Goal: Task Accomplishment & Management: Manage account settings

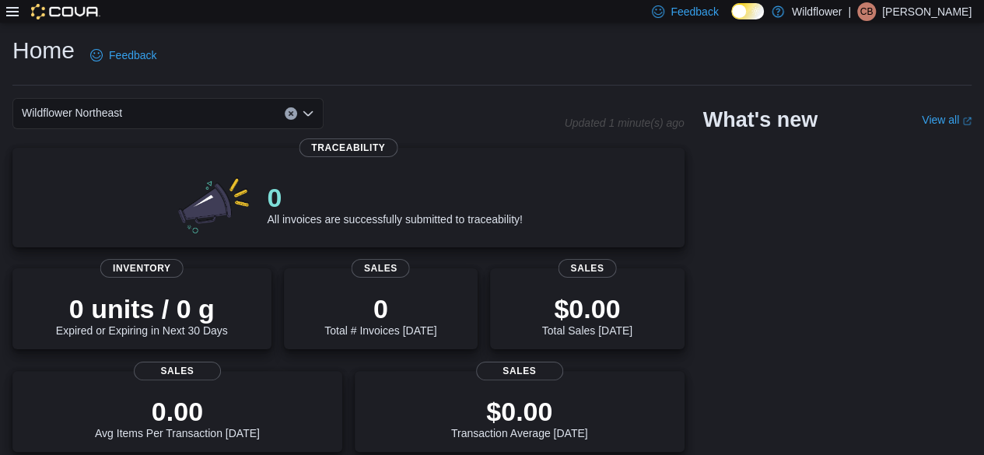
click at [9, 12] on icon at bounding box center [12, 11] width 12 height 12
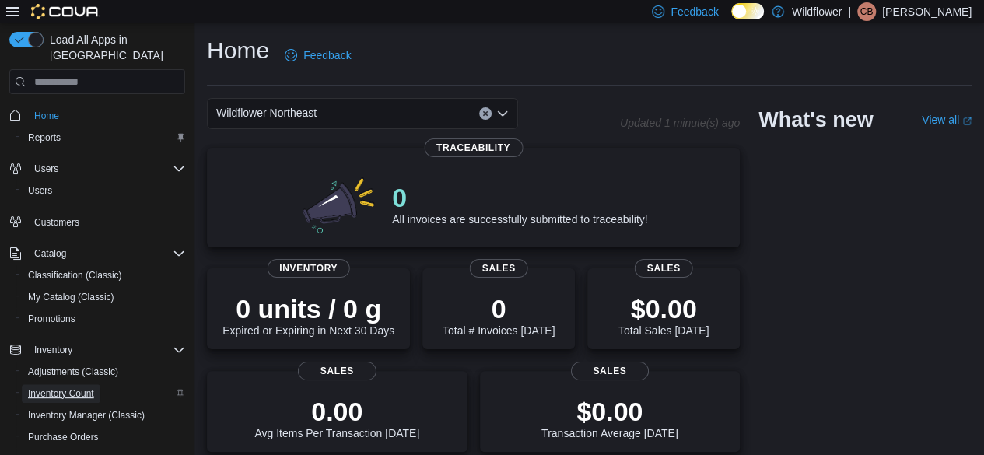
click at [45, 387] on span "Inventory Count" at bounding box center [61, 393] width 66 height 12
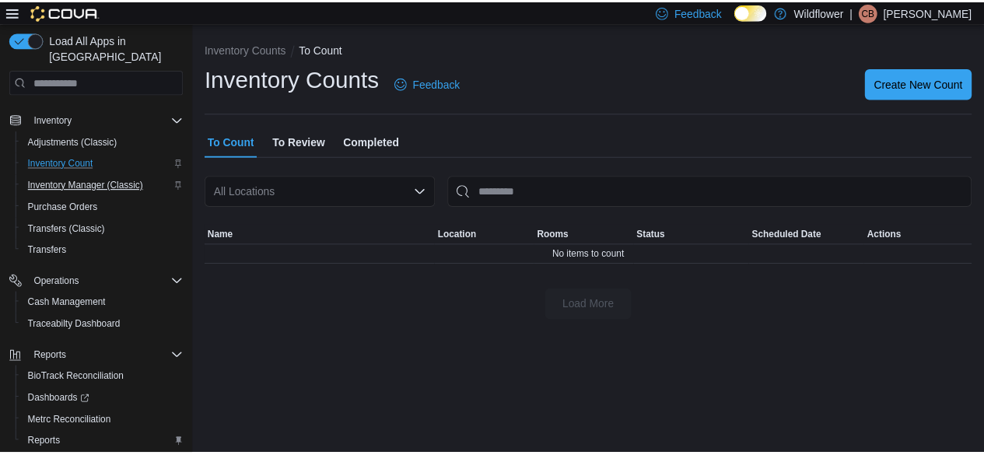
scroll to position [233, 0]
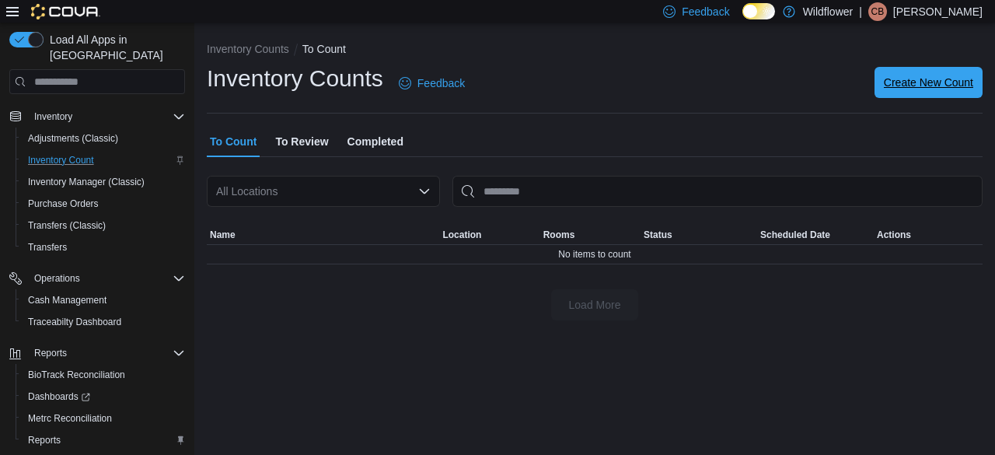
click at [923, 83] on span "Create New Count" at bounding box center [928, 83] width 89 height 16
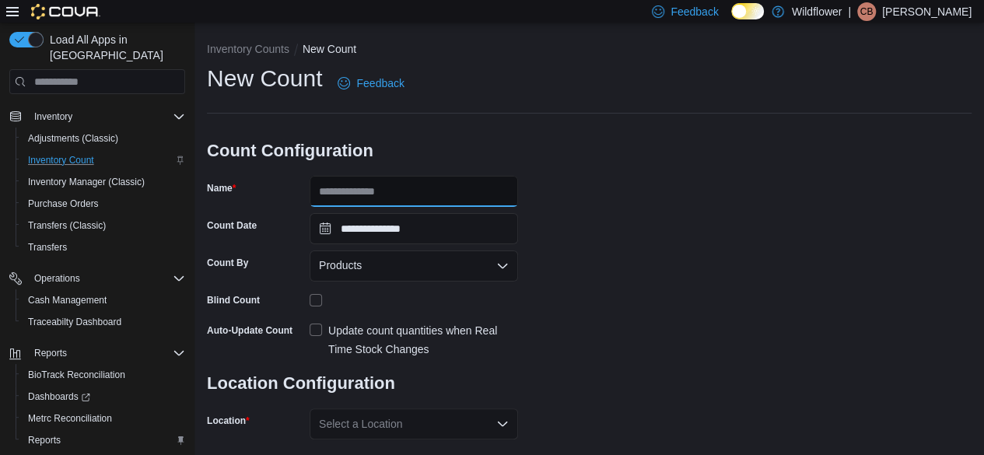
click at [449, 195] on input "Name" at bounding box center [413, 191] width 208 height 31
type input "**********"
click at [348, 261] on span "Products" at bounding box center [340, 265] width 43 height 19
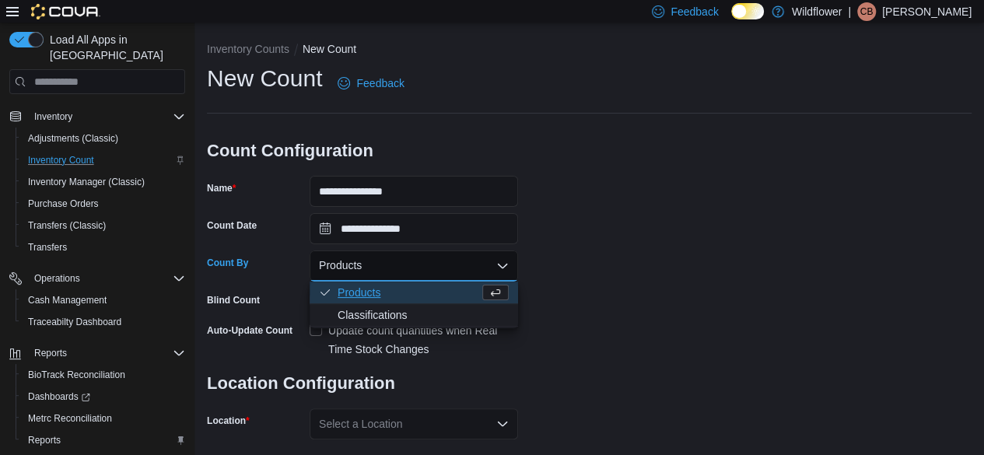
click at [588, 260] on div "**********" at bounding box center [589, 288] width 764 height 450
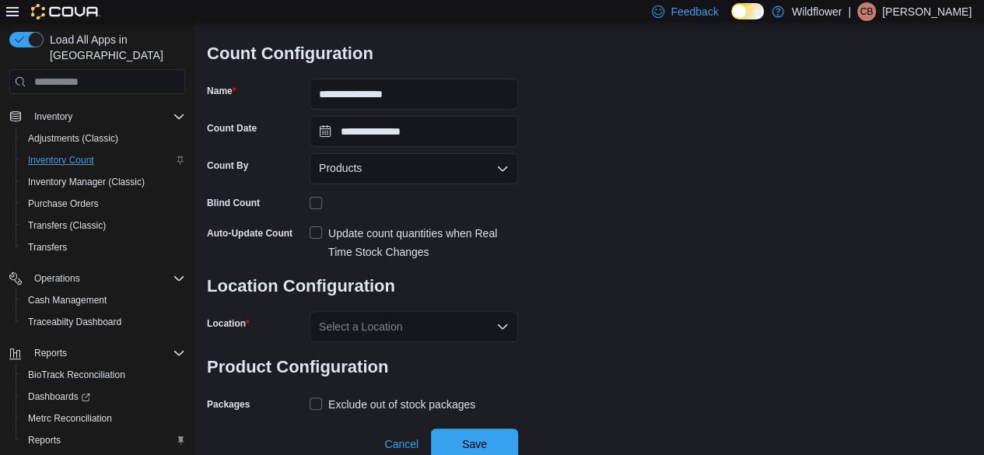
scroll to position [101, 0]
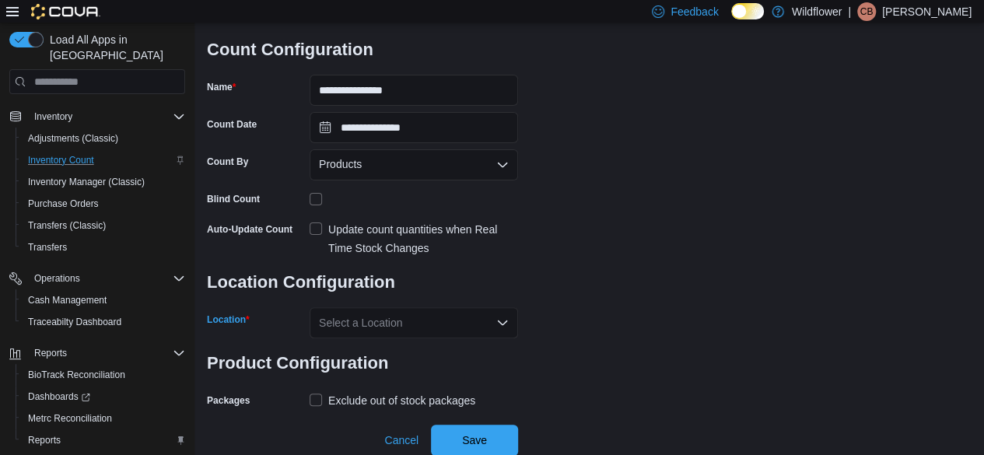
click at [361, 312] on div "Select a Location" at bounding box center [413, 322] width 208 height 31
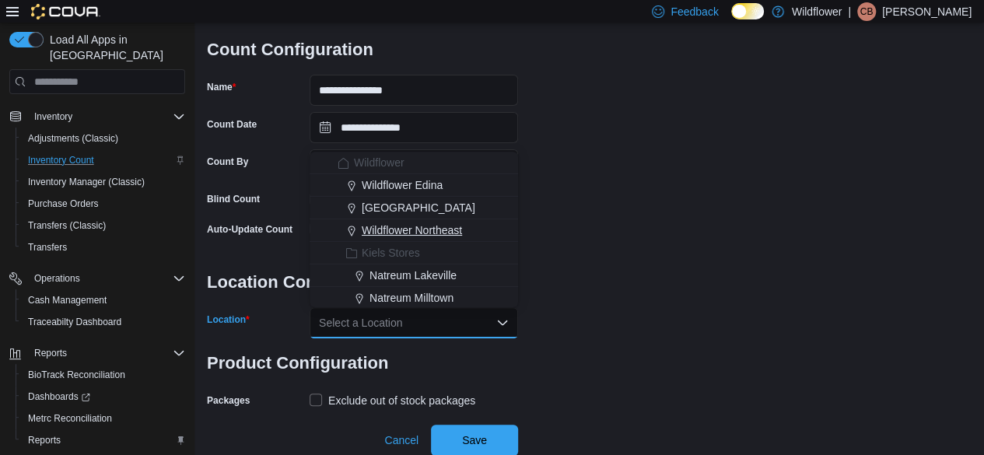
click at [418, 231] on span "Wildflower Northeast" at bounding box center [412, 230] width 100 height 16
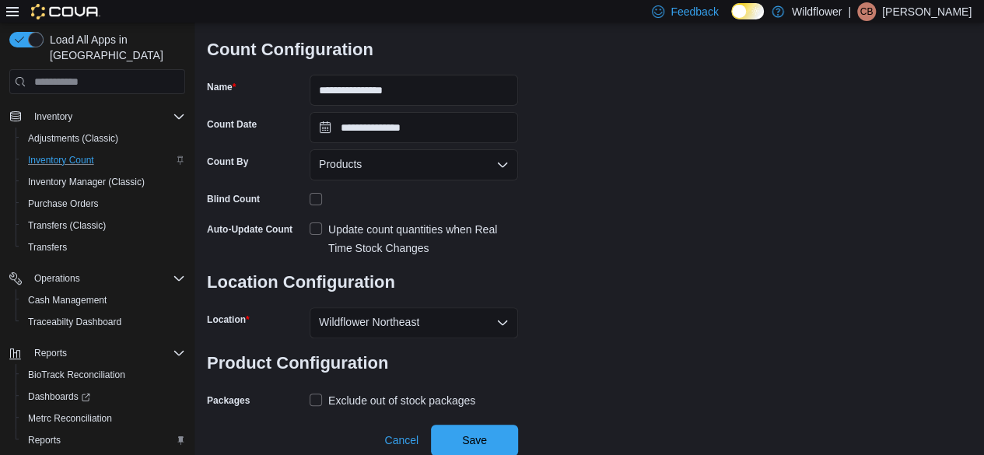
click at [614, 246] on div "**********" at bounding box center [589, 187] width 764 height 450
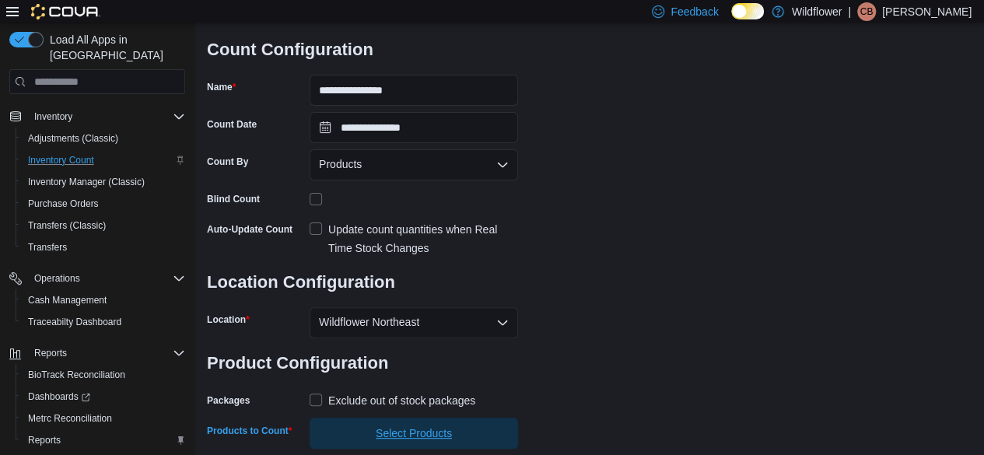
click at [395, 435] on span "Select Products" at bounding box center [414, 433] width 76 height 16
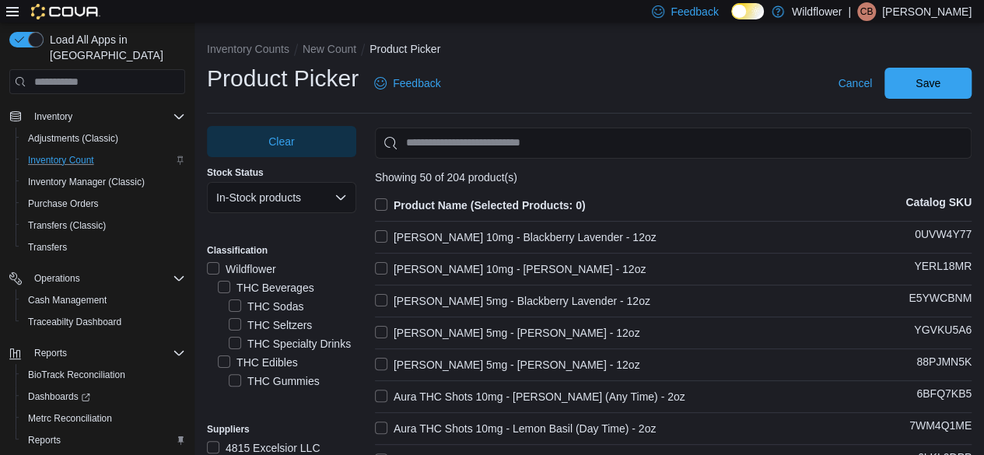
click at [222, 285] on label "THC Beverages" at bounding box center [266, 287] width 96 height 19
click at [386, 205] on label "Product Name (Selected Products: 0)" at bounding box center [480, 205] width 211 height 19
click at [910, 74] on span "Save" at bounding box center [927, 82] width 68 height 31
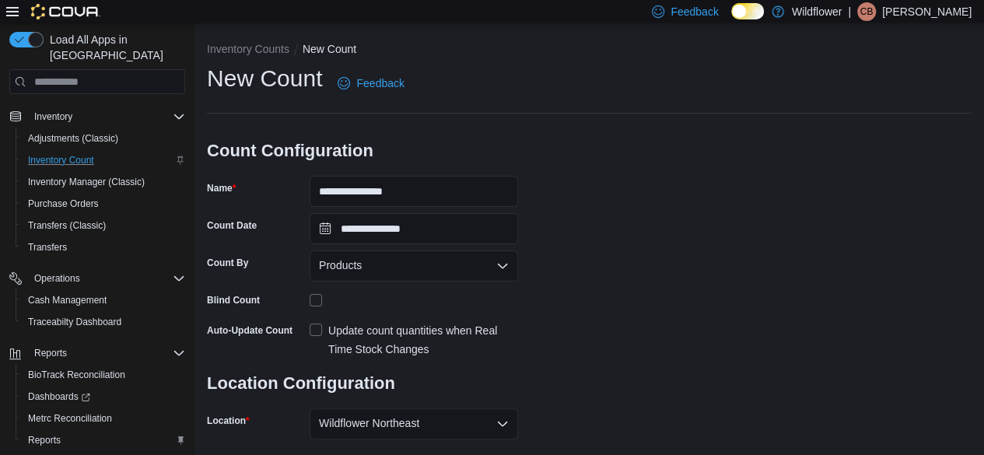
scroll to position [170, 0]
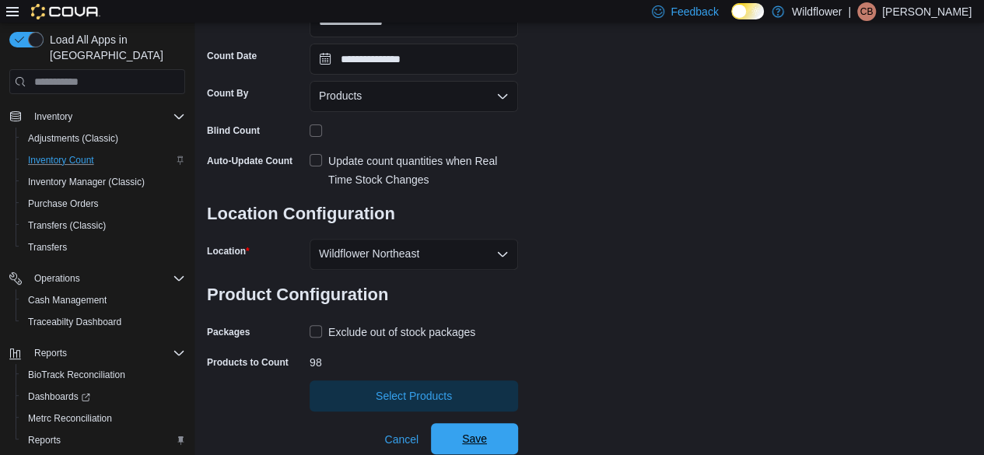
click at [484, 444] on span "Save" at bounding box center [474, 439] width 25 height 16
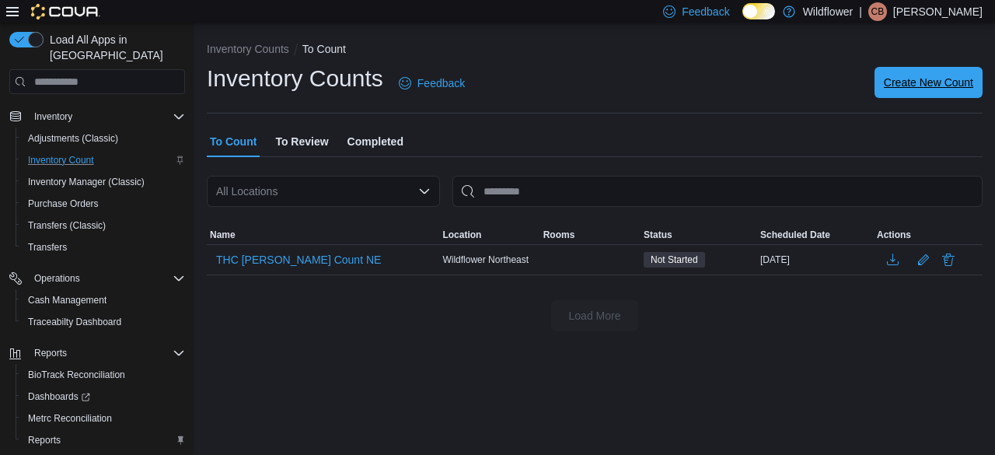
click at [928, 86] on span "Create New Count" at bounding box center [928, 83] width 89 height 16
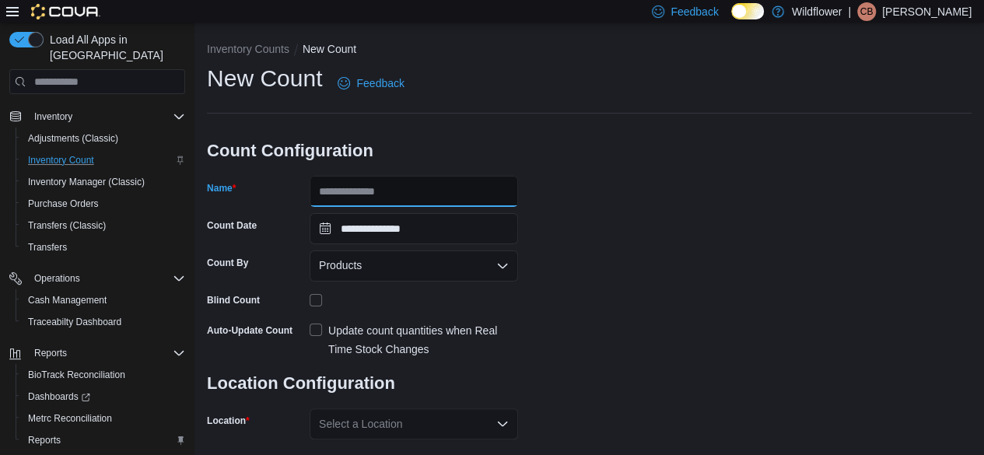
click at [462, 202] on input "Name" at bounding box center [413, 191] width 208 height 31
type input "**********"
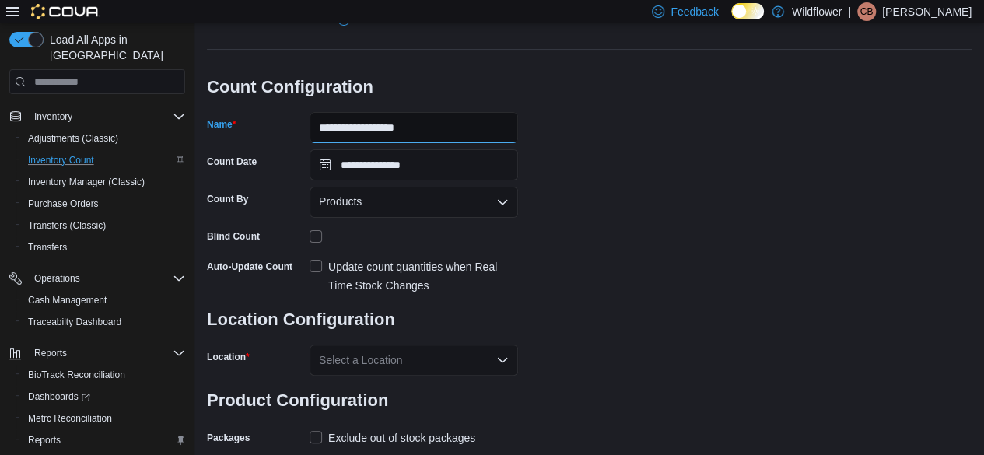
scroll to position [101, 0]
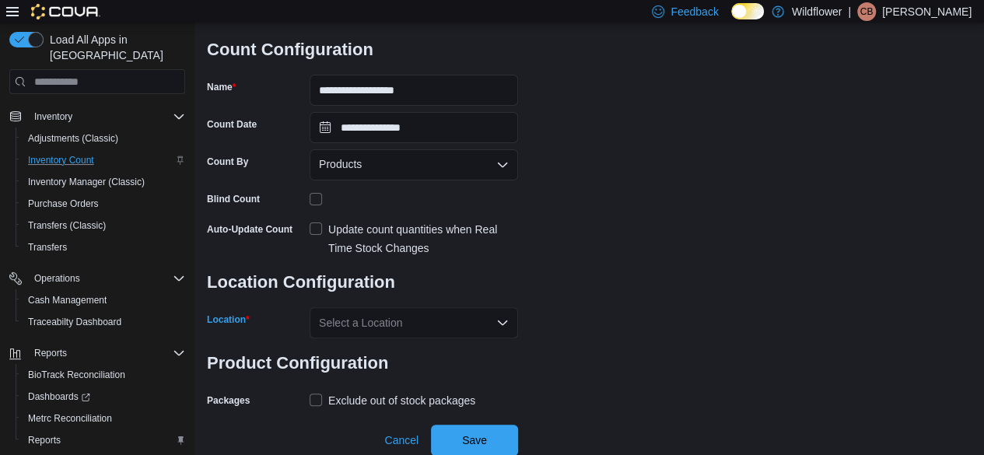
click at [347, 323] on div "Select a Location" at bounding box center [413, 322] width 208 height 31
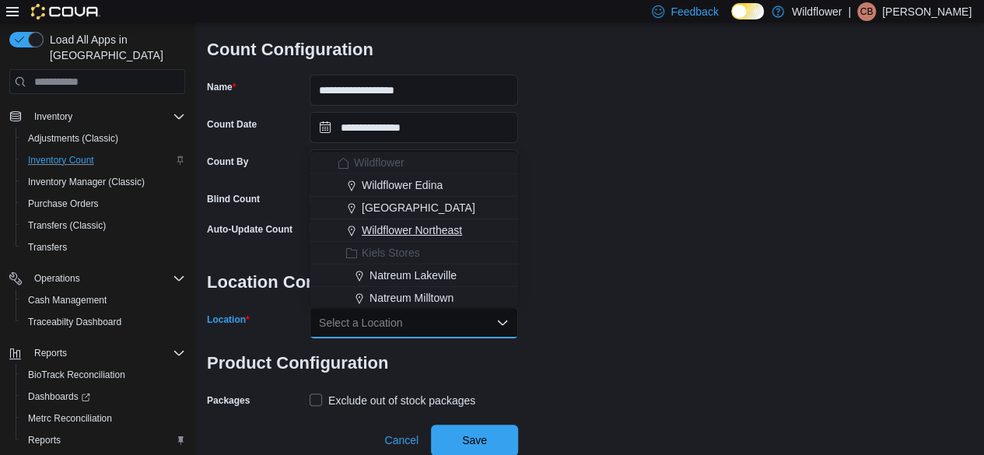
click at [378, 240] on button "Wildflower Northeast" at bounding box center [413, 230] width 208 height 23
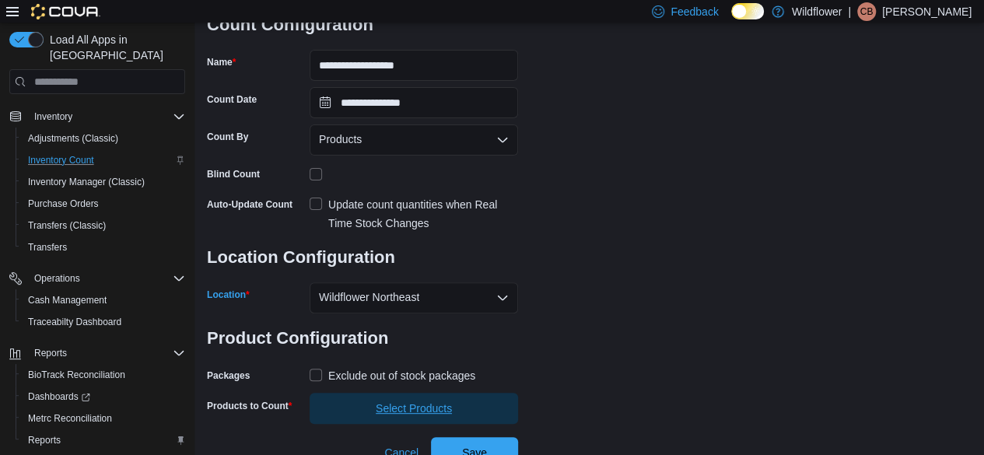
scroll to position [138, 0]
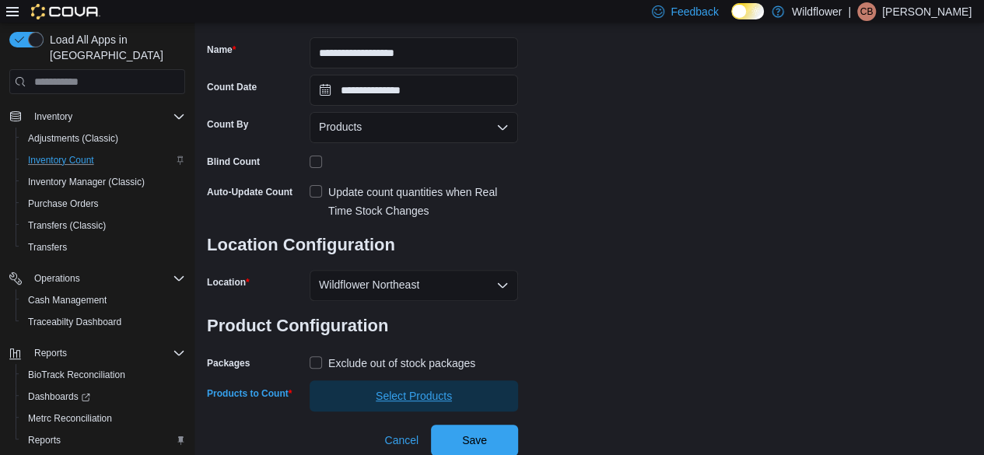
click at [476, 391] on span "Select Products" at bounding box center [414, 395] width 190 height 31
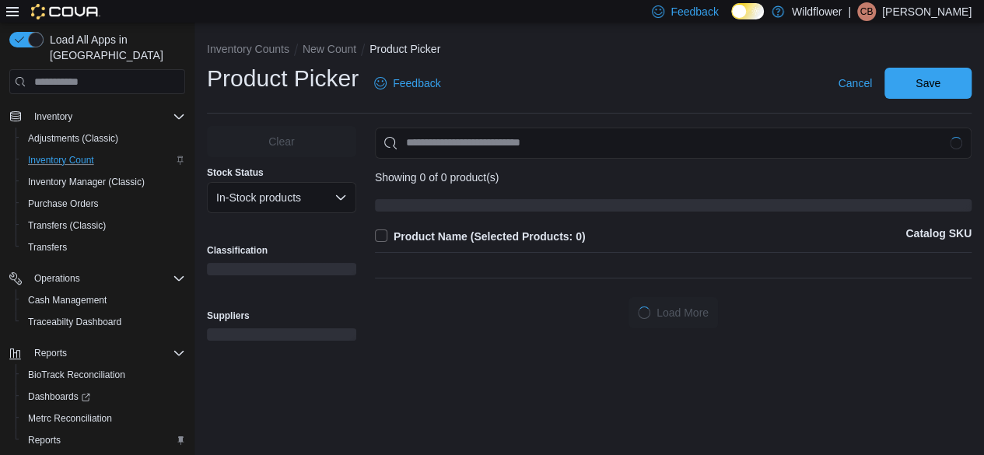
click at [477, 391] on div "Inventory Counts New Count Product Picker Product Picker Feedback Cancel Save C…" at bounding box center [588, 239] width 789 height 432
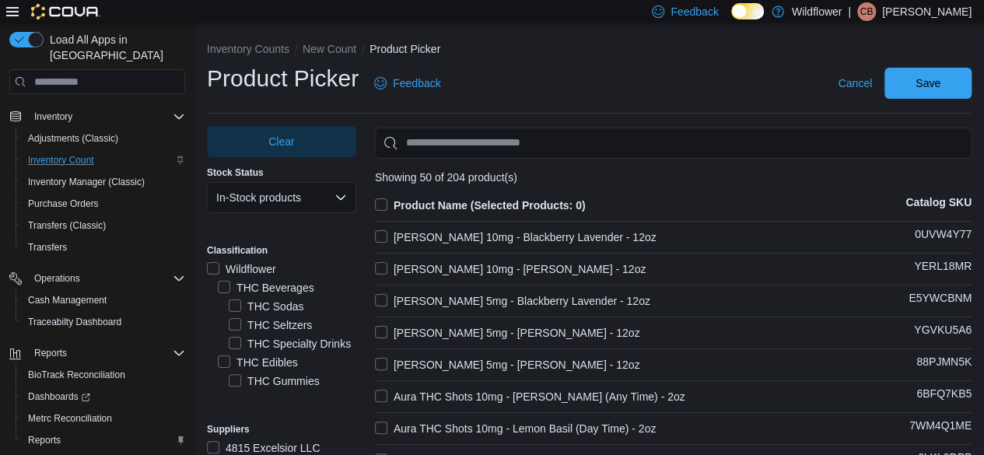
scroll to position [78, 0]
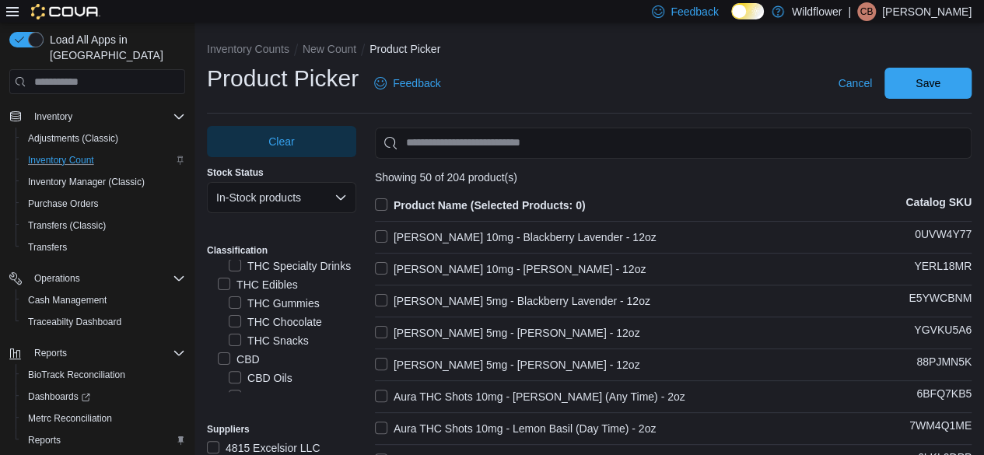
click at [219, 294] on label "THC Edibles" at bounding box center [258, 284] width 80 height 19
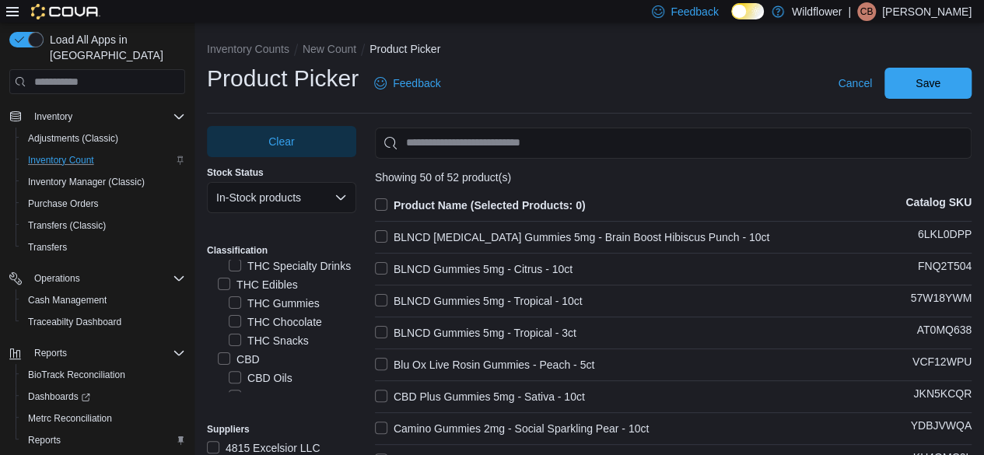
click at [378, 197] on label "Product Name (Selected Products: 0)" at bounding box center [480, 205] width 211 height 19
click at [920, 75] on span "Save" at bounding box center [927, 82] width 68 height 31
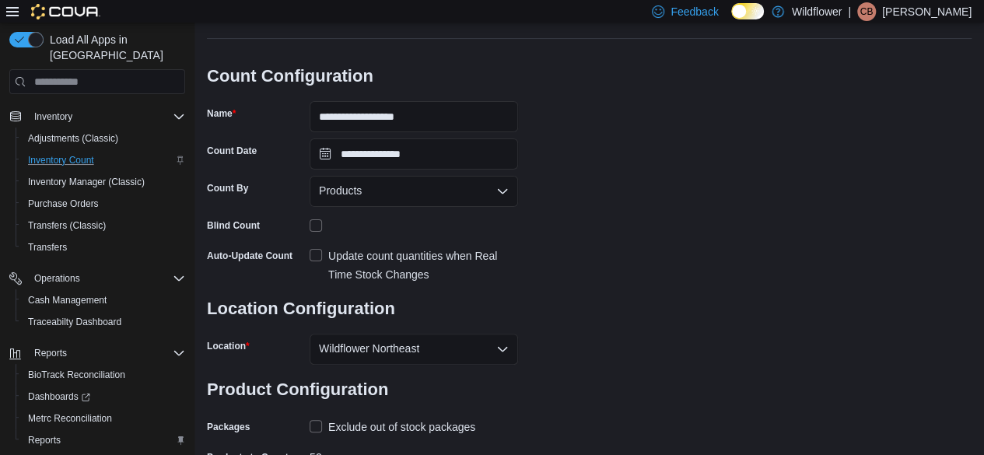
scroll to position [170, 0]
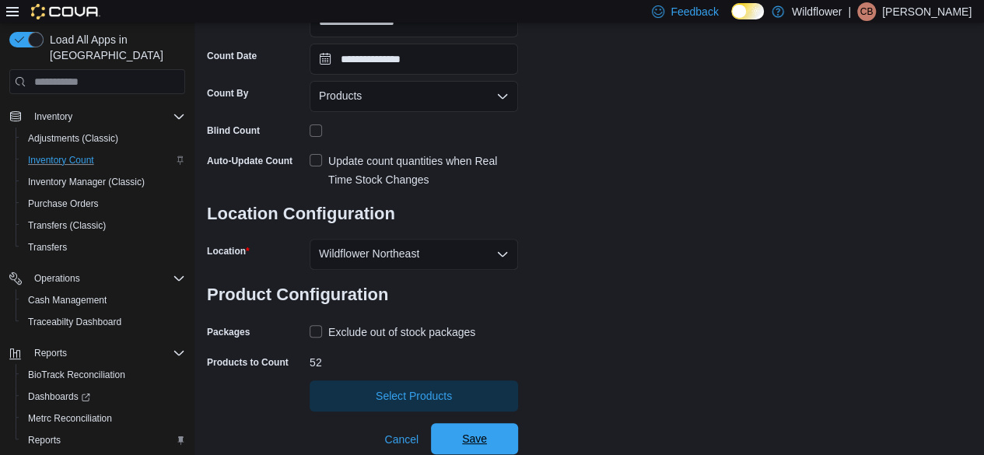
click at [502, 442] on span "Save" at bounding box center [474, 438] width 68 height 31
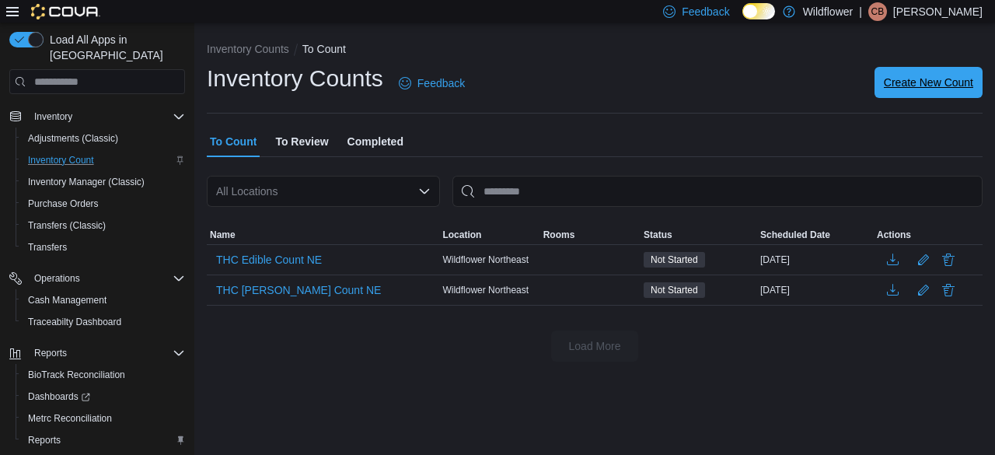
click at [890, 72] on span "Create New Count" at bounding box center [928, 82] width 89 height 31
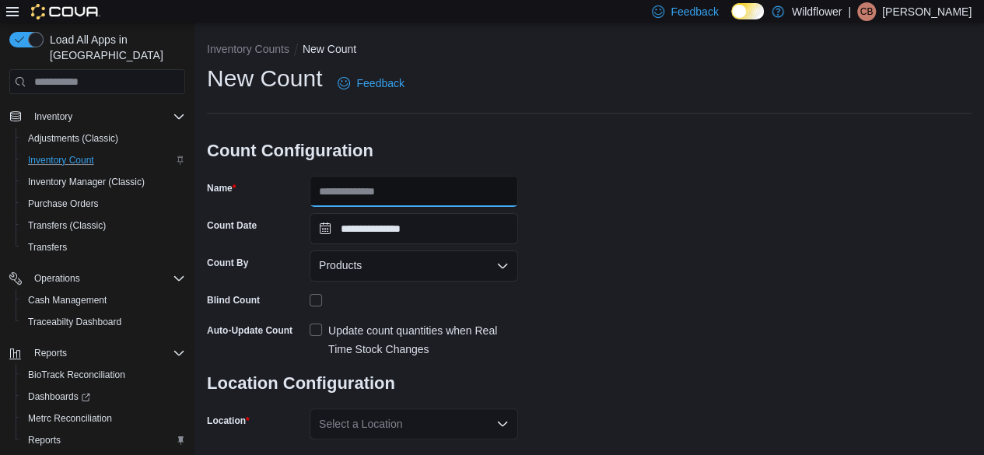
click at [448, 201] on input "Name" at bounding box center [413, 191] width 208 height 31
click at [490, 75] on div "New Count Feedback" at bounding box center [589, 83] width 764 height 40
click at [456, 183] on input "Name" at bounding box center [413, 191] width 208 height 31
type input "**********"
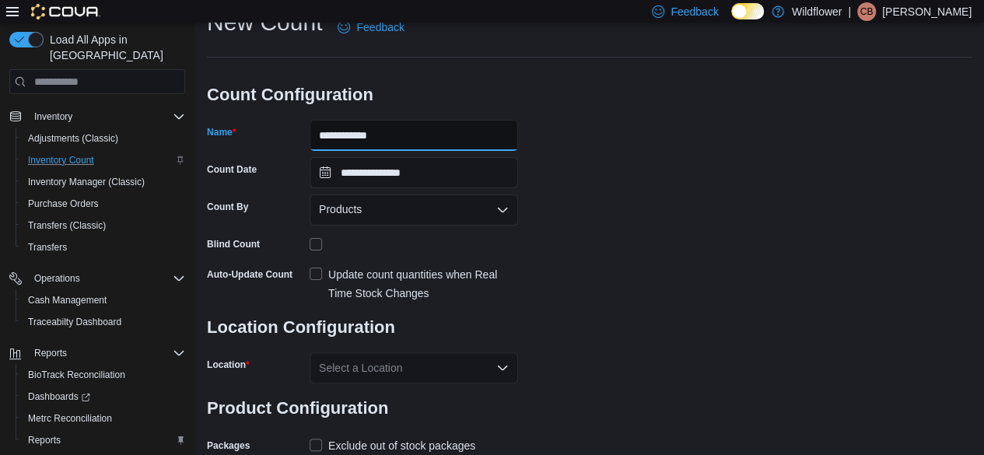
scroll to position [101, 0]
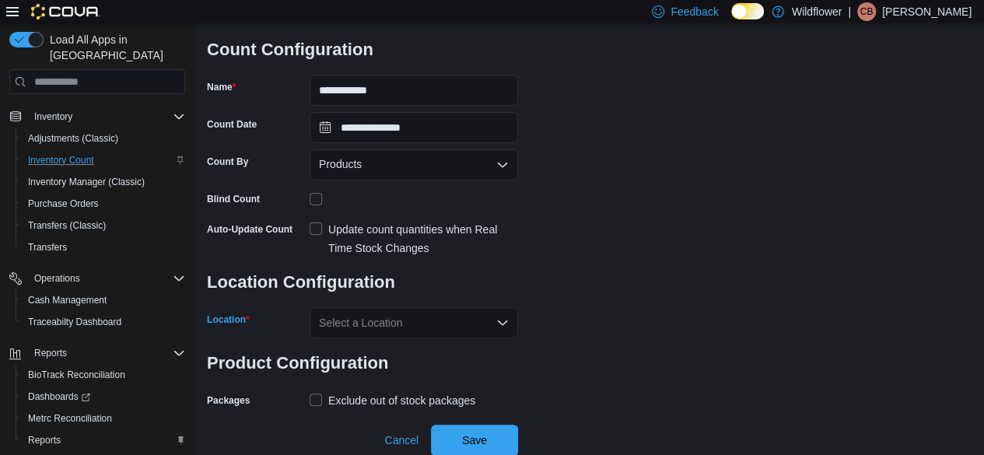
click at [439, 313] on div "Select a Location" at bounding box center [413, 322] width 208 height 31
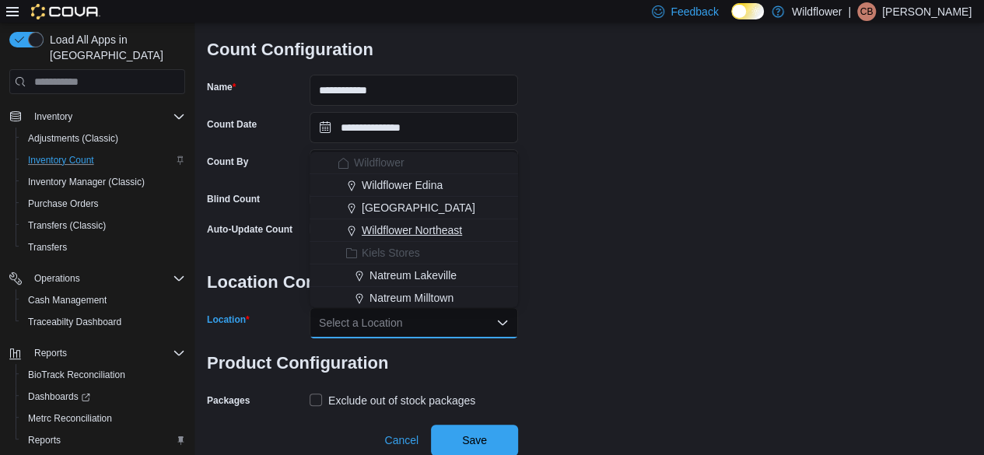
click at [379, 226] on span "Wildflower Northeast" at bounding box center [412, 230] width 100 height 16
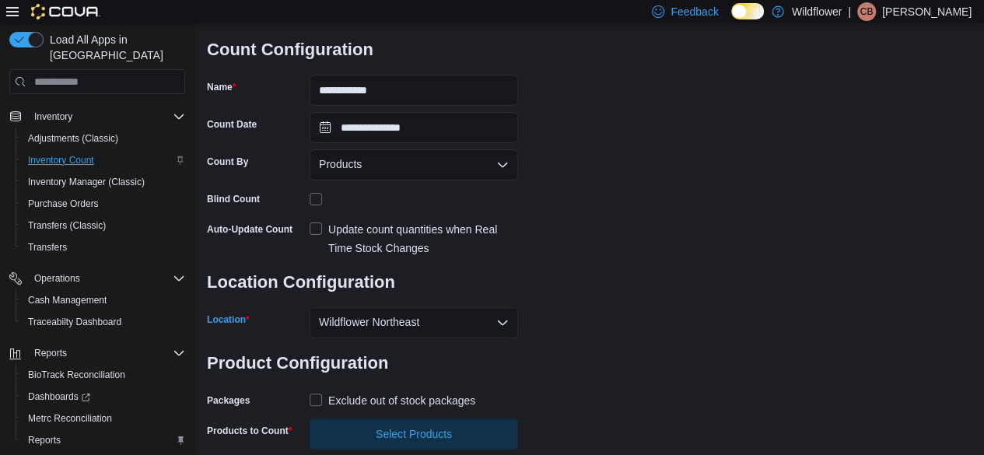
scroll to position [138, 0]
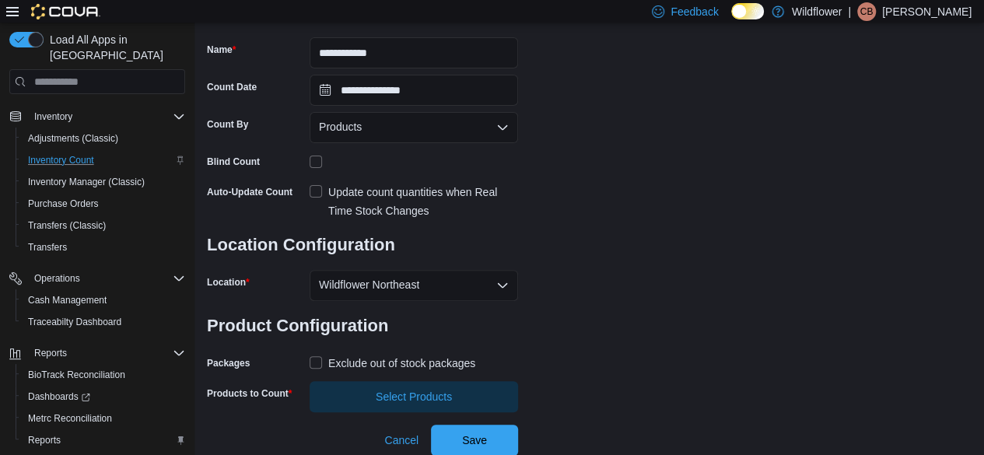
click at [396, 413] on div "Cancel Save" at bounding box center [448, 434] width 140 height 44
click at [398, 407] on span "Select Products" at bounding box center [414, 395] width 190 height 31
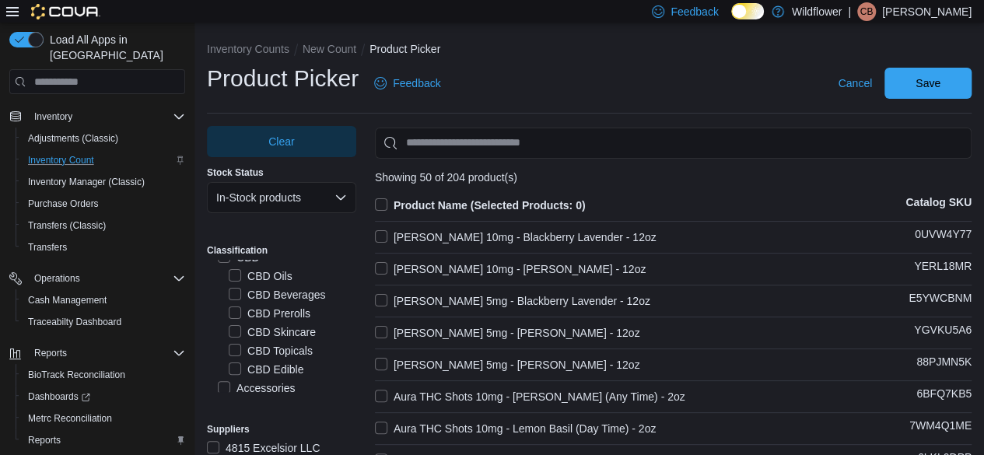
scroll to position [156, 0]
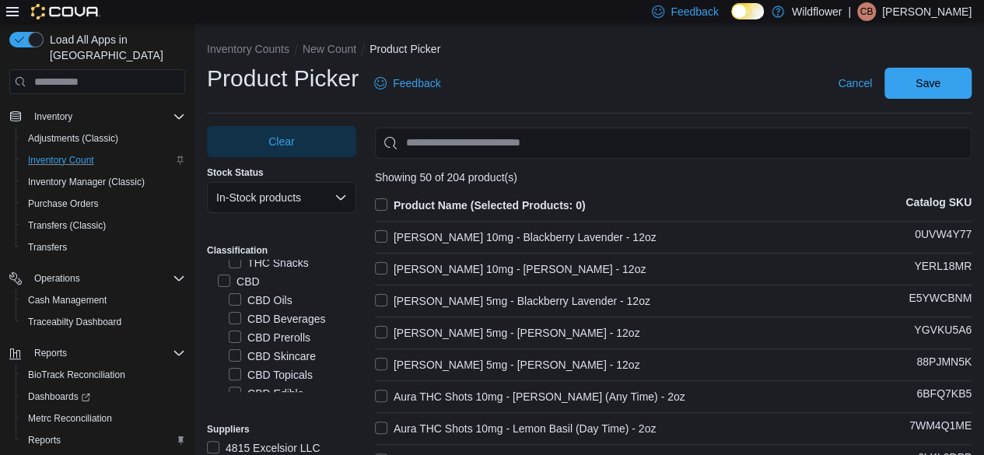
click at [225, 291] on label "CBD" at bounding box center [239, 281] width 42 height 19
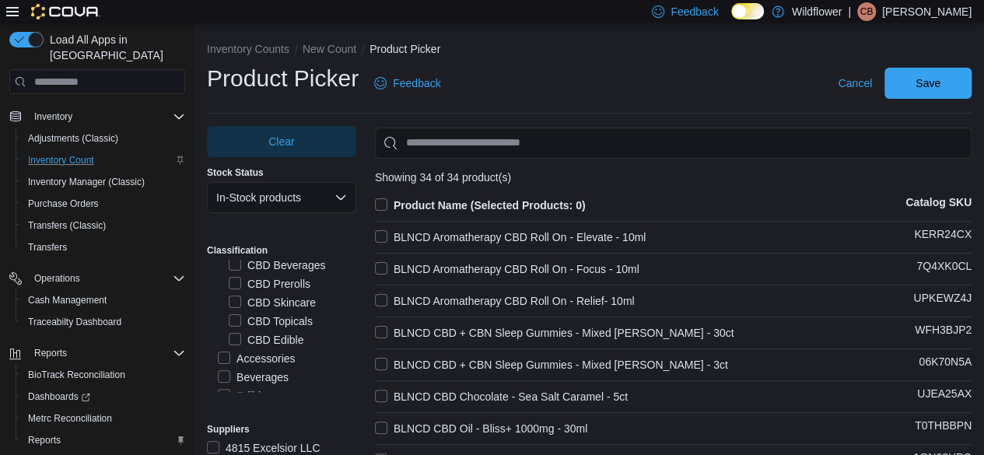
scroll to position [233, 0]
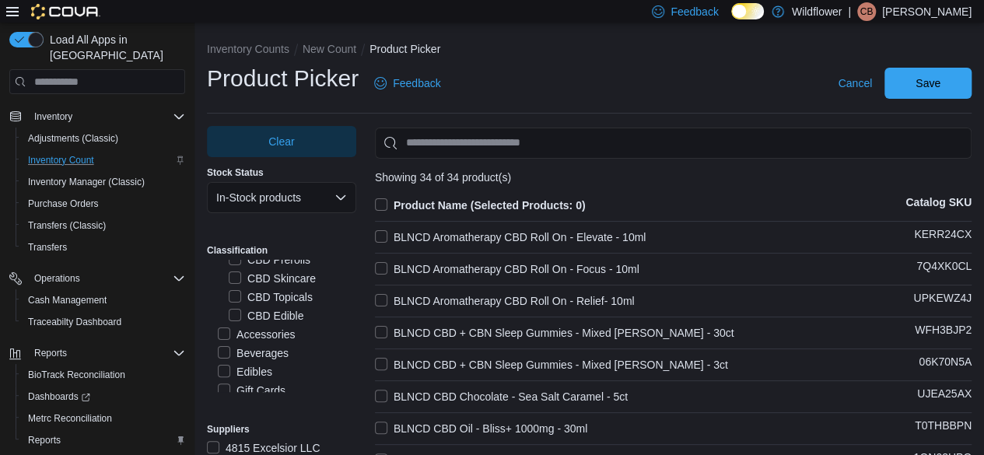
click at [381, 206] on label "Product Name (Selected Products: 0)" at bounding box center [480, 205] width 211 height 19
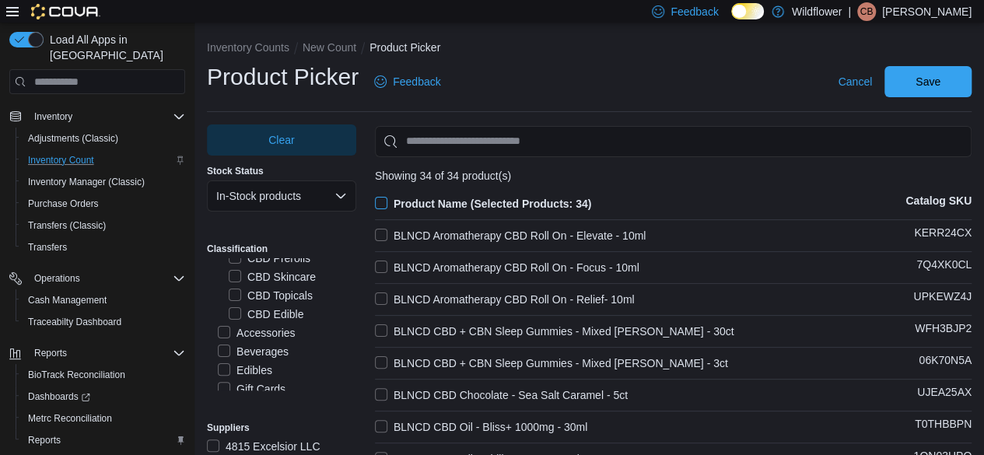
scroll to position [0, 0]
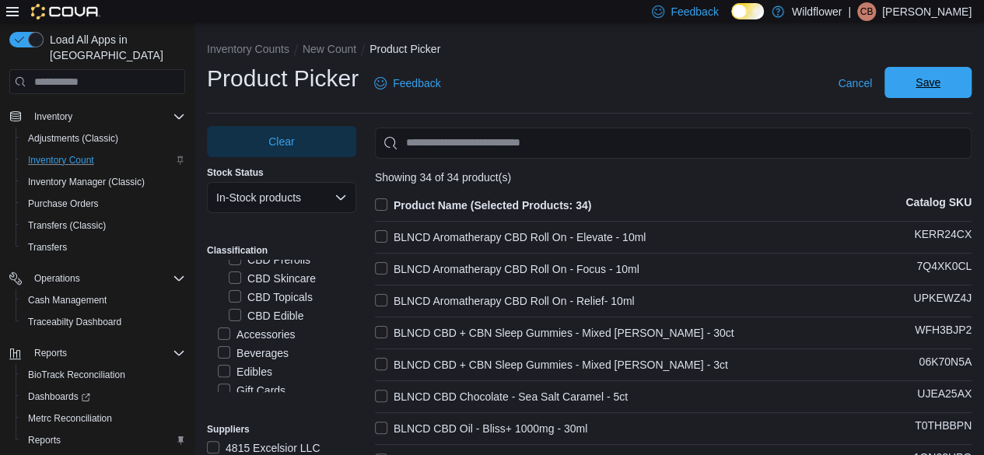
click at [940, 86] on span "Save" at bounding box center [927, 83] width 25 height 16
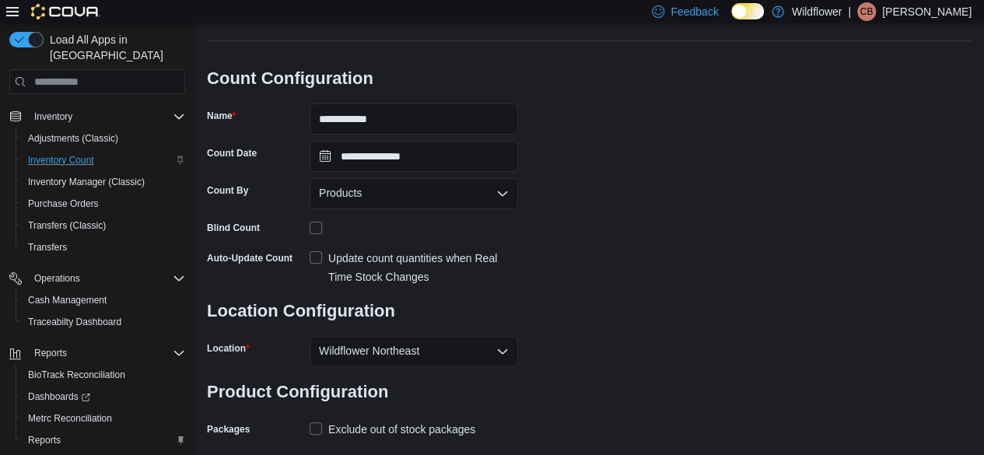
scroll to position [170, 0]
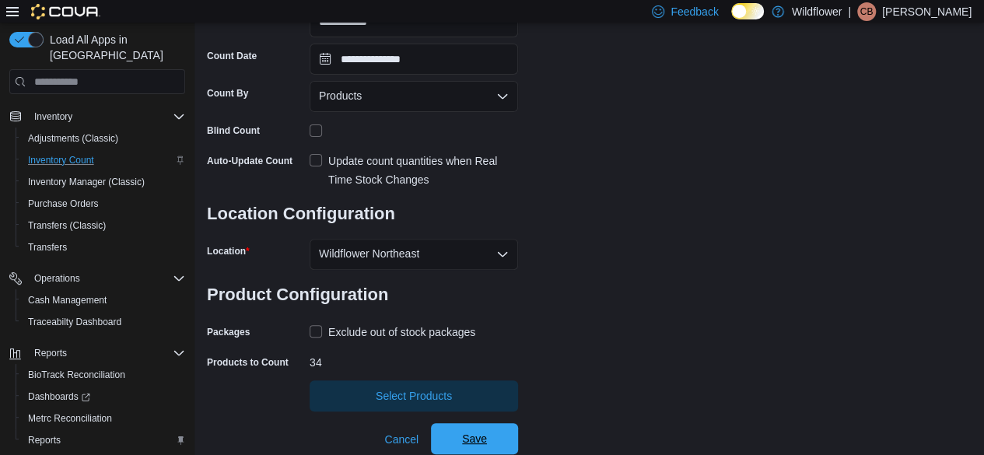
click at [516, 432] on button "Save" at bounding box center [474, 438] width 87 height 31
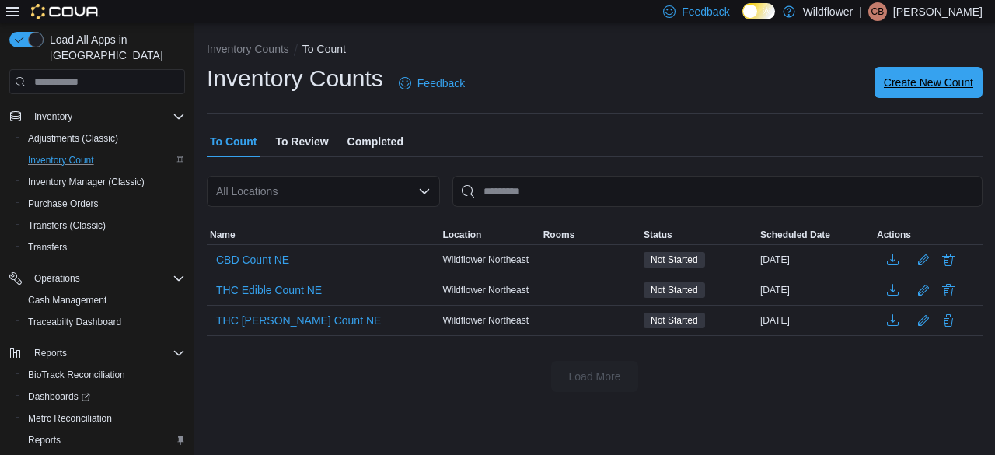
click at [907, 70] on span "Create New Count" at bounding box center [928, 82] width 89 height 31
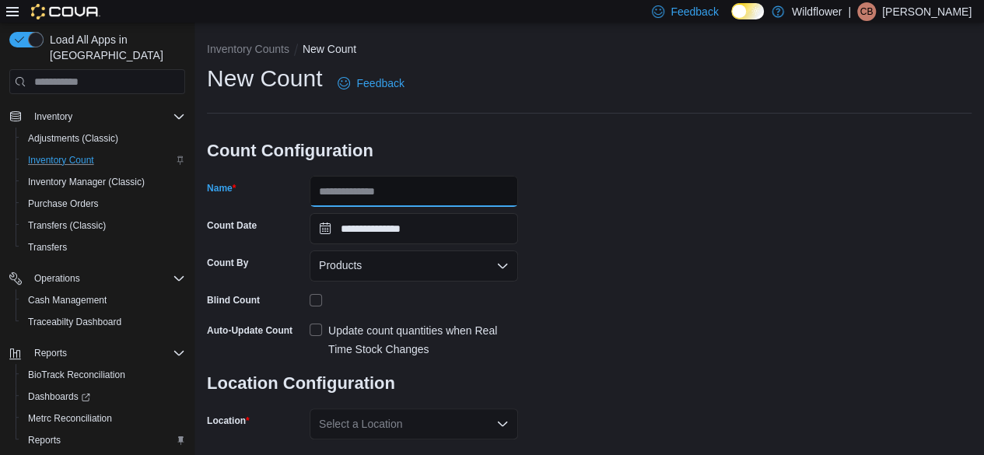
click at [348, 183] on input "Name" at bounding box center [413, 191] width 208 height 31
type input "**********"
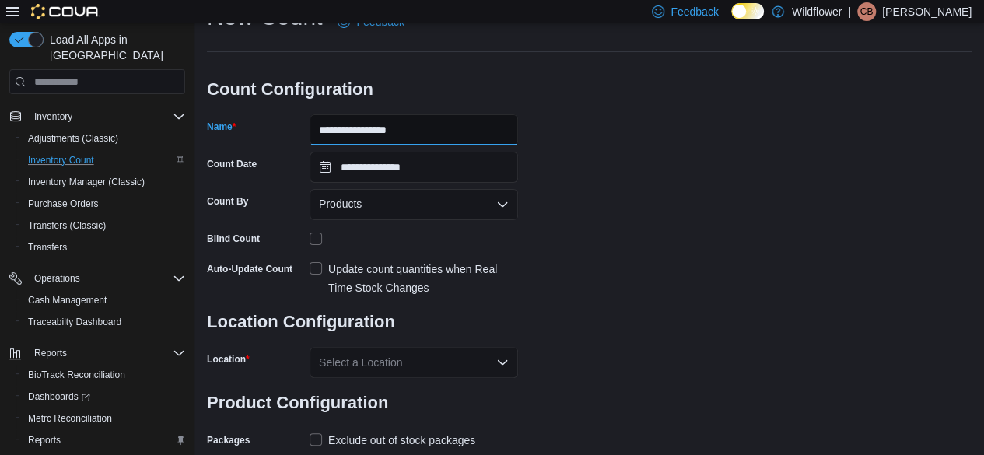
scroll to position [101, 0]
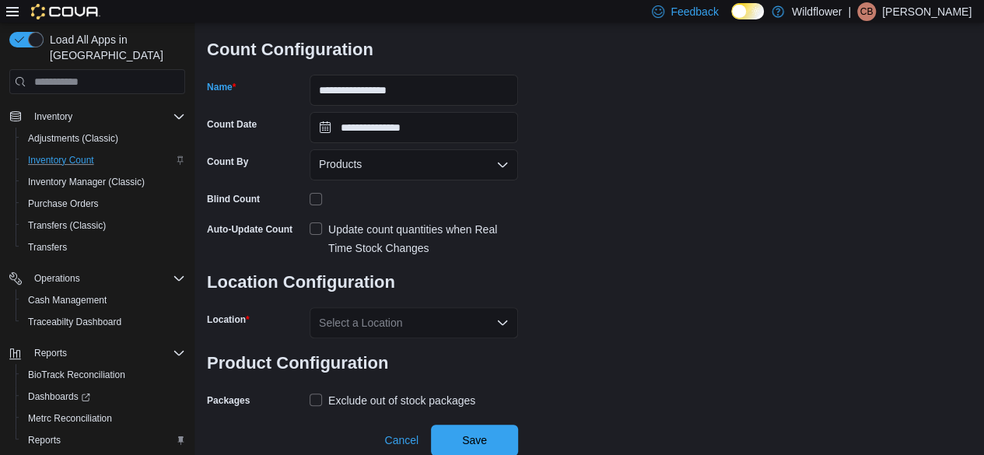
click at [421, 311] on div "Select a Location" at bounding box center [413, 322] width 208 height 31
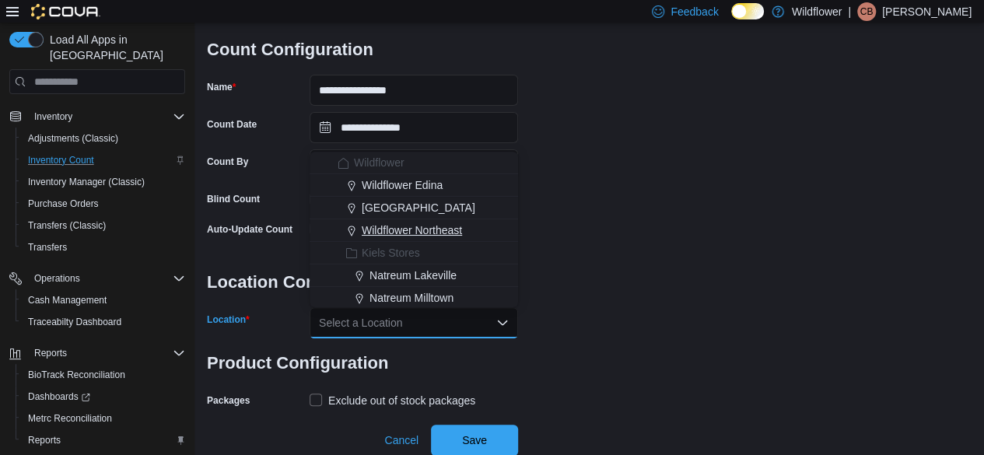
click at [460, 236] on span "Wildflower Northeast" at bounding box center [412, 230] width 100 height 16
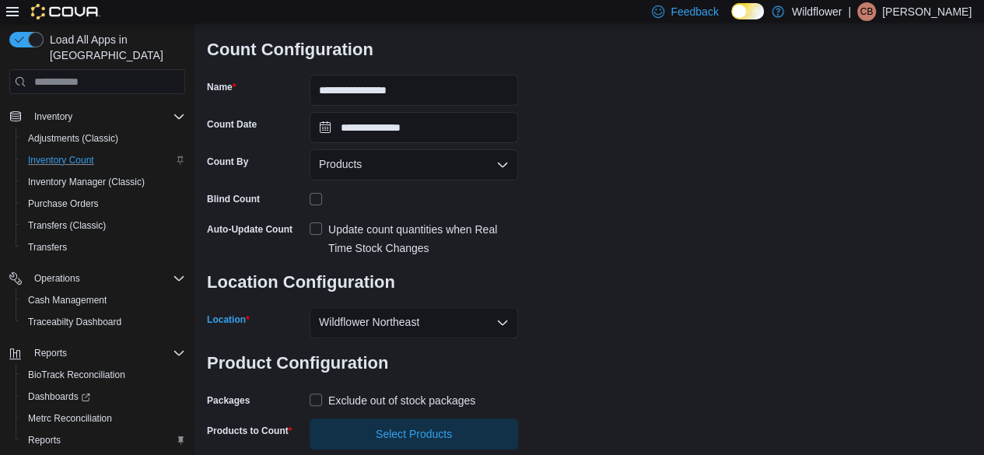
click at [638, 246] on div "**********" at bounding box center [589, 206] width 764 height 488
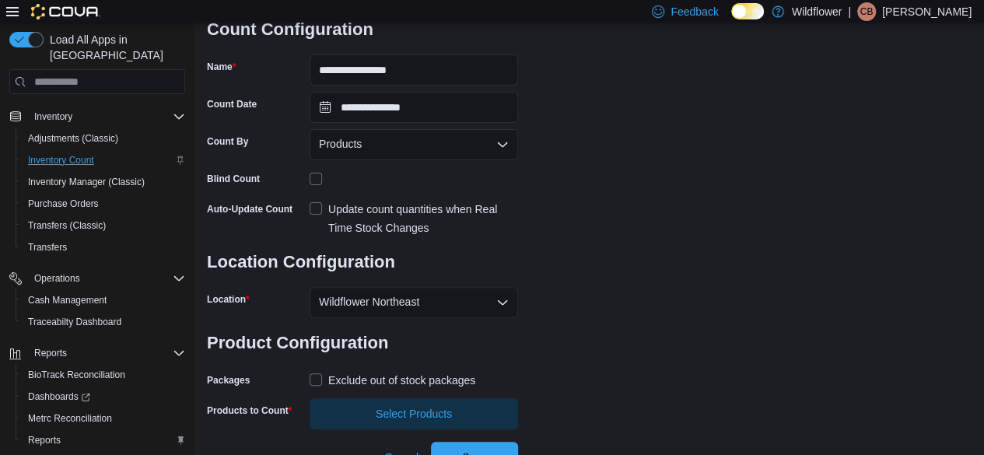
scroll to position [138, 0]
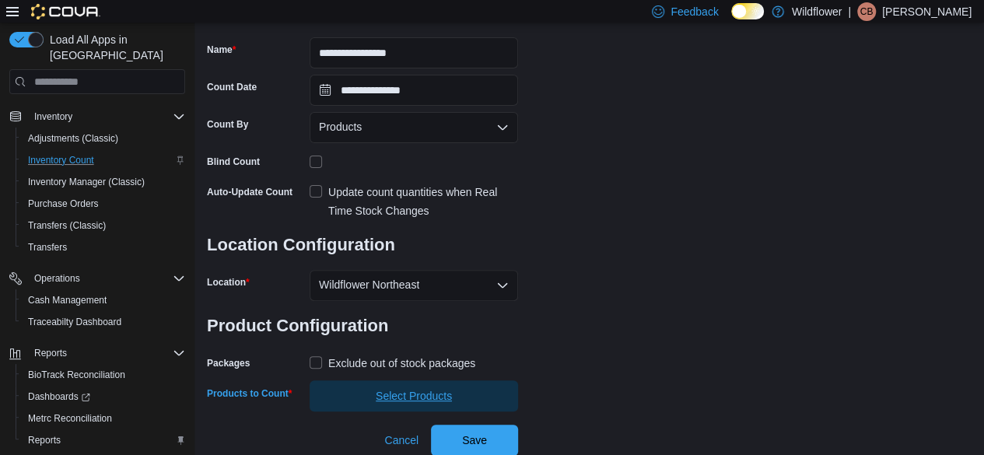
click at [413, 391] on span "Select Products" at bounding box center [414, 396] width 76 height 16
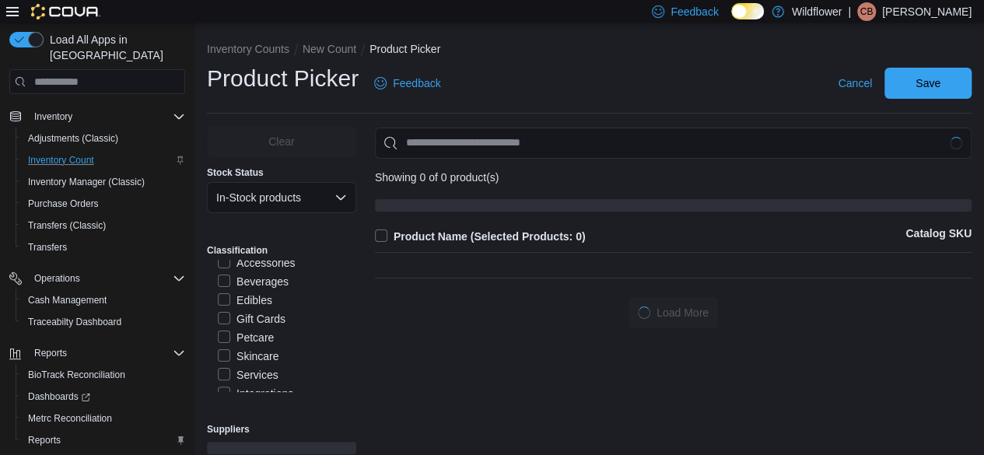
scroll to position [311, 0]
click at [226, 266] on label "Accessories" at bounding box center [256, 256] width 77 height 19
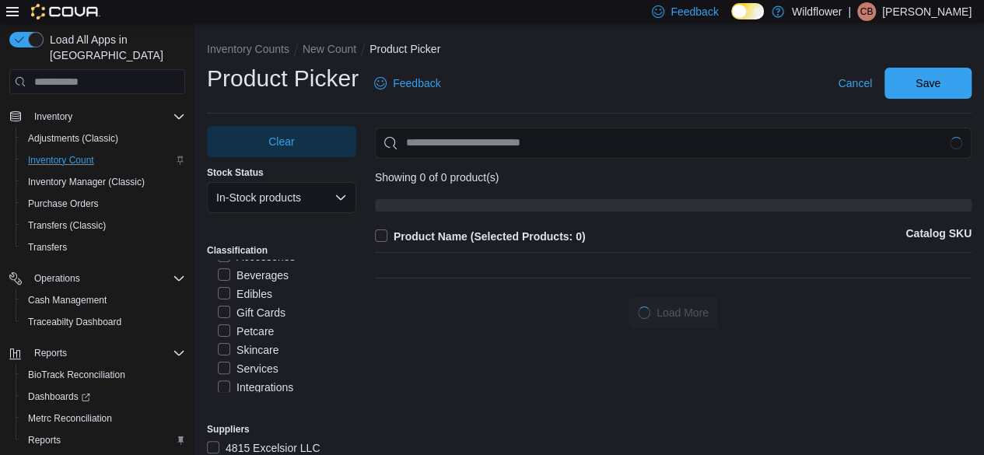
click at [218, 285] on label "Beverages" at bounding box center [253, 275] width 71 height 19
click at [218, 303] on label "Edibles" at bounding box center [245, 294] width 54 height 19
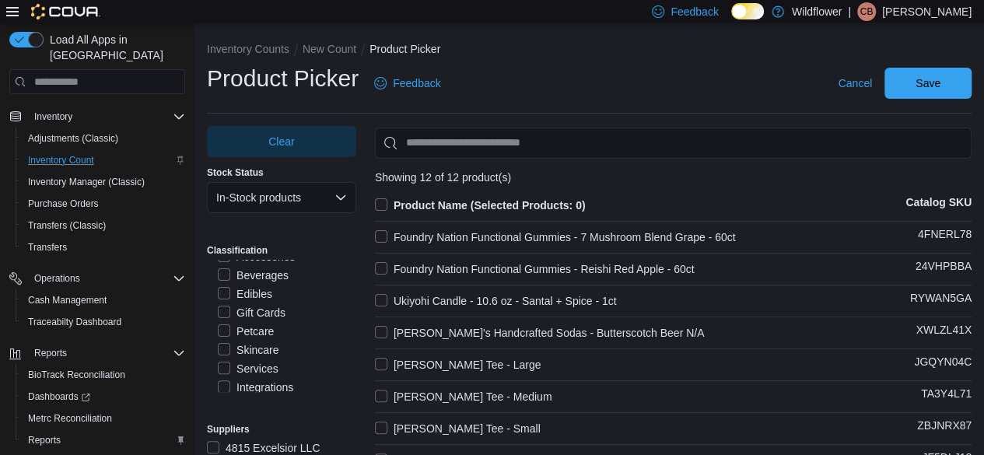
click at [387, 209] on label "Product Name (Selected Products: 0)" at bounding box center [480, 205] width 211 height 19
click at [921, 76] on span "Save" at bounding box center [927, 82] width 68 height 31
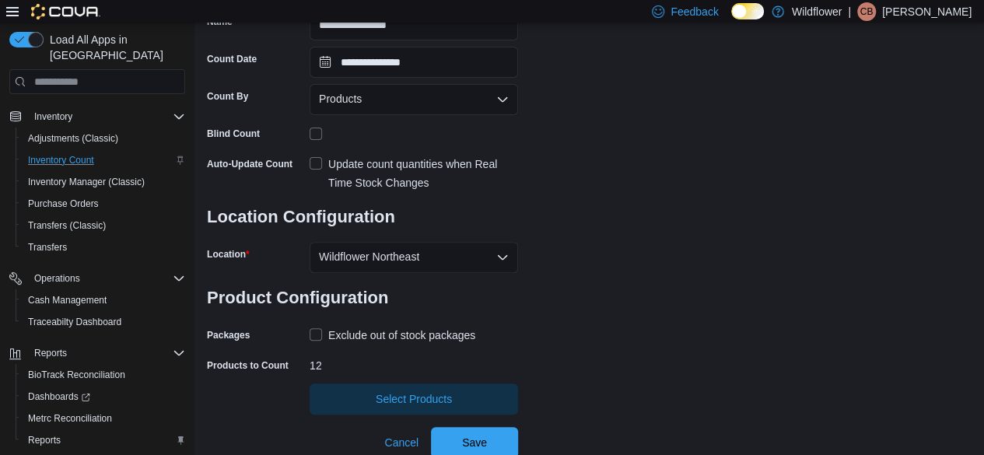
scroll to position [170, 0]
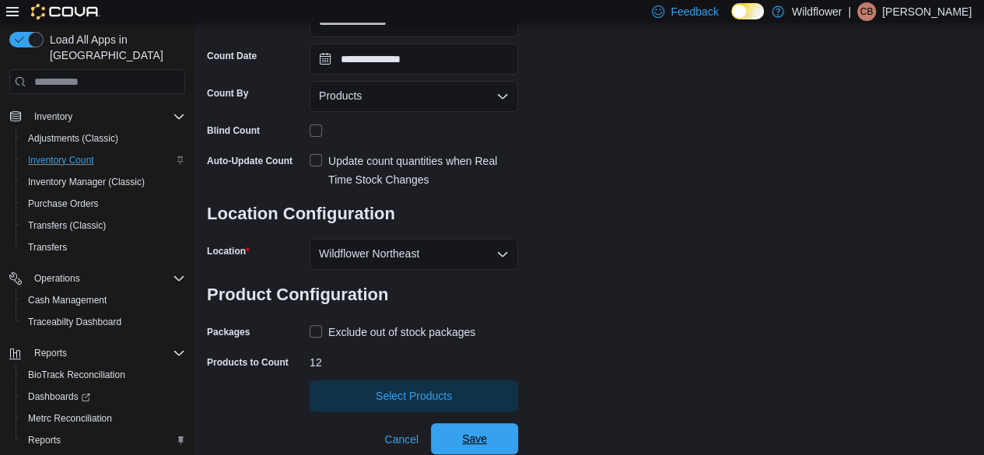
click at [469, 439] on span "Save" at bounding box center [474, 439] width 25 height 16
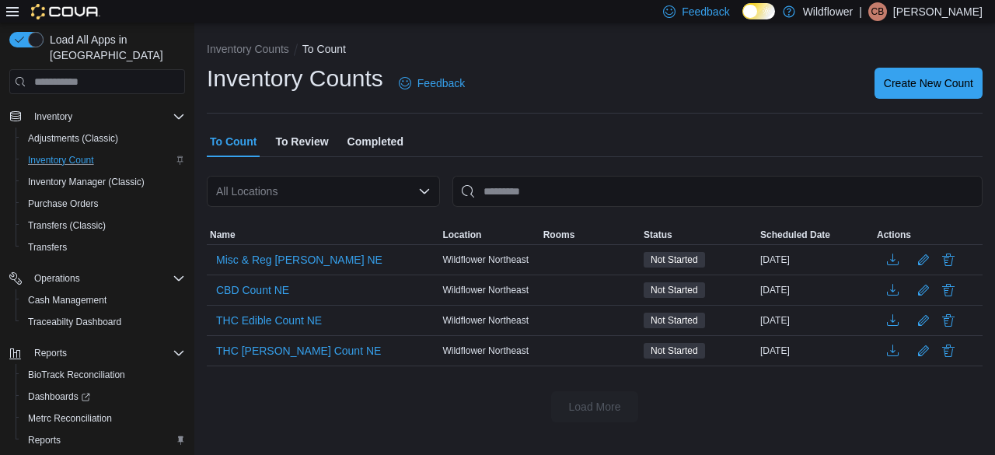
click at [380, 197] on div "All Locations" at bounding box center [323, 191] width 233 height 31
click at [683, 54] on ol "Inventory Counts To Count" at bounding box center [595, 50] width 776 height 19
click at [907, 77] on span "Create New Count" at bounding box center [928, 83] width 89 height 16
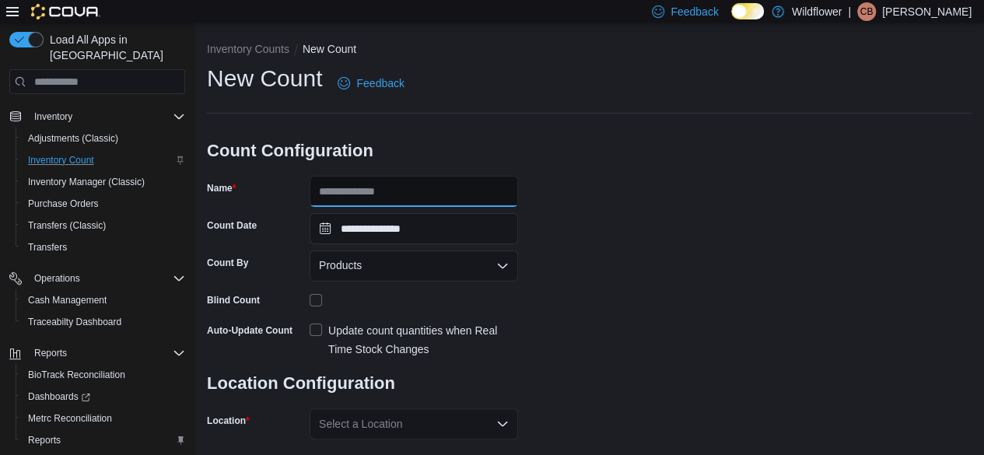
click at [407, 181] on input "Name" at bounding box center [413, 191] width 208 height 31
type input "*"
type input "**********"
click at [690, 386] on div "**********" at bounding box center [589, 288] width 764 height 450
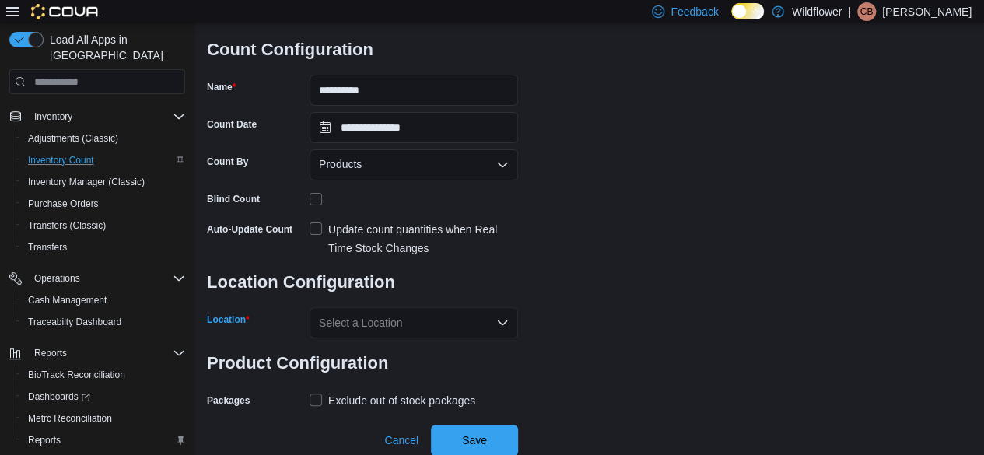
click at [484, 327] on div "Select a Location" at bounding box center [413, 322] width 208 height 31
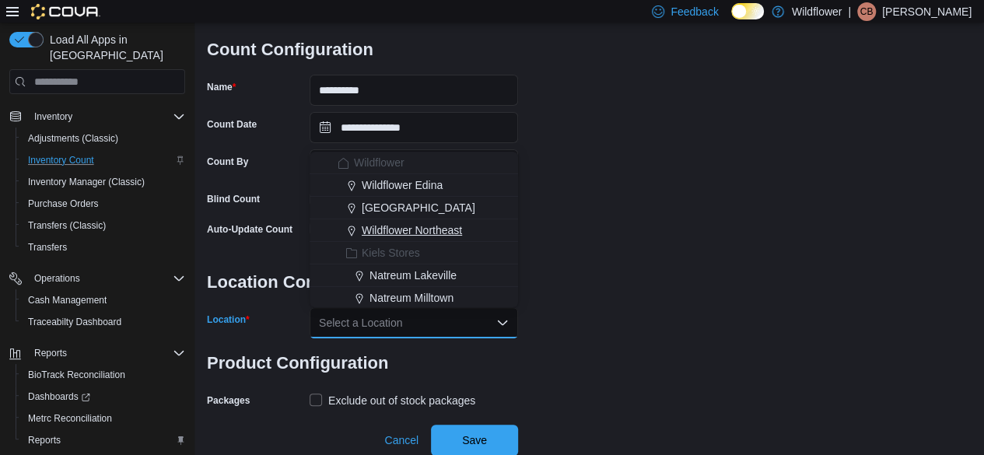
click at [420, 223] on span "Wildflower Northeast" at bounding box center [412, 230] width 100 height 16
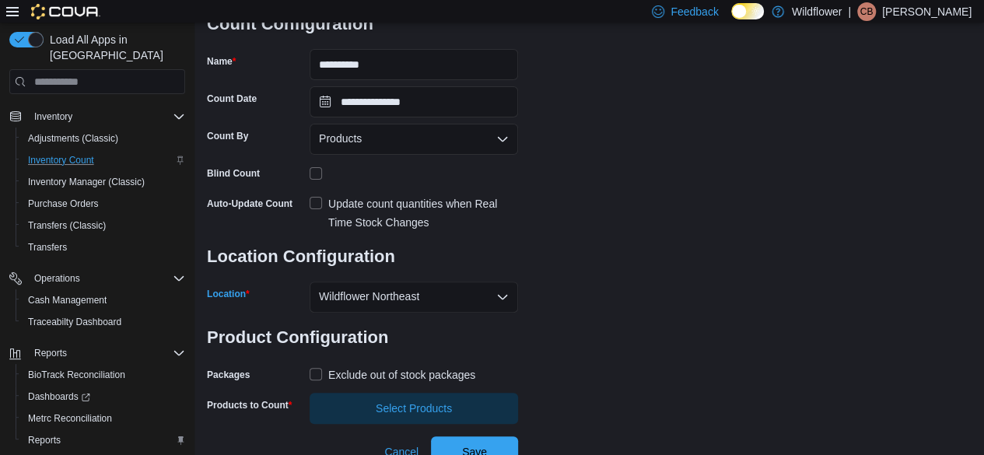
scroll to position [138, 0]
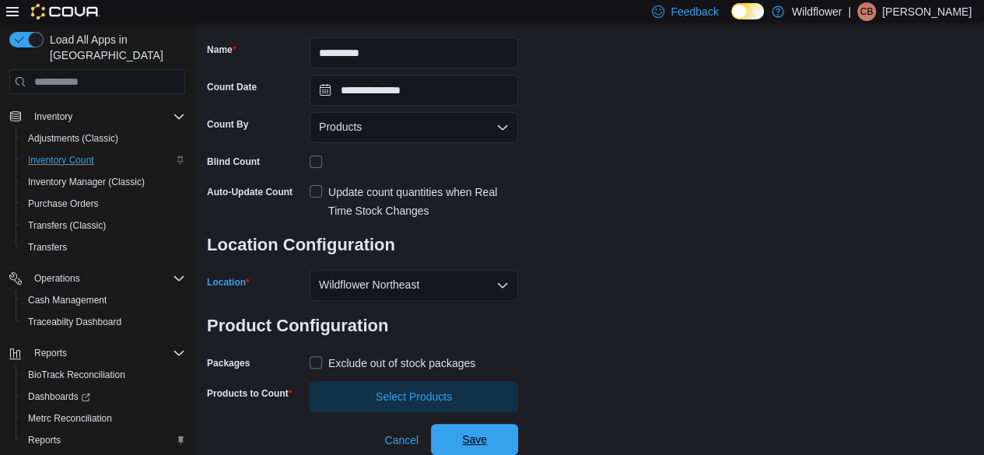
click at [480, 427] on span "Save" at bounding box center [474, 439] width 68 height 31
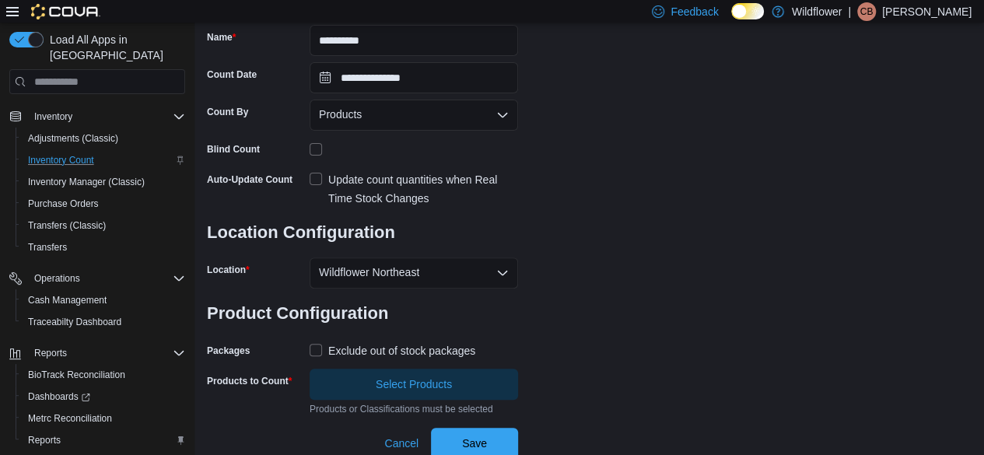
scroll to position [154, 0]
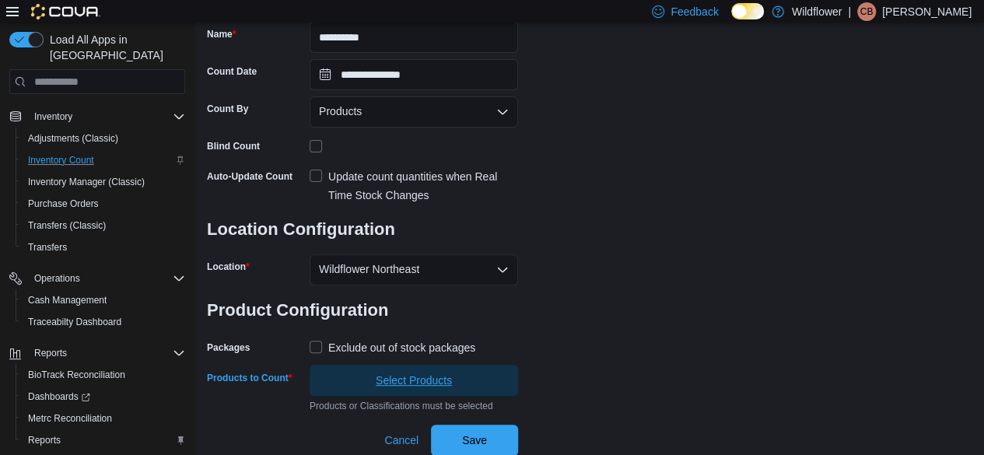
click at [392, 377] on span "Select Products" at bounding box center [414, 380] width 76 height 16
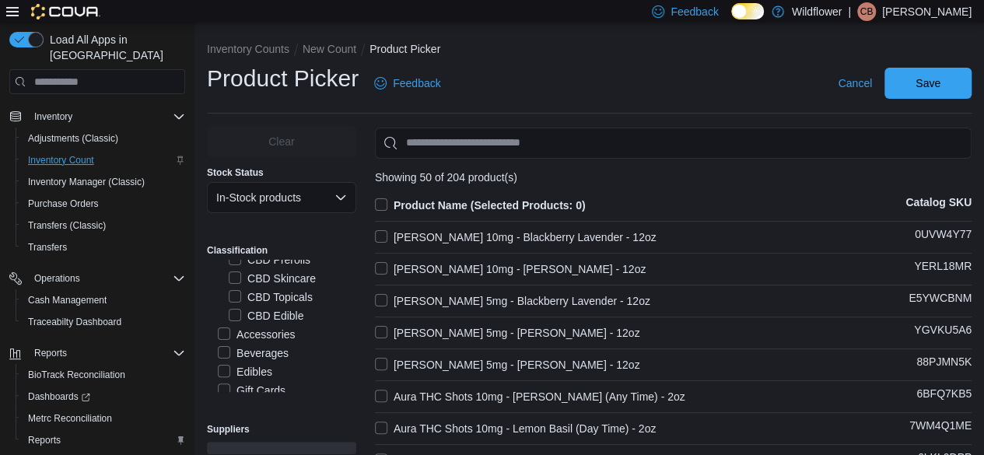
scroll to position [311, 0]
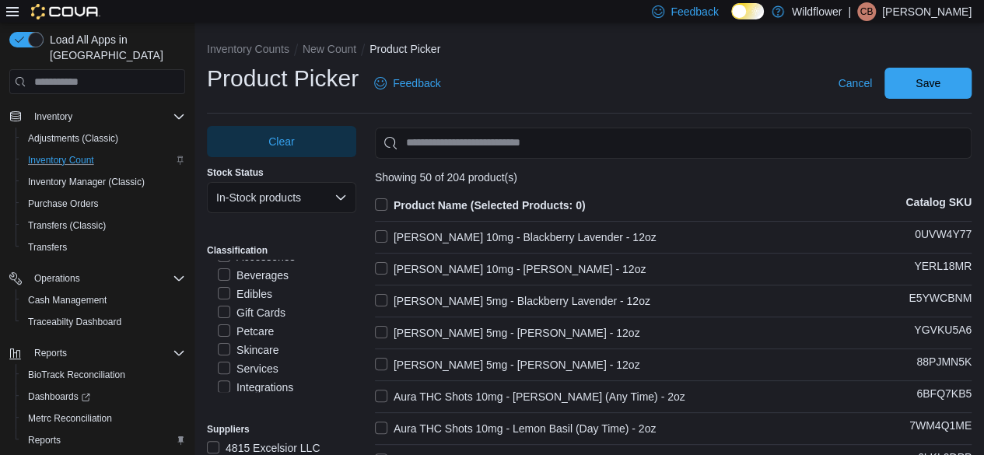
click at [225, 341] on label "Petcare" at bounding box center [246, 331] width 56 height 19
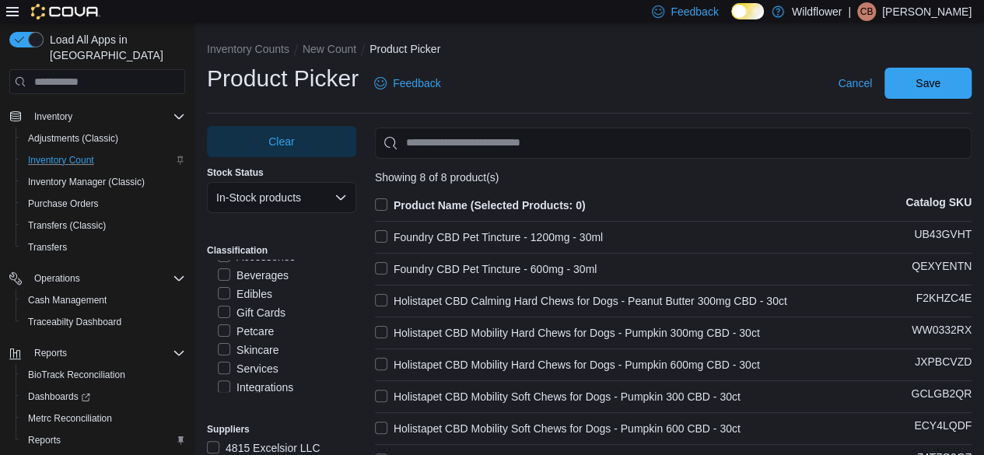
click at [388, 202] on label "Product Name (Selected Products: 0)" at bounding box center [480, 205] width 211 height 19
click at [940, 86] on span "Save" at bounding box center [927, 83] width 25 height 16
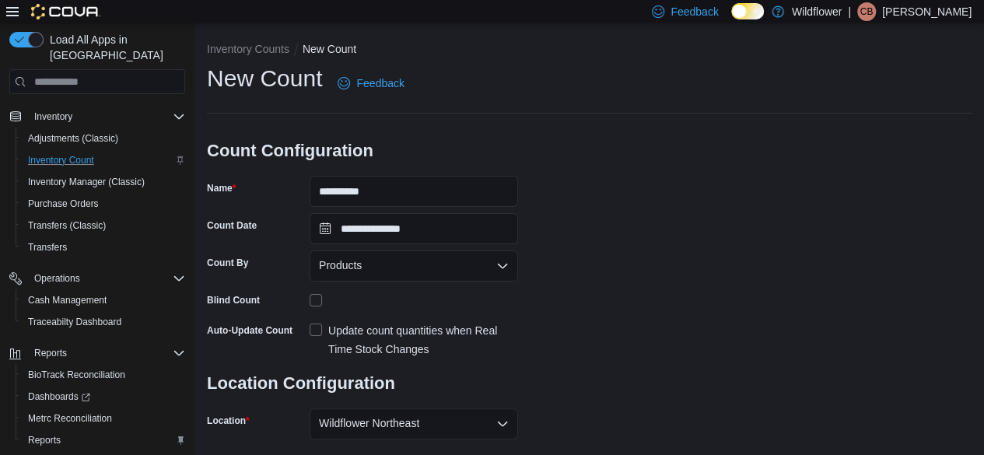
scroll to position [170, 0]
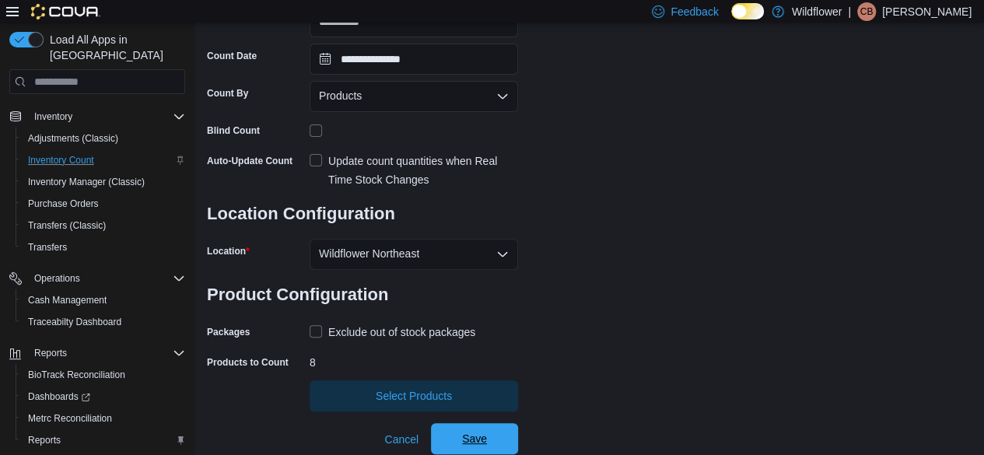
click at [493, 424] on span "Save" at bounding box center [474, 438] width 68 height 31
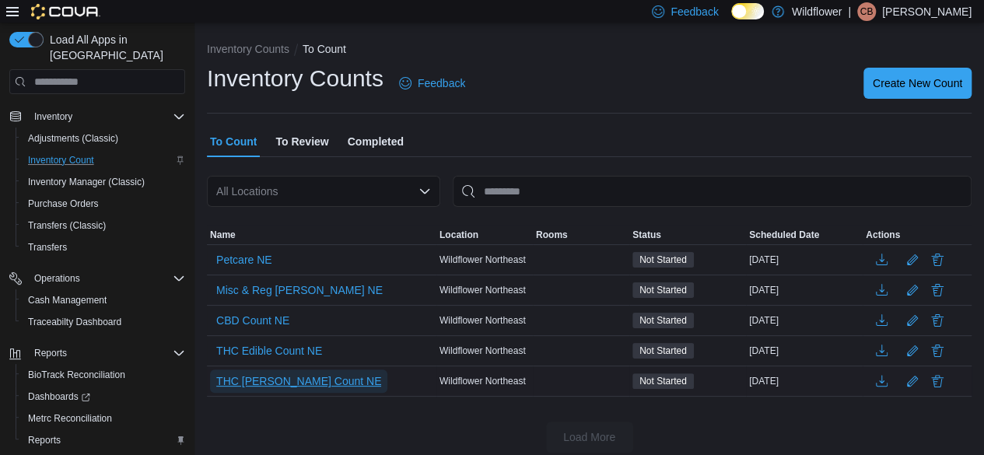
click at [300, 369] on span "THC Bev Count NE" at bounding box center [298, 380] width 165 height 23
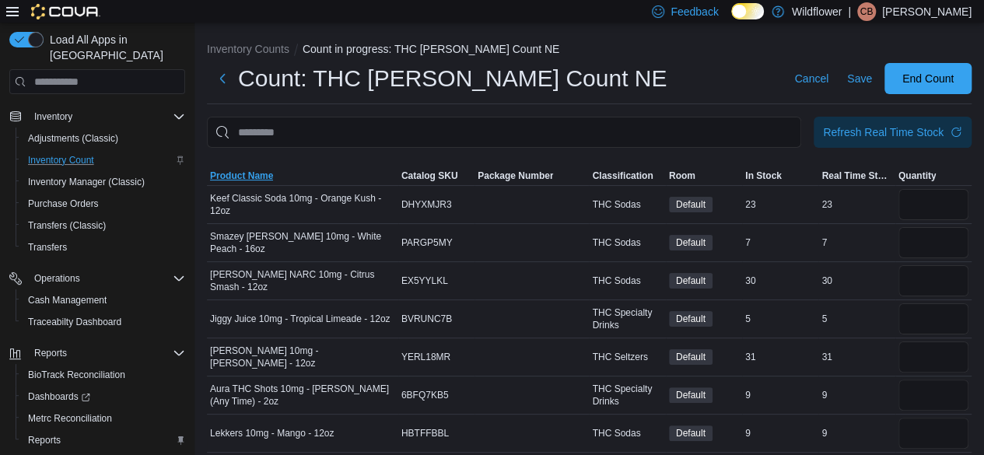
click at [246, 172] on span "Product Name" at bounding box center [241, 176] width 63 height 12
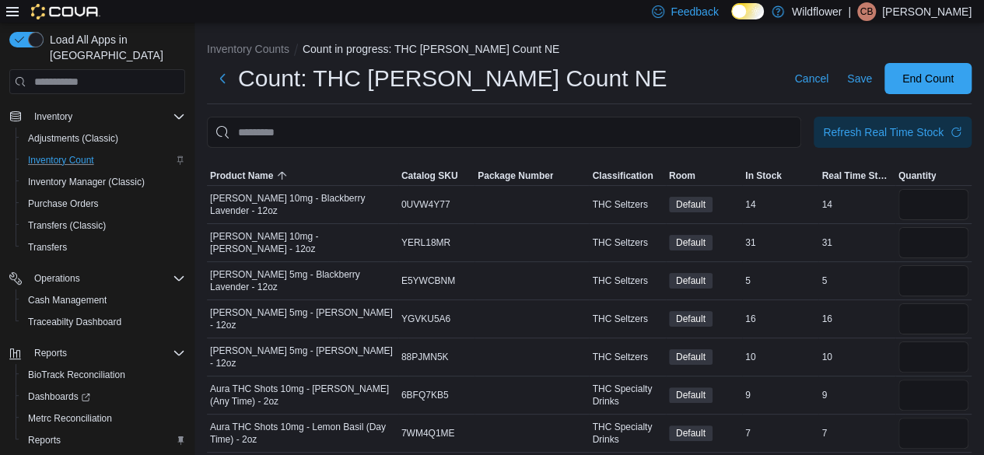
click at [8, 7] on icon at bounding box center [12, 11] width 12 height 9
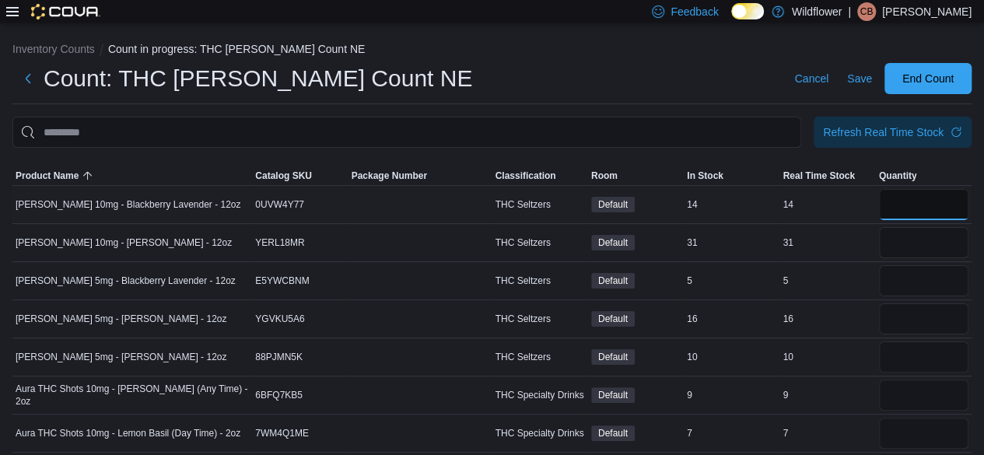
click at [905, 212] on input "number" at bounding box center [923, 204] width 89 height 31
type input "*"
drag, startPoint x: 918, startPoint y: 239, endPoint x: 930, endPoint y: 232, distance: 13.6
click at [921, 239] on input "number" at bounding box center [923, 242] width 89 height 31
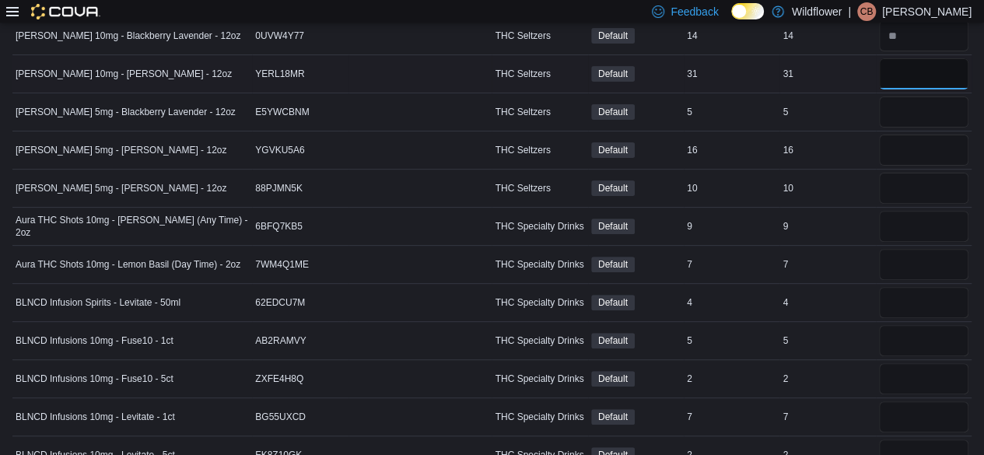
scroll to position [168, 0]
type input "**"
click at [935, 110] on input "number" at bounding box center [923, 112] width 89 height 31
type input "*"
drag, startPoint x: 960, startPoint y: 164, endPoint x: 975, endPoint y: 166, distance: 15.0
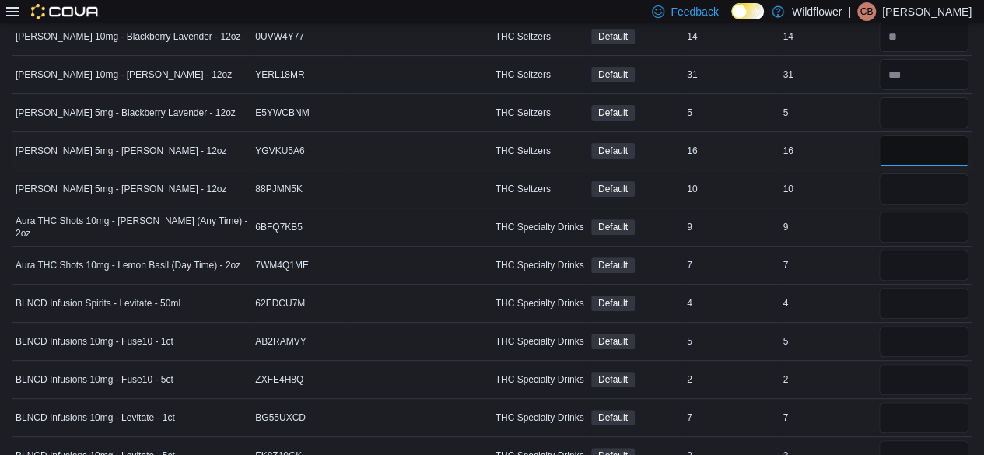
click at [963, 165] on input "number" at bounding box center [923, 150] width 89 height 31
type input "*"
click at [960, 194] on input "number" at bounding box center [923, 188] width 89 height 31
type input "*"
click at [942, 215] on input "number" at bounding box center [923, 227] width 89 height 31
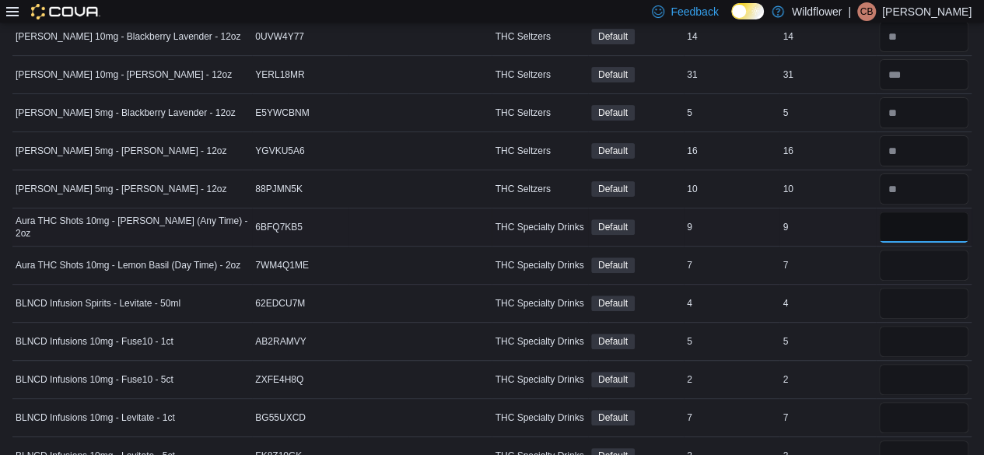
type input "*"
click at [918, 260] on input "number" at bounding box center [923, 265] width 89 height 31
type input "*"
click at [928, 297] on input "number" at bounding box center [923, 303] width 89 height 31
click at [939, 33] on input "number" at bounding box center [923, 36] width 89 height 31
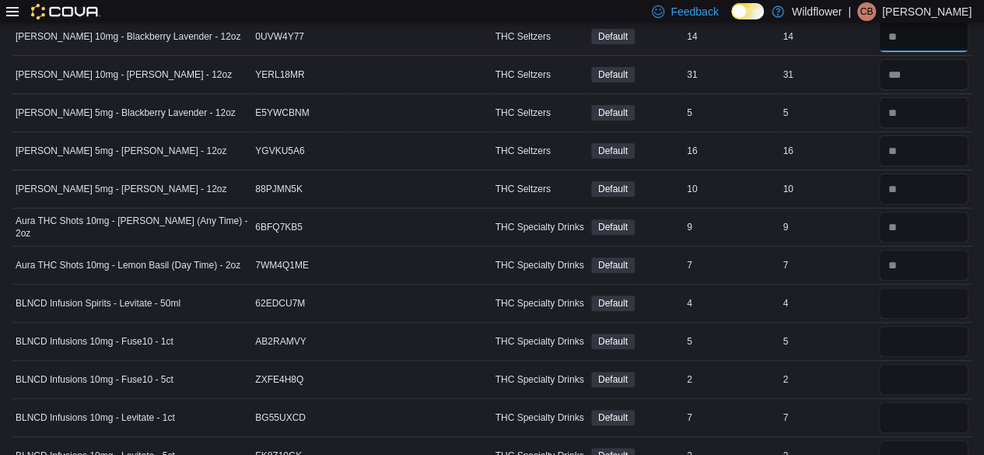
type input "**"
click at [951, 67] on input "number" at bounding box center [923, 74] width 89 height 31
type input "**"
click at [941, 106] on input "number" at bounding box center [923, 112] width 89 height 31
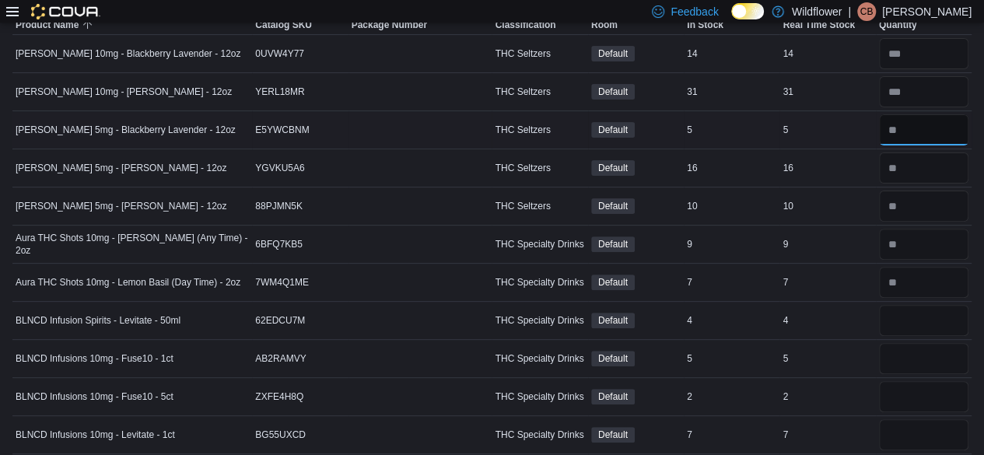
scroll to position [152, 0]
type input "*"
click at [946, 171] on input "number" at bounding box center [923, 167] width 89 height 31
type input "**"
click at [954, 206] on input "number" at bounding box center [923, 205] width 89 height 31
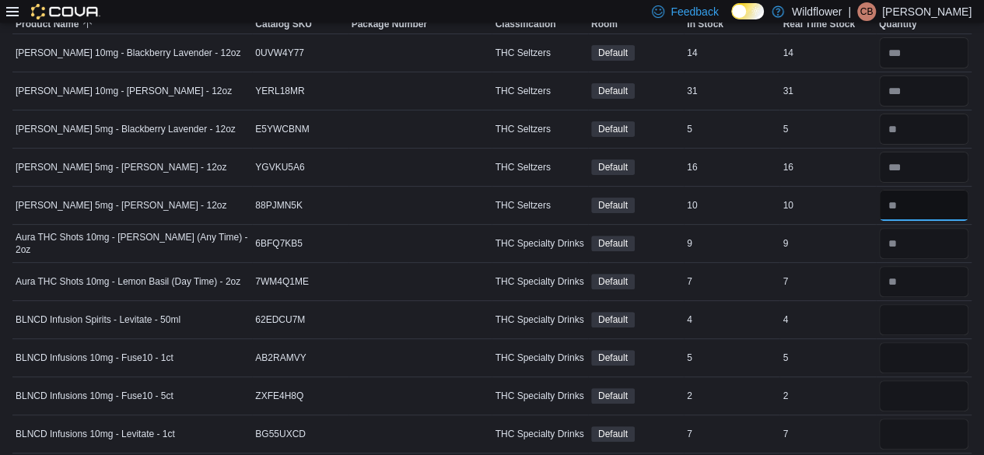
type input "**"
click at [12, 16] on icon at bounding box center [12, 11] width 12 height 12
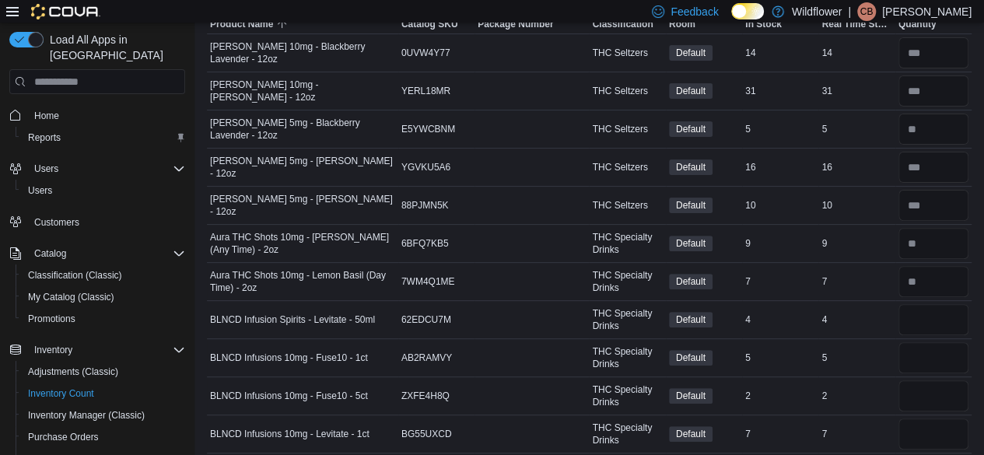
click at [14, 7] on icon at bounding box center [12, 11] width 12 height 9
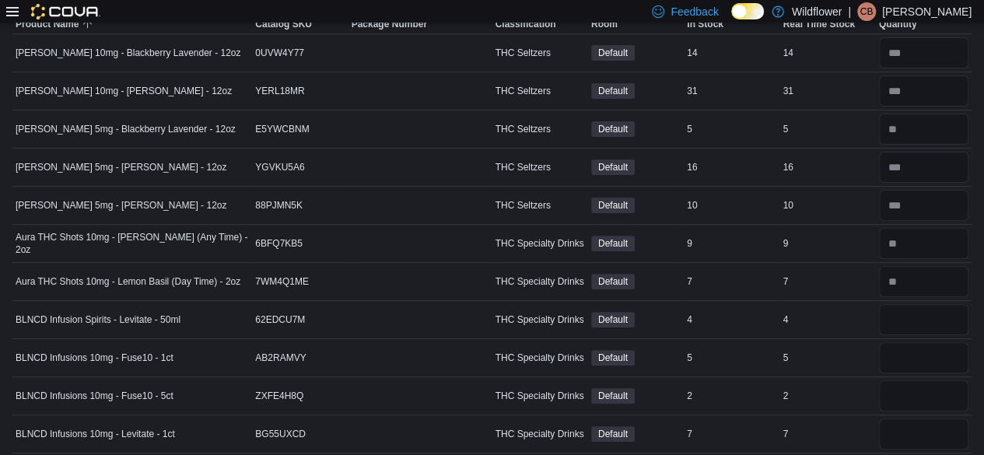
scroll to position [0, 0]
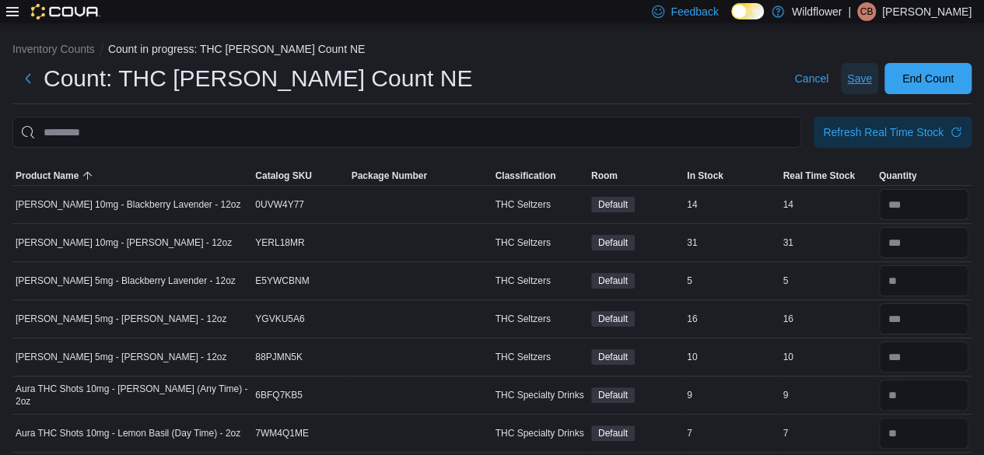
click at [872, 72] on span "Save" at bounding box center [859, 79] width 25 height 16
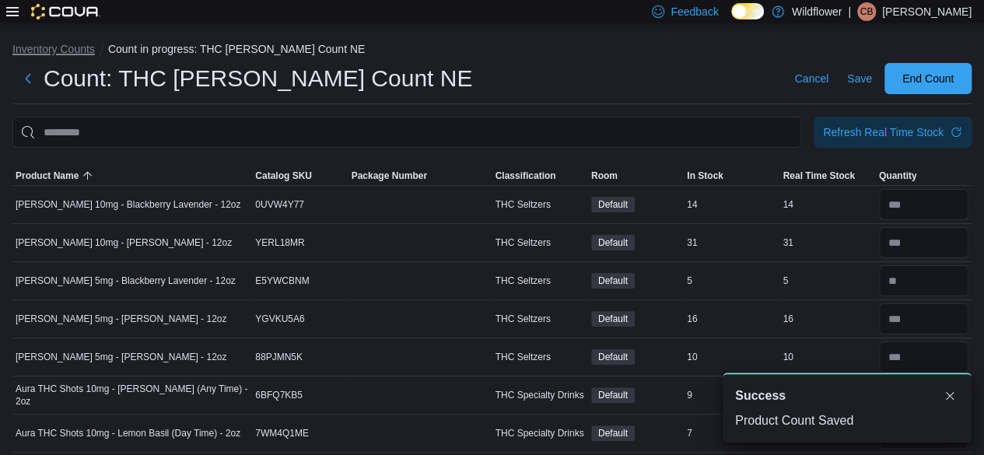
click at [37, 53] on button "Inventory Counts" at bounding box center [53, 49] width 82 height 12
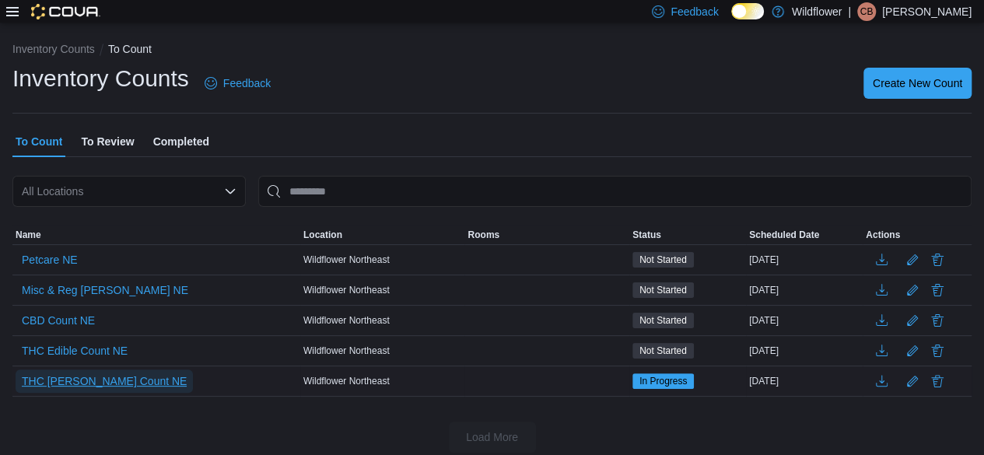
click at [103, 373] on span "THC Bev Count NE" at bounding box center [104, 381] width 165 height 16
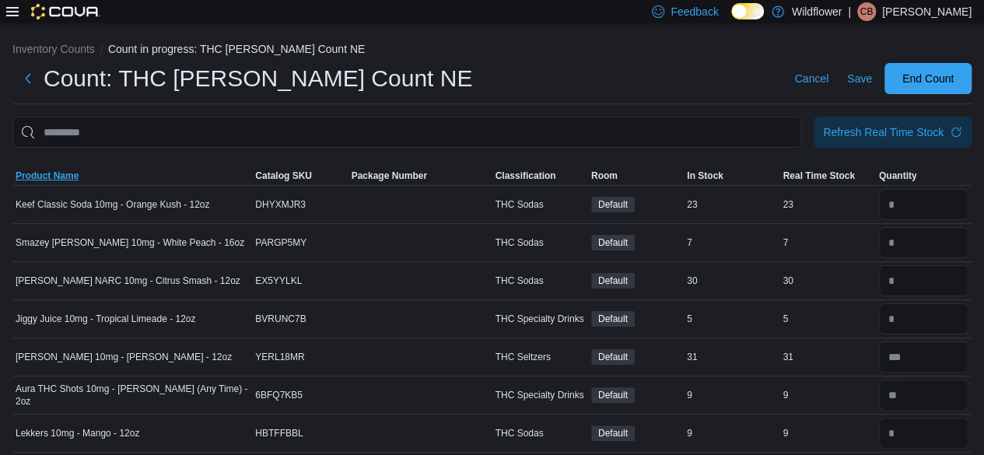
click at [47, 170] on span "Product Name" at bounding box center [47, 176] width 63 height 12
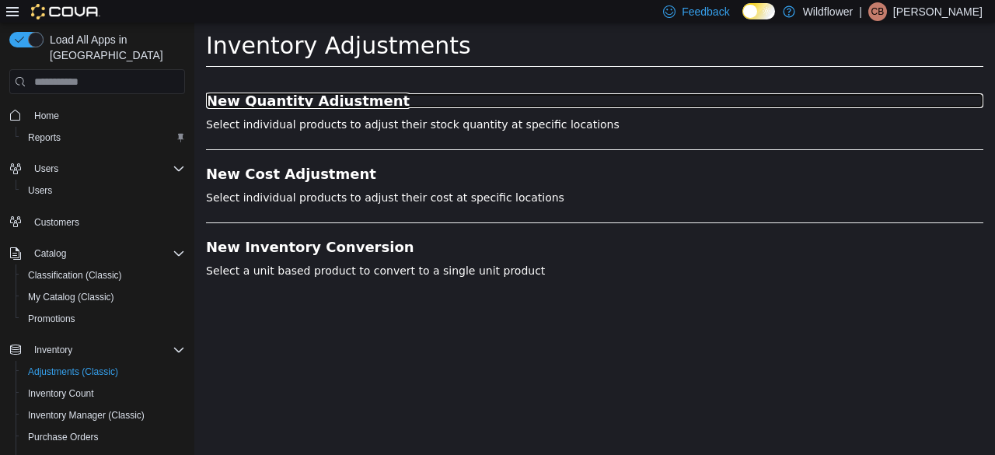
click at [316, 100] on h3 "New Quantity Adjustment" at bounding box center [595, 101] width 778 height 16
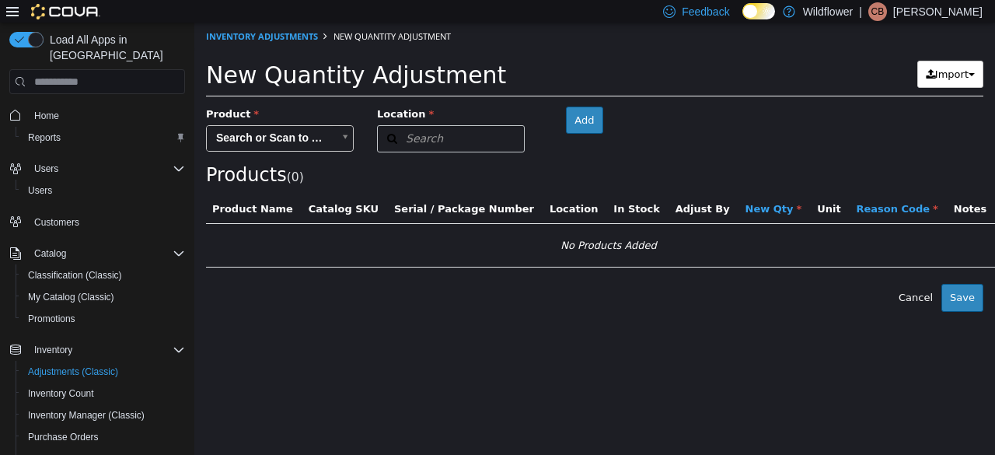
click at [310, 137] on body "× Inventory Adjustments New Quantity Adjustment New Quantity Adjustment Import …" at bounding box center [594, 167] width 801 height 289
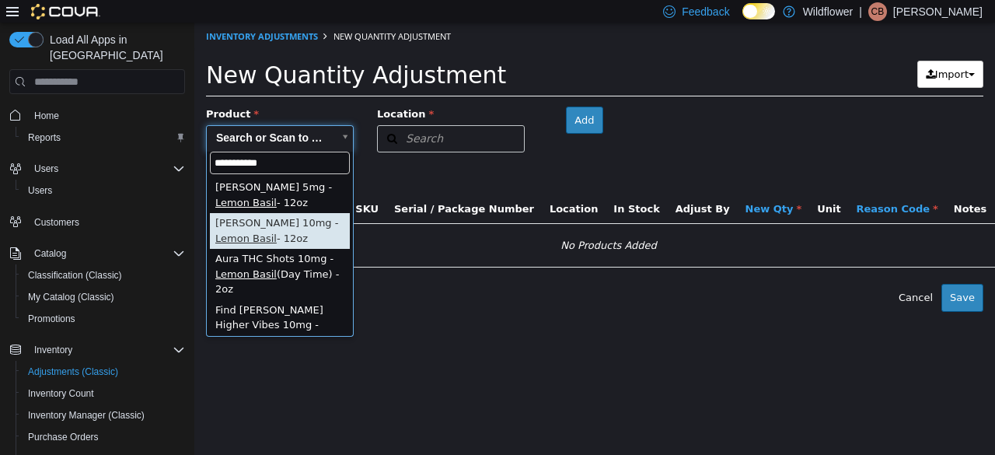
type input "**********"
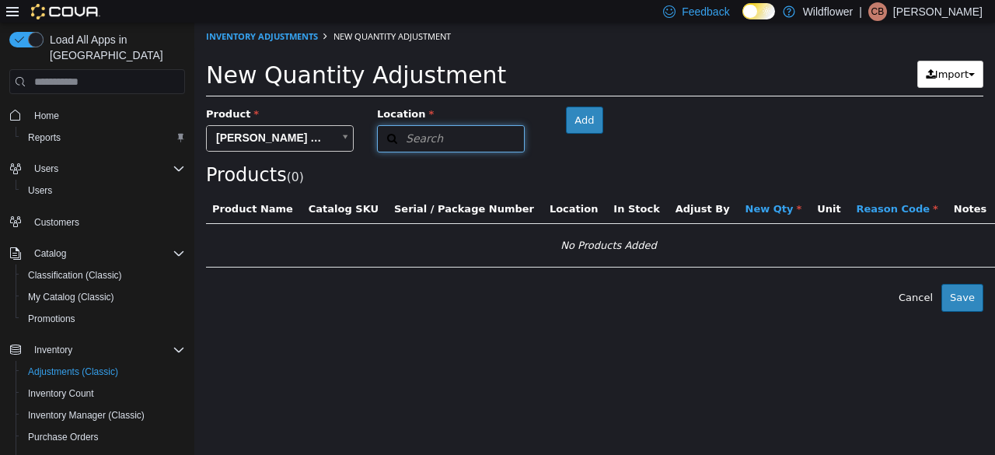
click at [463, 140] on button "Search" at bounding box center [451, 138] width 148 height 27
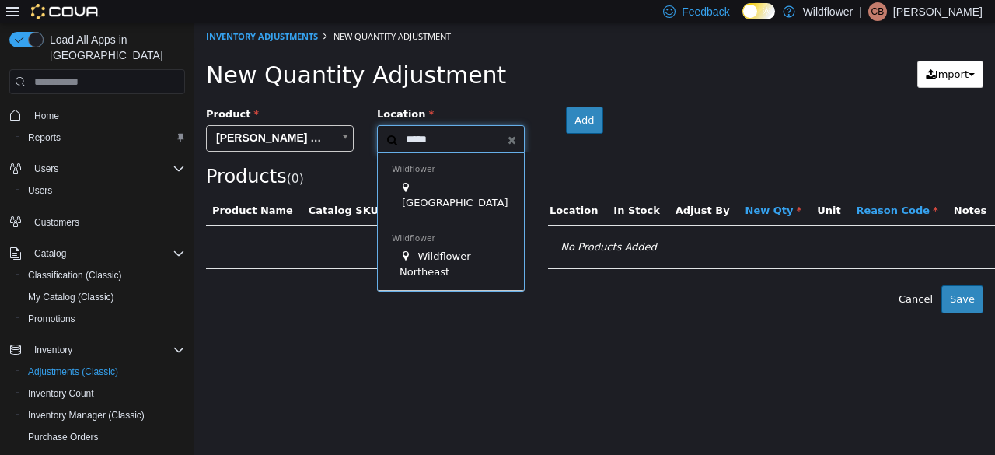
type input "*****"
click at [453, 257] on span "Wildflower Northeast" at bounding box center [436, 263] width 72 height 27
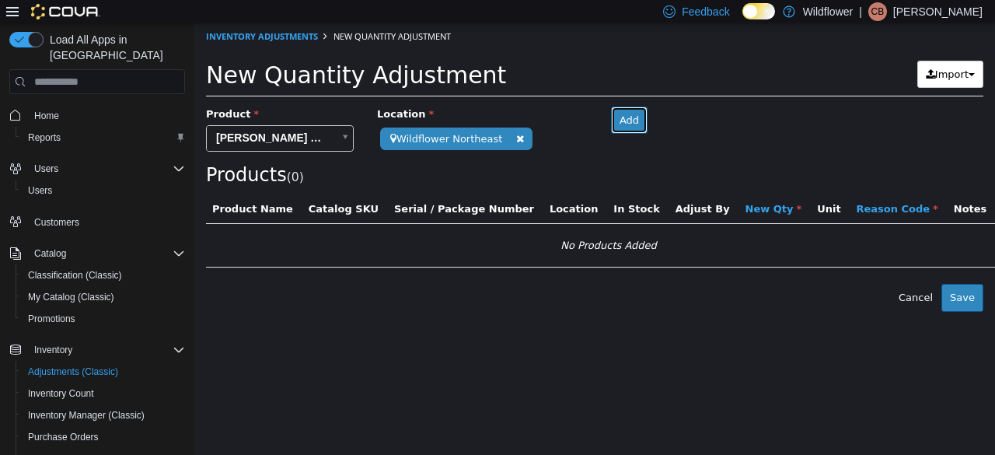
click at [611, 117] on button "Add" at bounding box center [629, 121] width 37 height 28
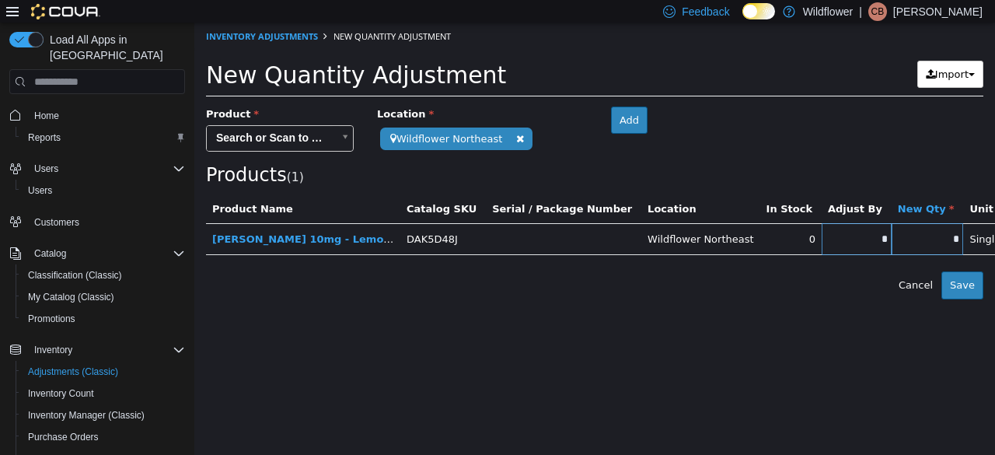
click at [822, 238] on input "*" at bounding box center [857, 239] width 70 height 12
type input "*"
click at [910, 299] on html "**********" at bounding box center [594, 161] width 801 height 277
click at [979, 245] on body "**********" at bounding box center [594, 161] width 801 height 277
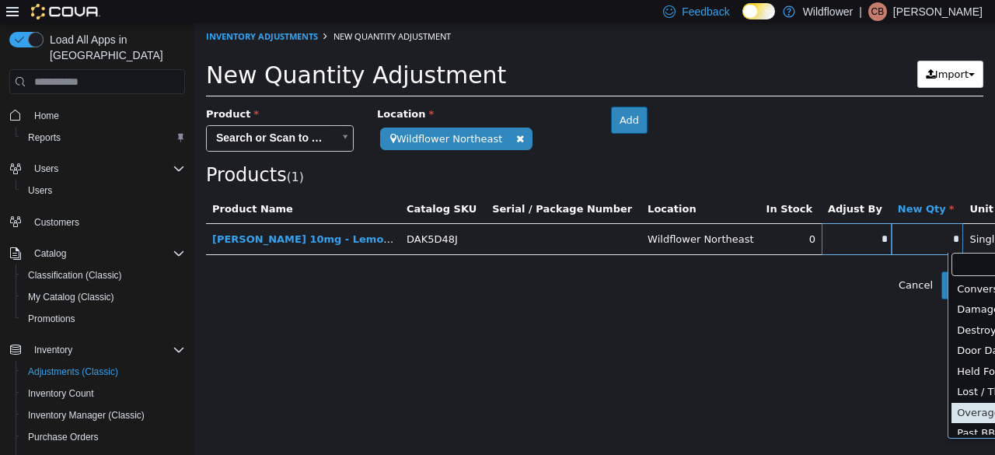
click at [980, 409] on ul "Conversion Damaged Destroyed Door Dash Held For Display Lost / Theft Overage Pa…" at bounding box center [1000, 357] width 102 height 156
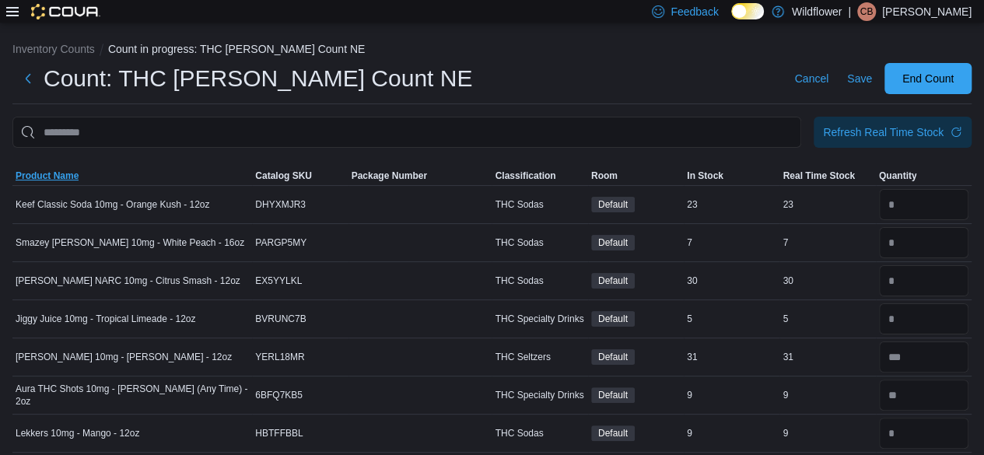
click at [54, 176] on span "Product Name" at bounding box center [47, 176] width 63 height 12
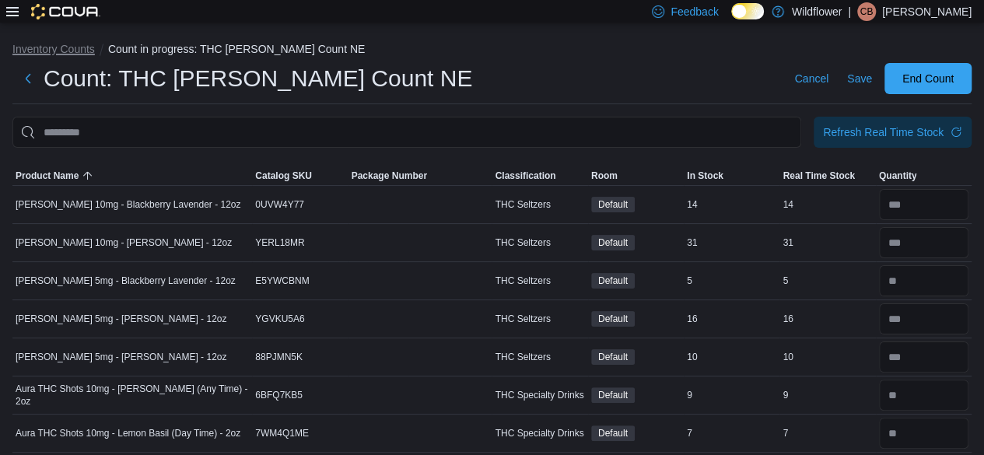
click at [51, 46] on button "Inventory Counts" at bounding box center [53, 49] width 82 height 12
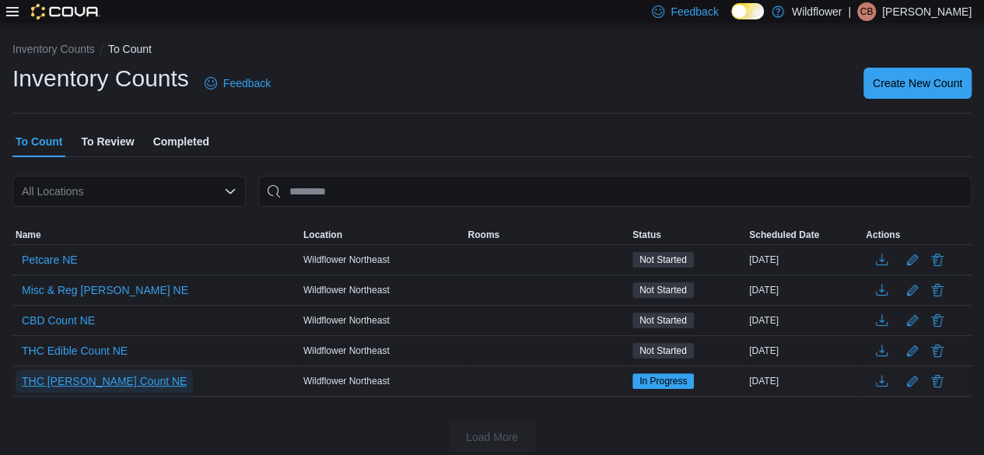
click at [92, 376] on span "THC Bev Count NE" at bounding box center [104, 381] width 165 height 16
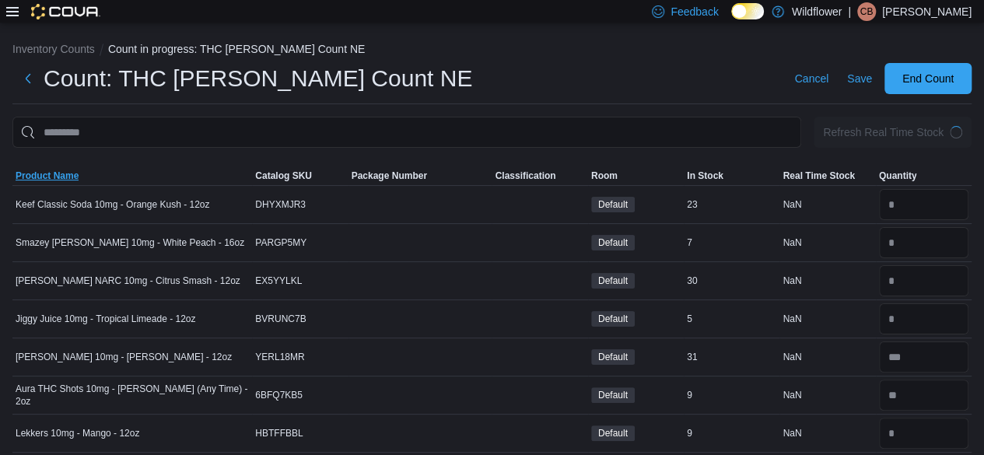
click at [35, 177] on span "Product Name" at bounding box center [47, 176] width 63 height 12
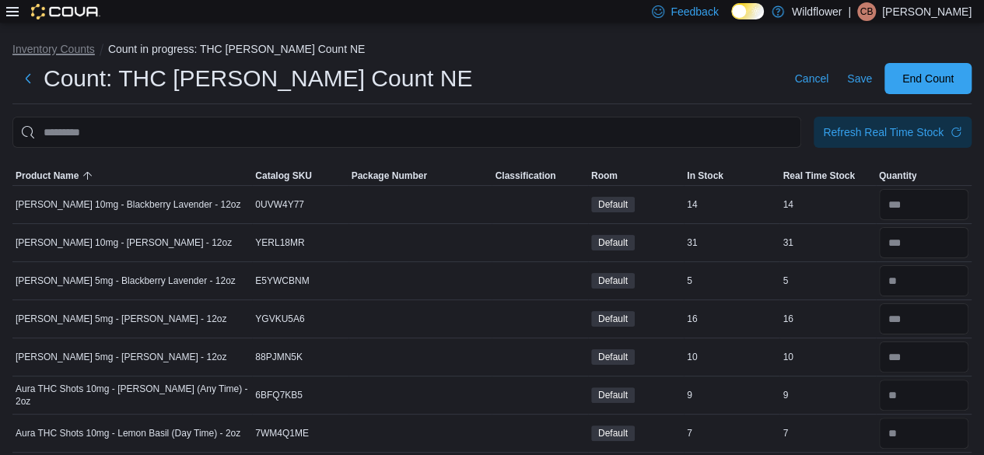
click at [54, 51] on button "Inventory Counts" at bounding box center [53, 49] width 82 height 12
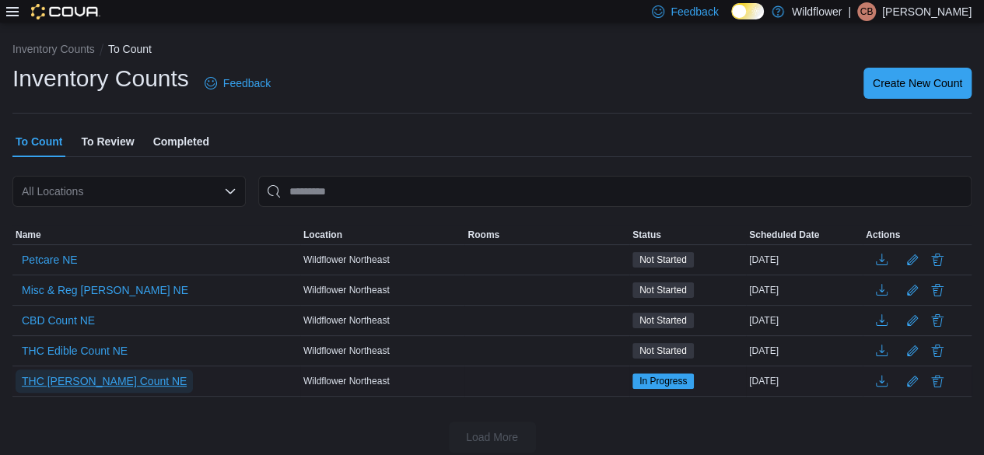
click at [64, 384] on span "THC Bev Count NE" at bounding box center [104, 381] width 165 height 16
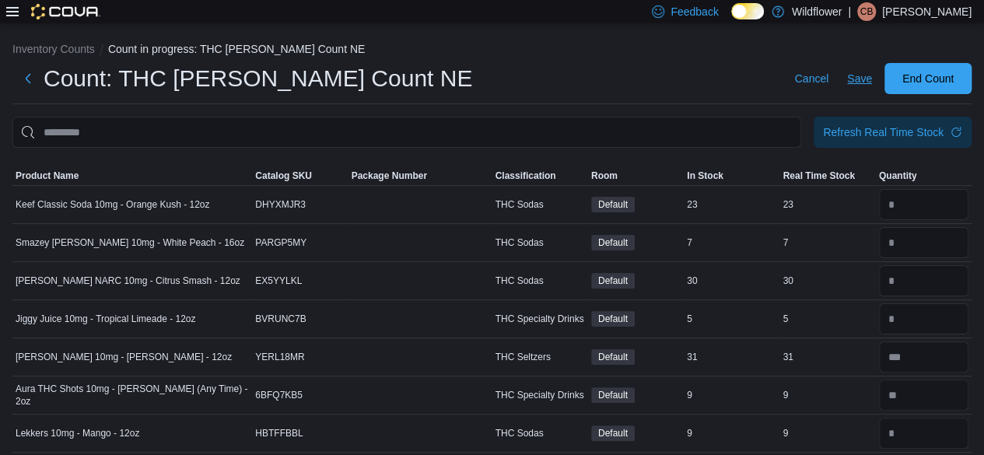
click at [872, 68] on span "Save" at bounding box center [859, 78] width 25 height 31
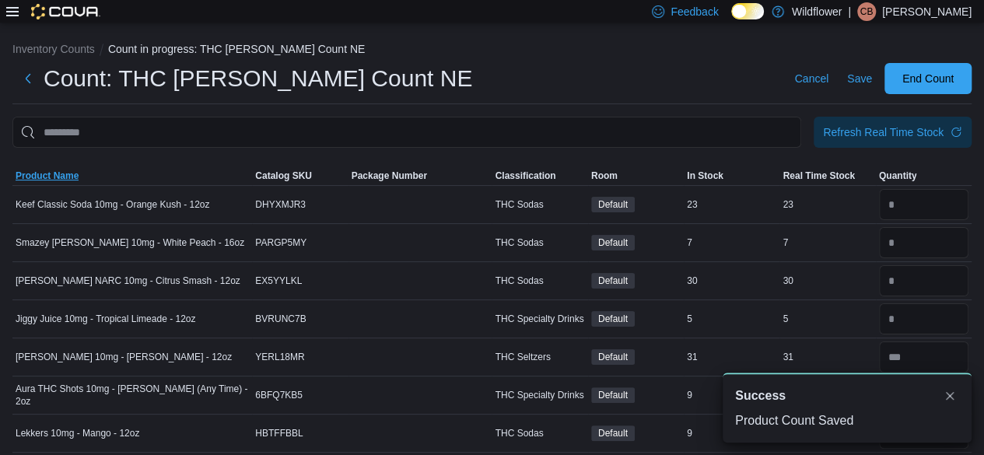
click at [54, 178] on span "Product Name" at bounding box center [47, 176] width 63 height 12
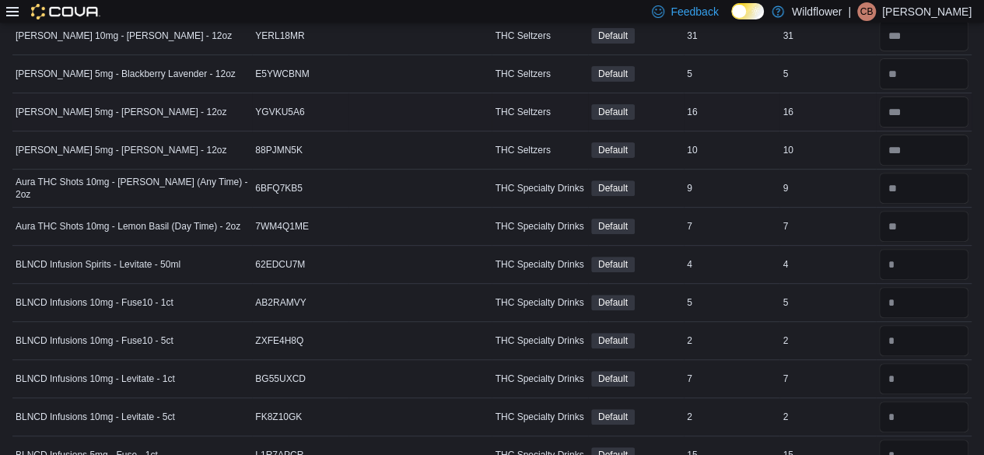
scroll to position [306, 0]
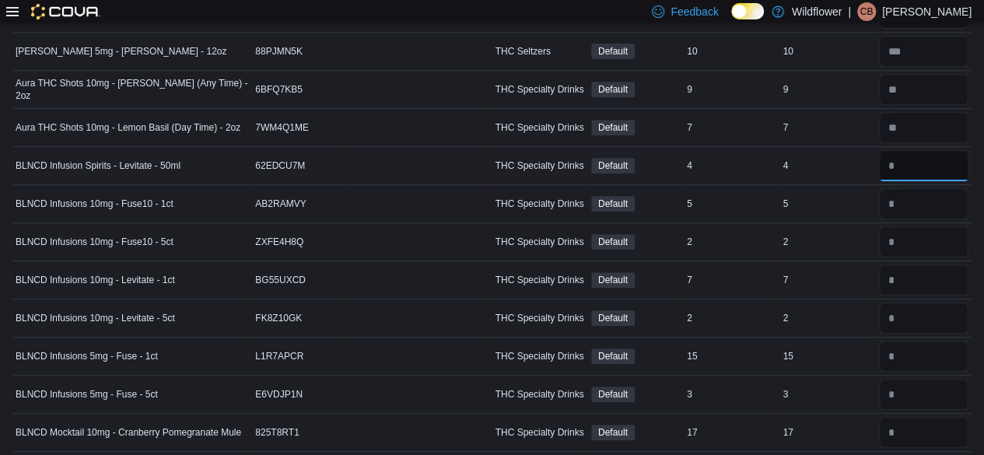
click at [944, 173] on input "number" at bounding box center [923, 165] width 89 height 31
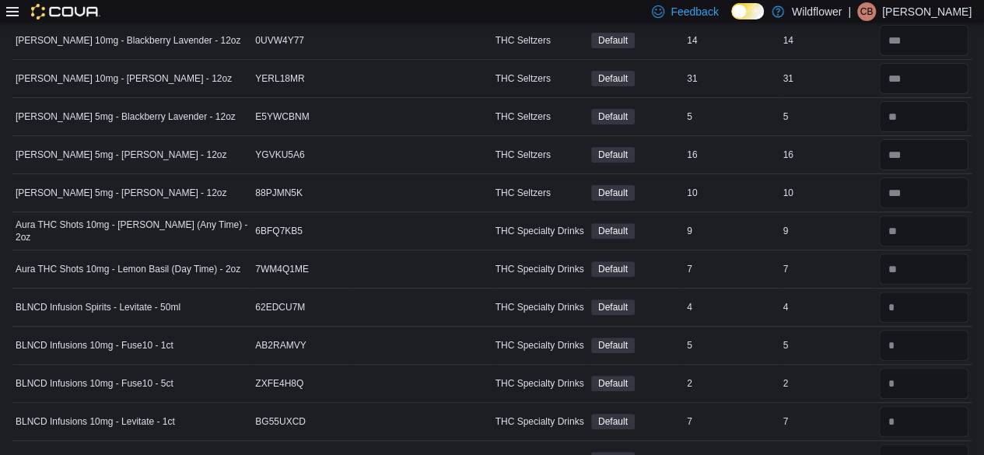
scroll to position [163, 0]
click at [962, 311] on input "number" at bounding box center [923, 307] width 89 height 31
type input "*"
click at [939, 350] on input "number" at bounding box center [923, 345] width 89 height 31
type input "*"
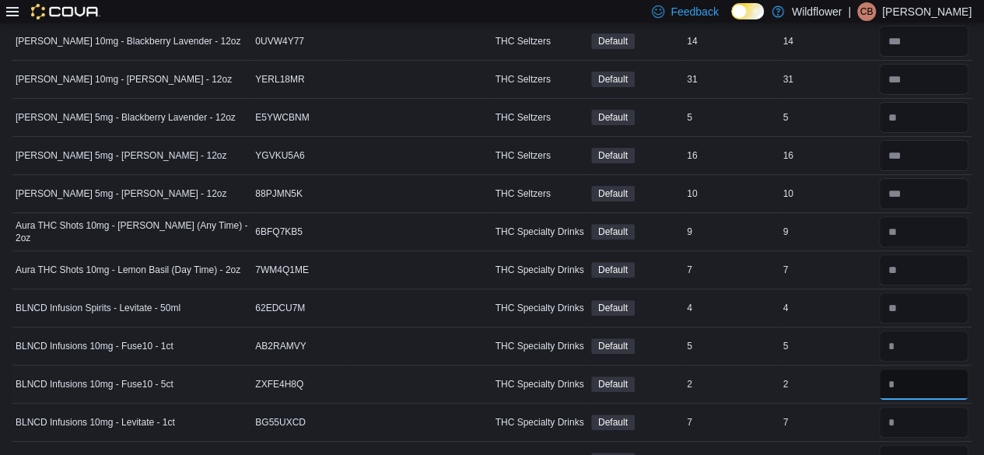
click at [911, 379] on input "number" at bounding box center [923, 384] width 89 height 31
type input "*"
click at [935, 411] on input "number" at bounding box center [923, 422] width 89 height 31
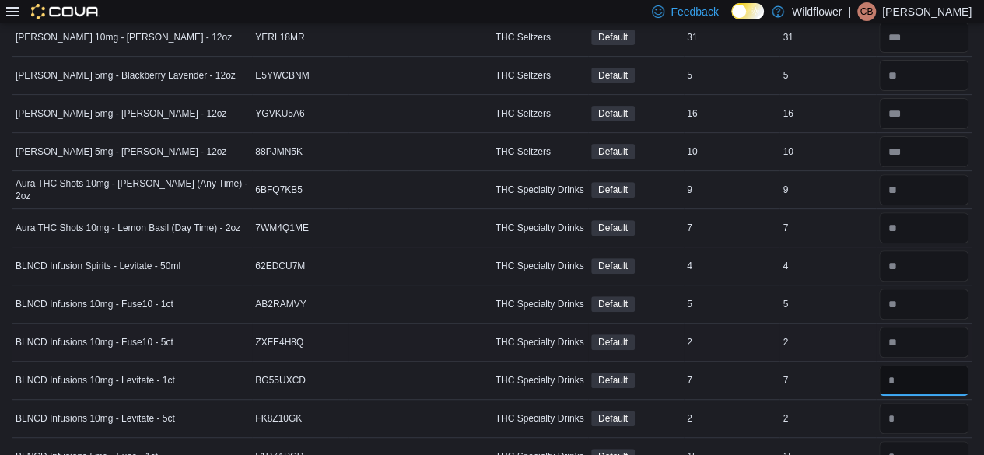
scroll to position [241, 0]
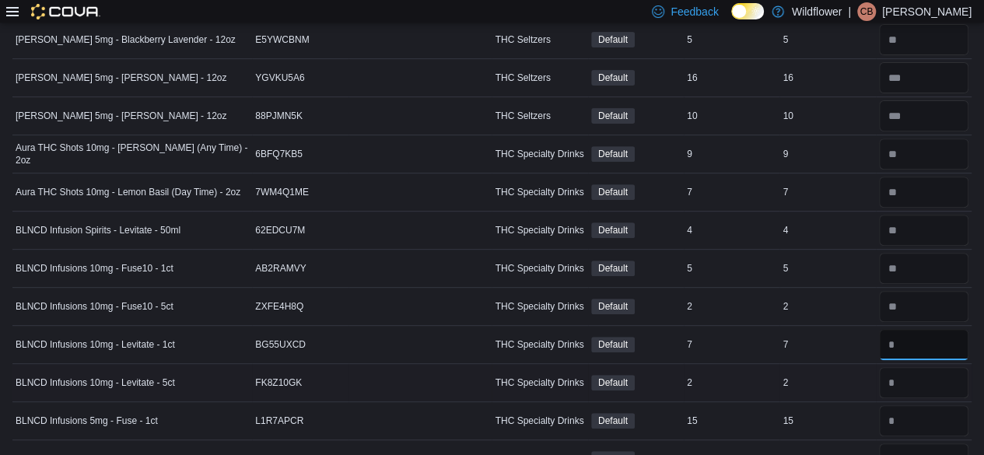
type input "*"
click at [939, 381] on input "number" at bounding box center [923, 382] width 89 height 31
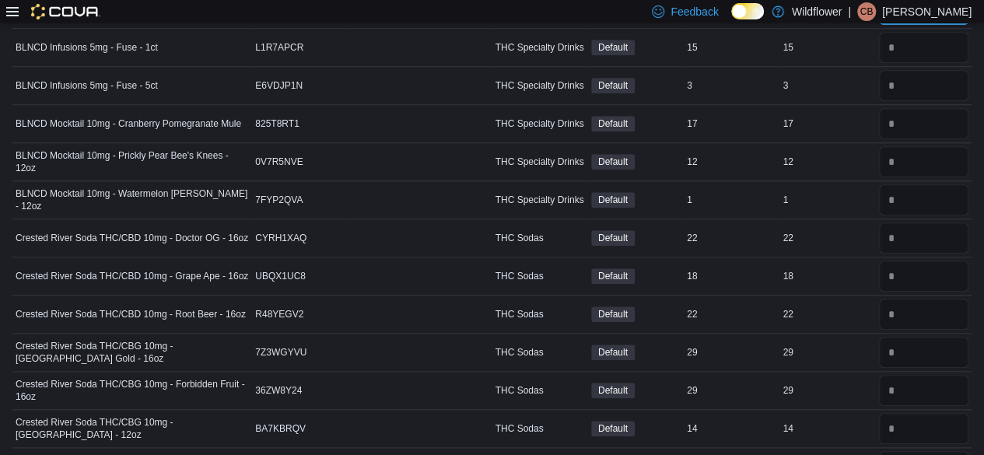
scroll to position [614, 0]
type input "*"
click at [932, 39] on input "number" at bounding box center [923, 48] width 89 height 31
type input "**"
click at [963, 82] on input "number" at bounding box center [923, 86] width 89 height 31
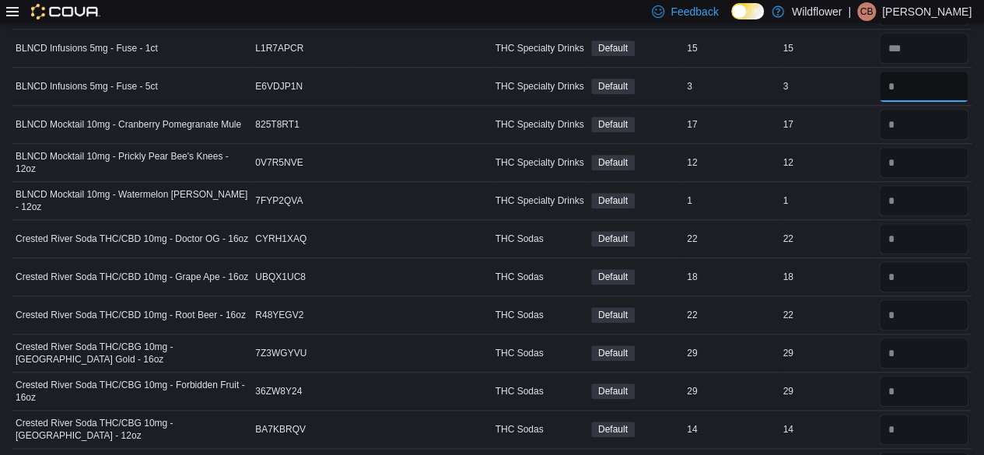
type input "*"
click at [960, 117] on input "number" at bounding box center [923, 124] width 89 height 31
type input "*"
click at [926, 156] on input "number" at bounding box center [923, 162] width 89 height 31
type input "**"
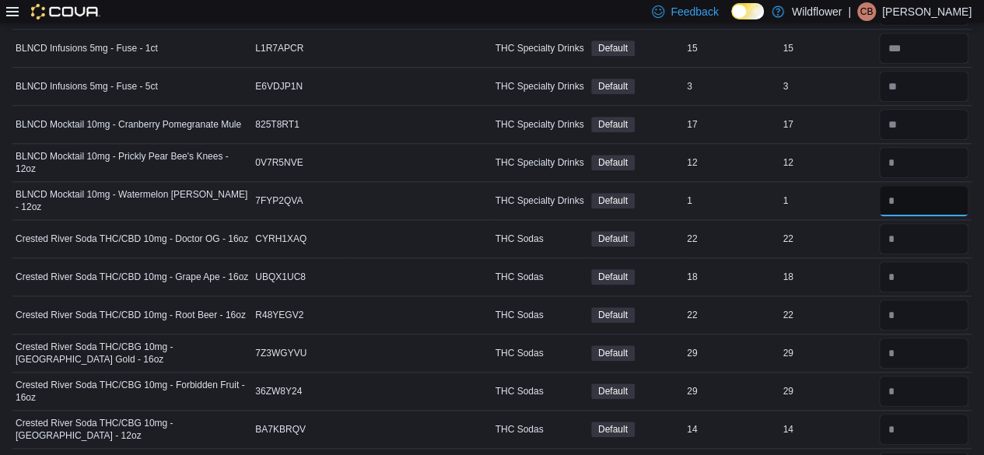
click at [936, 193] on input "number" at bounding box center [923, 200] width 89 height 31
click at [927, 118] on input "number" at bounding box center [923, 124] width 89 height 31
type input "**"
click at [939, 156] on input "number" at bounding box center [923, 162] width 89 height 31
type input "*"
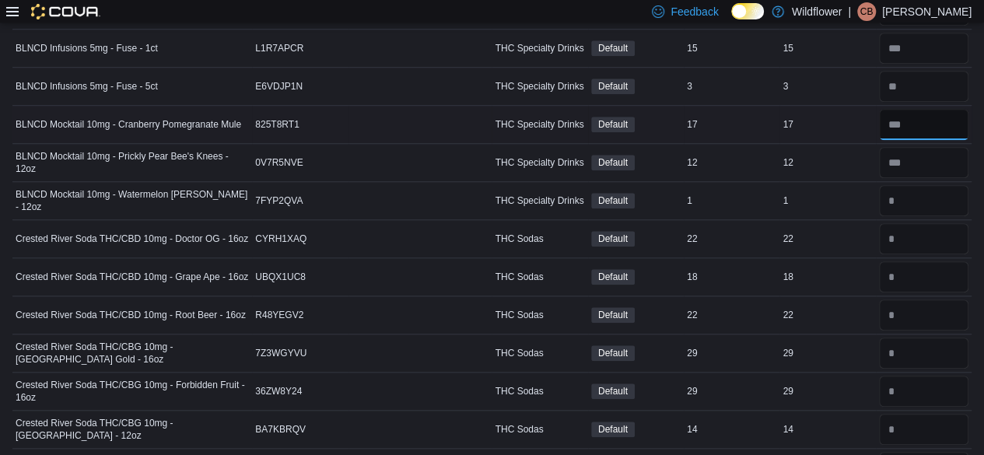
click at [936, 121] on input "number" at bounding box center [923, 124] width 89 height 31
type input "**"
click at [950, 151] on input "number" at bounding box center [923, 162] width 89 height 31
type input "**"
click at [958, 196] on input "number" at bounding box center [923, 200] width 89 height 31
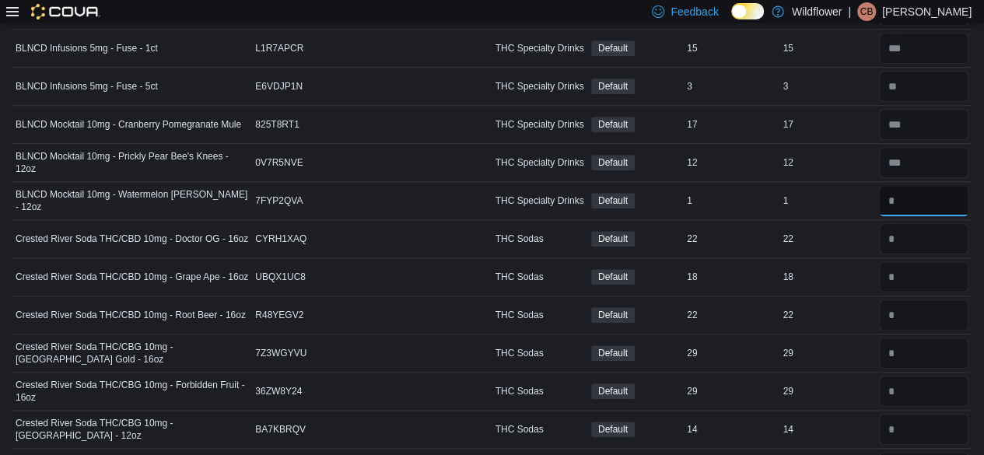
type input "*"
click at [943, 227] on input "number" at bounding box center [923, 238] width 89 height 31
type input "**"
click at [951, 264] on input "number" at bounding box center [923, 276] width 89 height 31
type input "**"
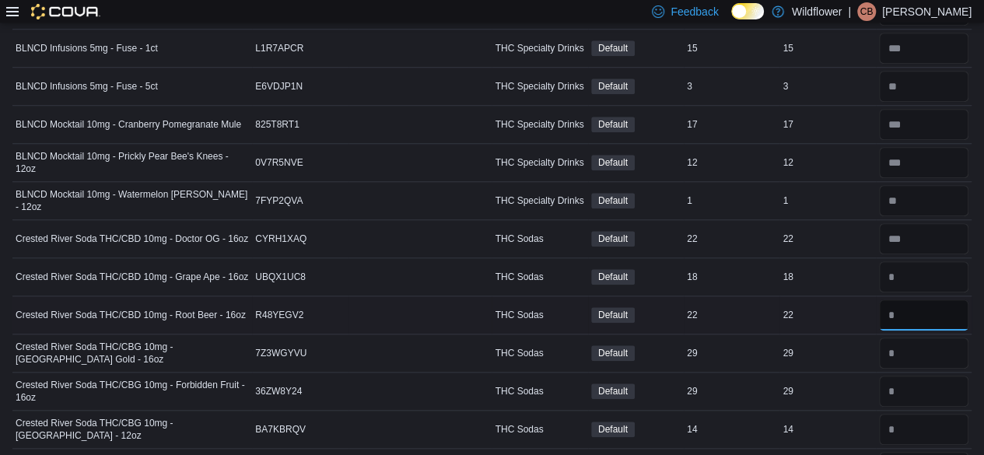
click at [942, 309] on input "number" at bounding box center [923, 314] width 89 height 31
type input "**"
click at [935, 348] on input "number" at bounding box center [923, 352] width 89 height 31
type input "**"
click at [950, 384] on input "number" at bounding box center [923, 391] width 89 height 31
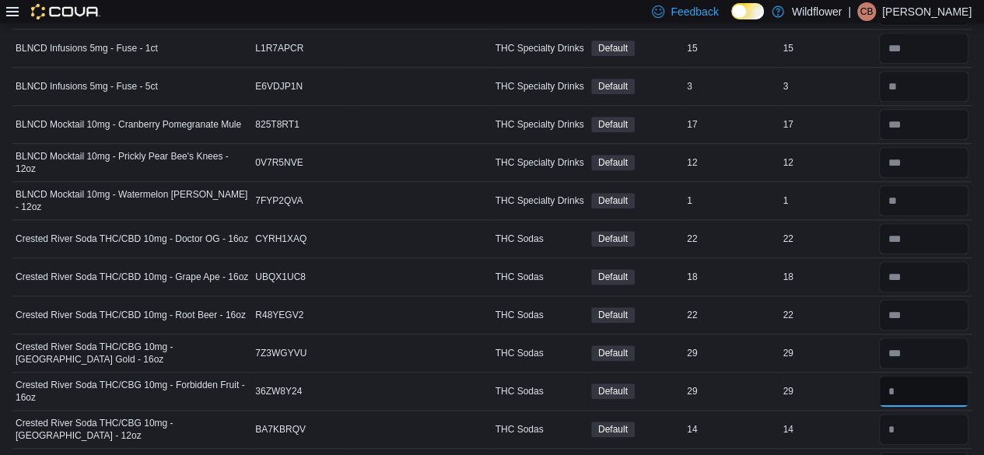
type input "**"
click at [933, 428] on input "number" at bounding box center [923, 429] width 89 height 31
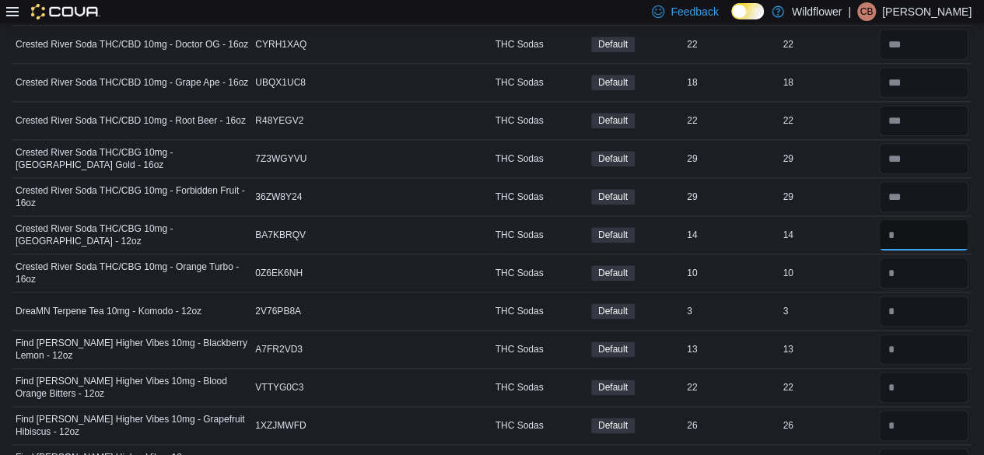
scroll to position [809, 0]
type input "*"
click at [944, 271] on input "number" at bounding box center [923, 272] width 89 height 31
type input "*"
click at [935, 306] on input "number" at bounding box center [923, 310] width 89 height 31
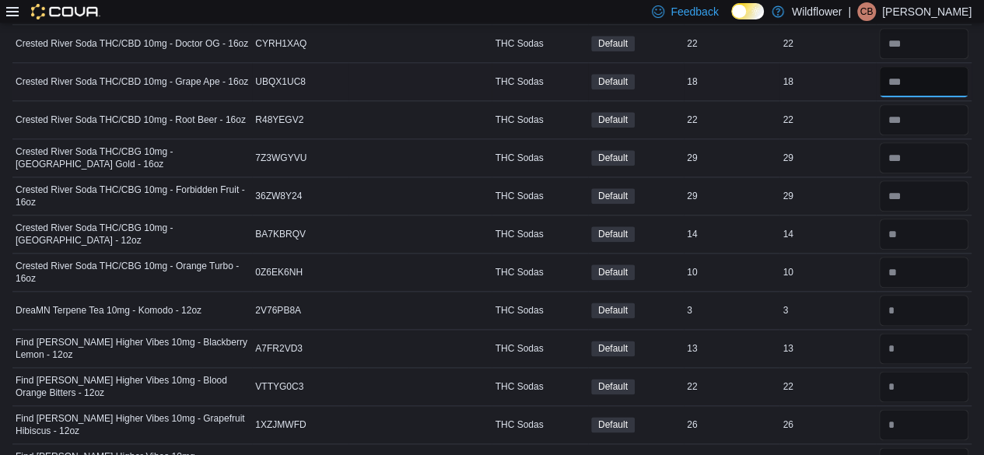
click at [932, 81] on input "number" at bounding box center [923, 81] width 89 height 31
type input "**"
click at [935, 114] on input "number" at bounding box center [923, 119] width 89 height 31
type input "**"
click at [928, 157] on input "number" at bounding box center [923, 157] width 89 height 31
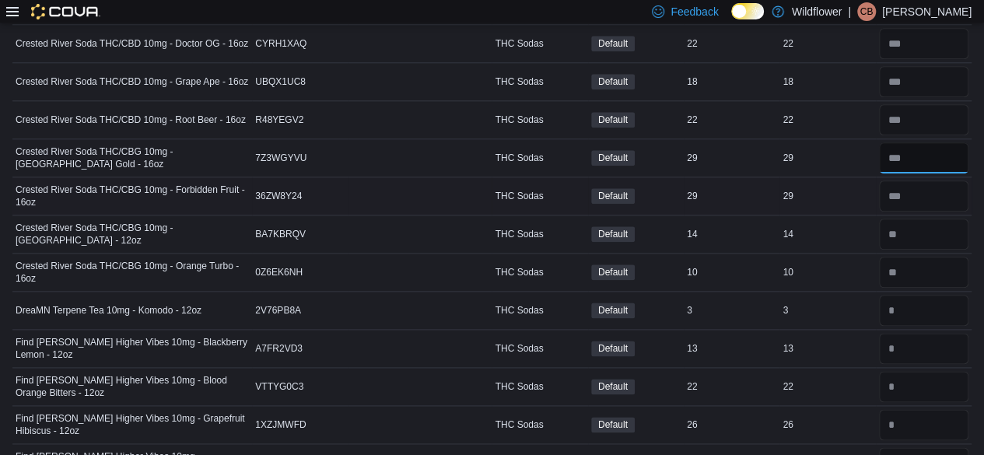
type input "**"
click at [929, 193] on input "number" at bounding box center [923, 195] width 89 height 31
type input "**"
click at [935, 231] on input "number" at bounding box center [923, 233] width 89 height 31
type input "**"
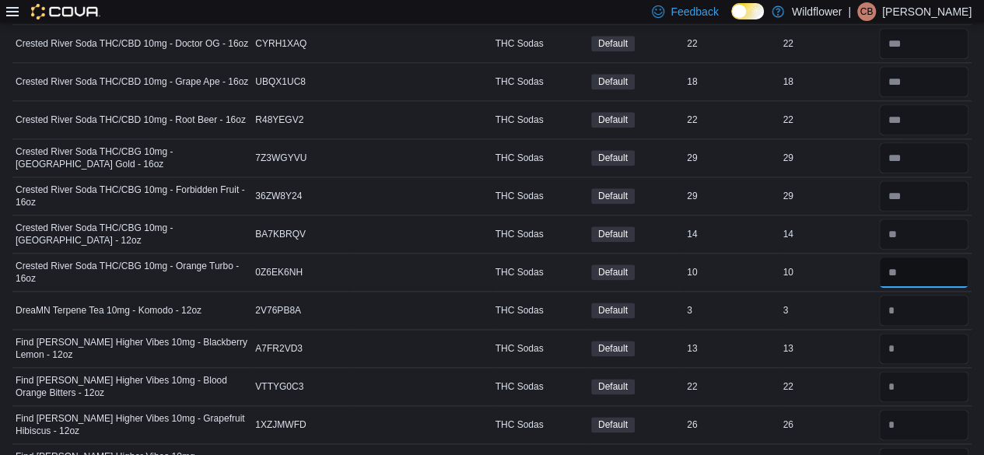
click at [939, 258] on input "number" at bounding box center [923, 272] width 89 height 31
type input "**"
click at [923, 306] on input "number" at bounding box center [923, 310] width 89 height 31
type input "*"
click at [947, 343] on input "number" at bounding box center [923, 348] width 89 height 31
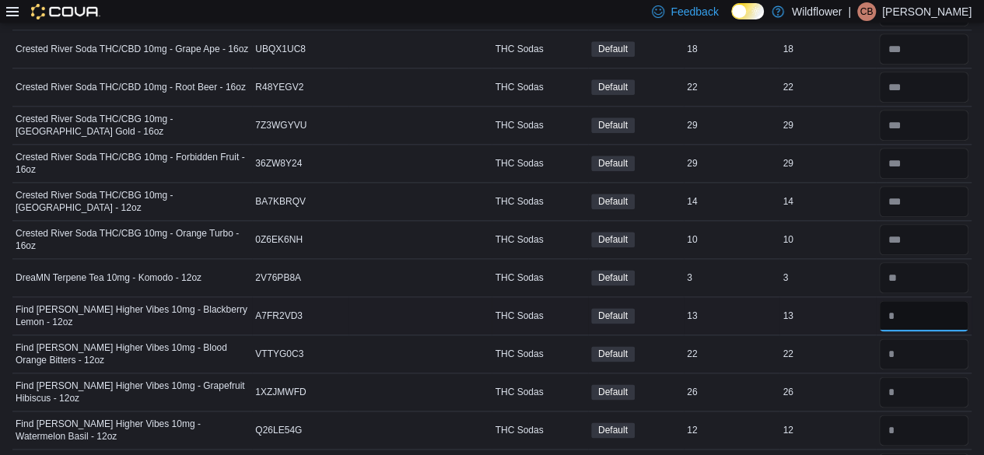
scroll to position [841, 0]
type input "**"
click at [941, 348] on input "number" at bounding box center [923, 353] width 89 height 31
type input "**"
click at [942, 387] on input "number" at bounding box center [923, 391] width 89 height 31
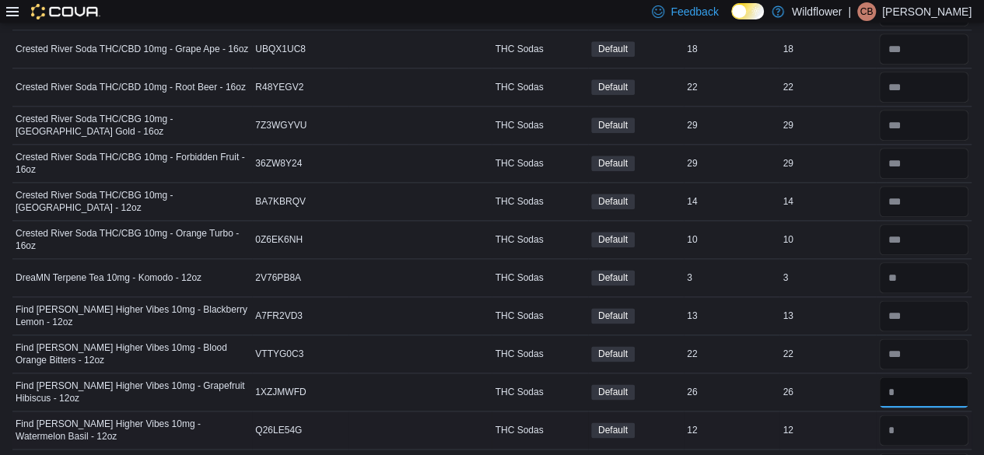
type input "**"
click at [964, 415] on input "number" at bounding box center [923, 429] width 89 height 31
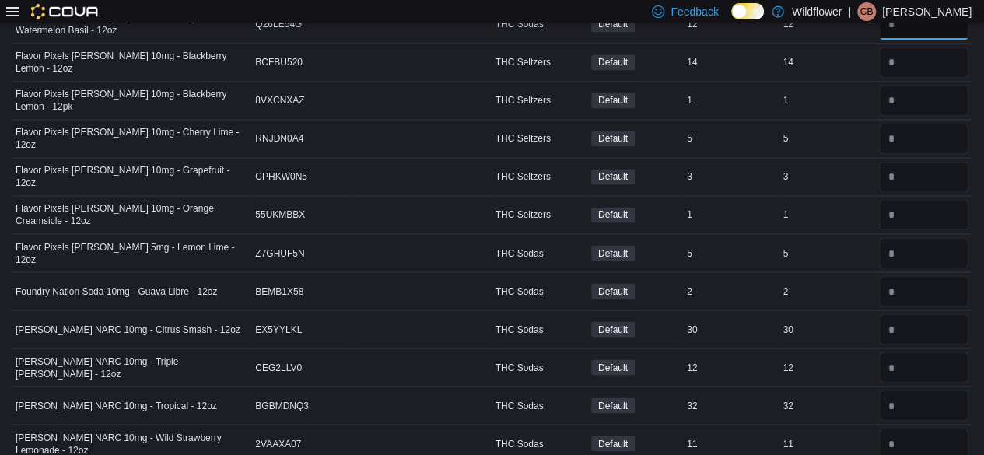
scroll to position [1247, 0]
type input "**"
click at [941, 47] on input "number" at bounding box center [923, 62] width 89 height 31
type input "**"
click at [911, 92] on input "number" at bounding box center [923, 100] width 89 height 31
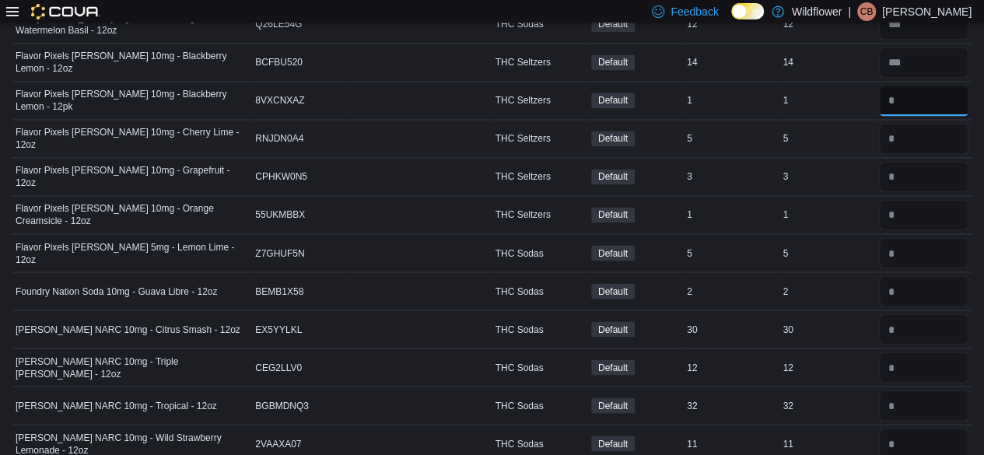
type input "*"
click at [924, 132] on input "number" at bounding box center [923, 138] width 89 height 31
type input "*"
click at [949, 165] on input "number" at bounding box center [923, 176] width 89 height 31
type input "*"
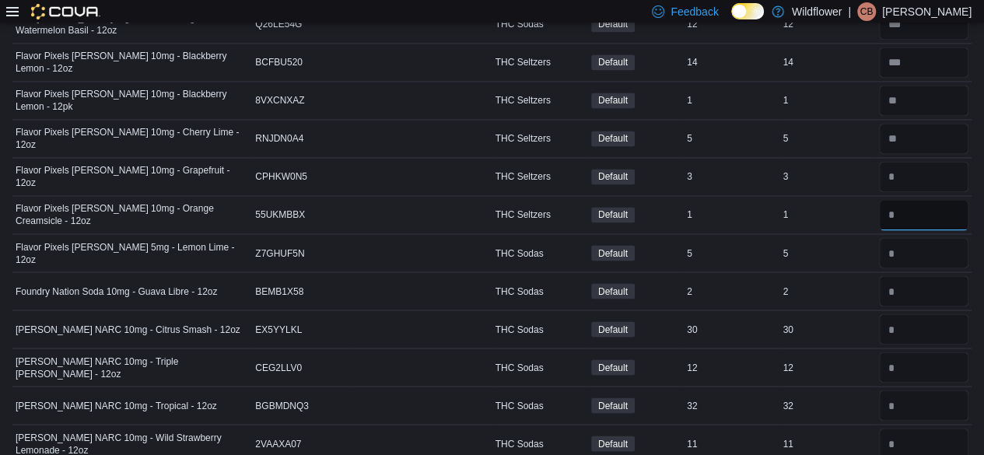
click at [931, 201] on input "number" at bounding box center [923, 214] width 89 height 31
click at [921, 50] on input "number" at bounding box center [923, 62] width 89 height 31
type input "**"
click at [932, 85] on input "number" at bounding box center [923, 100] width 89 height 31
click at [925, 128] on input "number" at bounding box center [923, 138] width 89 height 31
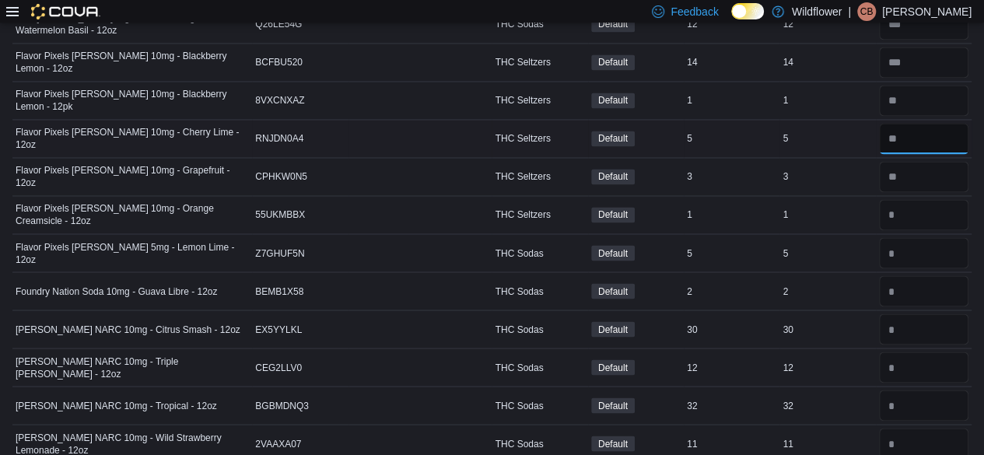
type input "*"
click at [938, 167] on input "number" at bounding box center [923, 176] width 89 height 31
click at [930, 201] on input "number" at bounding box center [923, 214] width 89 height 31
type input "*"
click at [933, 239] on input "number" at bounding box center [923, 252] width 89 height 31
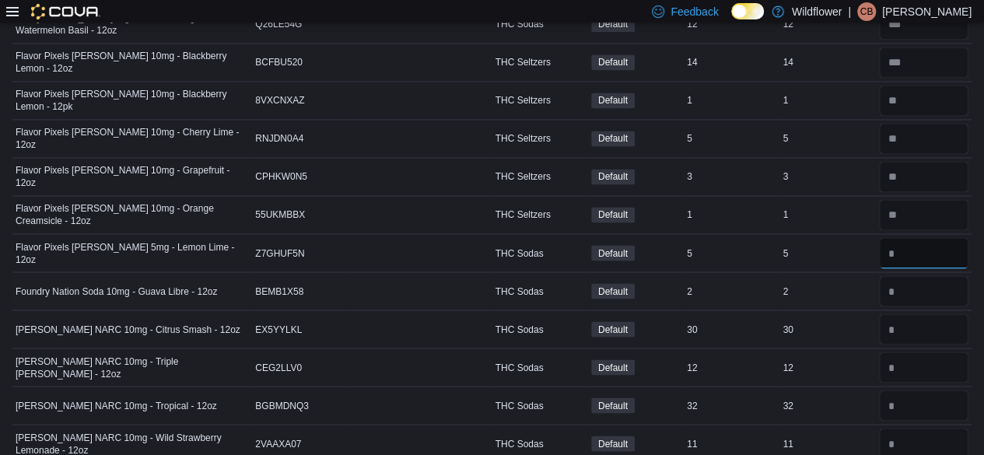
type input "*"
click at [928, 281] on input "number" at bounding box center [923, 290] width 89 height 31
type input "*"
click at [935, 313] on input "number" at bounding box center [923, 328] width 89 height 31
type input "*"
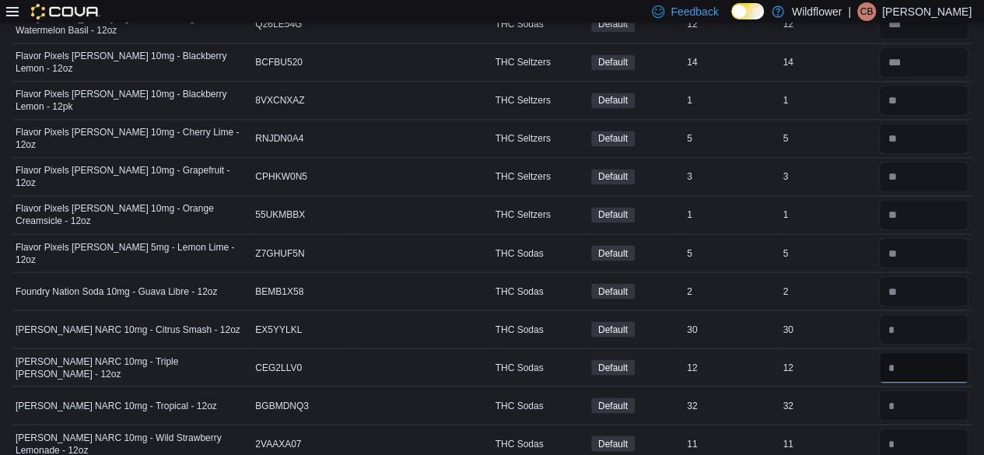
click at [925, 352] on input "number" at bounding box center [923, 366] width 89 height 31
type input "*"
click at [949, 392] on input "number" at bounding box center [923, 405] width 89 height 31
type input "*"
click at [927, 432] on input "number" at bounding box center [923, 443] width 89 height 31
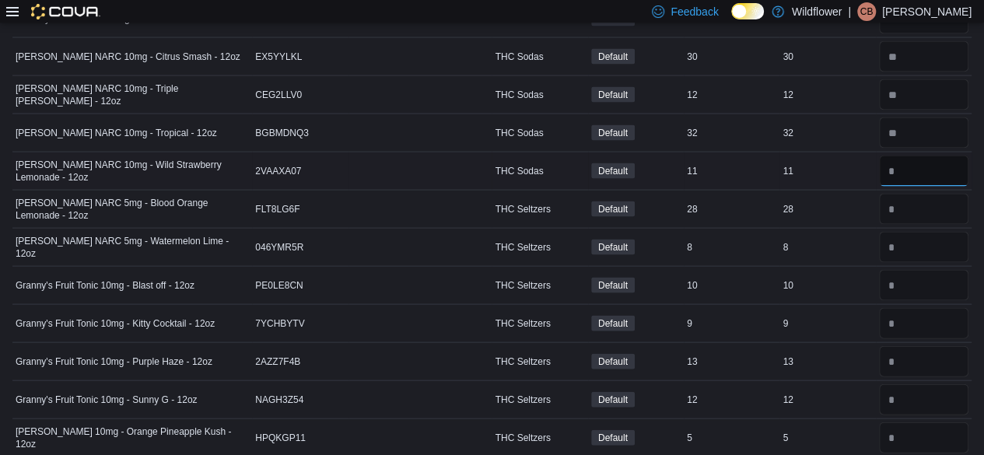
scroll to position [1522, 0]
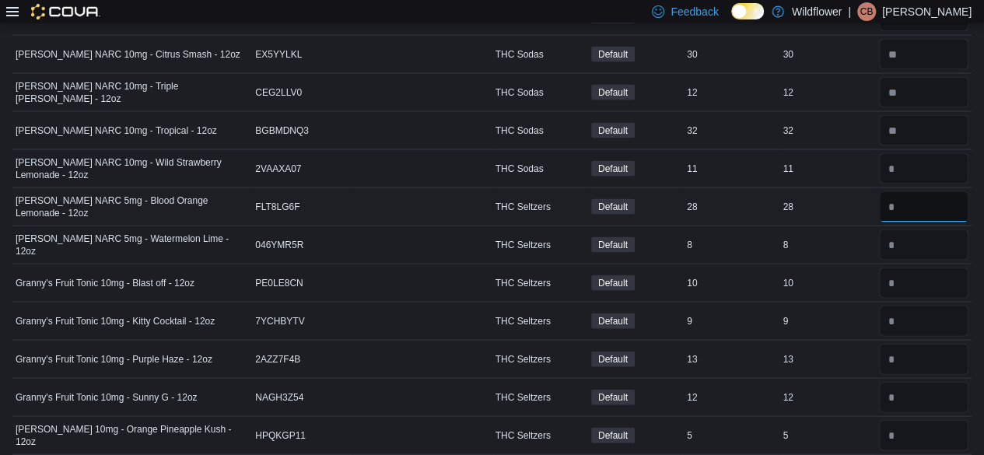
click at [932, 191] on input "number" at bounding box center [923, 206] width 89 height 31
type input "*"
click at [928, 229] on input "number" at bounding box center [923, 244] width 89 height 31
type input "*"
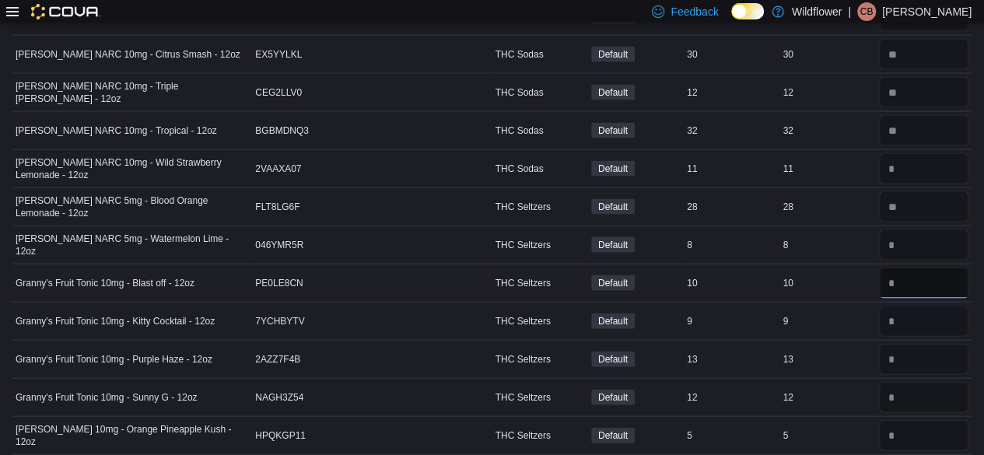
click at [938, 274] on input "number" at bounding box center [923, 282] width 89 height 31
type input "*"
click at [928, 308] on input "number" at bounding box center [923, 321] width 89 height 31
type input "*"
click at [933, 344] on input "number" at bounding box center [923, 359] width 89 height 31
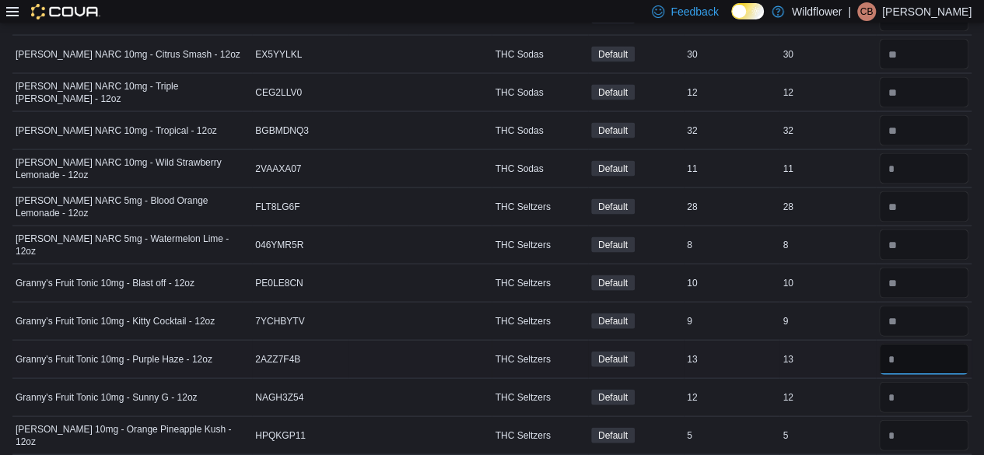
type input "*"
click at [934, 384] on input "number" at bounding box center [923, 397] width 89 height 31
type input "*"
click at [932, 43] on input "number" at bounding box center [923, 54] width 89 height 31
type input "**"
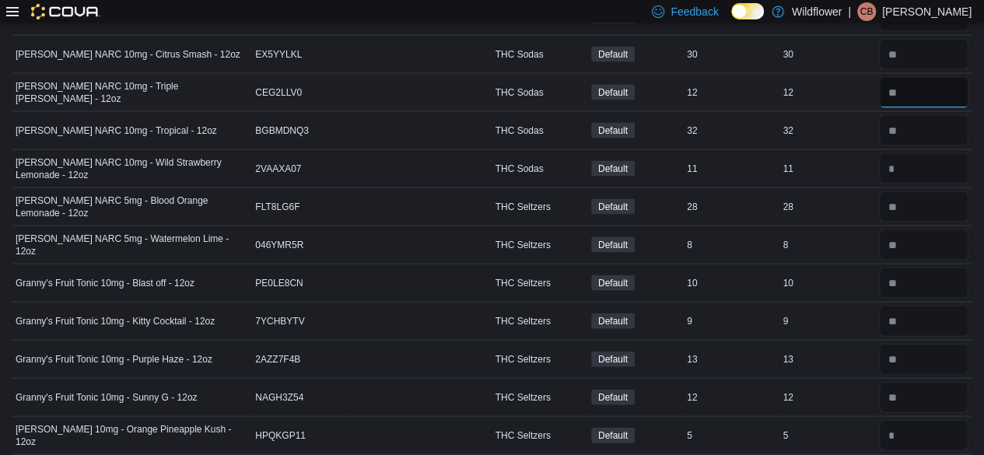
click at [945, 78] on input "number" at bounding box center [923, 92] width 89 height 31
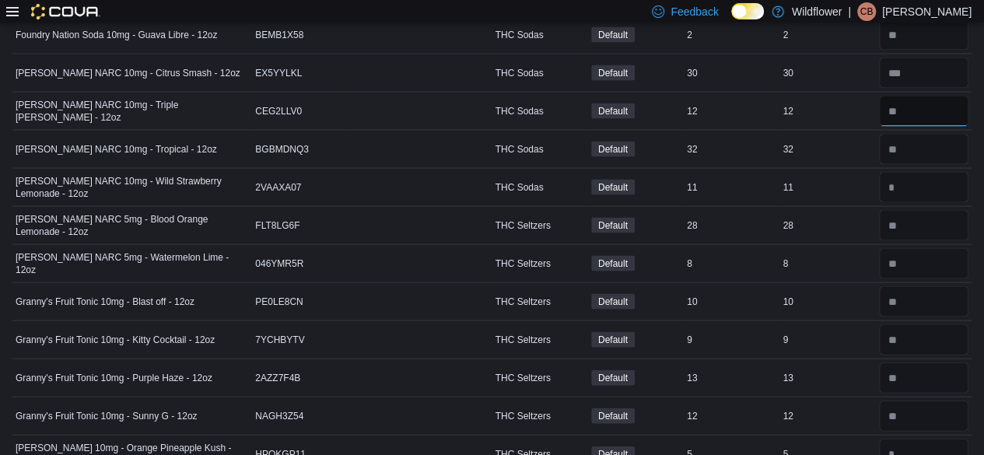
scroll to position [1504, 0]
type input "**"
click at [941, 138] on input "number" at bounding box center [923, 148] width 89 height 31
type input "**"
click at [915, 173] on input "number" at bounding box center [923, 186] width 89 height 31
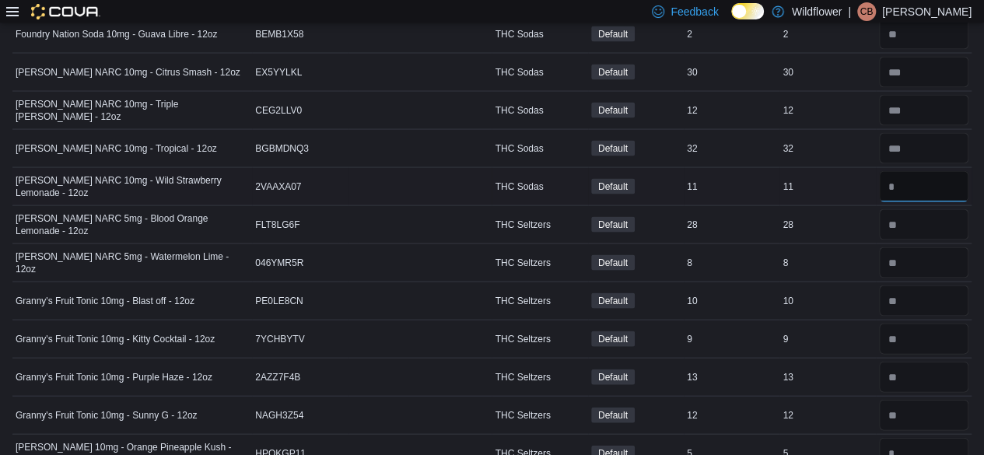
type input "**"
click at [944, 212] on input "number" at bounding box center [923, 224] width 89 height 31
type input "**"
click at [947, 250] on input "number" at bounding box center [923, 262] width 89 height 31
type input "*"
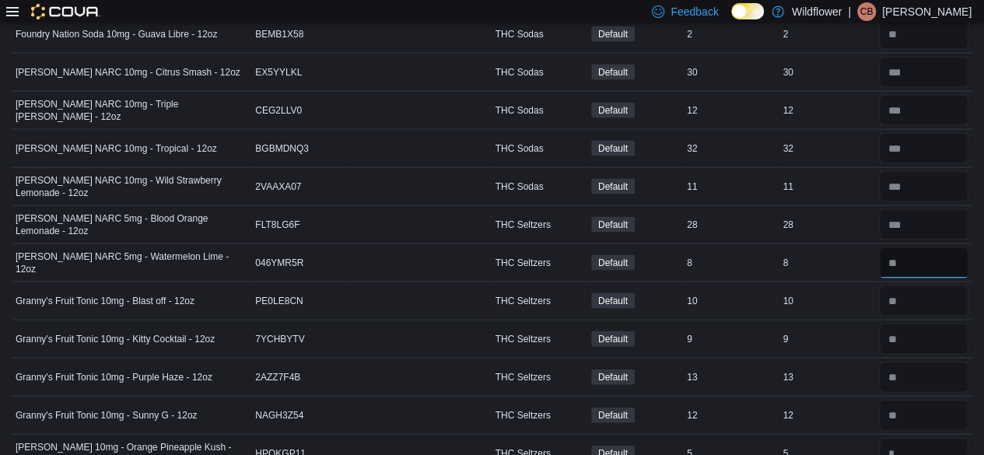
type input "*"
click at [938, 288] on input "number" at bounding box center [923, 300] width 89 height 31
type input "**"
click at [930, 330] on input "number" at bounding box center [923, 338] width 89 height 31
type input "*"
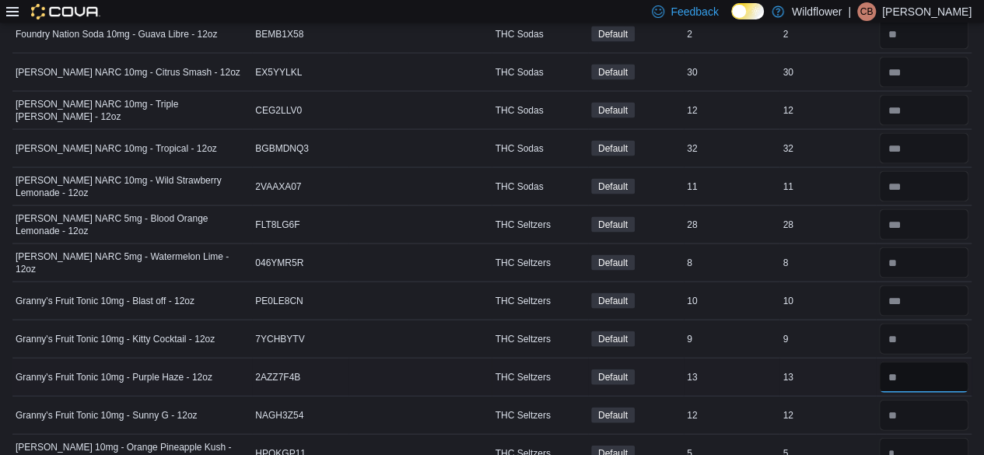
click at [934, 369] on input "number" at bounding box center [923, 377] width 89 height 31
type input "**"
click at [946, 400] on input "number" at bounding box center [923, 415] width 89 height 31
type input "**"
click at [955, 438] on input "number" at bounding box center [923, 453] width 89 height 31
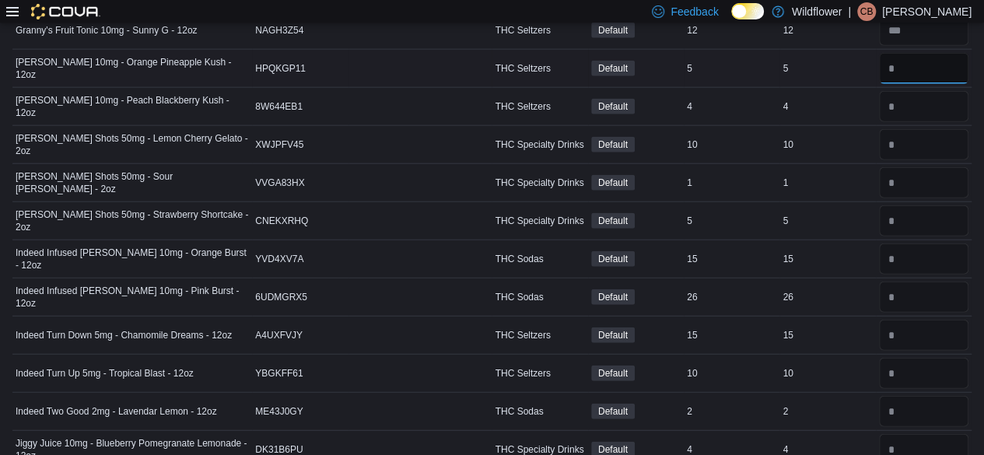
scroll to position [1890, 0]
type input "*"
click at [943, 90] on input "number" at bounding box center [923, 105] width 89 height 31
type input "*"
click at [930, 132] on input "number" at bounding box center [923, 143] width 89 height 31
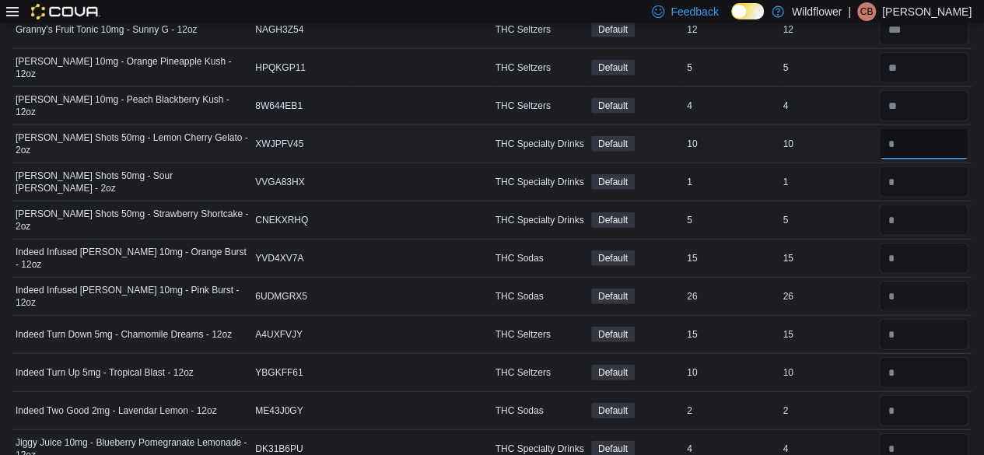
click at [932, 142] on input "*" at bounding box center [923, 143] width 89 height 31
type input "*"
click at [947, 170] on input "number" at bounding box center [923, 181] width 89 height 31
type input "*"
click at [930, 205] on input "number" at bounding box center [923, 220] width 89 height 31
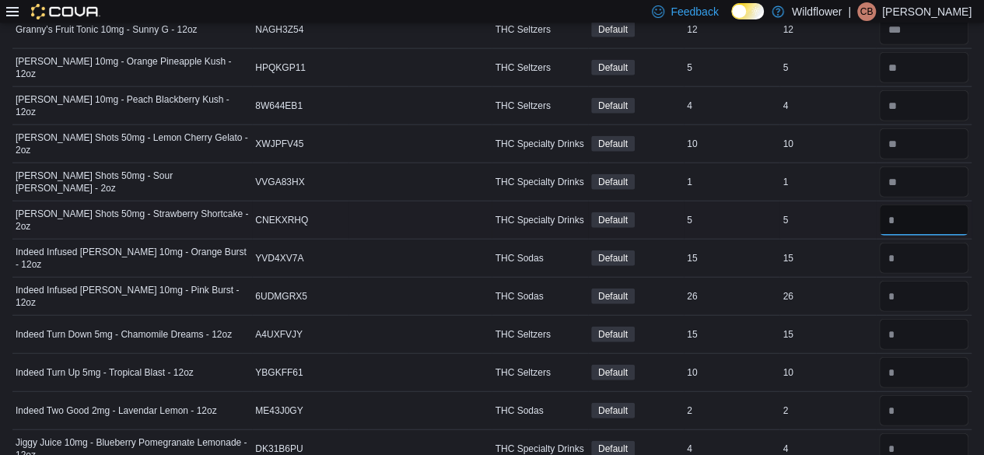
type input "*"
click at [933, 133] on input "number" at bounding box center [923, 143] width 89 height 31
type input "**"
click at [947, 169] on input "number" at bounding box center [923, 181] width 89 height 31
click at [942, 207] on input "number" at bounding box center [923, 220] width 89 height 31
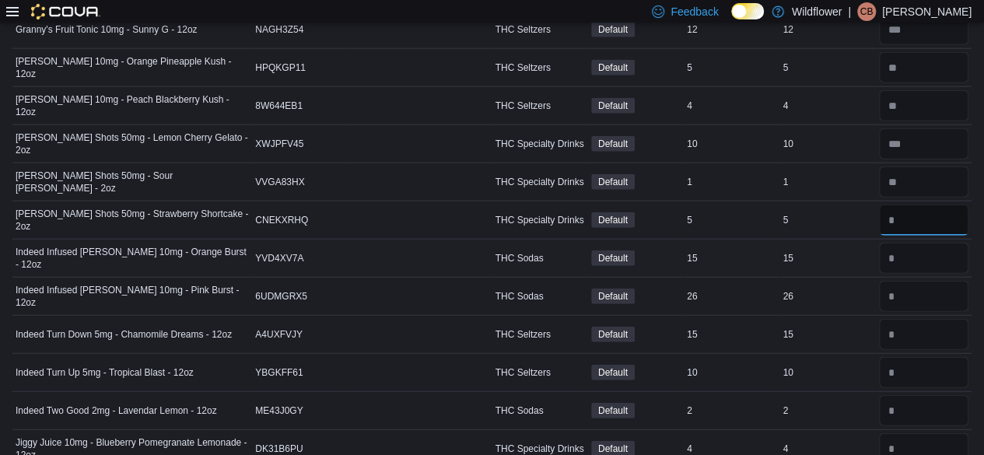
type input "*"
click at [956, 243] on input "number" at bounding box center [923, 258] width 89 height 31
type input "**"
click at [935, 283] on input "number" at bounding box center [923, 296] width 89 height 31
type input "**"
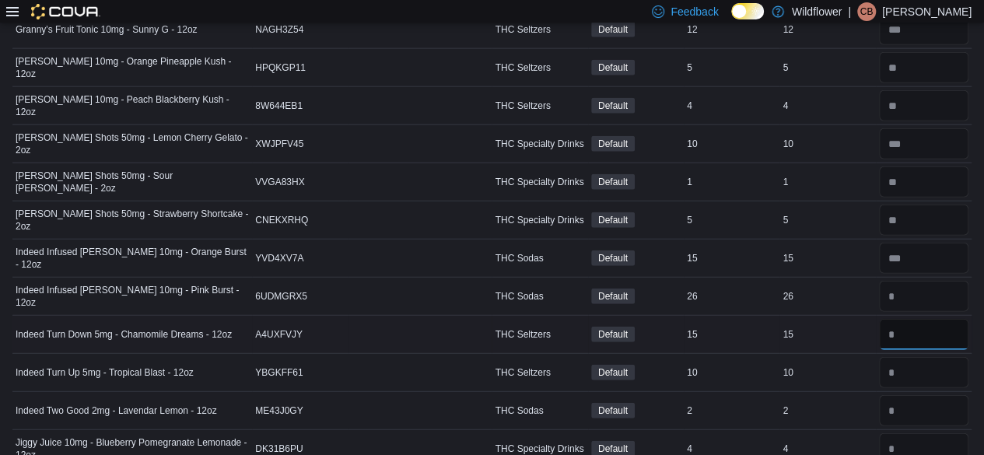
click at [928, 319] on input "number" at bounding box center [923, 334] width 89 height 31
click at [926, 285] on input "number" at bounding box center [923, 296] width 89 height 31
type input "**"
click at [924, 323] on input "number" at bounding box center [923, 334] width 89 height 31
type input "**"
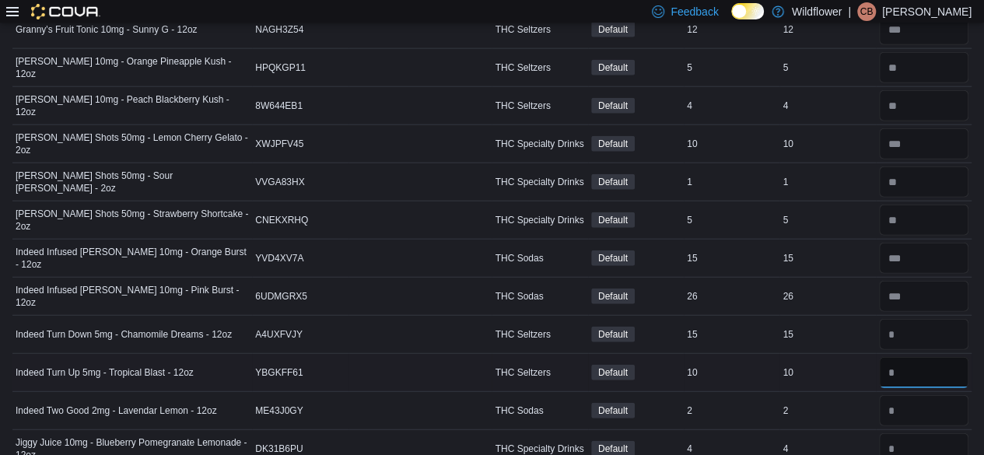
click at [945, 357] on input "number" at bounding box center [923, 372] width 89 height 31
type input "*"
click at [932, 395] on input "number" at bounding box center [923, 410] width 89 height 31
type input "*"
click at [960, 247] on input "number" at bounding box center [923, 258] width 89 height 31
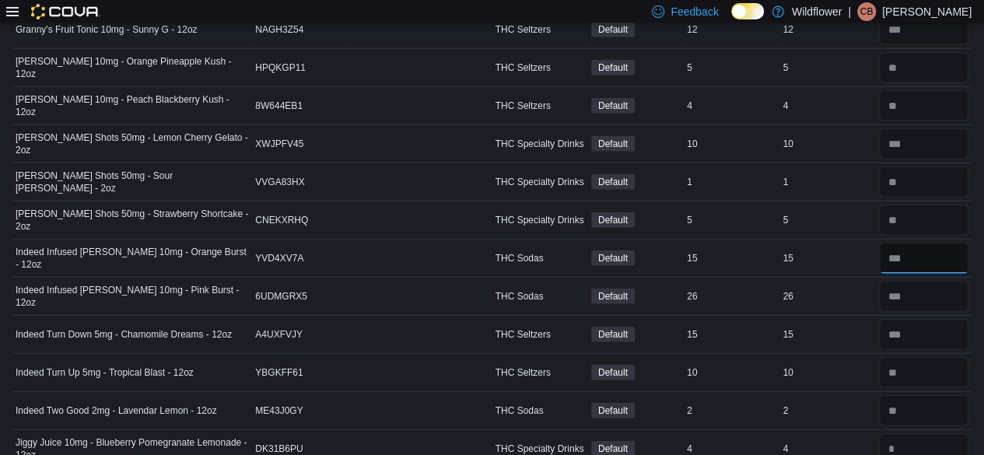
type input "**"
click at [963, 281] on input "number" at bounding box center [923, 296] width 89 height 31
type input "**"
click at [938, 323] on input "number" at bounding box center [923, 334] width 89 height 31
click at [963, 362] on input "number" at bounding box center [923, 372] width 89 height 31
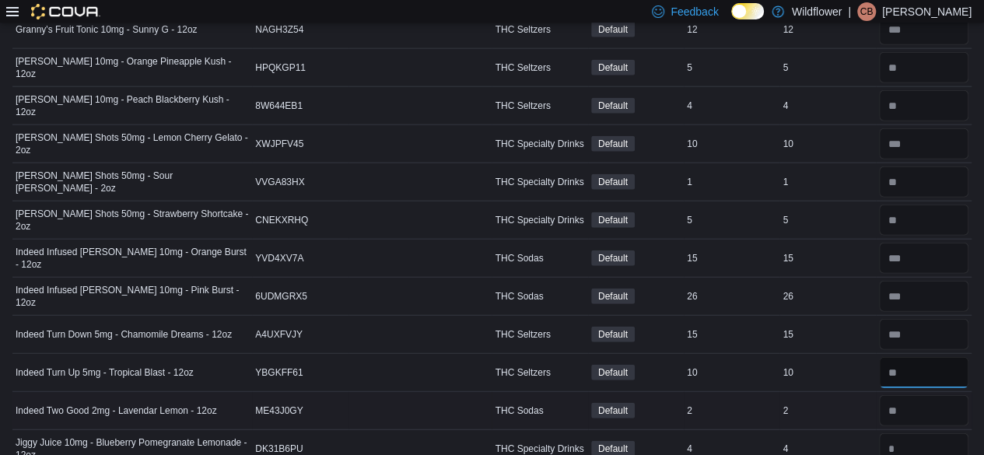
type input "**"
click at [923, 395] on input "number" at bounding box center [923, 410] width 89 height 31
click at [930, 433] on input "number" at bounding box center [923, 448] width 89 height 31
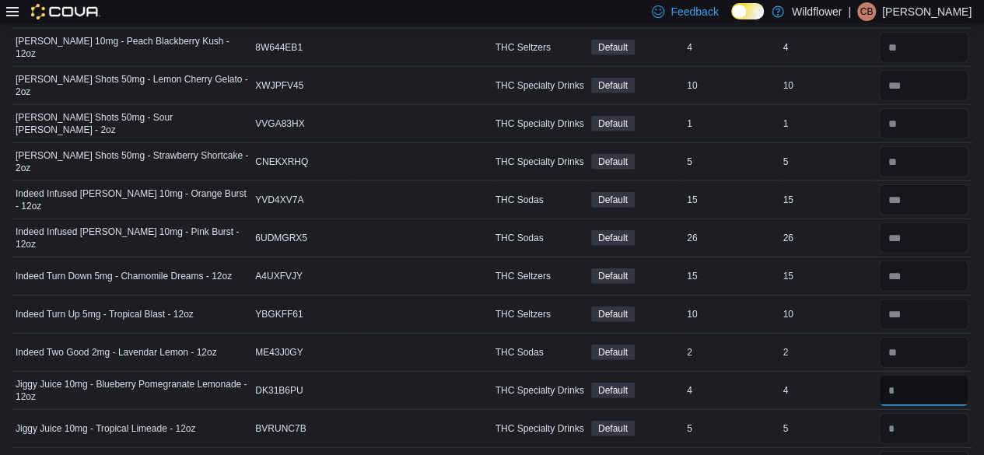
scroll to position [1953, 0]
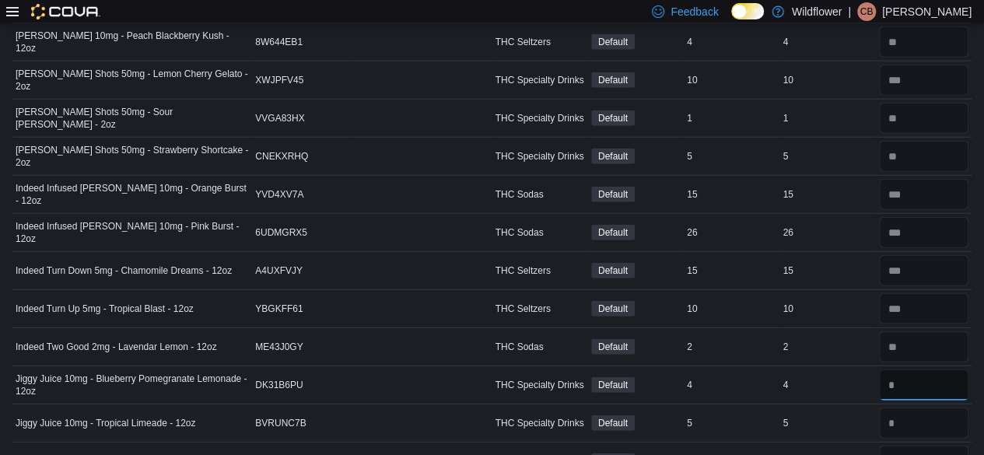
type input "*"
click at [920, 411] on input "number" at bounding box center [923, 422] width 89 height 31
type input "*"
click at [944, 369] on input "number" at bounding box center [923, 384] width 89 height 31
type input "*"
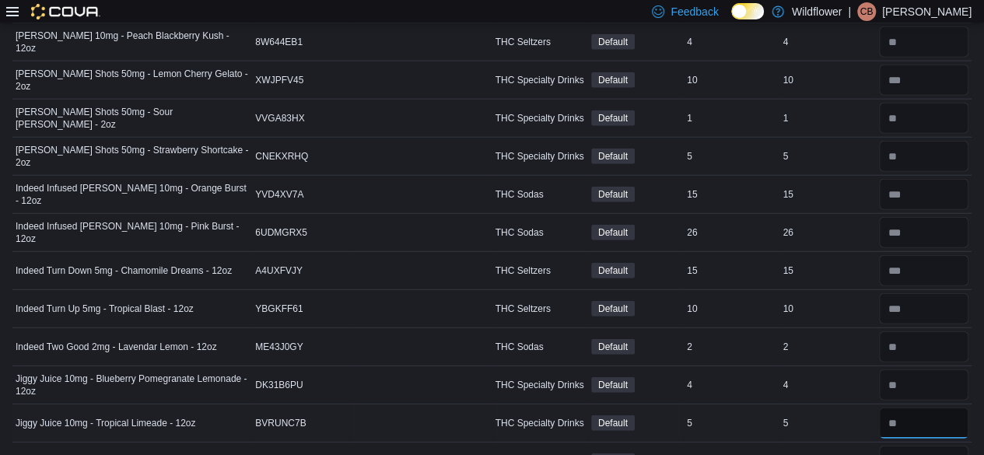
click at [933, 409] on input "number" at bounding box center [923, 422] width 89 height 31
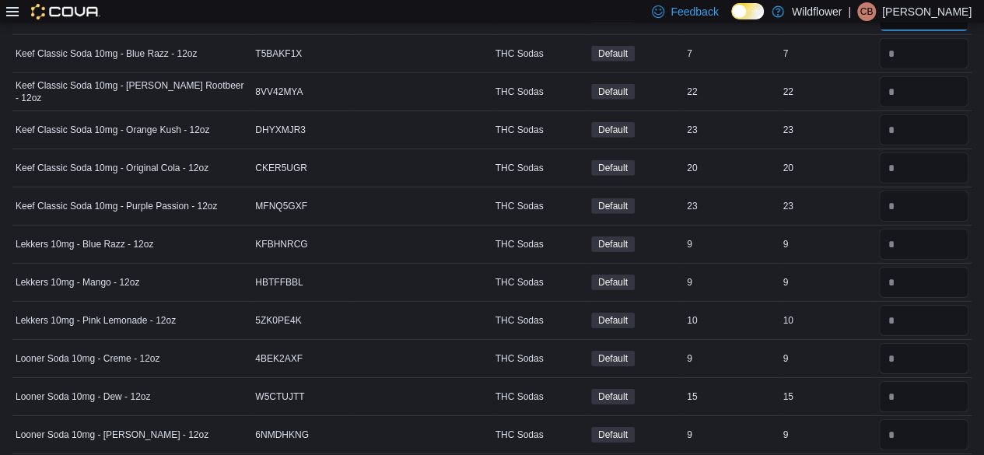
scroll to position [2362, 0]
type input "*"
click at [945, 37] on input "number" at bounding box center [923, 52] width 89 height 31
type input "*"
click at [928, 79] on input "number" at bounding box center [923, 90] width 89 height 31
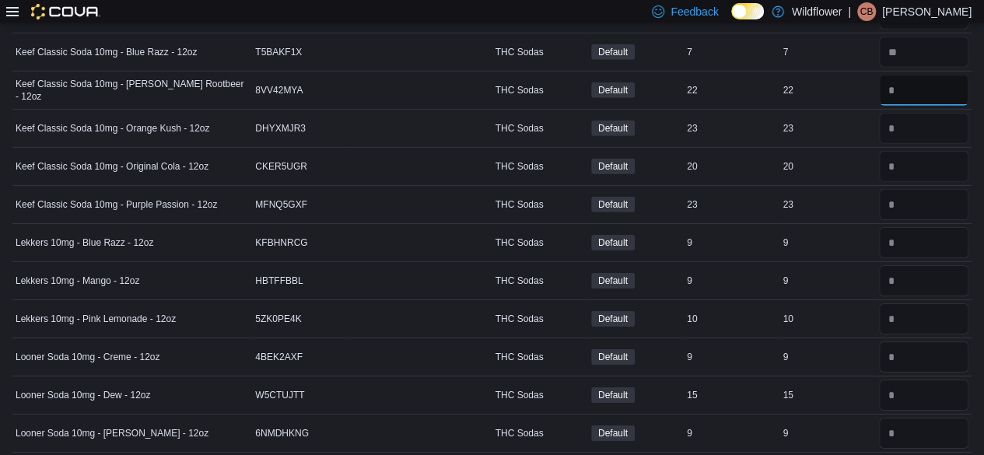
type input "**"
click at [918, 113] on input "number" at bounding box center [923, 128] width 89 height 31
type input "**"
click at [930, 151] on input "number" at bounding box center [923, 166] width 89 height 31
type input "**"
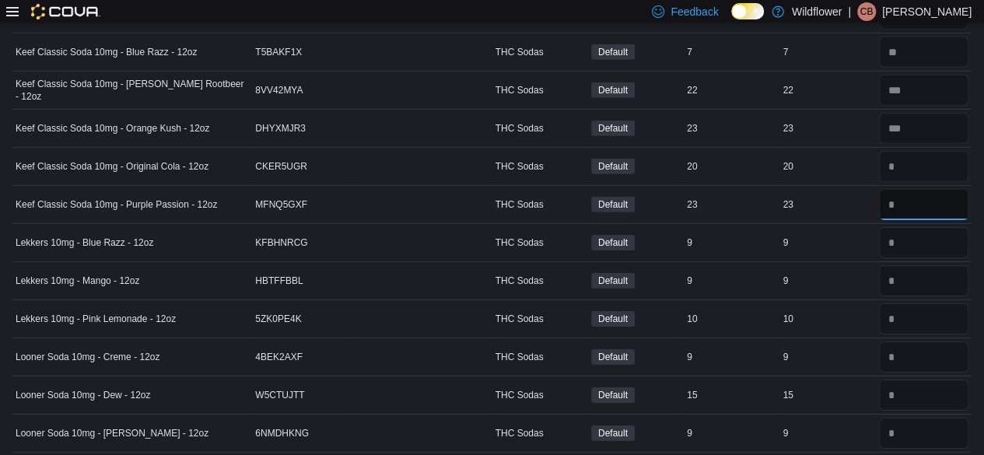
click at [942, 189] on input "number" at bounding box center [923, 204] width 89 height 31
type input "**"
click at [937, 39] on input "number" at bounding box center [923, 52] width 89 height 31
type input "*"
click at [941, 78] on input "number" at bounding box center [923, 90] width 89 height 31
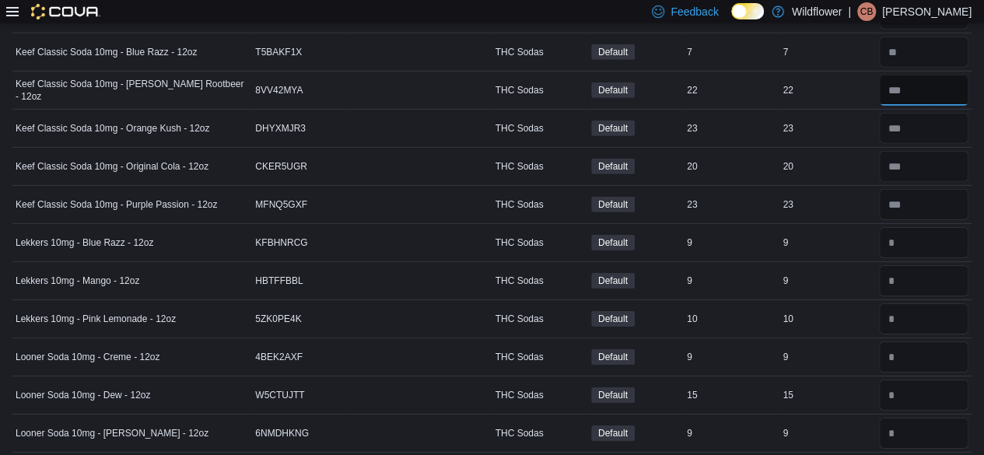
type input "**"
click at [948, 117] on input "number" at bounding box center [923, 128] width 89 height 31
type input "**"
click at [938, 151] on input "number" at bounding box center [923, 166] width 89 height 31
type input "**"
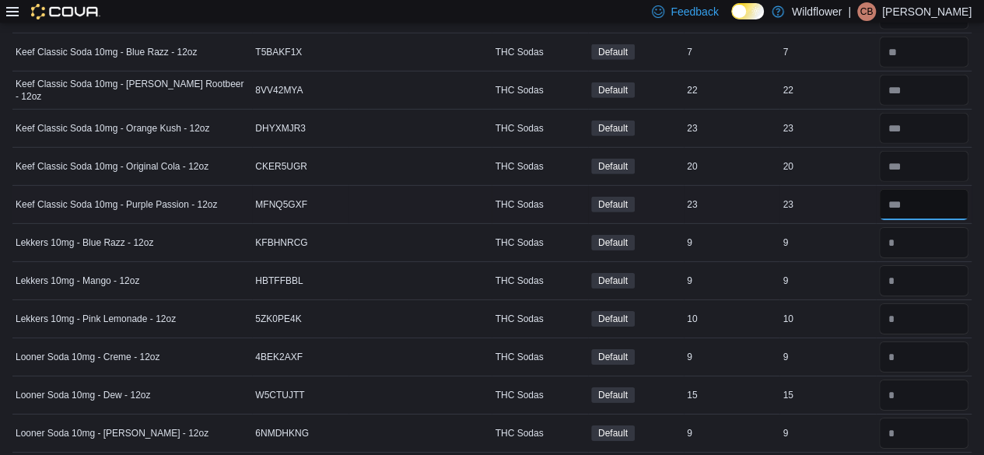
click at [941, 193] on input "number" at bounding box center [923, 204] width 89 height 31
type input "**"
click at [937, 230] on input "number" at bounding box center [923, 242] width 89 height 31
type input "*"
click at [932, 265] on input "number" at bounding box center [923, 280] width 89 height 31
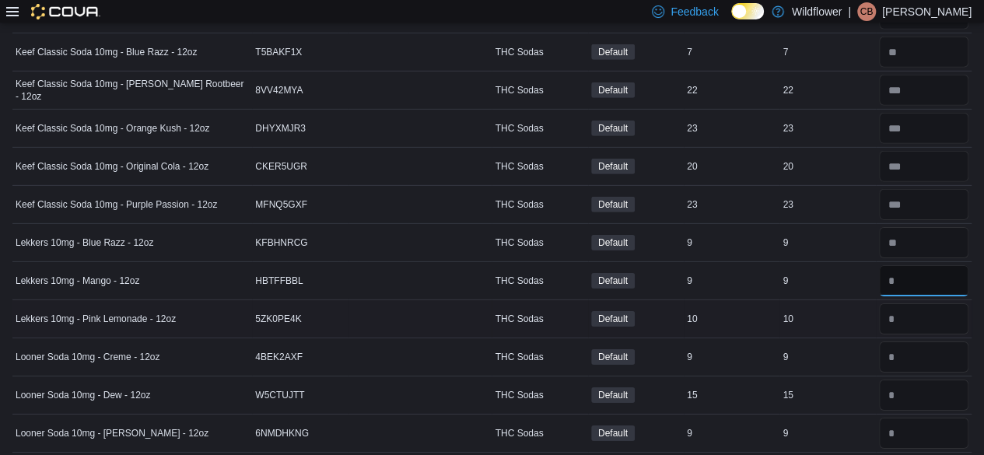
type input "*"
click at [941, 303] on input "number" at bounding box center [923, 318] width 89 height 31
type input "**"
click at [956, 344] on input "number" at bounding box center [923, 356] width 89 height 31
type input "*"
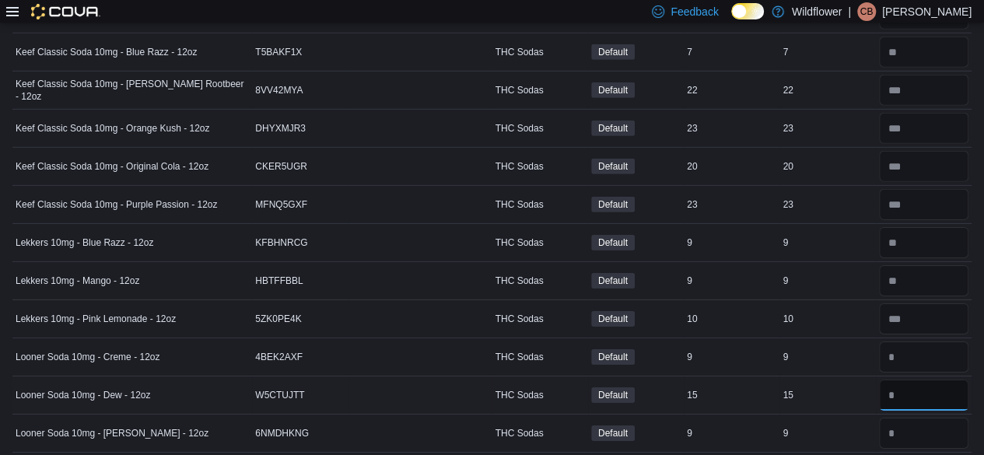
click at [938, 379] on input "number" at bounding box center [923, 394] width 89 height 31
type input "*"
click at [927, 418] on input "number" at bounding box center [923, 433] width 89 height 31
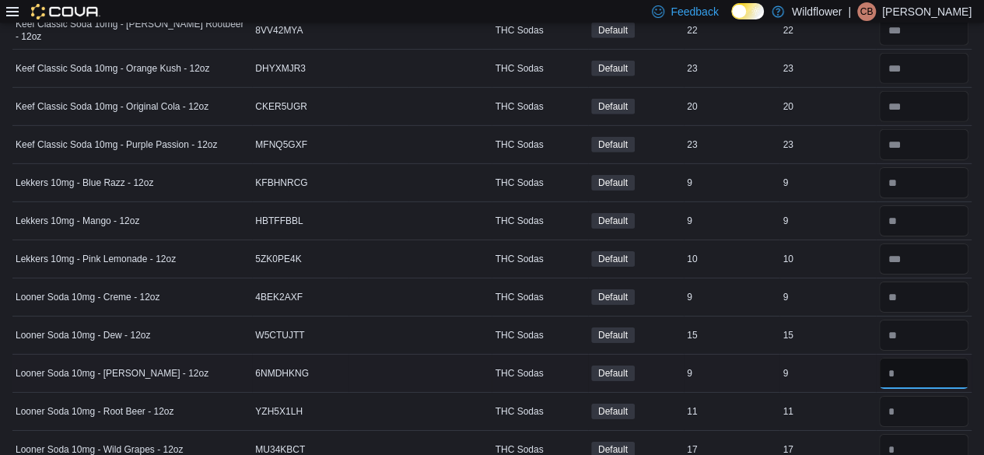
scroll to position [2480, 0]
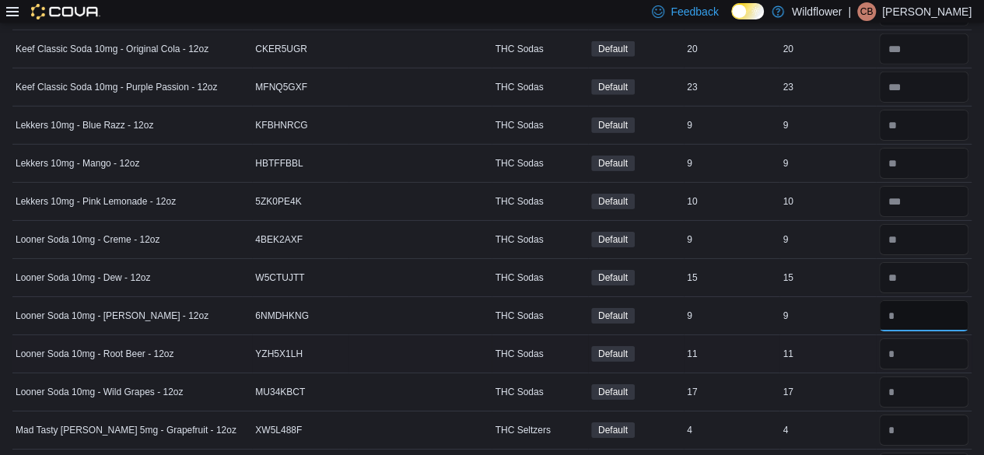
type input "*"
click at [916, 339] on input "number" at bounding box center [923, 353] width 89 height 31
type input "*"
click at [941, 376] on input "number" at bounding box center [923, 391] width 89 height 31
type input "**"
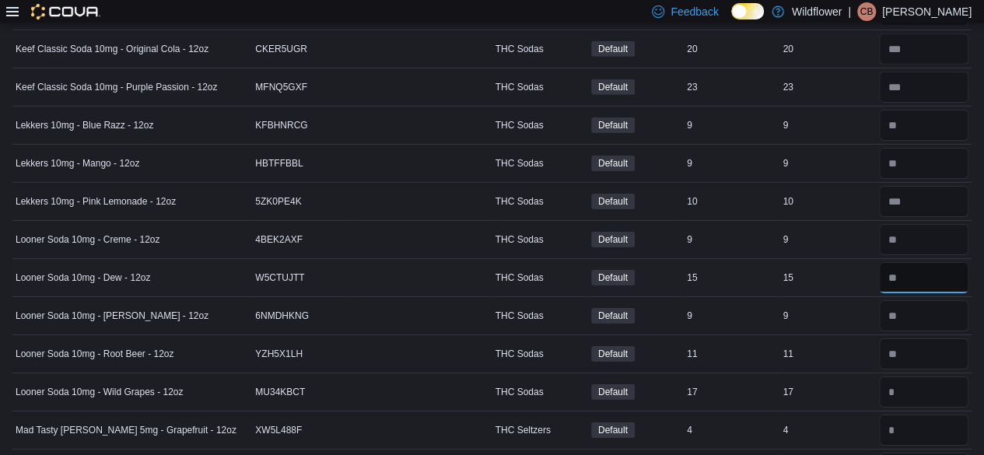
click at [933, 262] on input "number" at bounding box center [923, 277] width 89 height 31
type input "**"
click at [932, 303] on input "number" at bounding box center [923, 315] width 89 height 31
type input "*"
click at [938, 338] on input "number" at bounding box center [923, 353] width 89 height 31
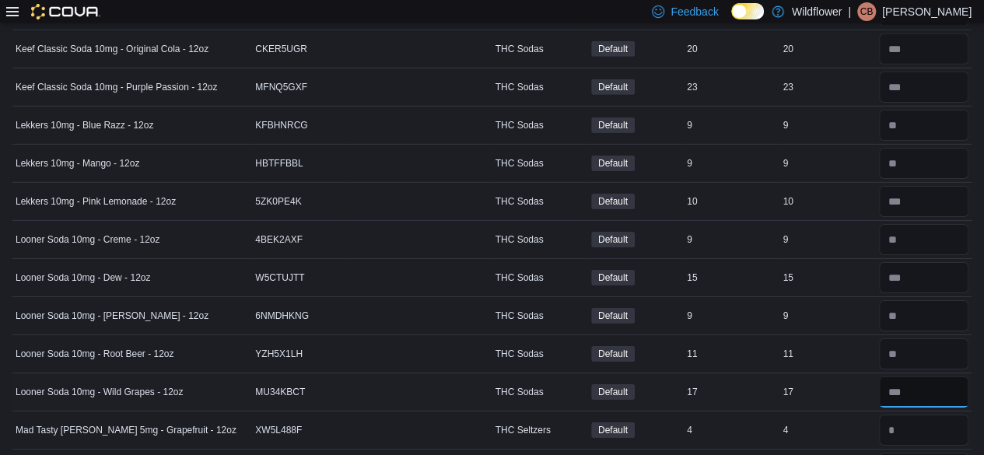
click at [955, 376] on input "number" at bounding box center [923, 391] width 89 height 31
click at [936, 414] on input "number" at bounding box center [923, 429] width 89 height 31
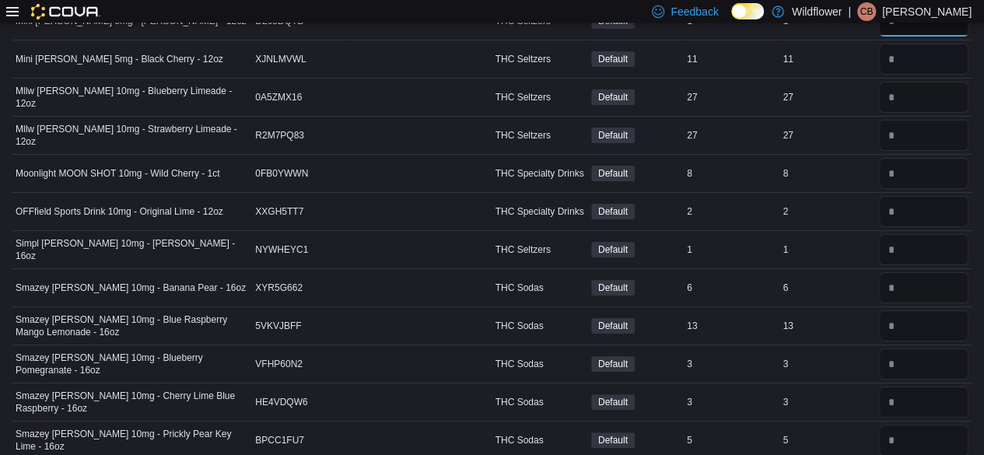
scroll to position [2925, 0]
click at [930, 45] on input "number" at bounding box center [923, 60] width 89 height 31
click at [939, 83] on input "number" at bounding box center [923, 98] width 89 height 31
click at [945, 121] on input "number" at bounding box center [923, 136] width 89 height 31
click at [934, 83] on input "number" at bounding box center [923, 98] width 89 height 31
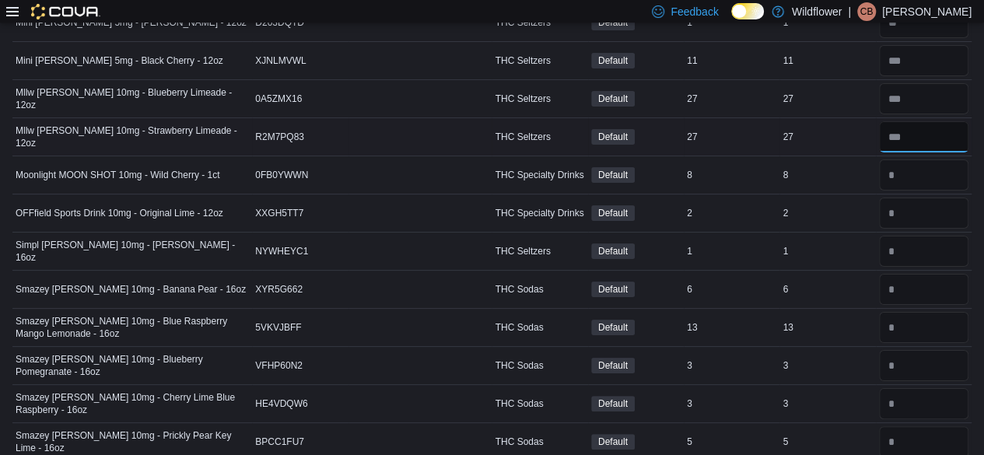
click at [949, 121] on input "number" at bounding box center [923, 136] width 89 height 31
click at [939, 159] on input "number" at bounding box center [923, 174] width 89 height 31
click at [939, 198] on input "number" at bounding box center [923, 213] width 89 height 31
click at [925, 236] on input "number" at bounding box center [923, 251] width 89 height 31
click at [940, 159] on input "number" at bounding box center [923, 174] width 89 height 31
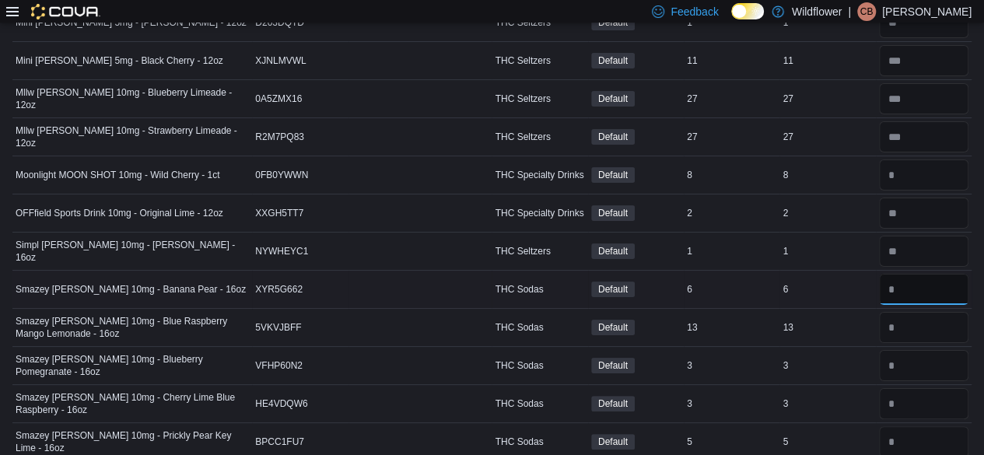
click at [944, 274] on input "number" at bounding box center [923, 289] width 89 height 31
click at [930, 312] on input "number" at bounding box center [923, 327] width 89 height 31
click at [942, 350] on input "number" at bounding box center [923, 365] width 89 height 31
click at [958, 388] on input "number" at bounding box center [923, 403] width 89 height 31
click at [917, 426] on input "number" at bounding box center [923, 441] width 89 height 31
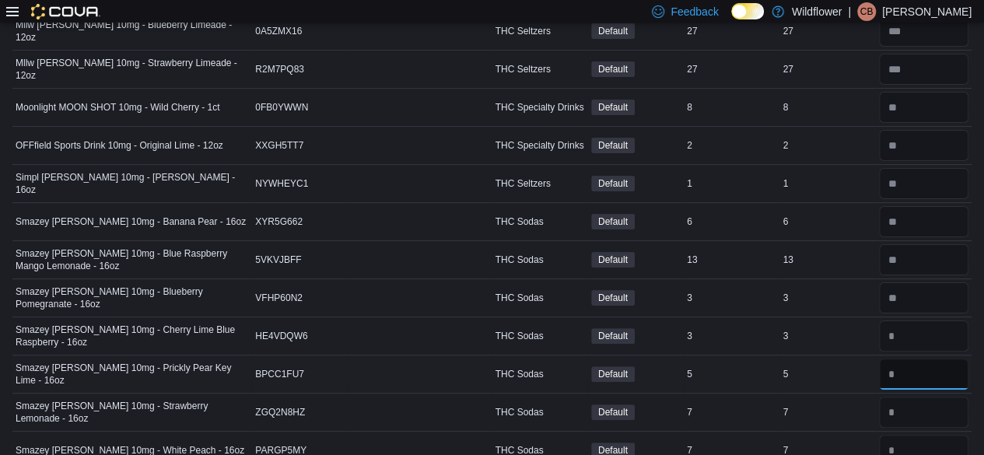
scroll to position [3021, 0]
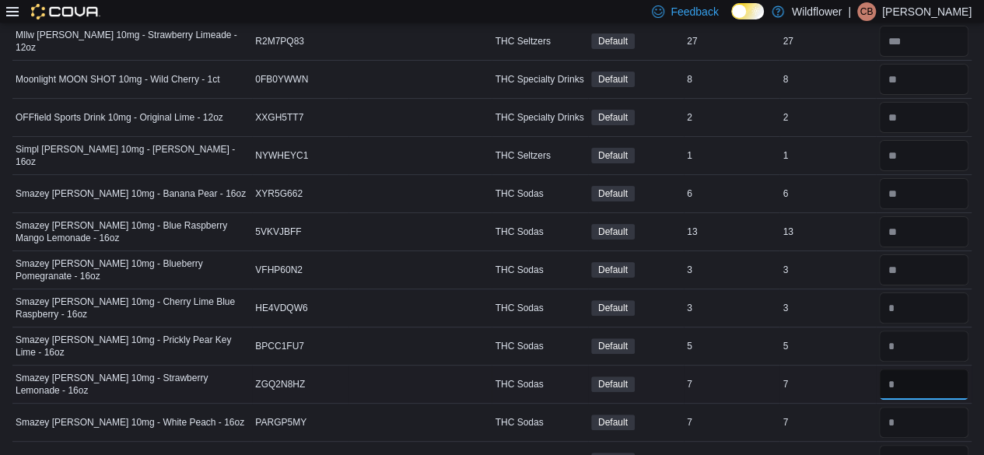
click at [928, 369] on input "number" at bounding box center [923, 384] width 89 height 31
click at [948, 407] on input "number" at bounding box center [923, 422] width 89 height 31
click at [946, 216] on input "number" at bounding box center [923, 231] width 89 height 31
click at [945, 178] on input "number" at bounding box center [923, 193] width 89 height 31
click at [948, 216] on input "number" at bounding box center [923, 231] width 89 height 31
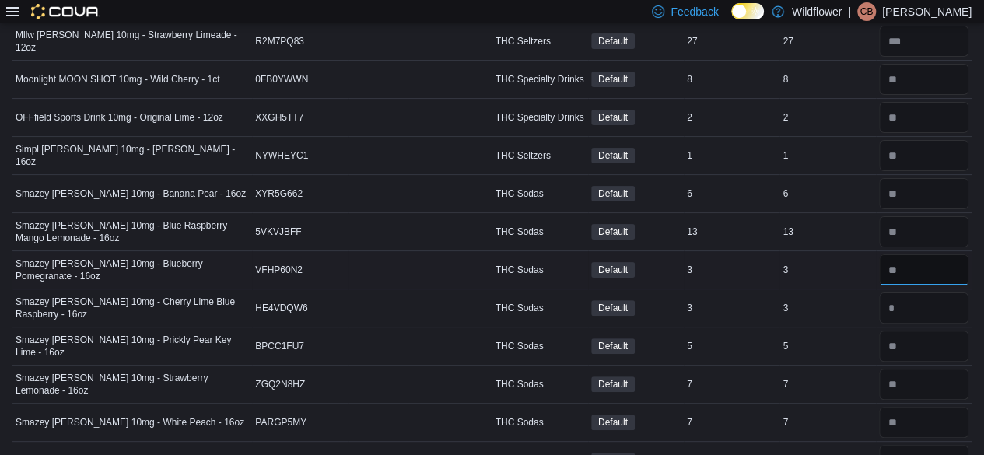
click at [943, 254] on input "number" at bounding box center [923, 269] width 89 height 31
click at [935, 292] on input "number" at bounding box center [923, 307] width 89 height 31
click at [944, 330] on input "number" at bounding box center [923, 345] width 89 height 31
click at [930, 445] on input "number" at bounding box center [923, 460] width 89 height 31
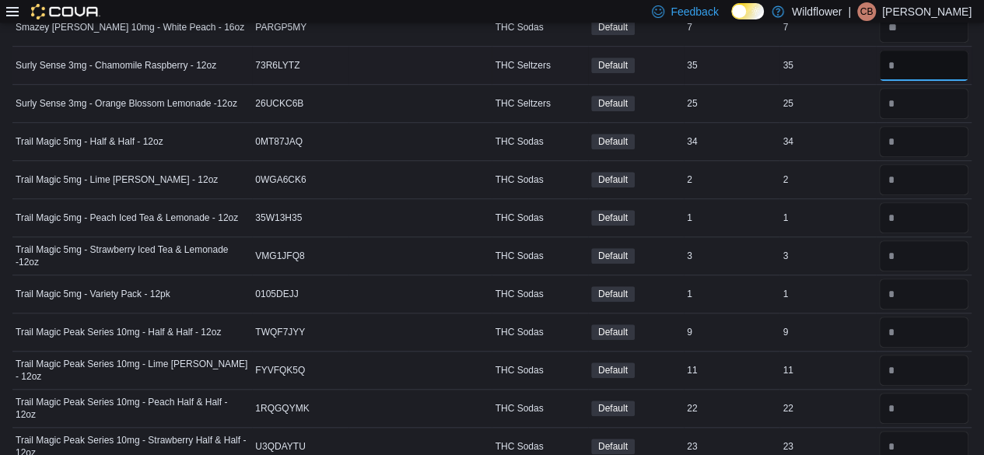
scroll to position [3417, 0]
click at [960, 87] on input "number" at bounding box center [923, 102] width 89 height 31
click at [947, 125] on input "number" at bounding box center [923, 140] width 89 height 31
click at [928, 163] on input "number" at bounding box center [923, 178] width 89 height 31
click at [928, 201] on input "number" at bounding box center [923, 216] width 89 height 31
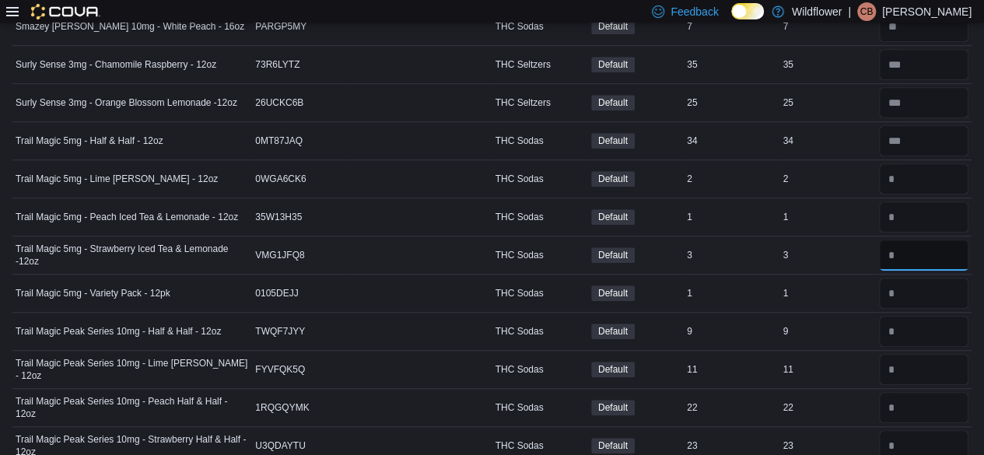
click at [935, 239] on input "number" at bounding box center [923, 254] width 89 height 31
click at [926, 278] on input "number" at bounding box center [923, 293] width 89 height 31
click at [945, 125] on input "number" at bounding box center [923, 140] width 89 height 31
click at [930, 163] on input "number" at bounding box center [923, 178] width 89 height 31
click at [963, 201] on input "number" at bounding box center [923, 216] width 89 height 31
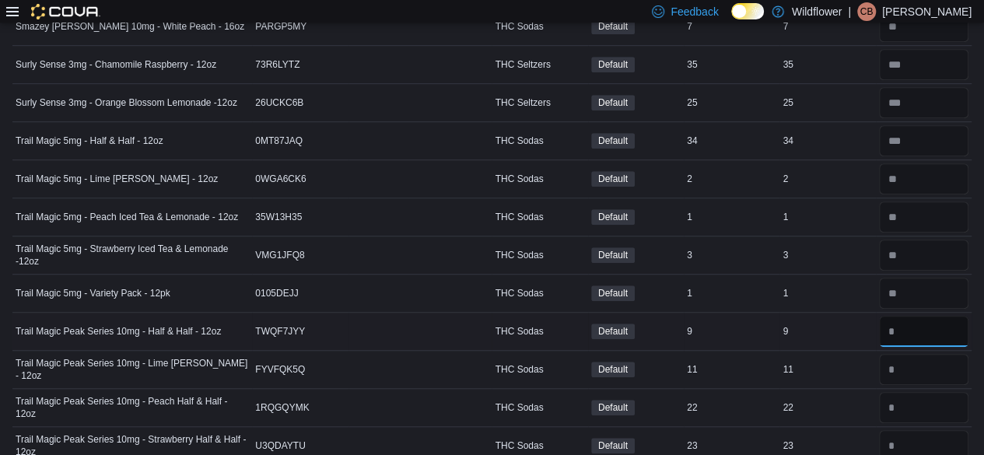
click at [940, 316] on input "number" at bounding box center [923, 331] width 89 height 31
click at [947, 354] on input "number" at bounding box center [923, 369] width 89 height 31
click at [942, 392] on input "number" at bounding box center [923, 407] width 89 height 31
click at [935, 430] on input "number" at bounding box center [923, 445] width 89 height 31
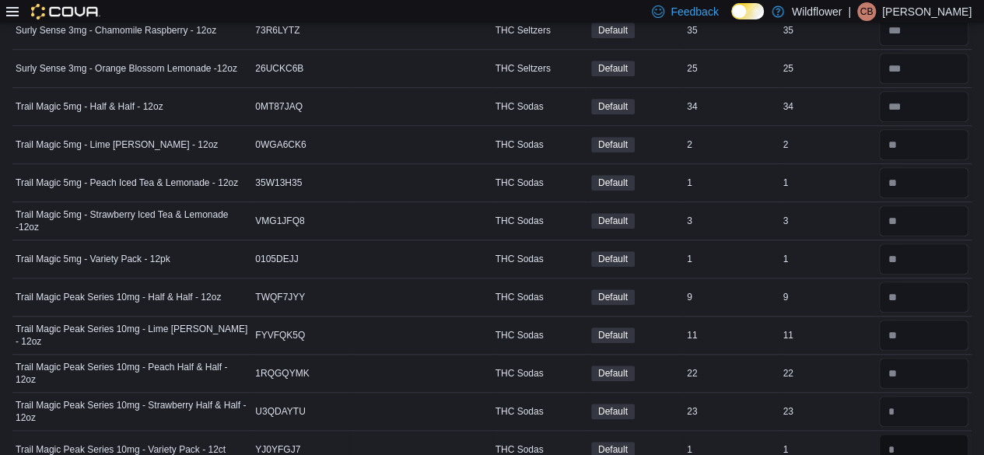
click at [931, 434] on input "number" at bounding box center [923, 449] width 89 height 31
click at [932, 281] on input "number" at bounding box center [923, 296] width 89 height 31
click at [938, 320] on input "number" at bounding box center [923, 335] width 89 height 31
click at [941, 358] on input "number" at bounding box center [923, 373] width 89 height 31
click at [956, 396] on input "number" at bounding box center [923, 411] width 89 height 31
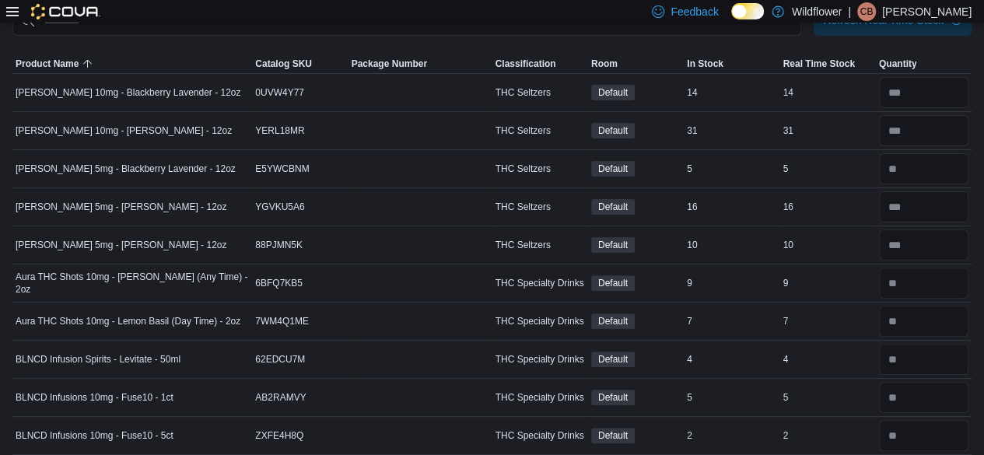
scroll to position [0, 0]
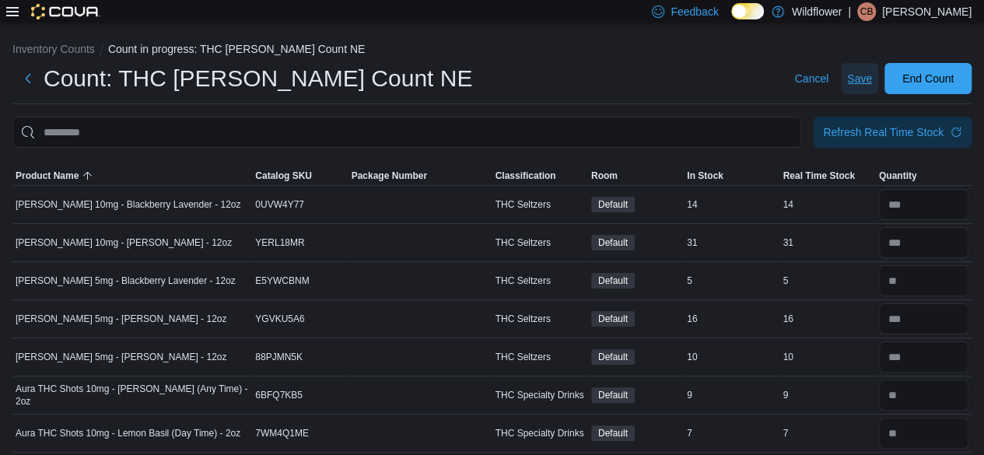
click at [869, 73] on span "Save" at bounding box center [859, 79] width 25 height 16
click at [869, 78] on span "Save" at bounding box center [859, 79] width 25 height 16
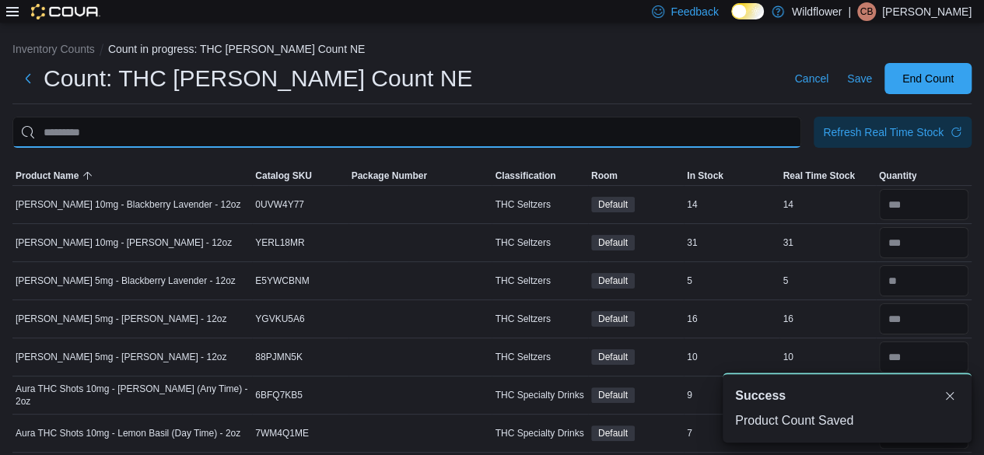
click at [456, 140] on input "This is a search bar. After typing your query, hit enter to filter the results …" at bounding box center [406, 132] width 788 height 31
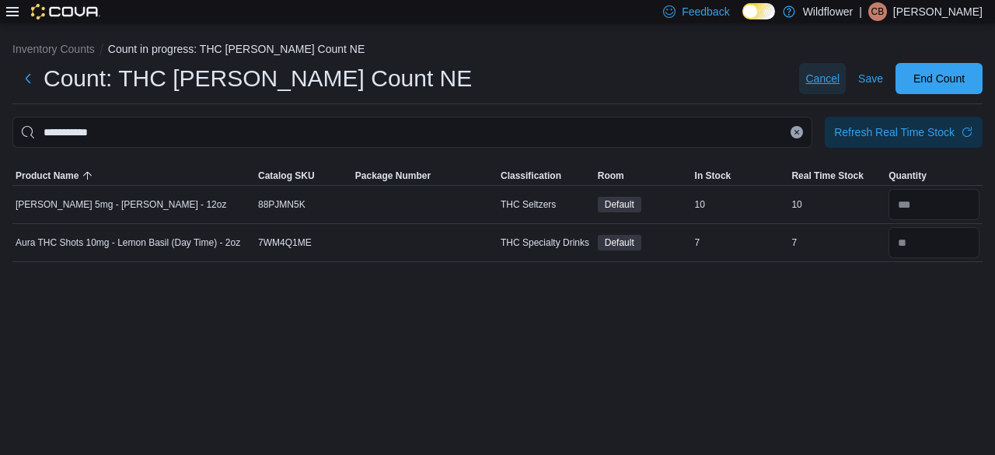
click at [826, 77] on span "Cancel" at bounding box center [823, 79] width 34 height 16
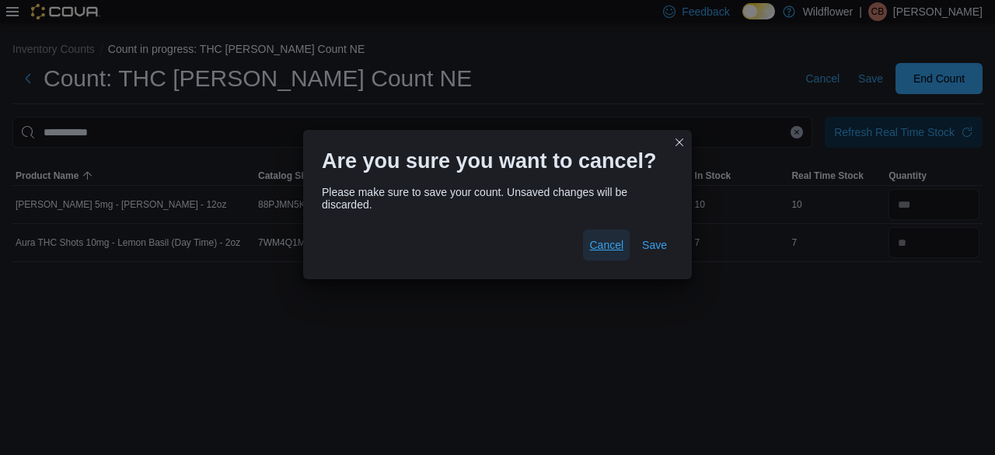
click at [617, 246] on span "Cancel" at bounding box center [606, 245] width 34 height 16
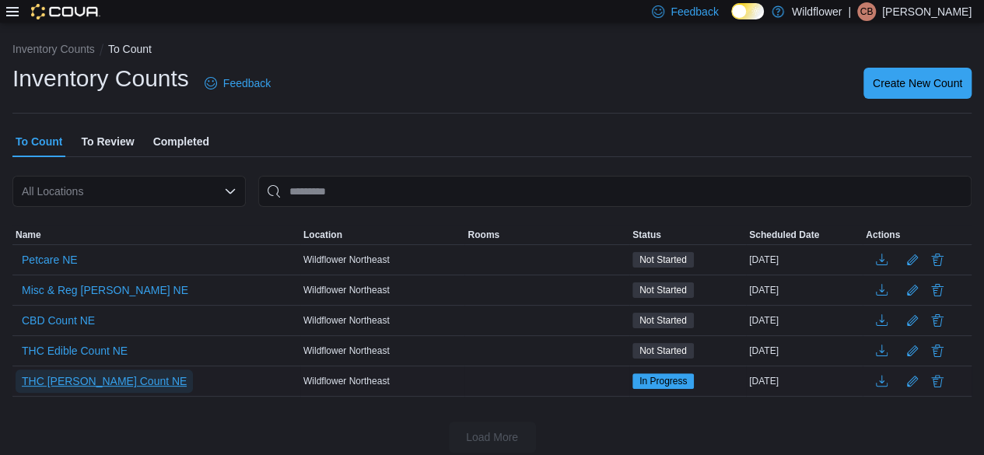
click at [88, 376] on span "THC Bev Count NE" at bounding box center [104, 381] width 165 height 16
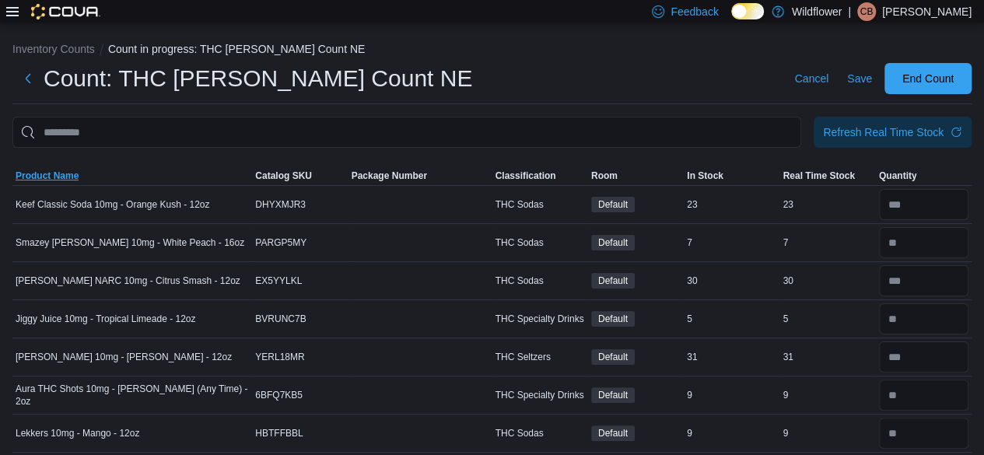
click at [30, 175] on span "Product Name" at bounding box center [47, 176] width 63 height 12
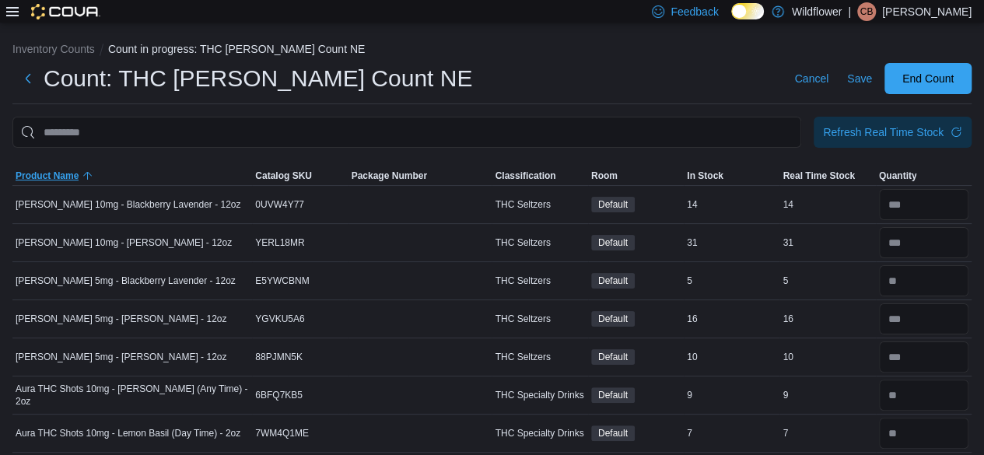
scroll to position [78, 0]
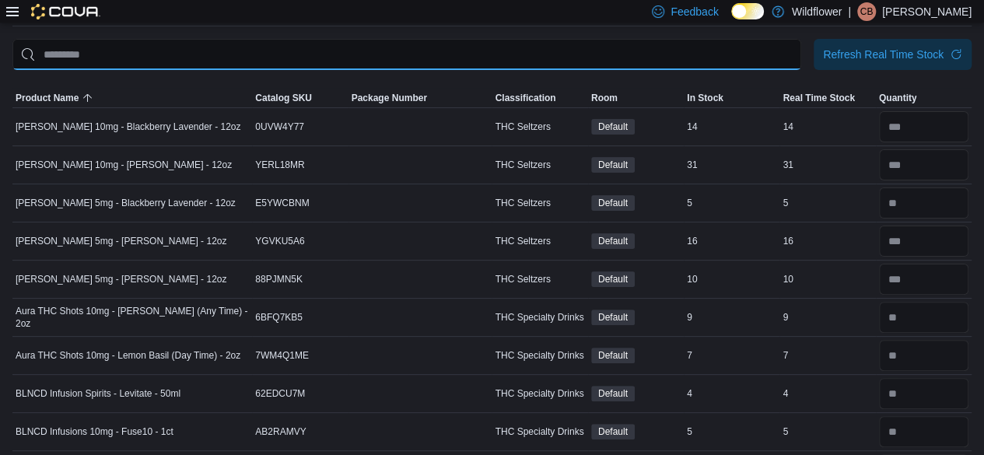
click at [257, 44] on input "This is a search bar. After typing your query, hit enter to filter the results …" at bounding box center [406, 54] width 788 height 31
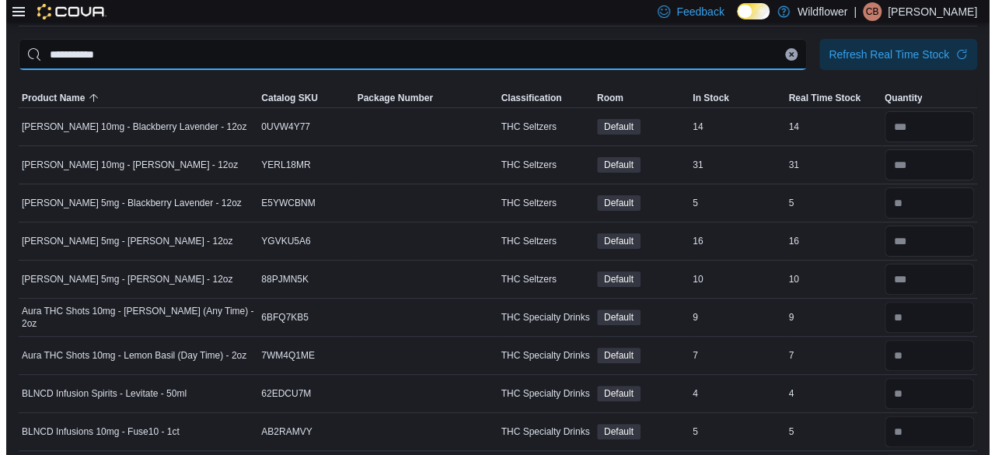
scroll to position [0, 0]
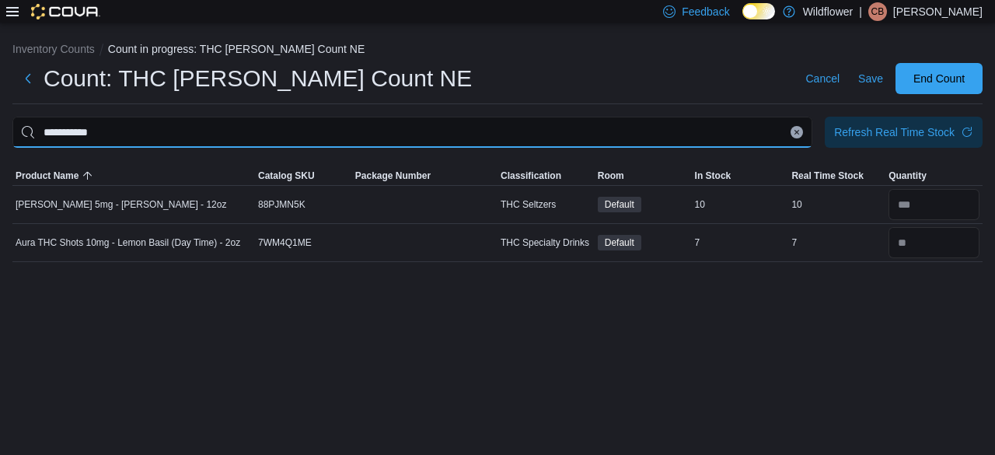
drag, startPoint x: 173, startPoint y: 128, endPoint x: 0, endPoint y: 124, distance: 173.4
click at [0, 124] on div "**********" at bounding box center [497, 149] width 995 height 252
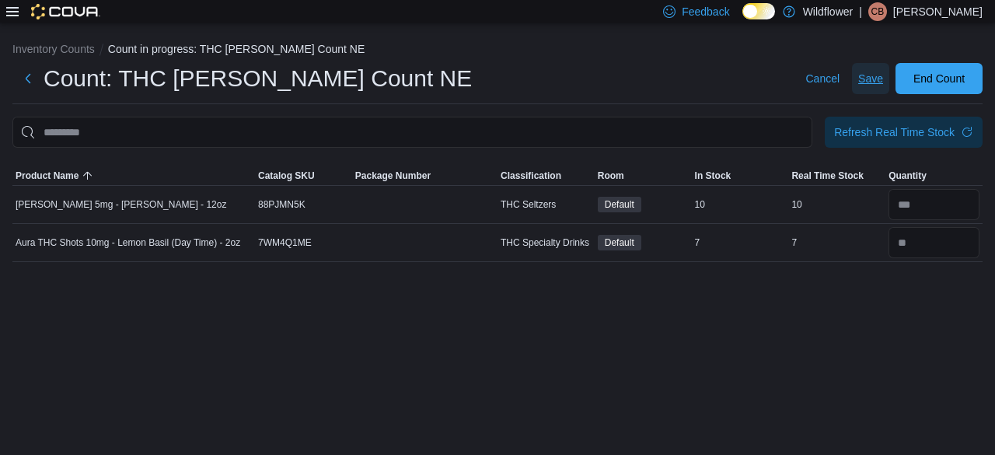
click at [867, 72] on span "Save" at bounding box center [870, 79] width 25 height 16
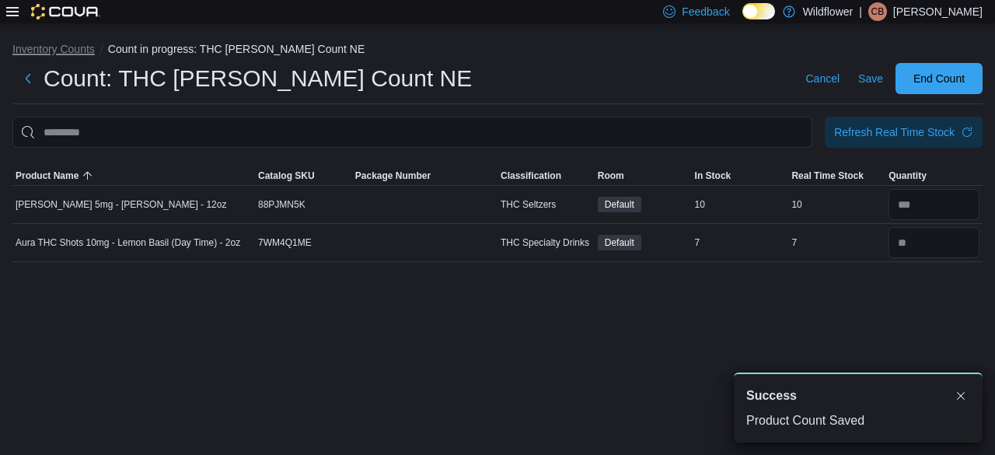
click at [27, 48] on button "Inventory Counts" at bounding box center [53, 49] width 82 height 12
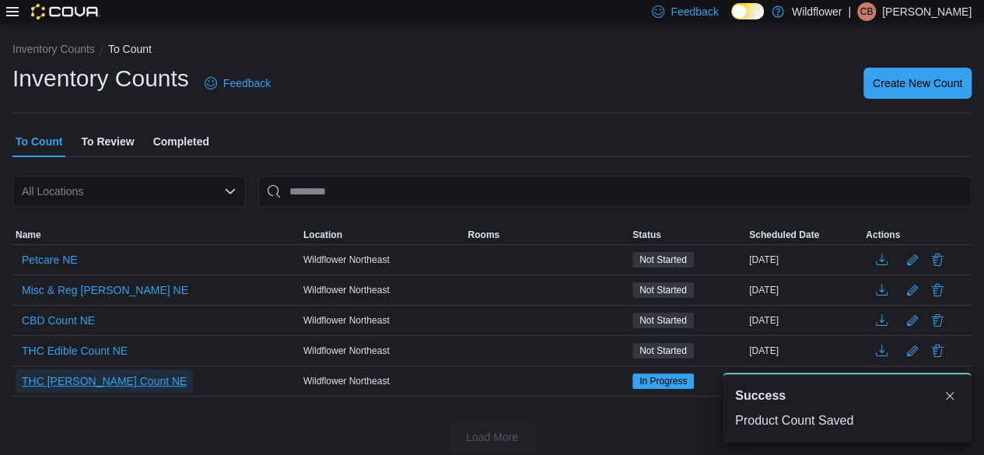
click at [64, 382] on span "THC Bev Count NE" at bounding box center [104, 381] width 165 height 16
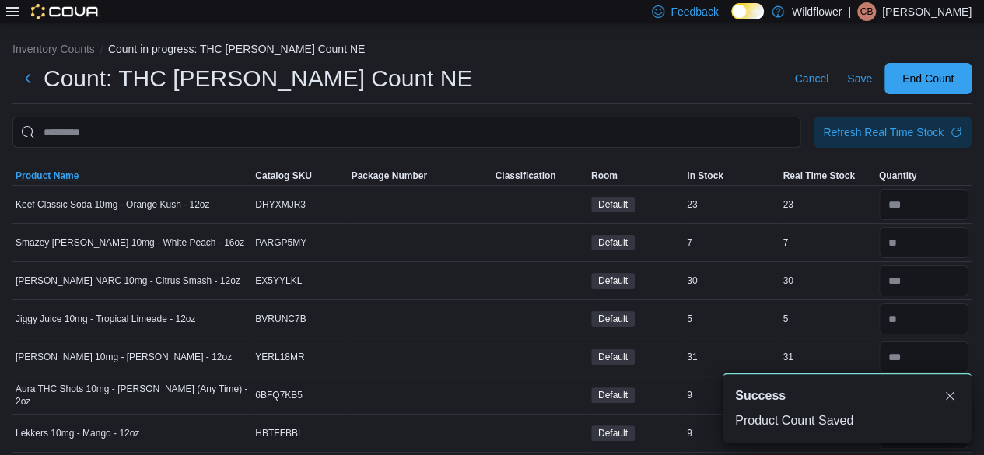
click at [76, 170] on span "Product Name" at bounding box center [47, 176] width 63 height 12
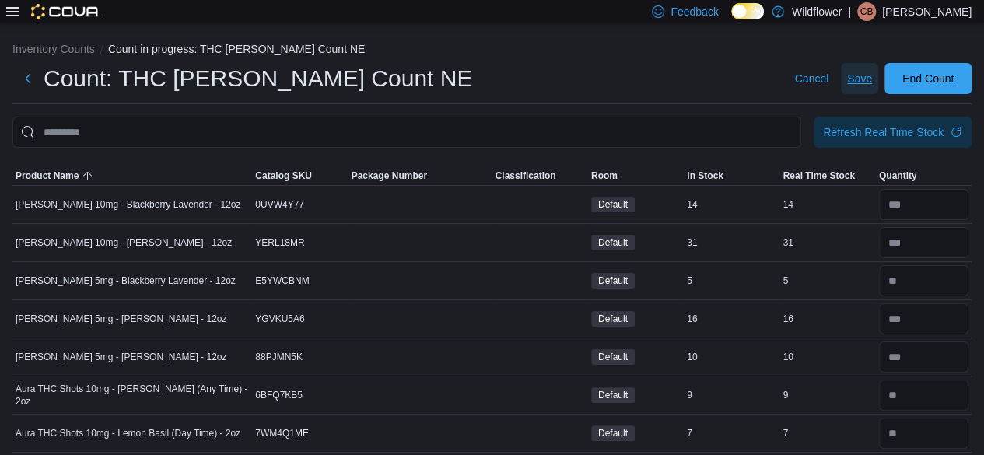
click at [872, 76] on span "Save" at bounding box center [859, 79] width 25 height 16
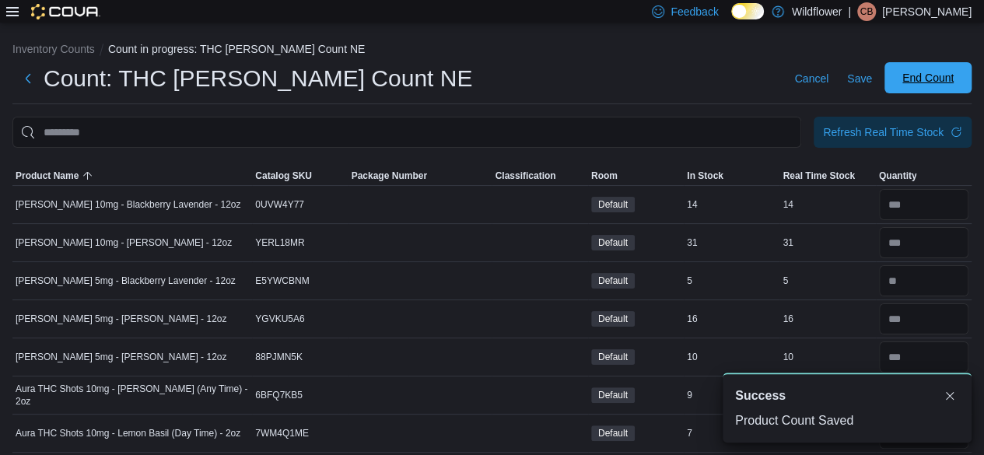
click at [935, 72] on span "End Count" at bounding box center [927, 78] width 51 height 16
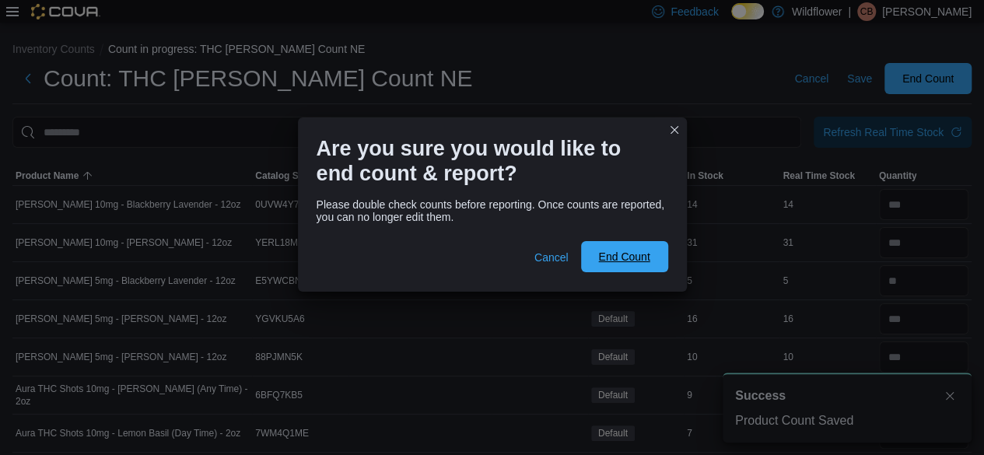
click at [619, 254] on span "End Count" at bounding box center [623, 257] width 51 height 16
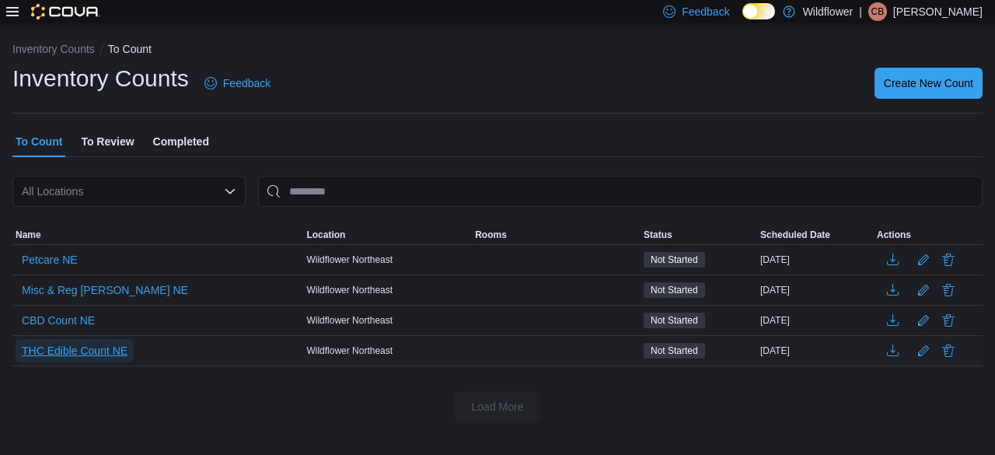
click at [74, 348] on span "THC Edible Count NE" at bounding box center [75, 351] width 106 height 16
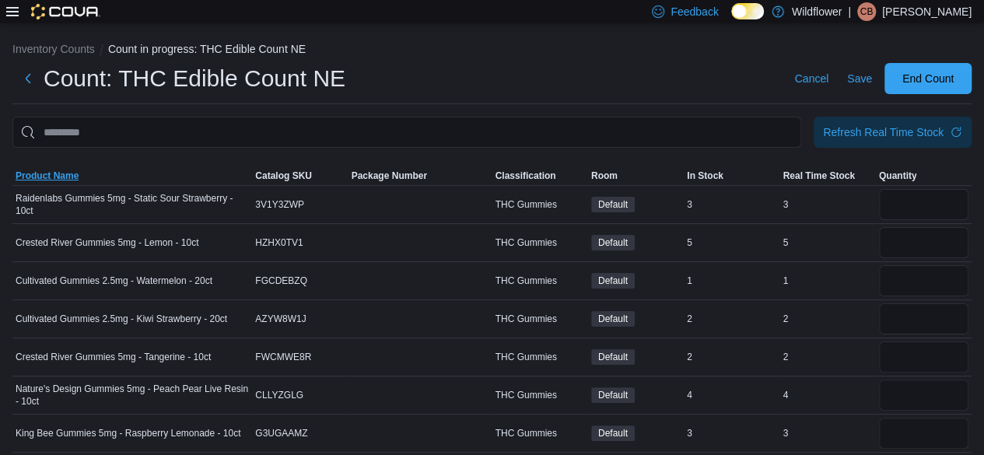
click at [47, 173] on span "Product Name" at bounding box center [47, 176] width 63 height 12
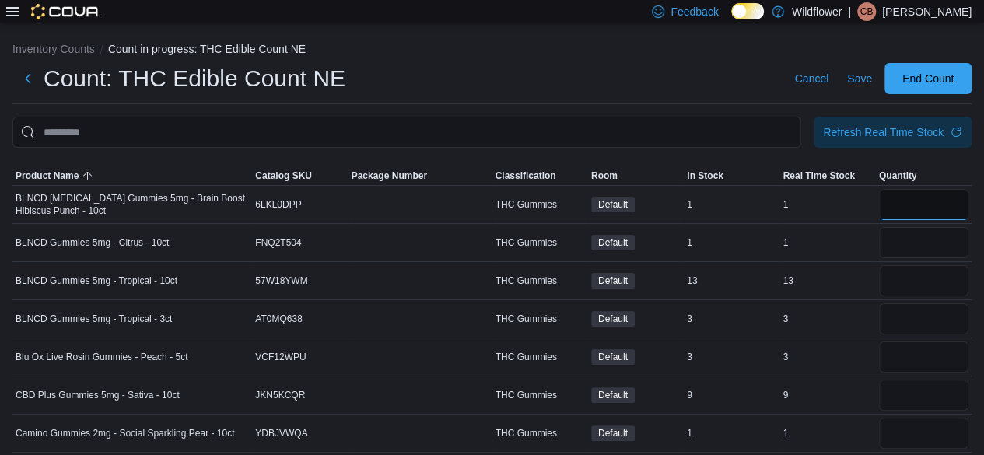
click at [931, 201] on input "number" at bounding box center [923, 204] width 89 height 31
click at [923, 237] on input "number" at bounding box center [923, 242] width 89 height 31
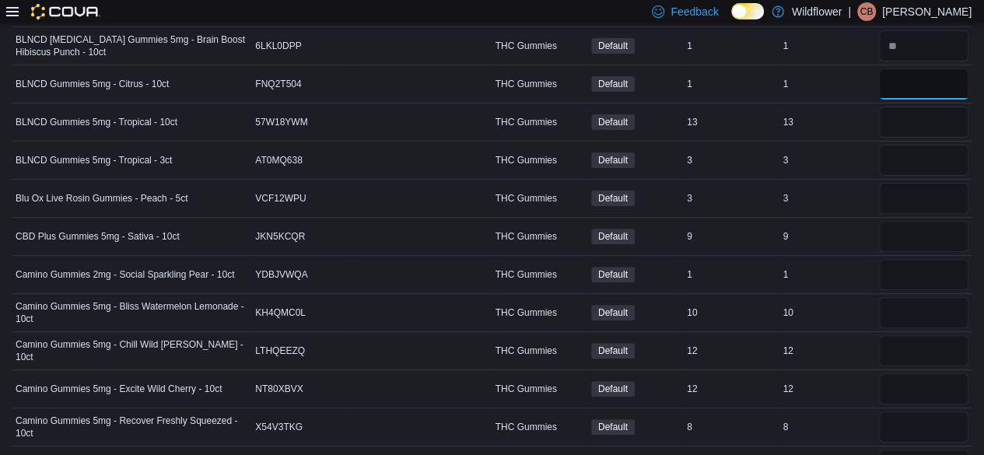
scroll to position [157, 0]
click at [916, 126] on input "number" at bounding box center [923, 123] width 89 height 31
click at [967, 155] on input "number" at bounding box center [923, 161] width 89 height 31
click at [944, 196] on input "number" at bounding box center [923, 199] width 89 height 31
click at [914, 224] on input "number" at bounding box center [923, 237] width 89 height 31
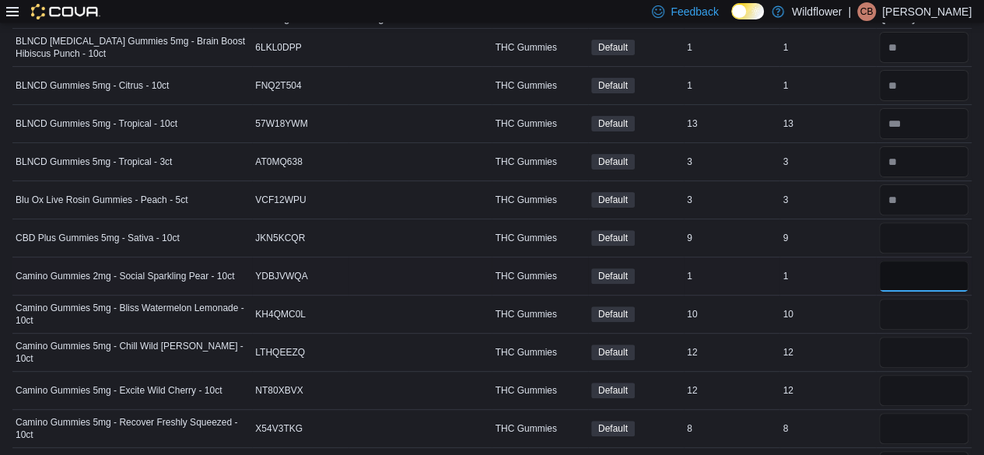
click at [902, 266] on input "number" at bounding box center [923, 275] width 89 height 31
click at [949, 309] on input "number" at bounding box center [923, 314] width 89 height 31
click at [956, 337] on input "number" at bounding box center [923, 352] width 89 height 31
drag, startPoint x: 933, startPoint y: 374, endPoint x: 925, endPoint y: 385, distance: 13.4
click at [926, 382] on input "number" at bounding box center [923, 390] width 89 height 31
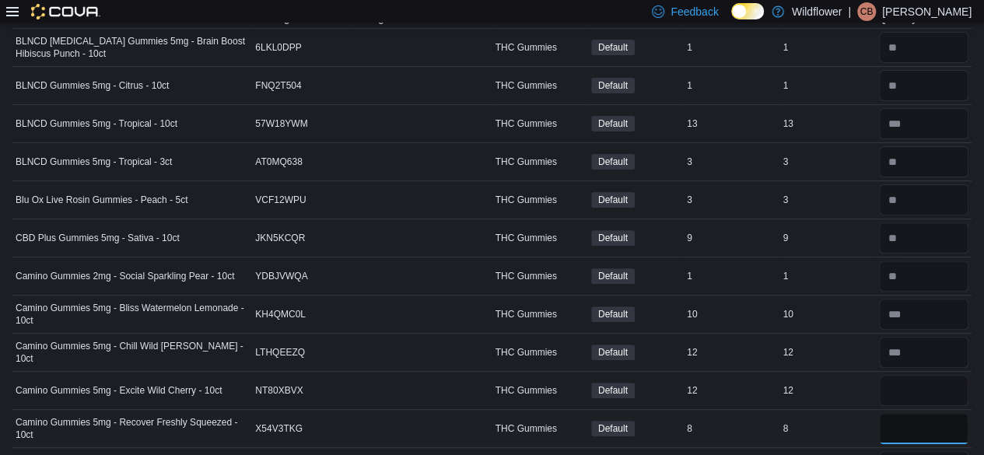
click at [952, 425] on input "number" at bounding box center [923, 428] width 89 height 31
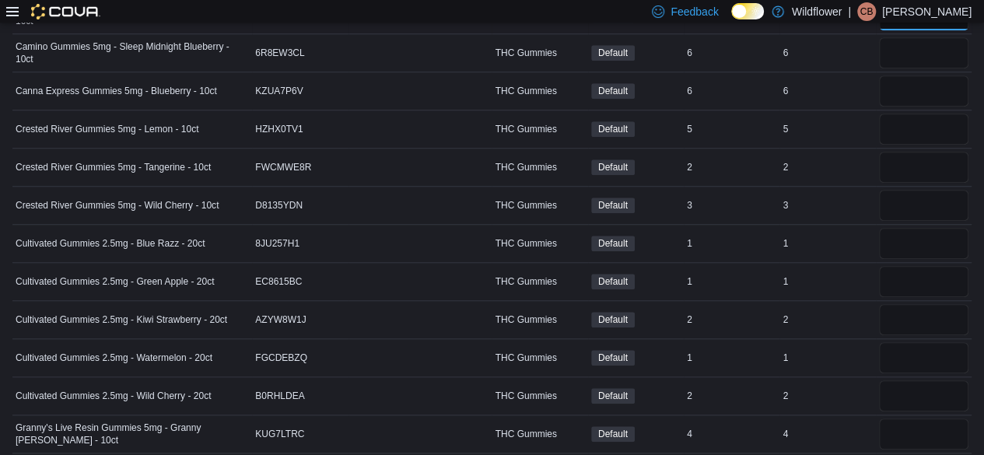
scroll to position [579, 0]
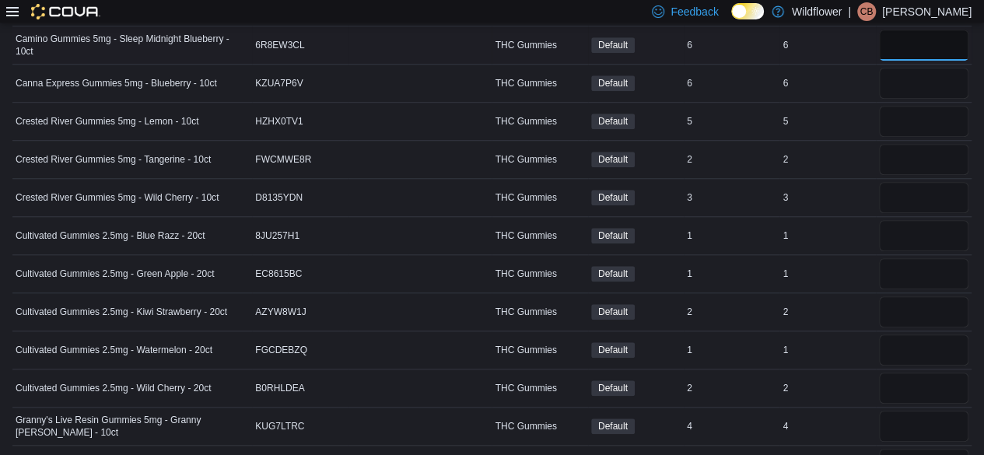
click at [928, 45] on input "number" at bounding box center [923, 45] width 89 height 31
click at [924, 83] on input "number" at bounding box center [923, 83] width 89 height 31
click at [945, 117] on input "number" at bounding box center [923, 121] width 89 height 31
click at [929, 160] on input "number" at bounding box center [923, 159] width 89 height 31
click at [956, 196] on input "number" at bounding box center [923, 197] width 89 height 31
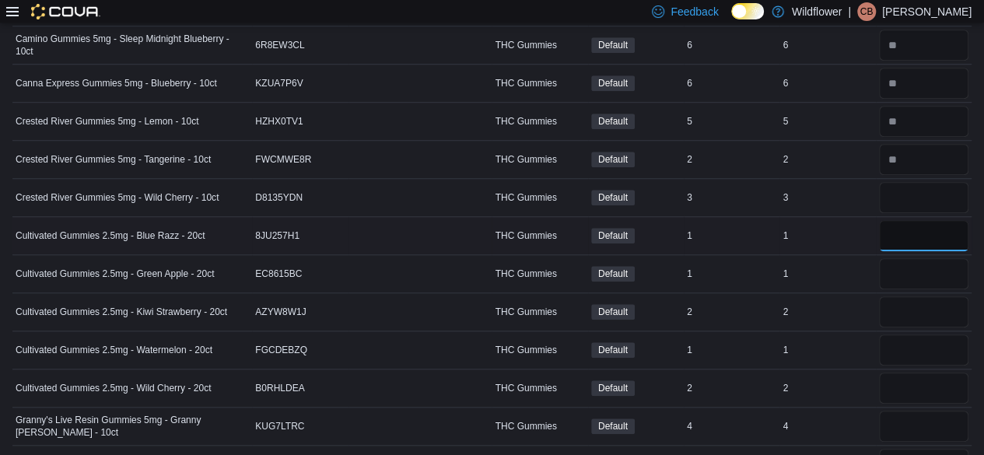
click at [936, 229] on input "number" at bounding box center [923, 235] width 89 height 31
click at [929, 273] on input "number" at bounding box center [923, 273] width 89 height 31
click at [947, 313] on input "number" at bounding box center [923, 311] width 89 height 31
click at [929, 339] on input "number" at bounding box center [923, 349] width 89 height 31
click at [944, 384] on input "number" at bounding box center [923, 387] width 89 height 31
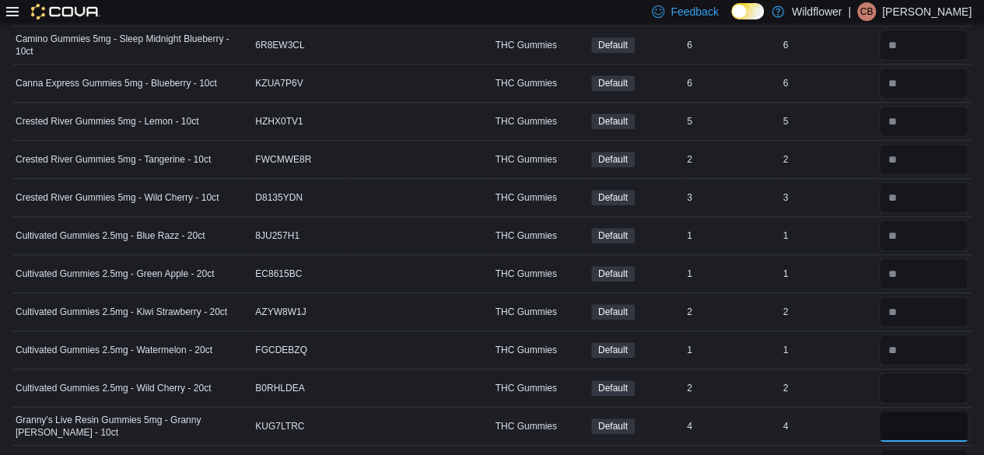
click at [914, 420] on input "number" at bounding box center [923, 426] width 89 height 31
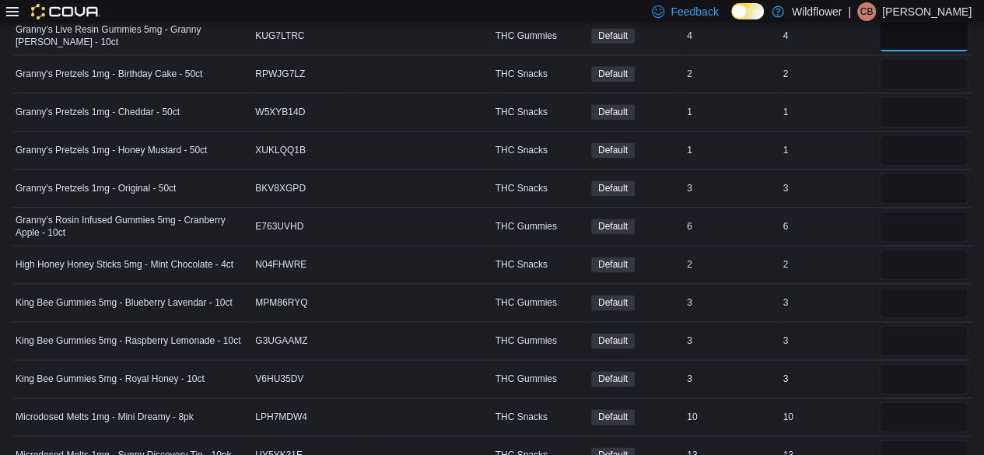
scroll to position [969, 0]
click at [927, 68] on input "number" at bounding box center [923, 73] width 89 height 31
click at [922, 98] on input "number" at bounding box center [923, 111] width 89 height 31
click at [939, 135] on input "number" at bounding box center [923, 150] width 89 height 31
click at [923, 180] on input "number" at bounding box center [923, 188] width 89 height 31
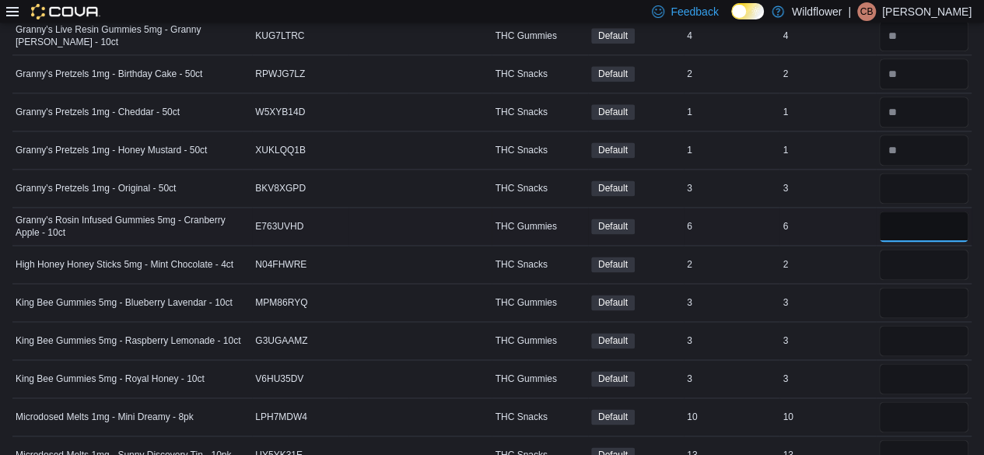
click at [934, 217] on input "number" at bounding box center [923, 226] width 89 height 31
click at [927, 256] on input "number" at bounding box center [923, 264] width 89 height 31
click at [949, 288] on input "number" at bounding box center [923, 302] width 89 height 31
click at [942, 327] on input "number" at bounding box center [923, 340] width 89 height 31
click at [935, 365] on input "number" at bounding box center [923, 378] width 89 height 31
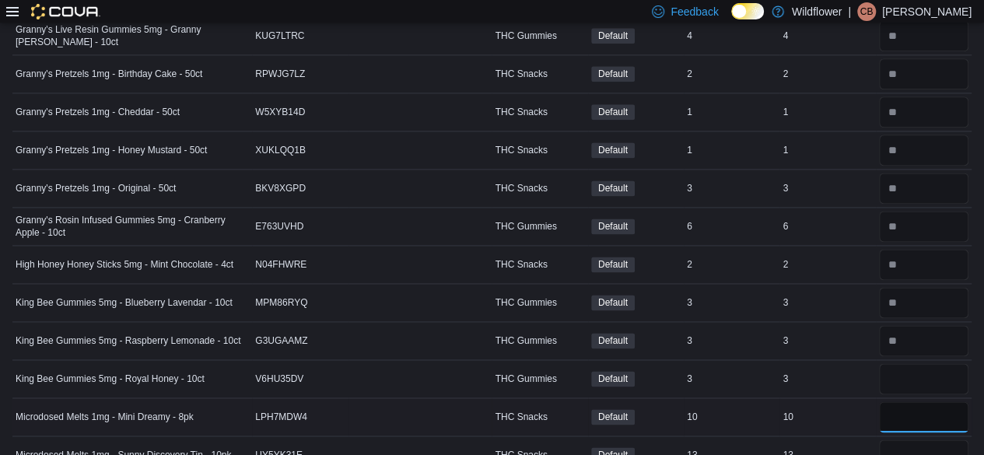
click at [940, 414] on input "number" at bounding box center [923, 416] width 89 height 31
click at [928, 443] on input "number" at bounding box center [923, 454] width 89 height 31
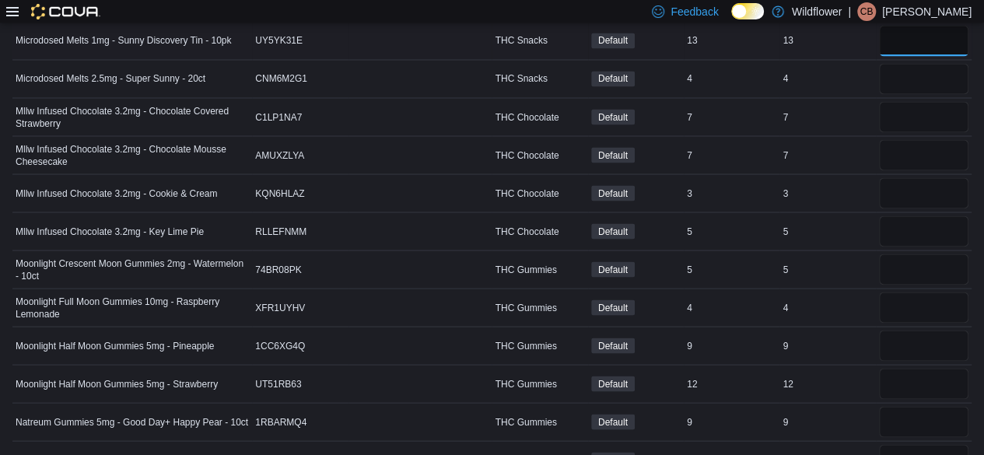
scroll to position [1386, 0]
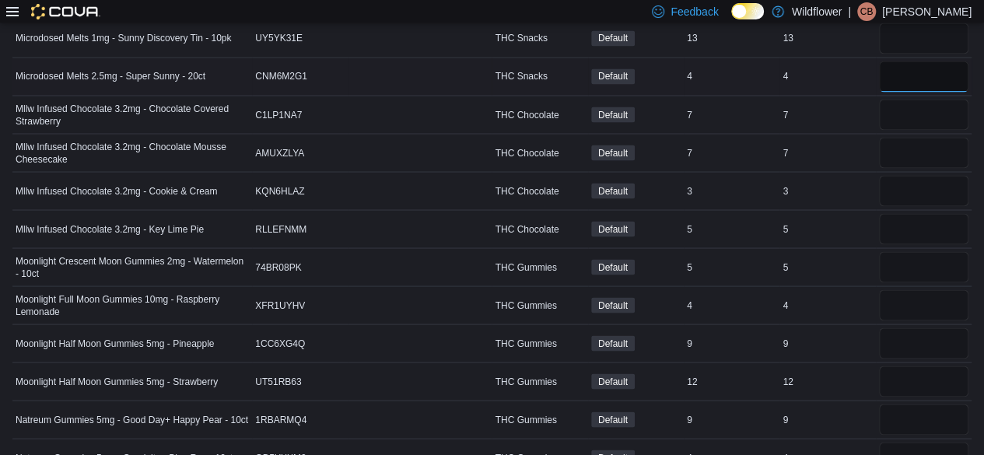
click at [933, 62] on input "number" at bounding box center [923, 76] width 89 height 31
click at [930, 101] on input "number" at bounding box center [923, 114] width 89 height 31
click at [926, 137] on input "number" at bounding box center [923, 152] width 89 height 31
click at [949, 180] on input "number" at bounding box center [923, 190] width 89 height 31
click at [959, 220] on input "number" at bounding box center [923, 228] width 89 height 31
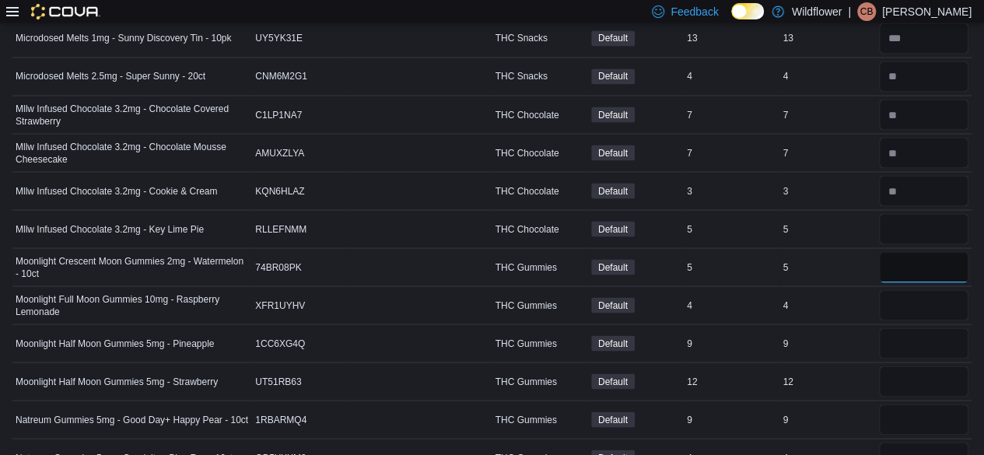
click at [936, 253] on input "number" at bounding box center [923, 266] width 89 height 31
click at [930, 295] on input "number" at bounding box center [923, 304] width 89 height 31
click at [944, 327] on input "number" at bounding box center [923, 342] width 89 height 31
click at [927, 369] on input "number" at bounding box center [923, 380] width 89 height 31
click at [945, 404] on input "number" at bounding box center [923, 419] width 89 height 31
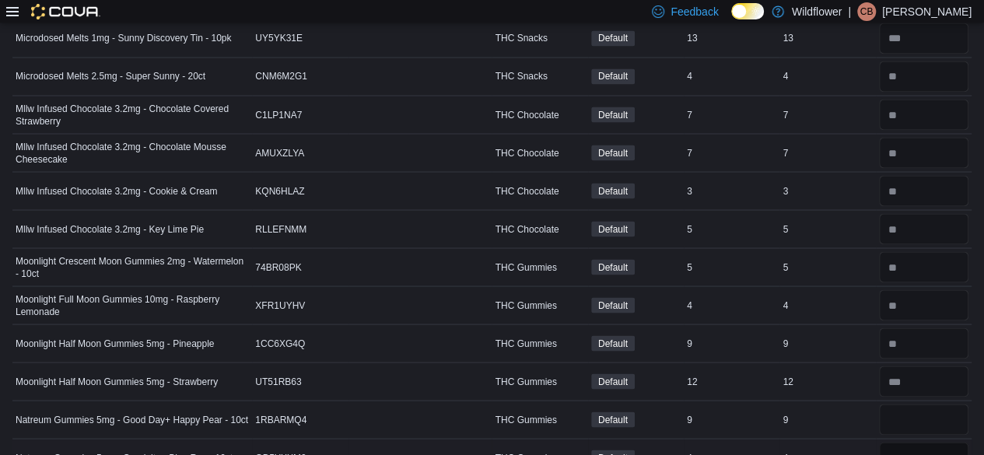
click at [914, 442] on input "number" at bounding box center [923, 457] width 89 height 31
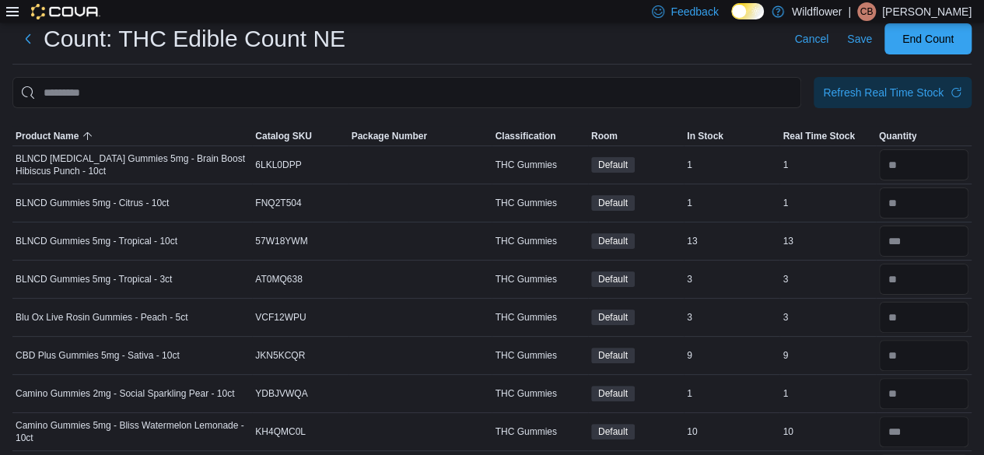
scroll to position [0, 0]
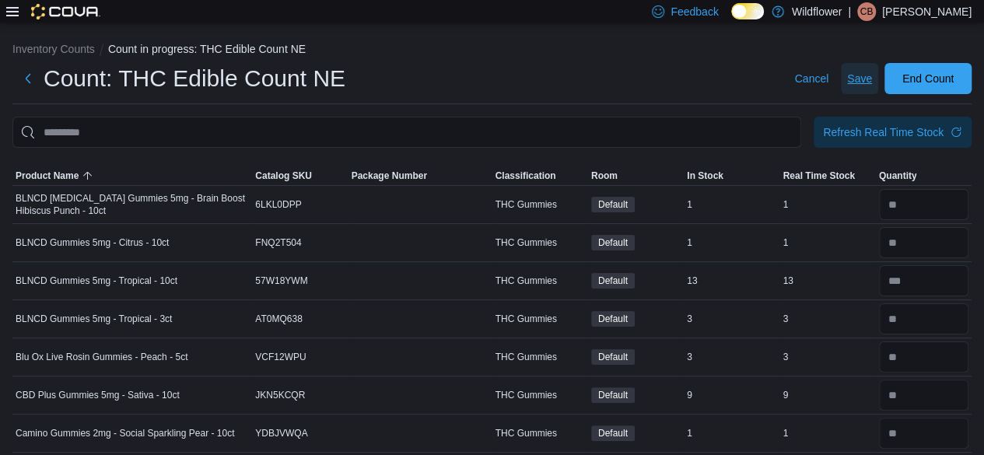
click at [869, 86] on span "Save" at bounding box center [859, 78] width 25 height 31
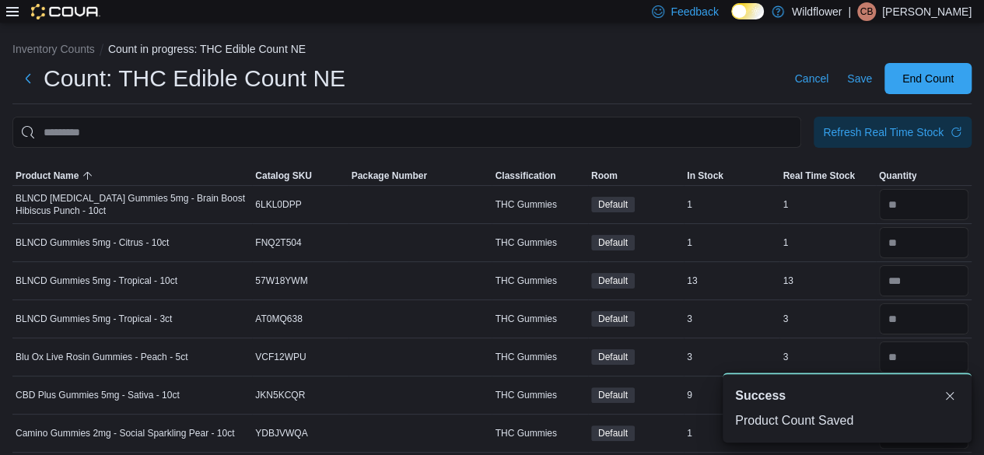
click at [35, 52] on button "Inventory Counts" at bounding box center [53, 49] width 82 height 12
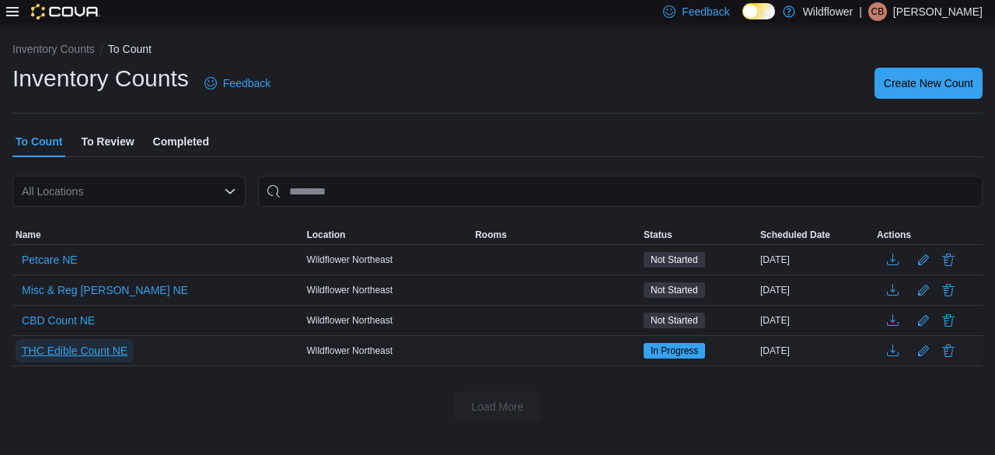
click at [97, 347] on span "THC Edible Count NE" at bounding box center [75, 351] width 106 height 16
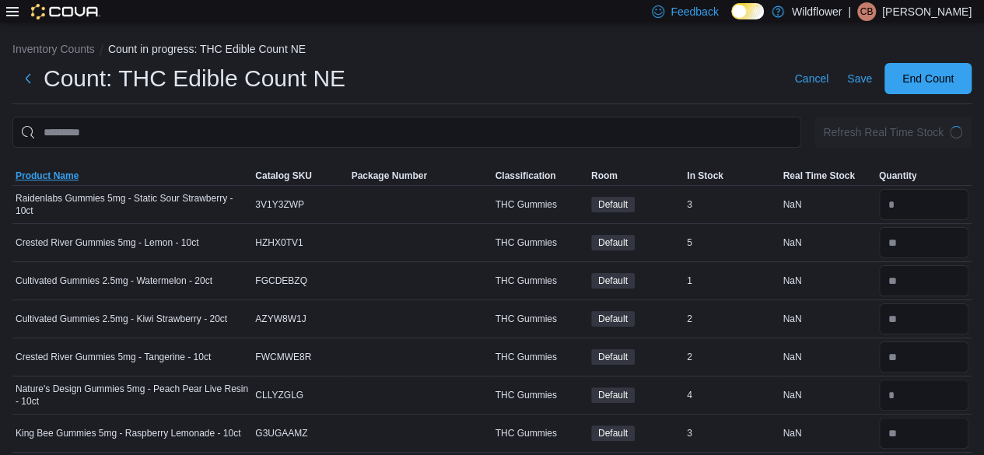
click at [61, 175] on span "Product Name" at bounding box center [47, 176] width 63 height 12
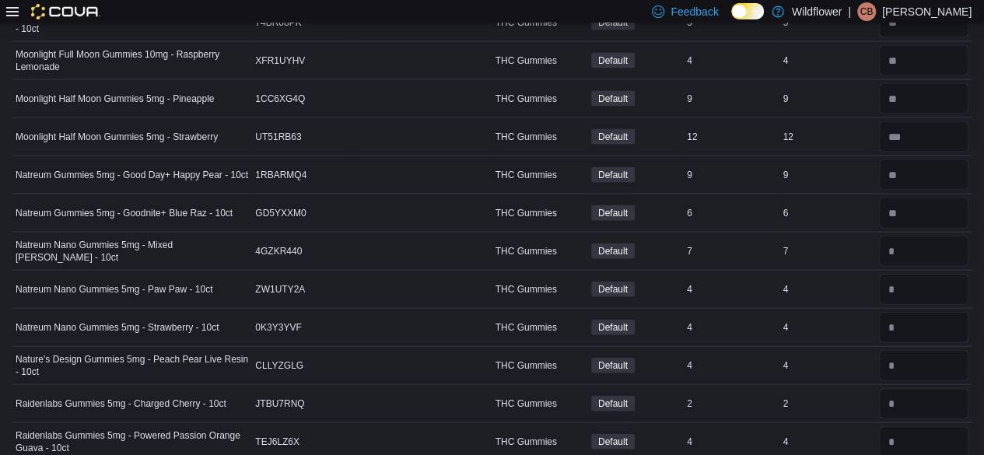
scroll to position [1625, 0]
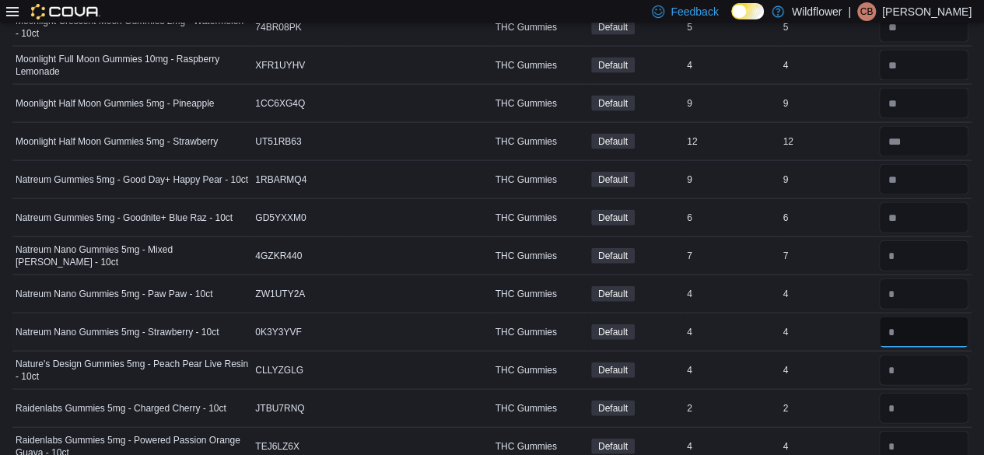
click at [946, 322] on input "number" at bounding box center [923, 331] width 89 height 31
click at [942, 240] on input "number" at bounding box center [923, 255] width 89 height 31
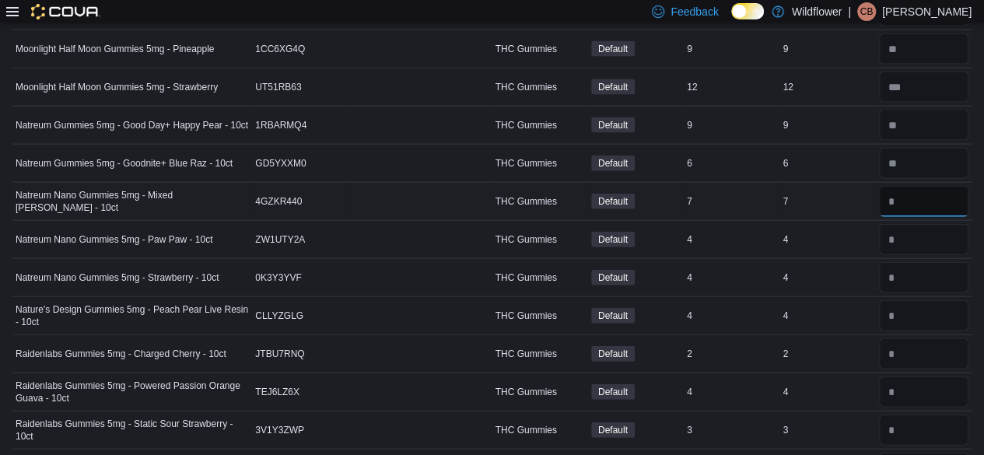
scroll to position [1711, 0]
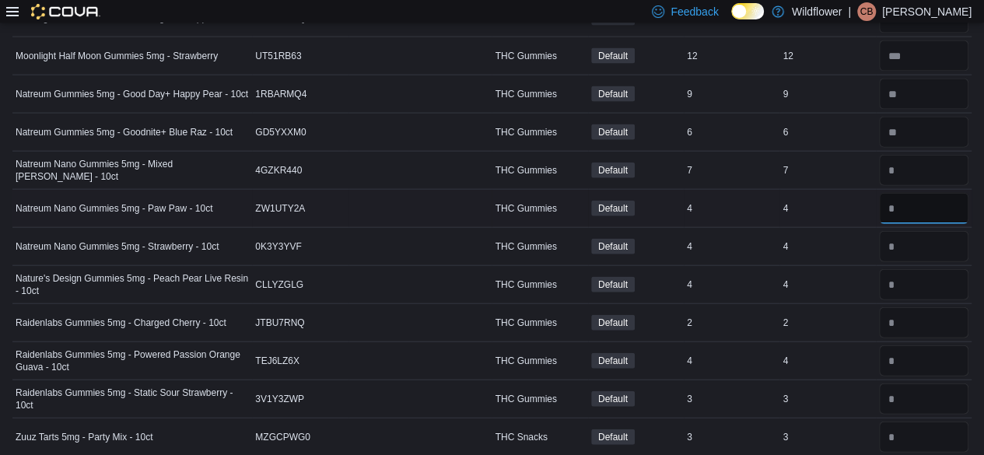
click at [932, 193] on input "number" at bounding box center [923, 208] width 89 height 31
click at [941, 241] on input "number" at bounding box center [923, 246] width 89 height 31
click at [932, 269] on input "number" at bounding box center [923, 284] width 89 height 31
click at [927, 307] on input "number" at bounding box center [923, 322] width 89 height 31
click at [942, 347] on input "number" at bounding box center [923, 360] width 89 height 31
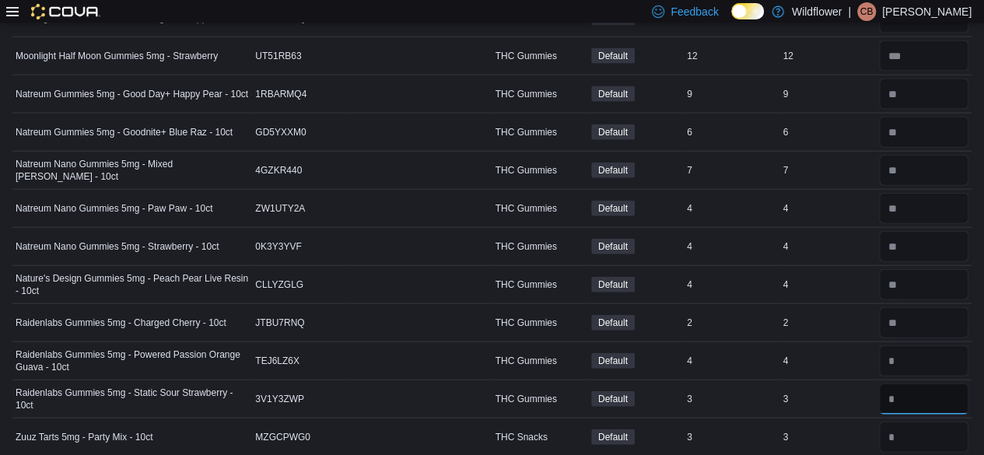
click at [930, 386] on input "number" at bounding box center [923, 398] width 89 height 31
click at [947, 421] on input "number" at bounding box center [923, 436] width 89 height 31
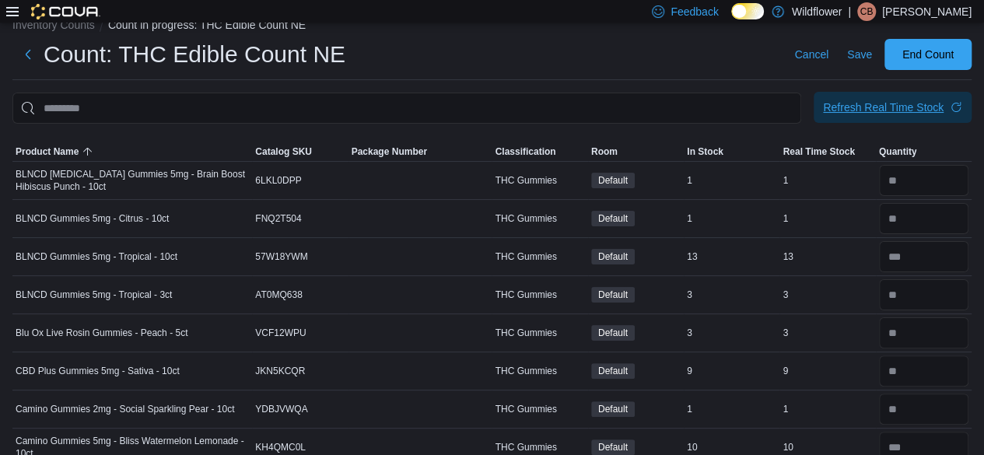
scroll to position [0, 0]
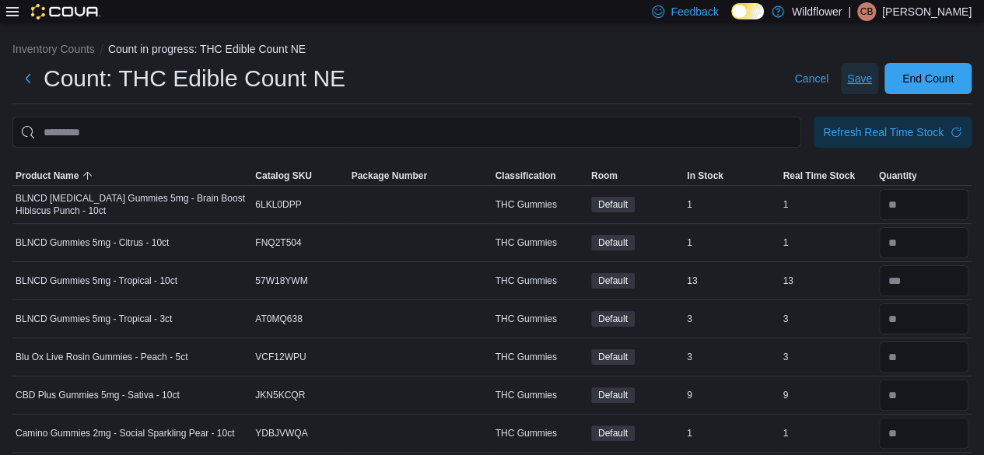
click at [872, 78] on span "Save" at bounding box center [859, 79] width 25 height 16
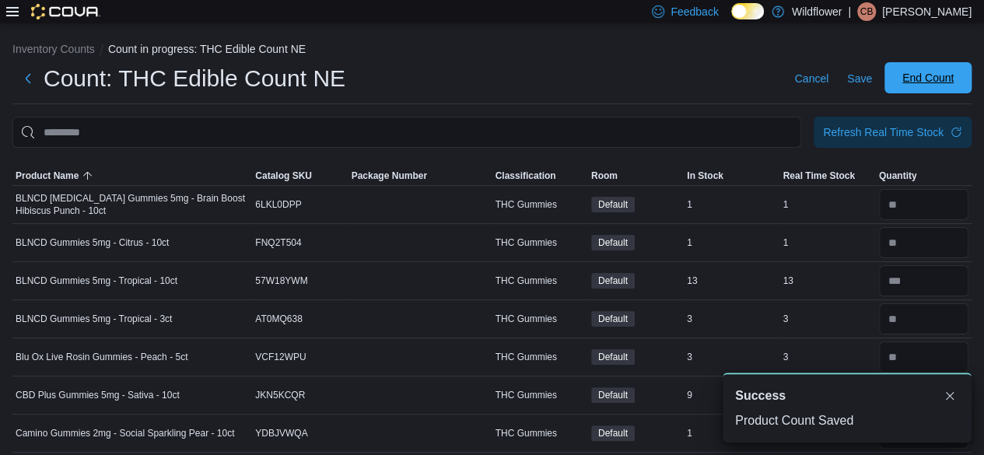
click at [953, 73] on span "End Count" at bounding box center [927, 78] width 51 height 16
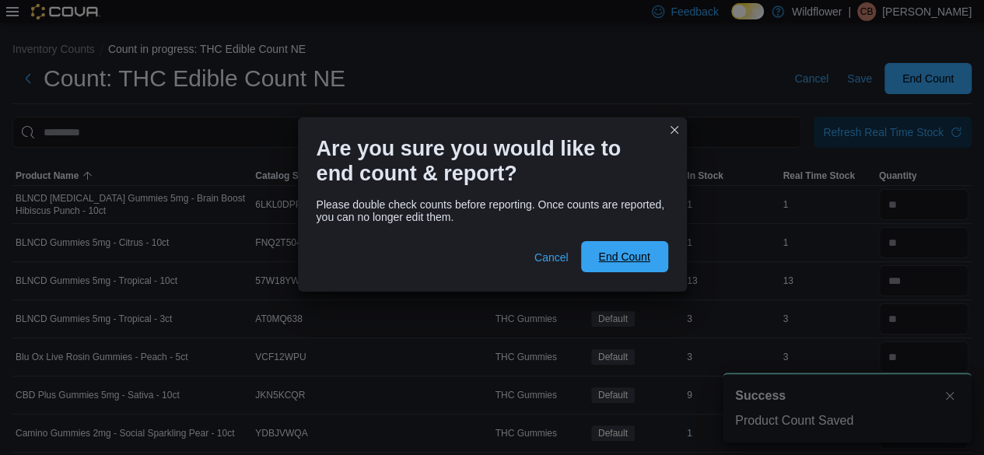
drag, startPoint x: 645, startPoint y: 264, endPoint x: 646, endPoint y: 256, distance: 7.9
click at [645, 260] on span "End Count" at bounding box center [623, 257] width 51 height 16
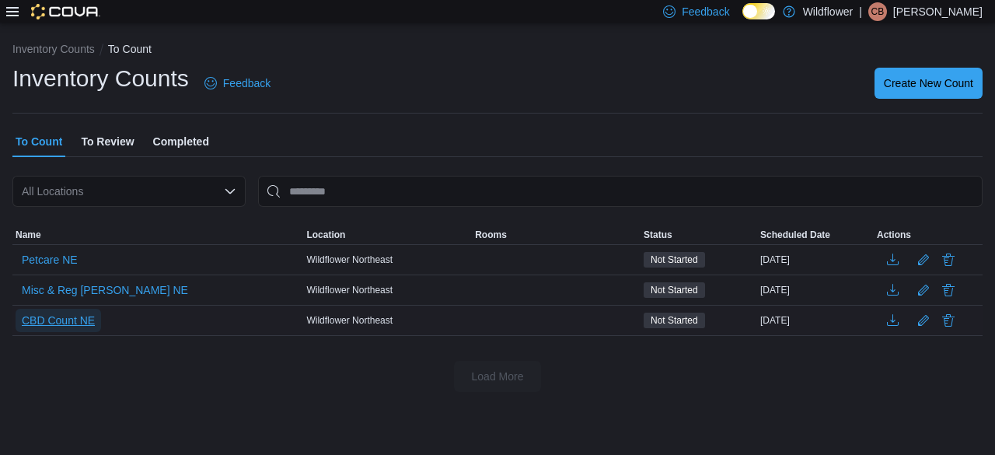
click at [70, 318] on span "CBD Count NE" at bounding box center [58, 321] width 73 height 16
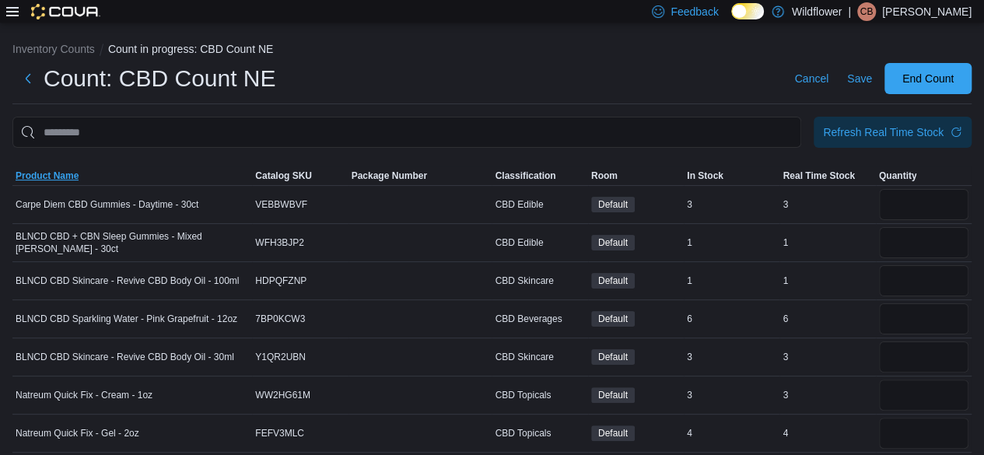
click at [58, 170] on span "Product Name" at bounding box center [47, 176] width 63 height 12
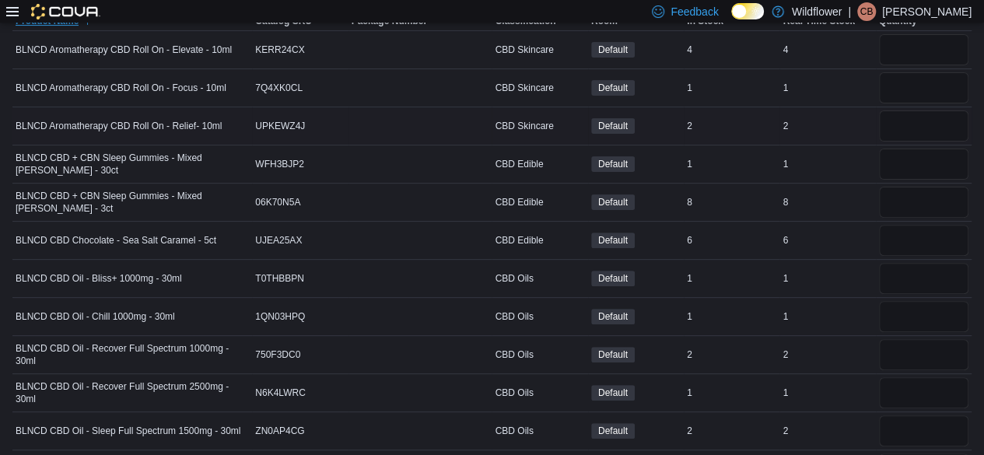
scroll to position [156, 0]
click at [951, 43] on input "number" at bounding box center [923, 48] width 89 height 31
click at [932, 82] on input "number" at bounding box center [923, 87] width 89 height 31
click at [945, 121] on input "number" at bounding box center [923, 125] width 89 height 31
click at [930, 136] on input "*" at bounding box center [923, 125] width 89 height 31
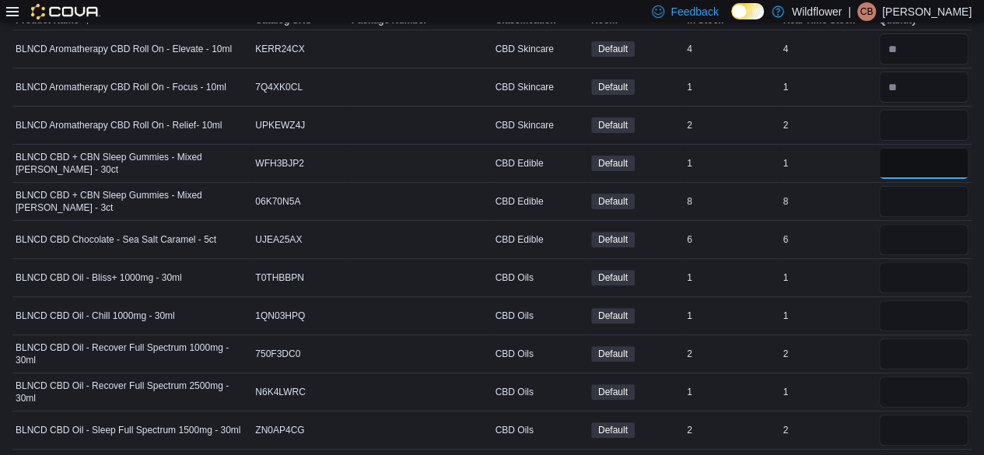
click at [946, 167] on input "number" at bounding box center [923, 163] width 89 height 31
click at [954, 201] on input "number" at bounding box center [923, 201] width 89 height 31
click at [936, 230] on input "number" at bounding box center [923, 239] width 89 height 31
click at [943, 277] on input "number" at bounding box center [923, 277] width 89 height 31
click at [934, 306] on input "number" at bounding box center [923, 315] width 89 height 31
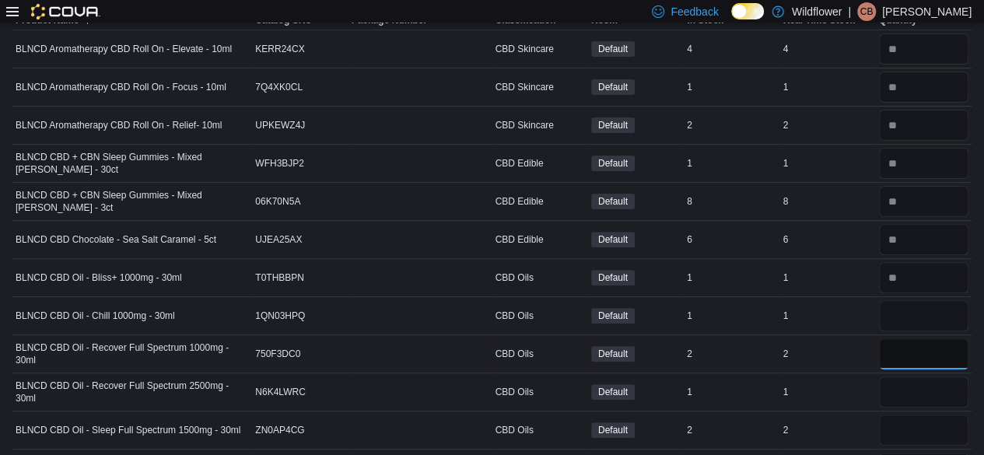
click at [946, 345] on input "number" at bounding box center [923, 353] width 89 height 31
click at [944, 387] on input "number" at bounding box center [923, 391] width 89 height 31
click at [935, 420] on input "number" at bounding box center [923, 429] width 89 height 31
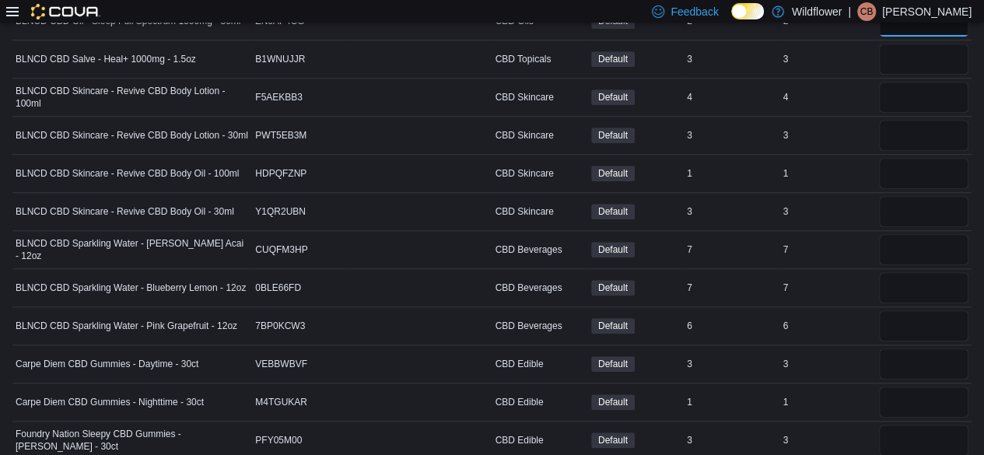
scroll to position [565, 0]
click at [936, 56] on input "number" at bounding box center [923, 58] width 89 height 31
click at [949, 87] on input "number" at bounding box center [923, 96] width 89 height 31
click at [938, 123] on input "number" at bounding box center [923, 134] width 89 height 31
click at [955, 166] on input "number" at bounding box center [923, 172] width 89 height 31
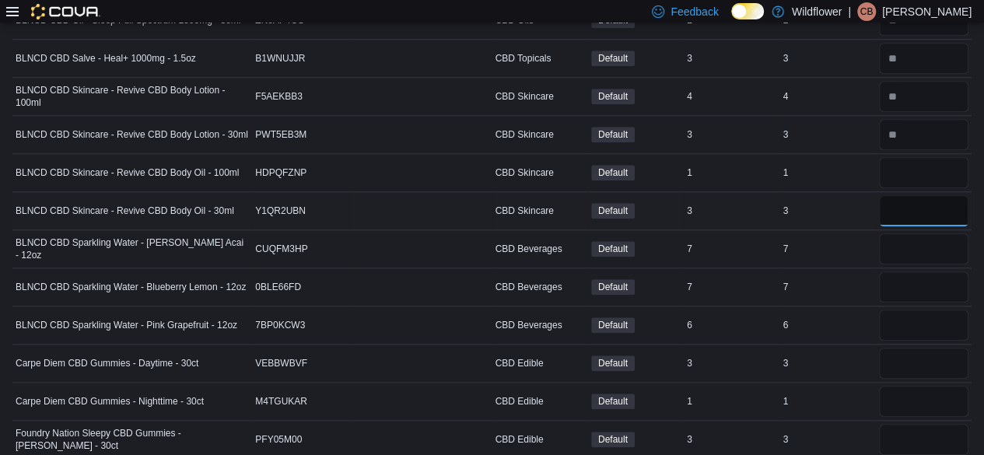
click at [933, 202] on input "number" at bounding box center [923, 210] width 89 height 31
click at [927, 239] on input "number" at bounding box center [923, 248] width 89 height 31
click at [925, 275] on input "number" at bounding box center [923, 286] width 89 height 31
click at [951, 326] on input "number" at bounding box center [923, 324] width 89 height 31
click at [948, 239] on input "number" at bounding box center [923, 248] width 89 height 31
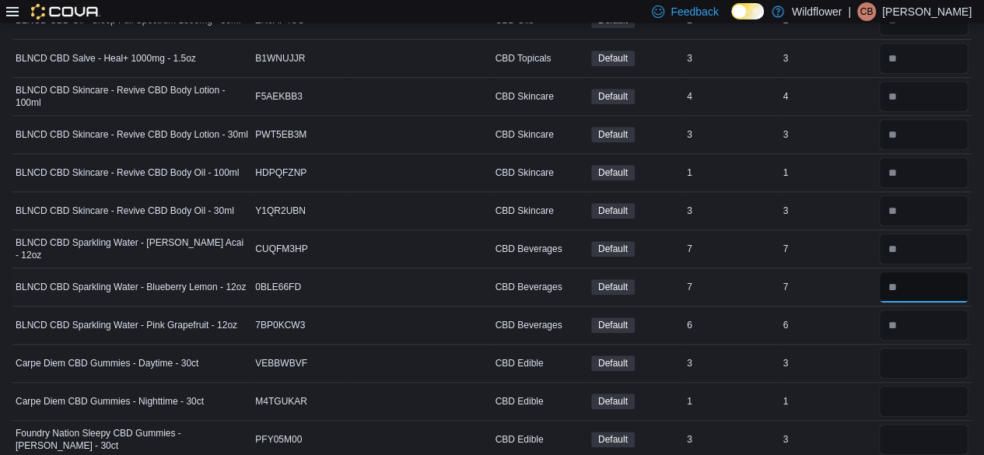
click at [942, 278] on input "number" at bounding box center [923, 286] width 89 height 31
click at [948, 317] on input "number" at bounding box center [923, 324] width 89 height 31
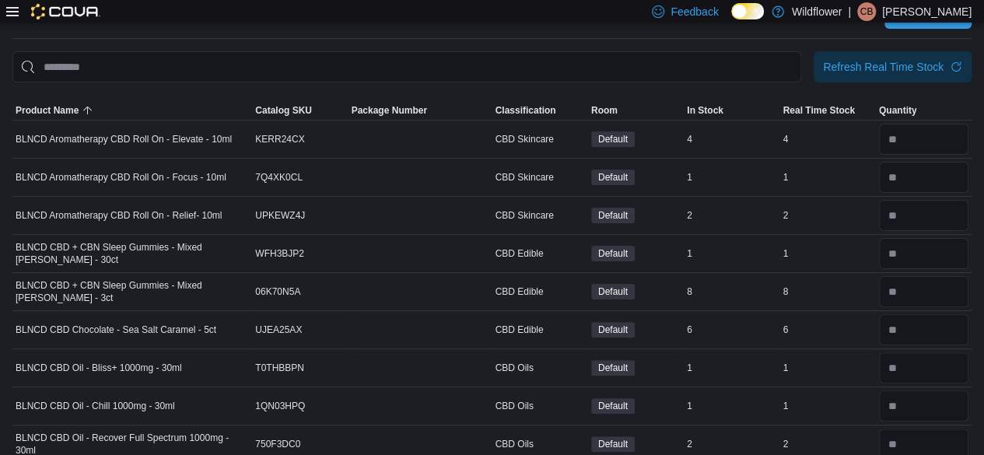
scroll to position [0, 0]
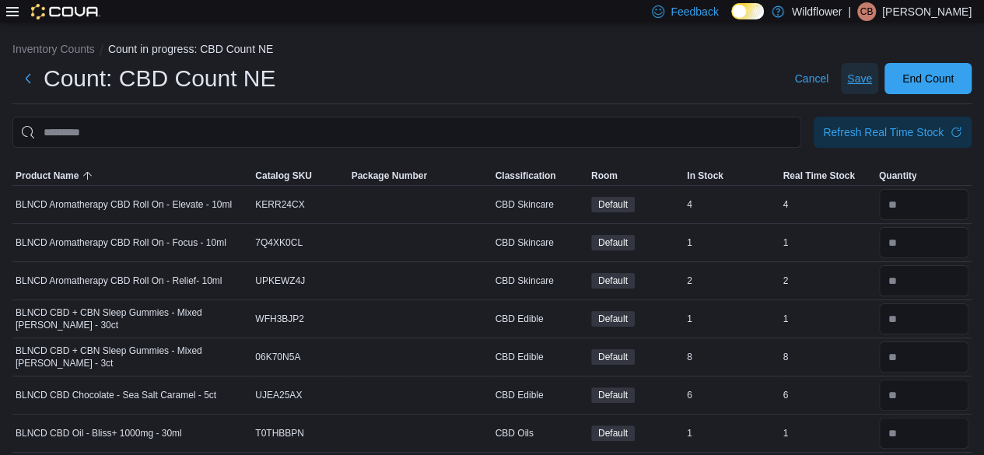
click at [868, 72] on span "Save" at bounding box center [859, 79] width 25 height 16
click at [872, 76] on span "Save" at bounding box center [859, 79] width 25 height 16
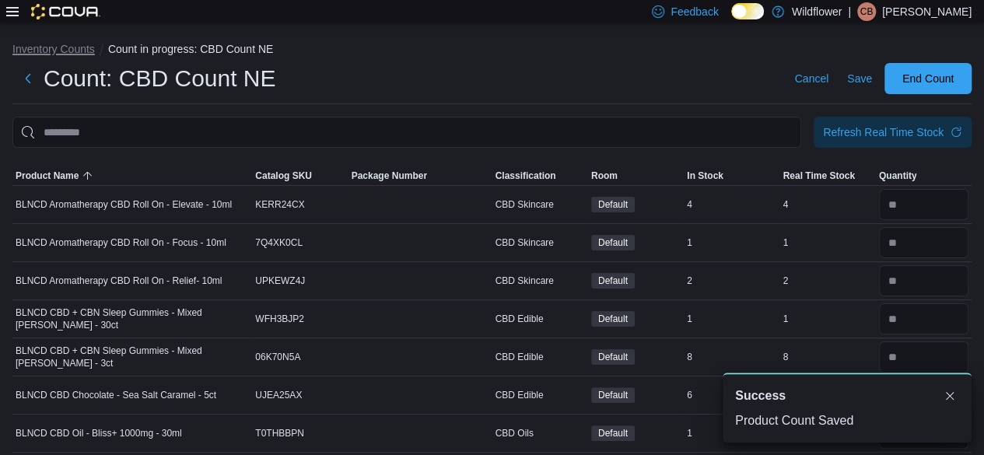
click at [49, 46] on button "Inventory Counts" at bounding box center [53, 49] width 82 height 12
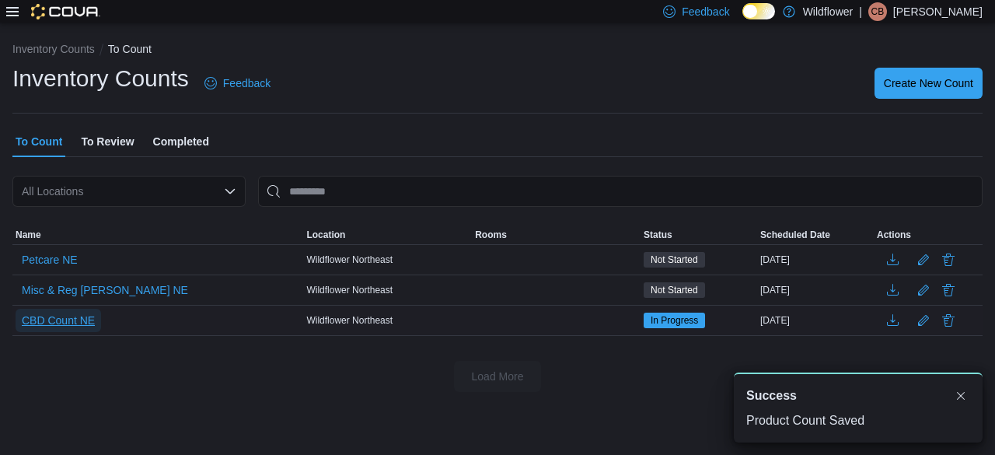
click at [67, 316] on span "CBD Count NE" at bounding box center [58, 321] width 73 height 16
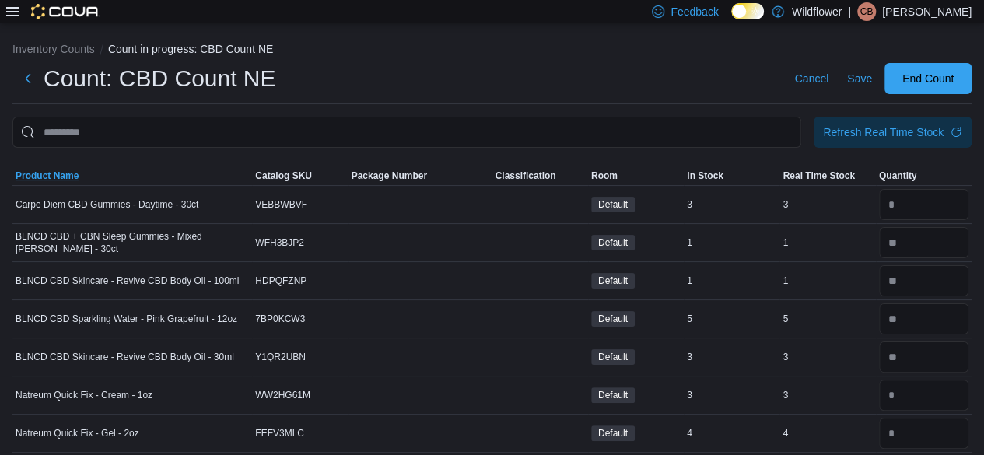
click at [37, 173] on span "Product Name" at bounding box center [47, 176] width 63 height 12
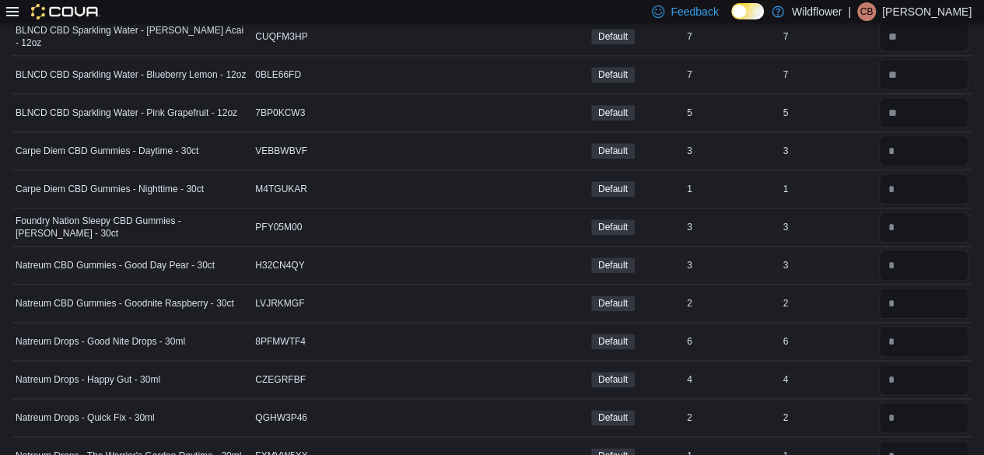
scroll to position [622, 0]
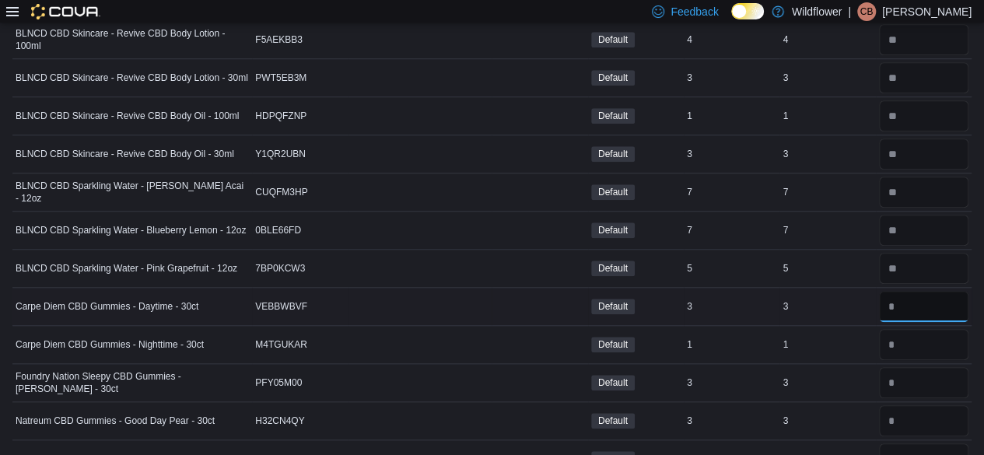
click at [957, 296] on input "number" at bounding box center [923, 306] width 89 height 31
click at [956, 329] on input "number" at bounding box center [923, 344] width 89 height 31
click at [952, 367] on input "number" at bounding box center [923, 382] width 89 height 31
click at [909, 405] on input "number" at bounding box center [923, 420] width 89 height 31
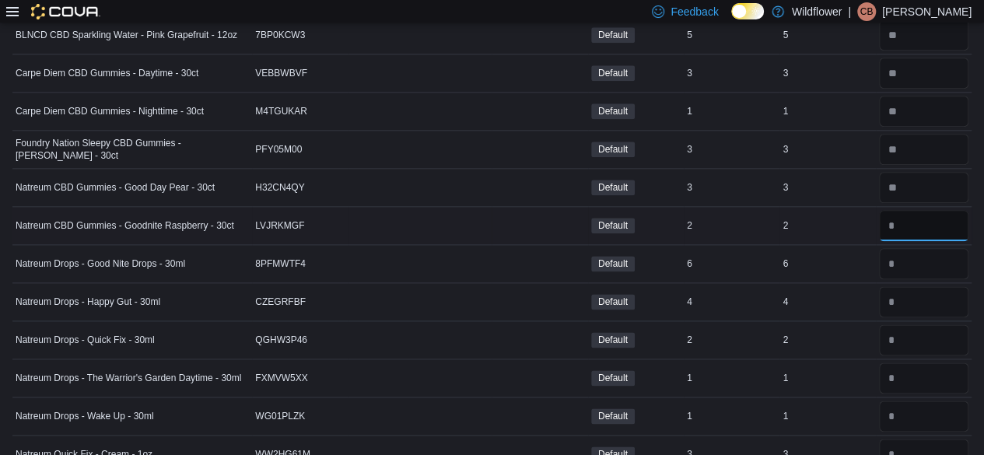
click at [907, 214] on input "number" at bounding box center [923, 225] width 89 height 31
click at [939, 251] on input "number" at bounding box center [923, 263] width 89 height 31
click at [927, 297] on input "number" at bounding box center [923, 301] width 89 height 31
click at [936, 336] on input "number" at bounding box center [923, 339] width 89 height 31
click at [935, 363] on input "number" at bounding box center [923, 377] width 89 height 31
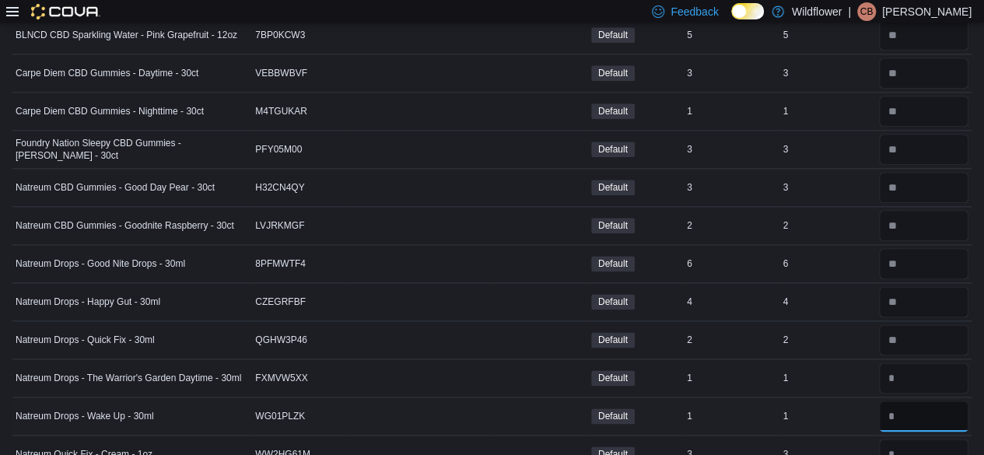
click at [932, 404] on input "number" at bounding box center [923, 415] width 89 height 31
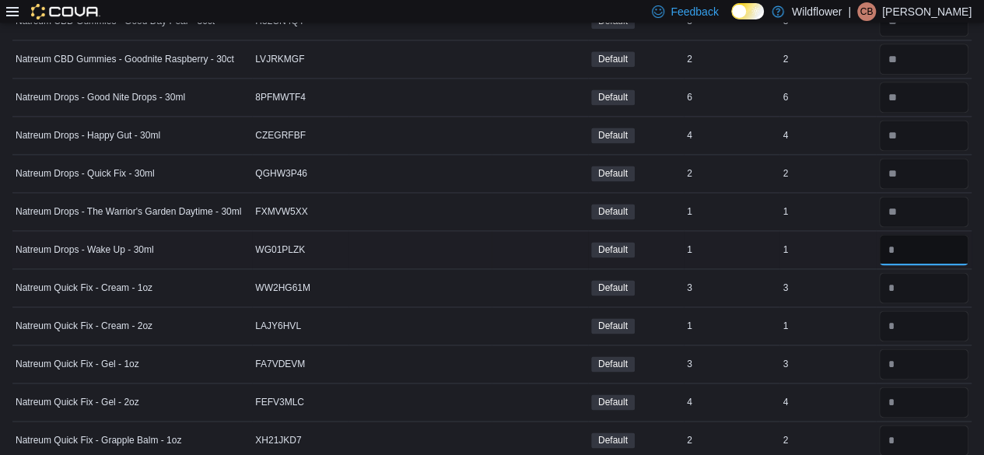
scroll to position [1030, 0]
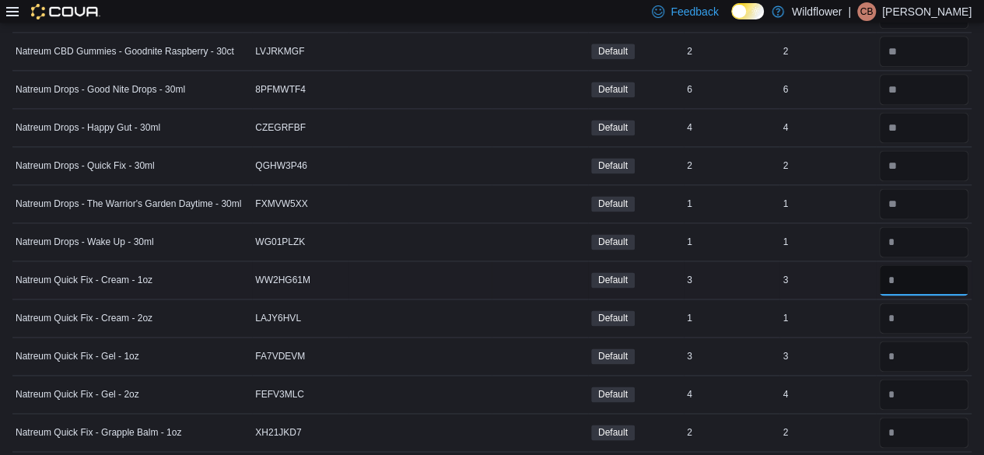
click at [937, 271] on input "number" at bounding box center [923, 279] width 89 height 31
click at [927, 302] on input "number" at bounding box center [923, 317] width 89 height 31
click at [939, 347] on input "number" at bounding box center [923, 356] width 89 height 31
click at [928, 379] on input "number" at bounding box center [923, 394] width 89 height 31
click at [933, 425] on input "number" at bounding box center [923, 432] width 89 height 31
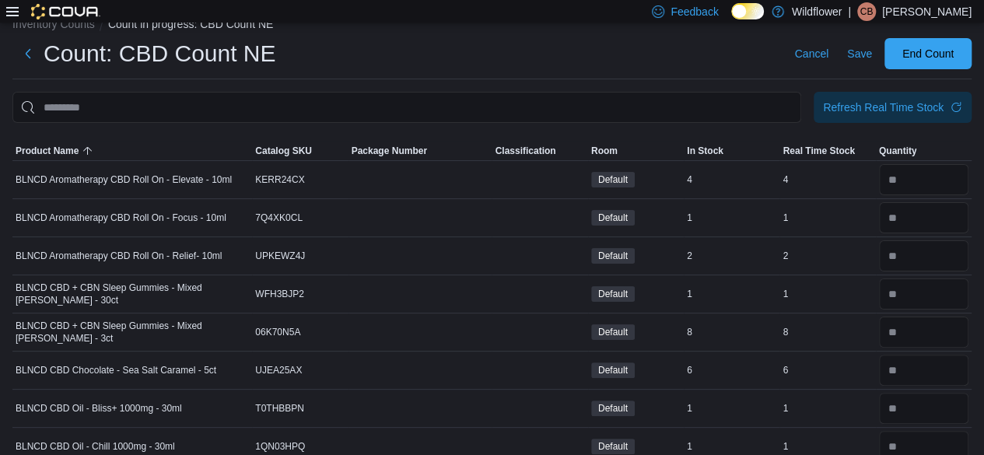
scroll to position [0, 0]
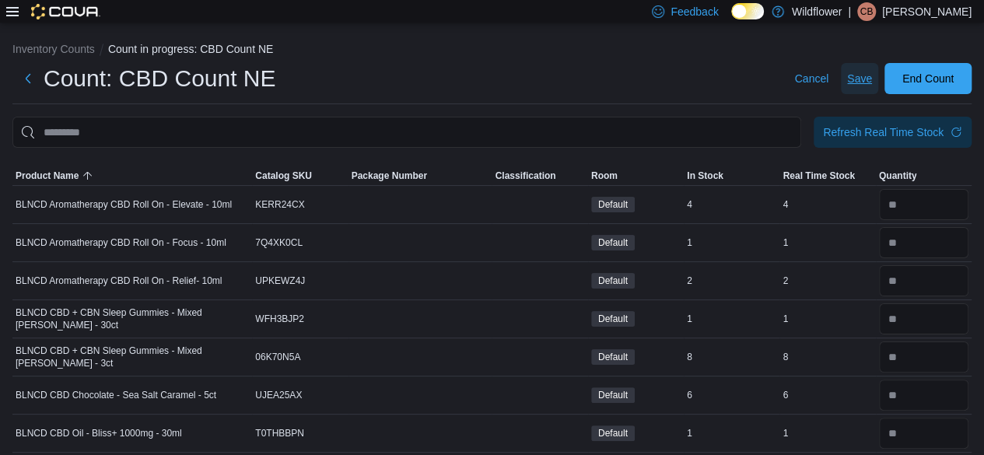
click at [868, 73] on span "Save" at bounding box center [859, 79] width 25 height 16
click at [860, 74] on span "Save" at bounding box center [859, 79] width 25 height 16
click at [872, 77] on span "Save" at bounding box center [859, 79] width 25 height 16
click at [862, 73] on span "Save" at bounding box center [859, 79] width 25 height 16
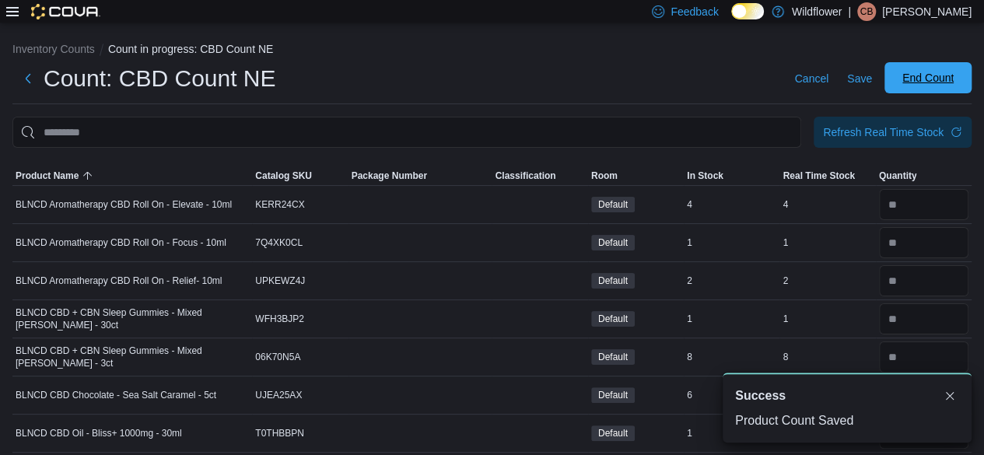
click at [928, 86] on span "End Count" at bounding box center [927, 77] width 68 height 31
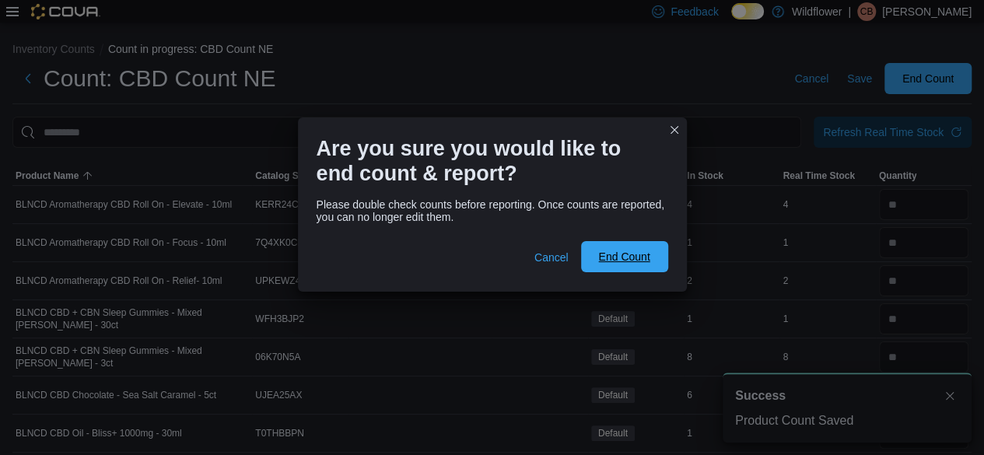
click at [600, 255] on span "End Count" at bounding box center [623, 257] width 51 height 16
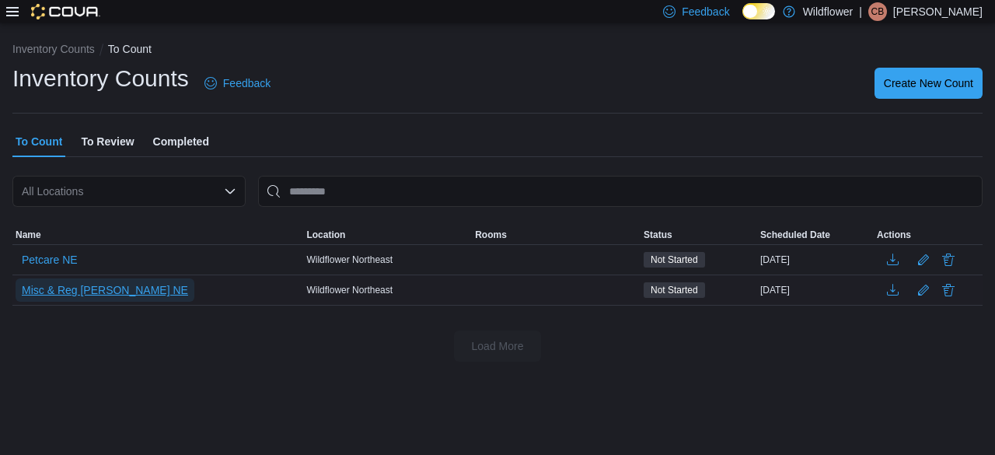
click at [37, 287] on span "Misc & Reg Bev NE" at bounding box center [105, 290] width 166 height 16
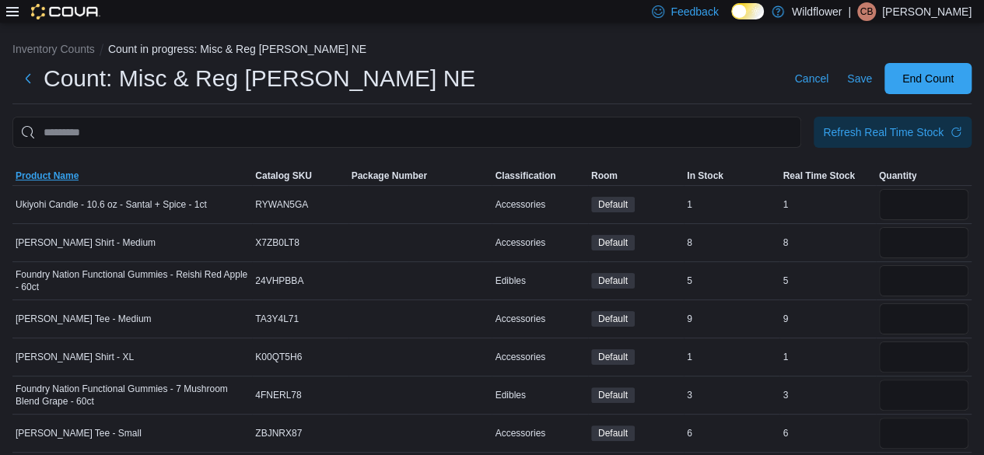
click at [43, 171] on span "Product Name" at bounding box center [47, 176] width 63 height 12
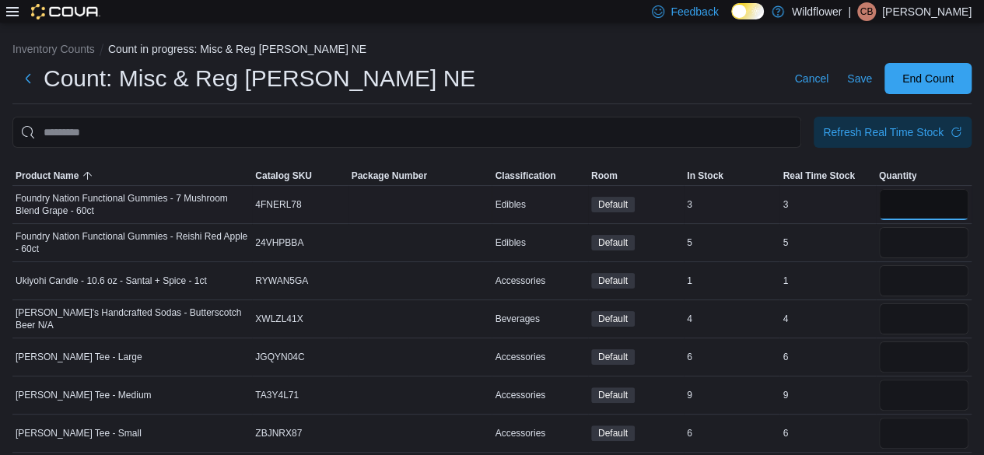
click at [947, 205] on input "number" at bounding box center [923, 204] width 89 height 31
click at [946, 246] on input "number" at bounding box center [923, 242] width 89 height 31
click at [968, 192] on input "number" at bounding box center [923, 204] width 89 height 31
click at [966, 288] on input "number" at bounding box center [923, 280] width 89 height 31
click at [925, 303] on input "number" at bounding box center [923, 318] width 89 height 31
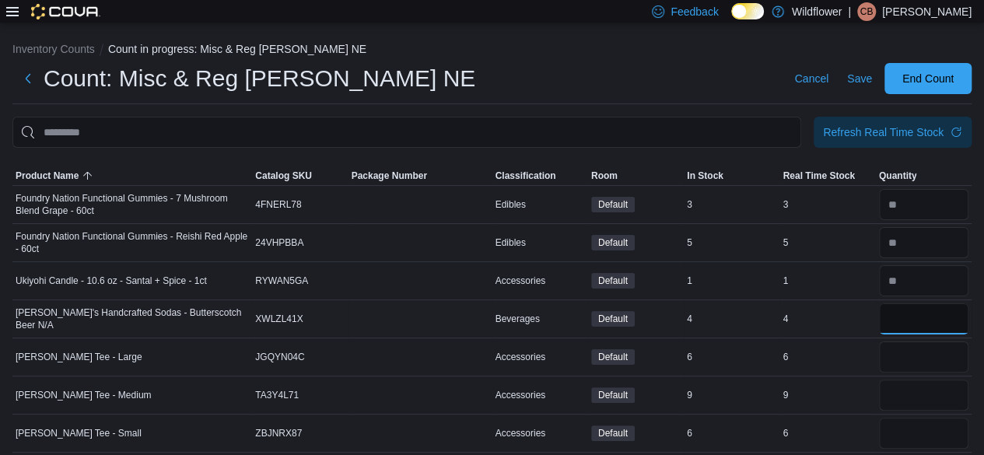
click at [925, 303] on input "number" at bounding box center [923, 318] width 89 height 31
click at [924, 362] on input "number" at bounding box center [923, 356] width 89 height 31
click at [910, 386] on input "number" at bounding box center [923, 394] width 89 height 31
click at [920, 418] on input "number" at bounding box center [923, 433] width 89 height 31
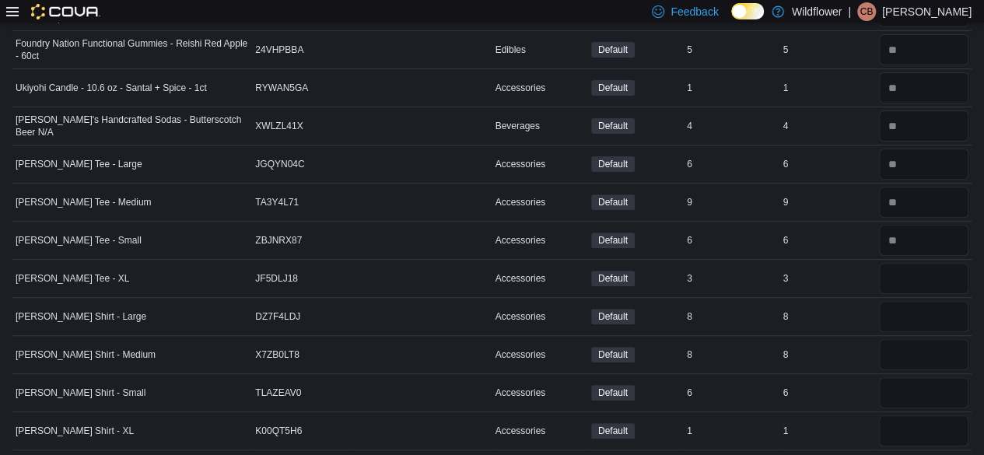
scroll to position [197, 0]
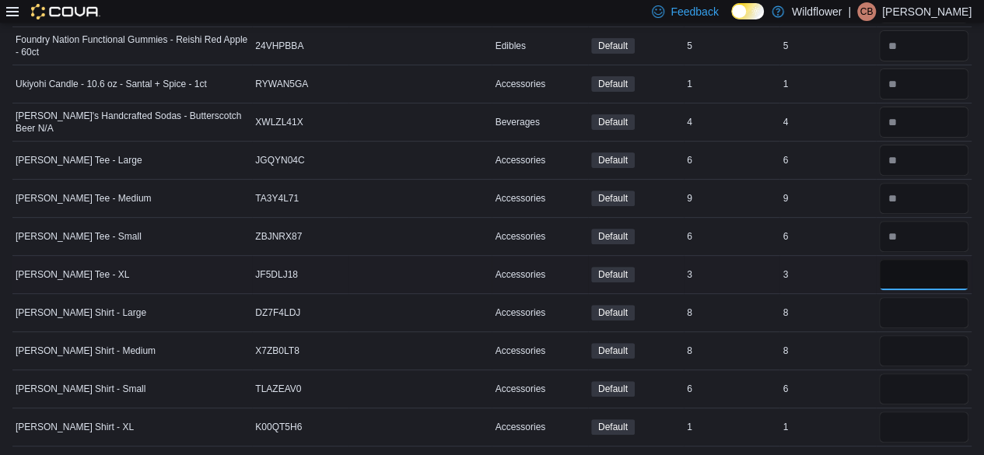
click at [905, 281] on input "number" at bounding box center [923, 274] width 89 height 31
click at [957, 306] on input "number" at bounding box center [923, 312] width 89 height 31
click at [949, 347] on input "number" at bounding box center [923, 350] width 89 height 31
click at [928, 383] on input "number" at bounding box center [923, 388] width 89 height 31
click at [911, 426] on input "number" at bounding box center [923, 426] width 89 height 31
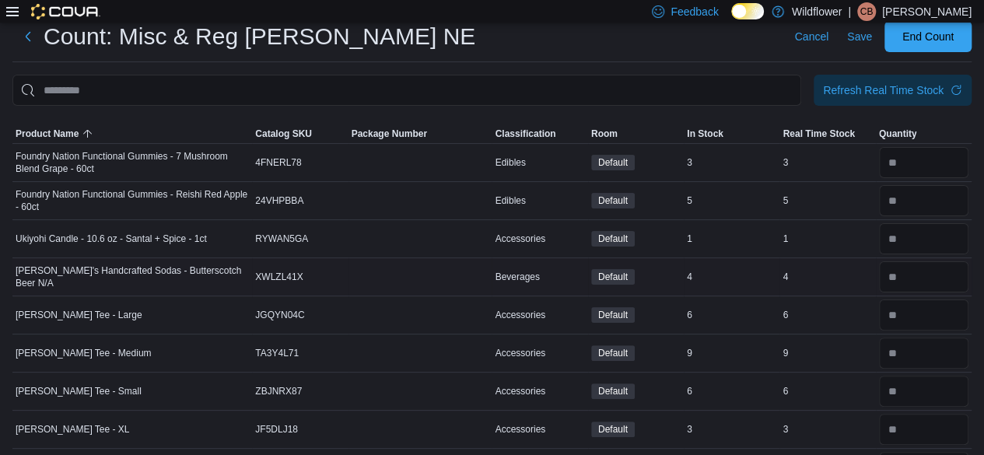
scroll to position [0, 0]
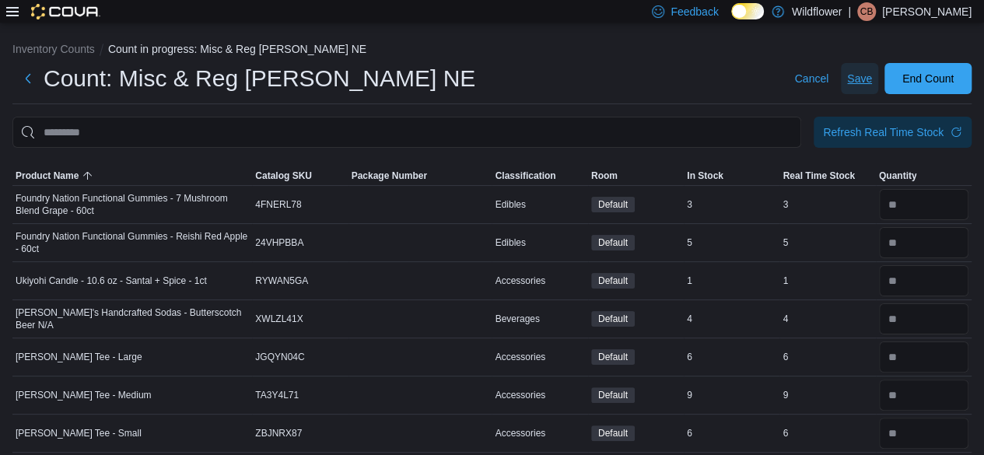
click at [872, 74] on span "Save" at bounding box center [859, 79] width 25 height 16
click at [949, 79] on span "End Count" at bounding box center [927, 78] width 51 height 16
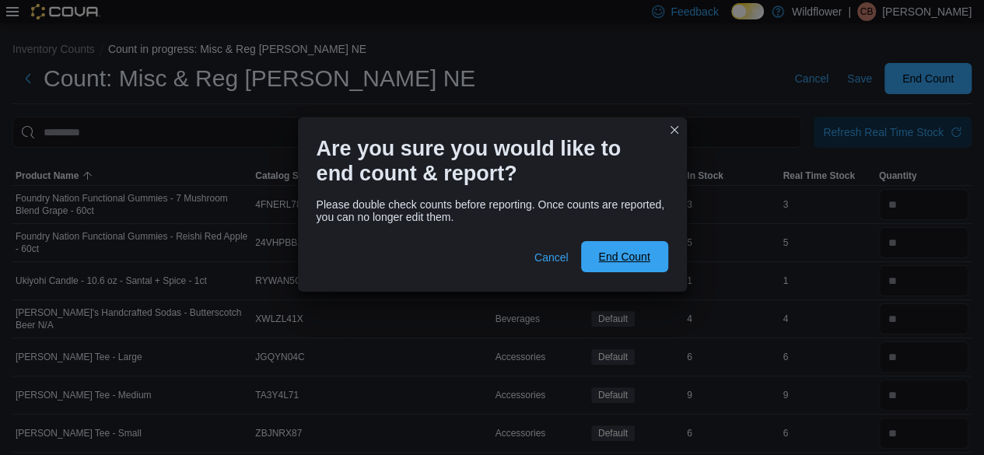
click at [619, 244] on span "End Count" at bounding box center [624, 256] width 68 height 31
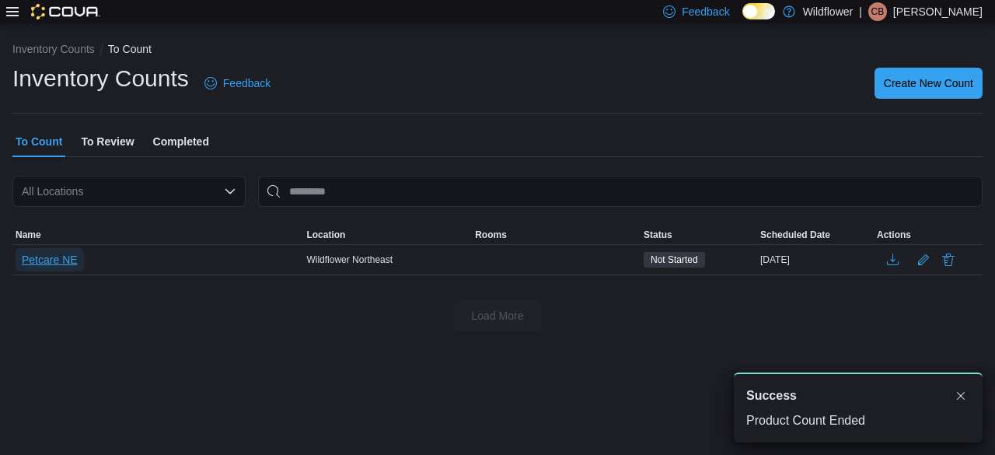
click at [39, 260] on span "Petcare NE" at bounding box center [50, 260] width 56 height 16
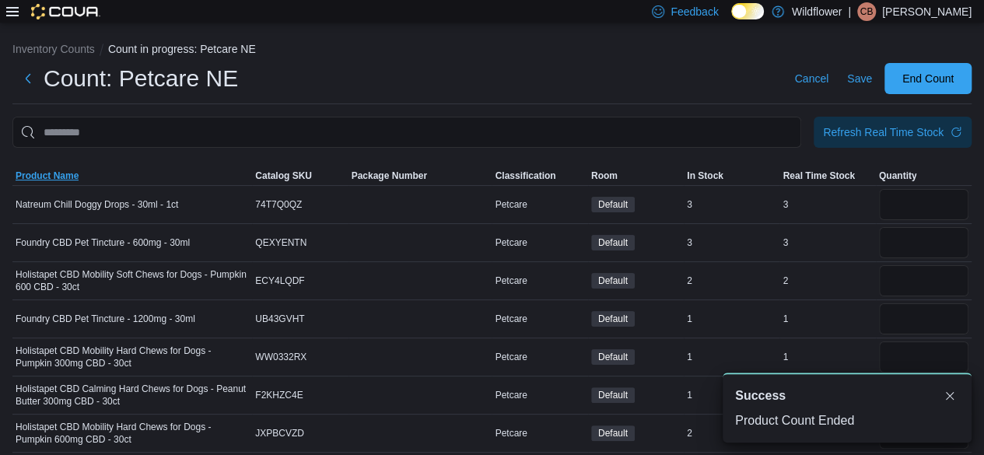
click at [44, 175] on span "Product Name" at bounding box center [47, 176] width 63 height 12
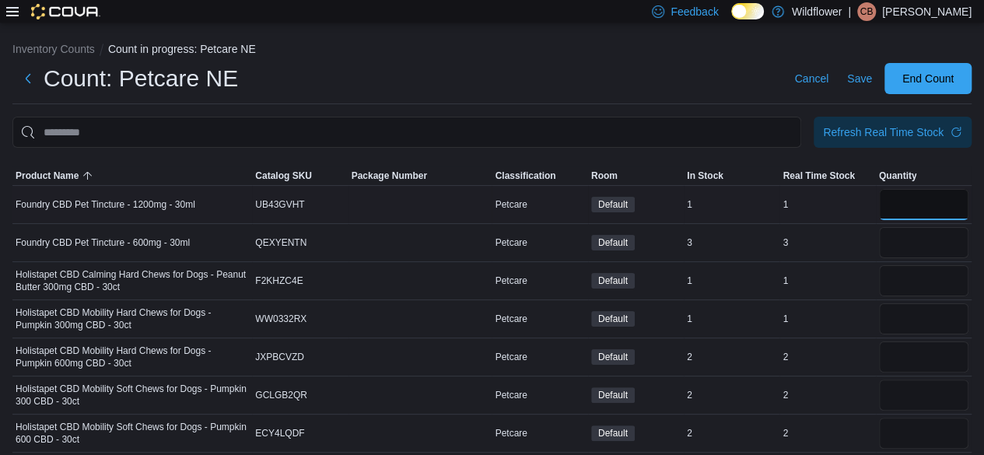
click at [937, 198] on input "number" at bounding box center [923, 204] width 89 height 31
click at [942, 239] on input "number" at bounding box center [923, 242] width 89 height 31
click at [944, 281] on input "number" at bounding box center [923, 280] width 89 height 31
click at [927, 316] on input "number" at bounding box center [923, 318] width 89 height 31
click at [933, 352] on input "number" at bounding box center [923, 356] width 89 height 31
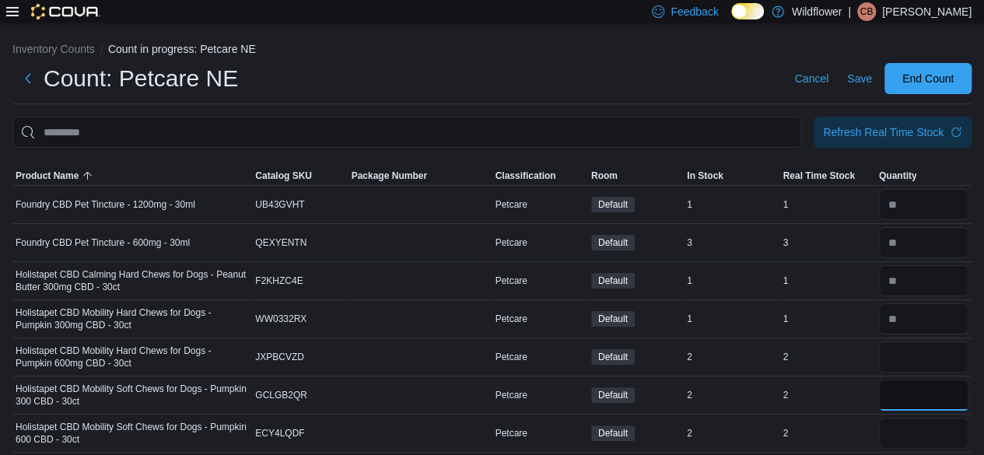
click at [924, 394] on input "number" at bounding box center [923, 394] width 89 height 31
click at [924, 435] on input "number" at bounding box center [923, 433] width 89 height 31
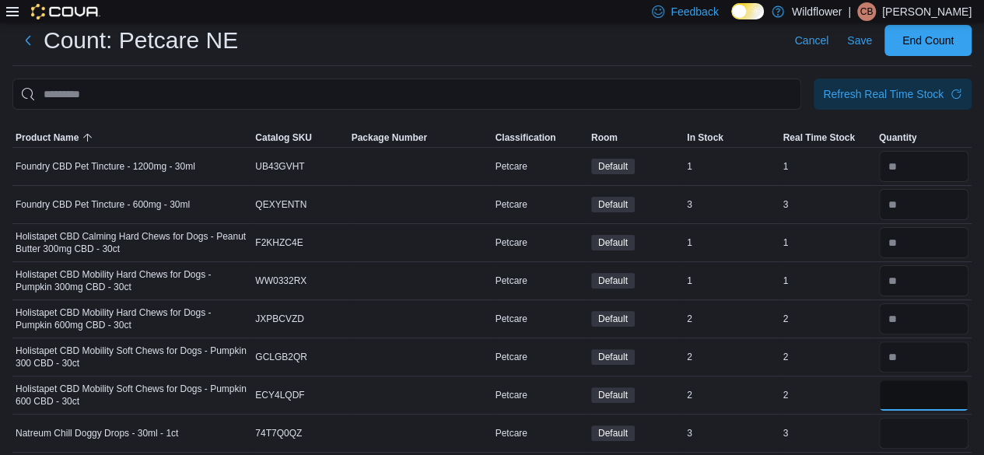
scroll to position [45, 0]
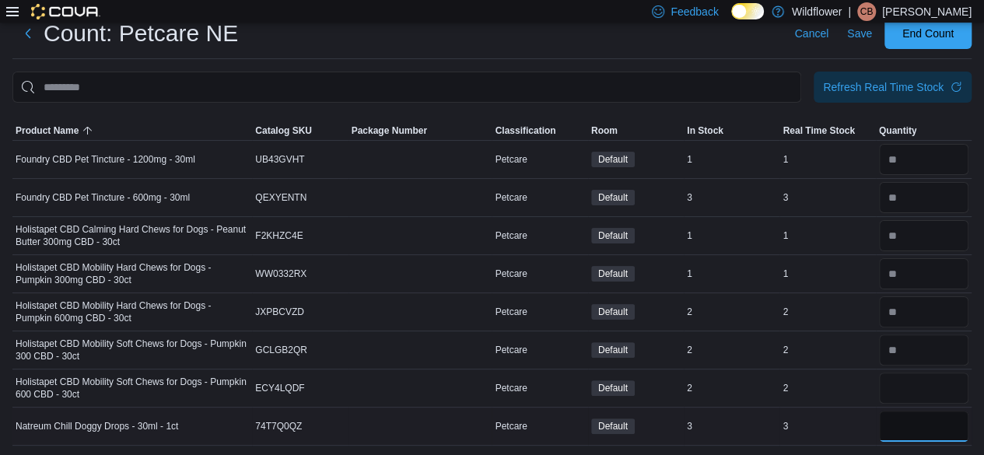
click at [925, 425] on input "number" at bounding box center [923, 426] width 89 height 31
click at [872, 33] on span "Save" at bounding box center [859, 34] width 25 height 16
click at [869, 30] on span "Save" at bounding box center [859, 34] width 25 height 16
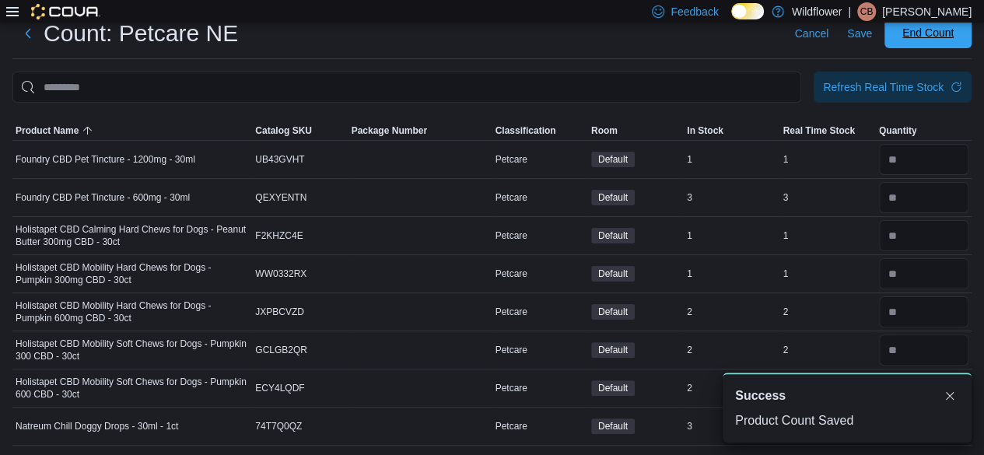
click at [944, 33] on span "End Count" at bounding box center [927, 33] width 51 height 16
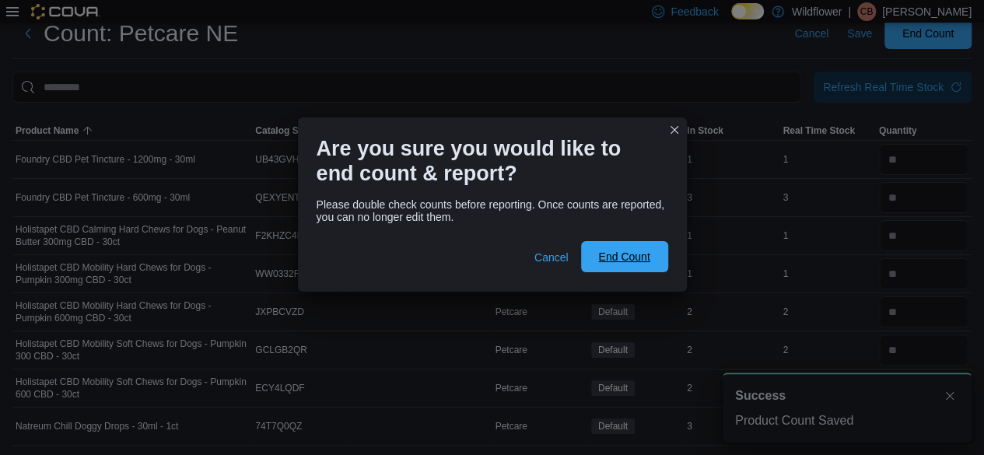
click at [605, 259] on span "End Count" at bounding box center [623, 257] width 51 height 16
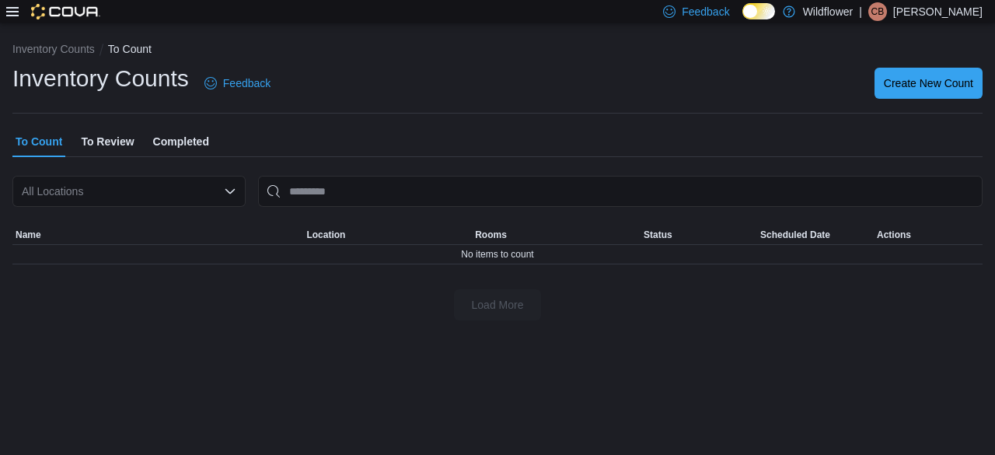
click at [117, 138] on span "To Review" at bounding box center [107, 141] width 53 height 31
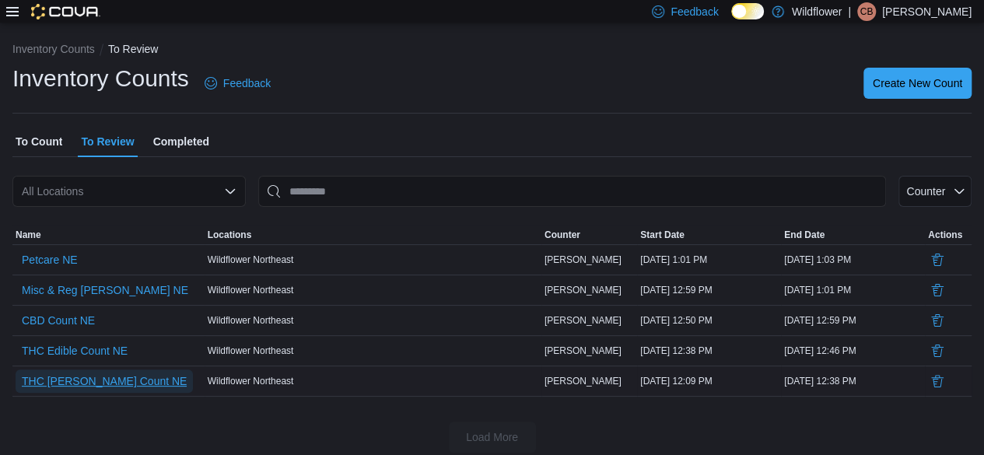
click at [66, 381] on span "THC Bev Count NE" at bounding box center [104, 381] width 165 height 16
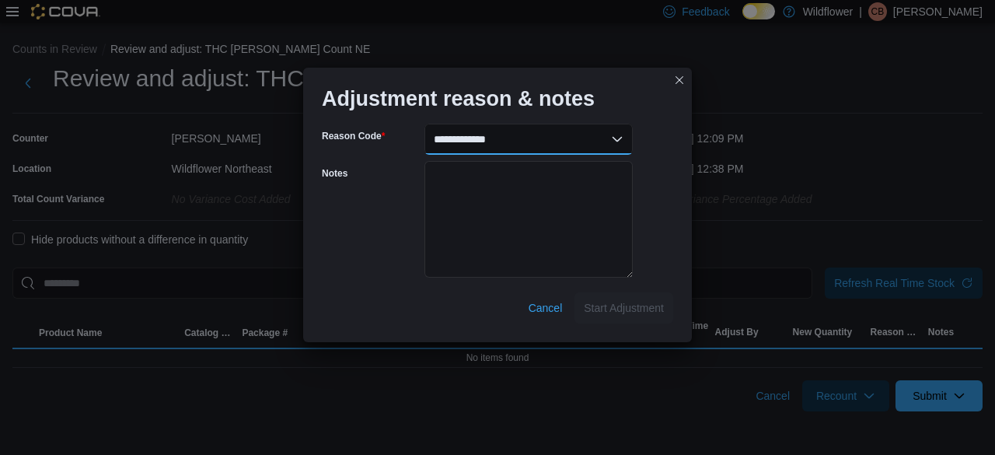
click at [563, 142] on select "**********" at bounding box center [529, 139] width 208 height 31
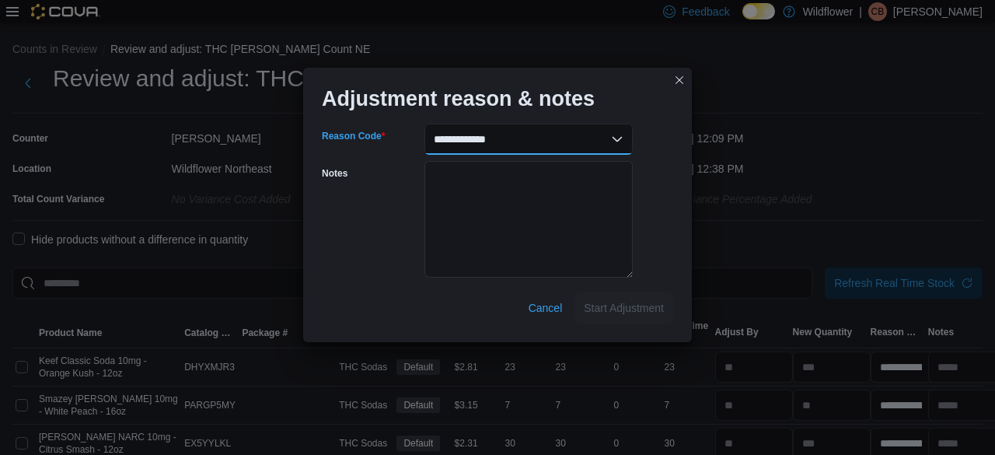
click at [619, 135] on select "**********" at bounding box center [529, 139] width 208 height 31
click at [607, 136] on select "**********" at bounding box center [523, 139] width 208 height 31
click at [419, 124] on select "**********" at bounding box center [523, 139] width 208 height 31
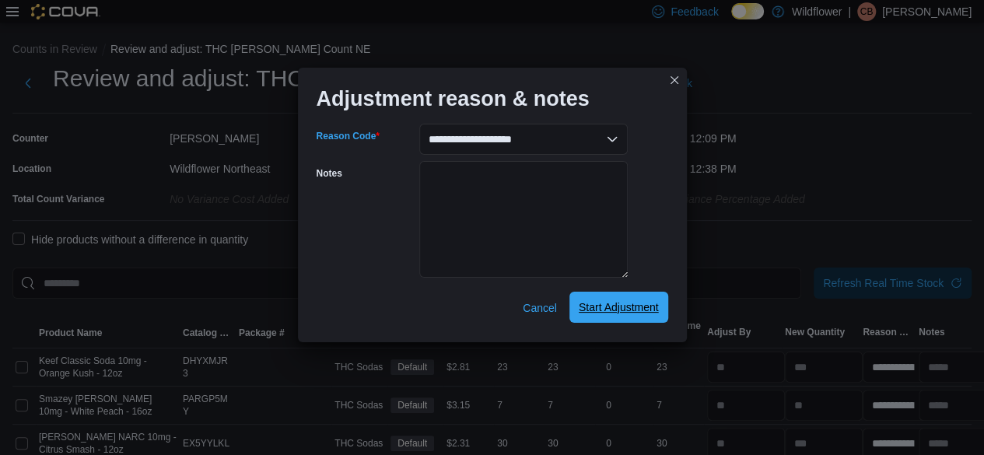
click at [588, 306] on span "Start Adjustment" at bounding box center [619, 307] width 80 height 16
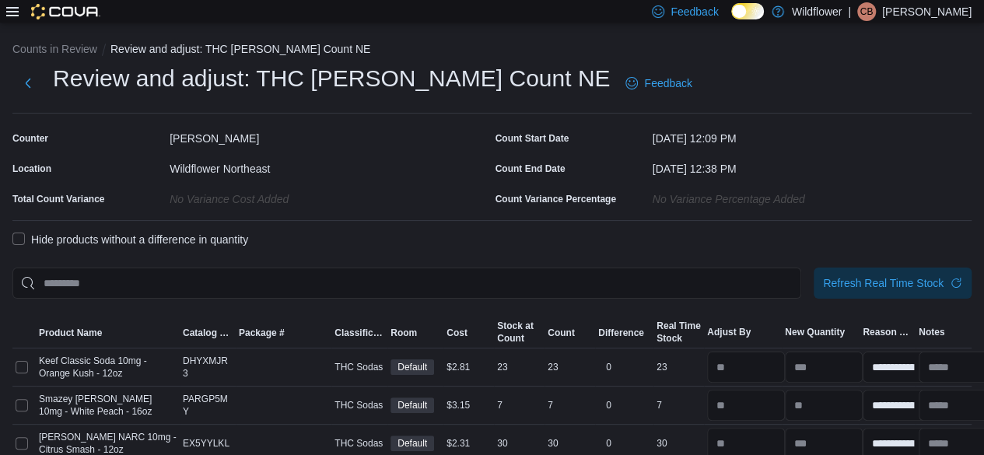
click at [19, 236] on label "Hide products without a difference in quantity" at bounding box center [130, 239] width 236 height 19
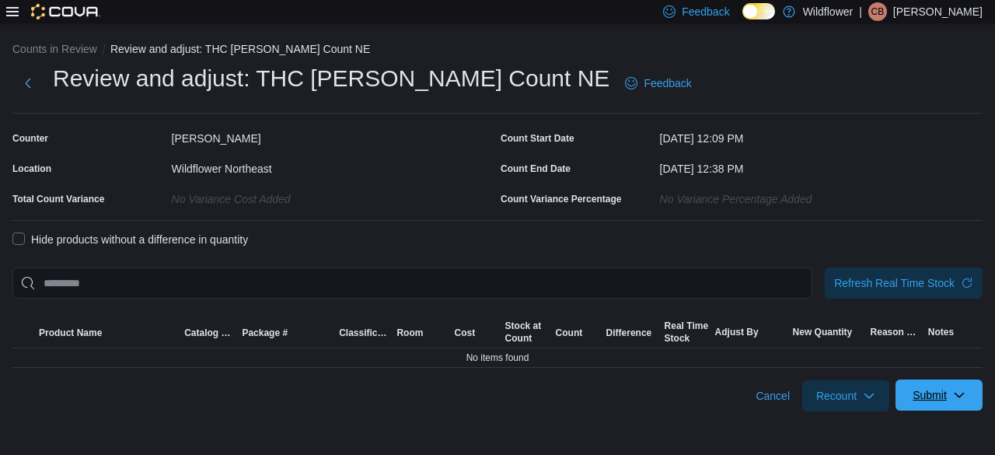
click at [942, 383] on span "Submit" at bounding box center [939, 394] width 68 height 31
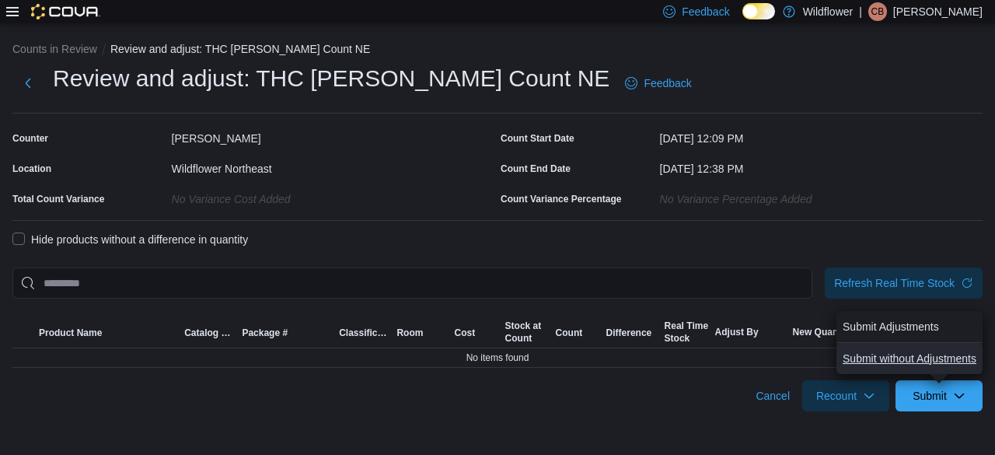
click at [920, 357] on span "Submit without Adjustments" at bounding box center [910, 359] width 134 height 16
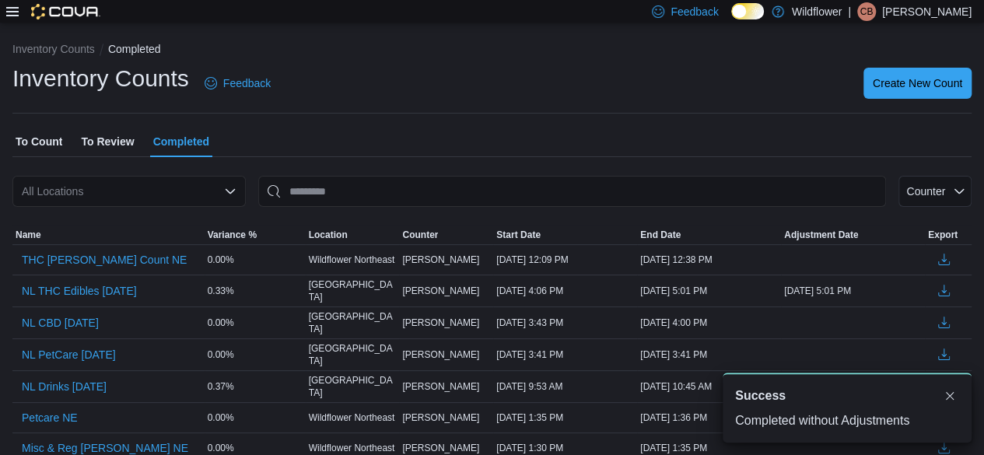
click at [106, 138] on span "To Review" at bounding box center [107, 141] width 53 height 31
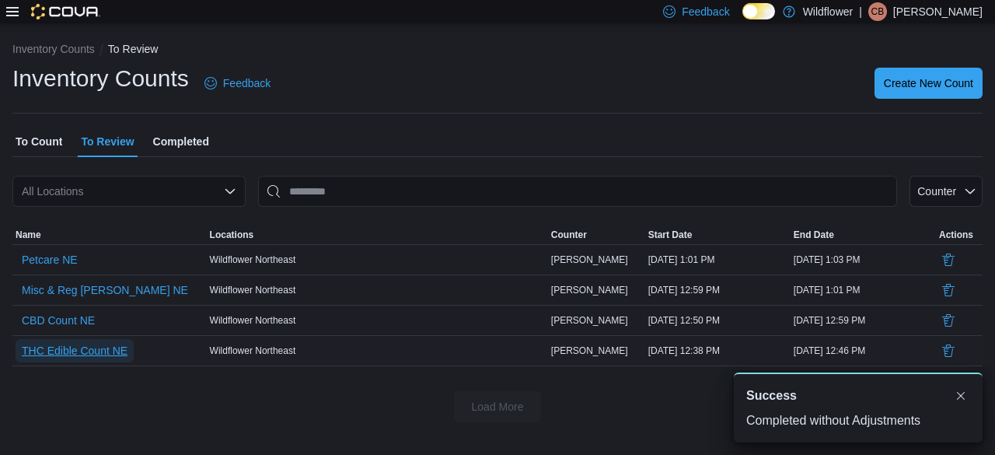
click at [125, 350] on span "THC Edible Count NE" at bounding box center [75, 351] width 106 height 16
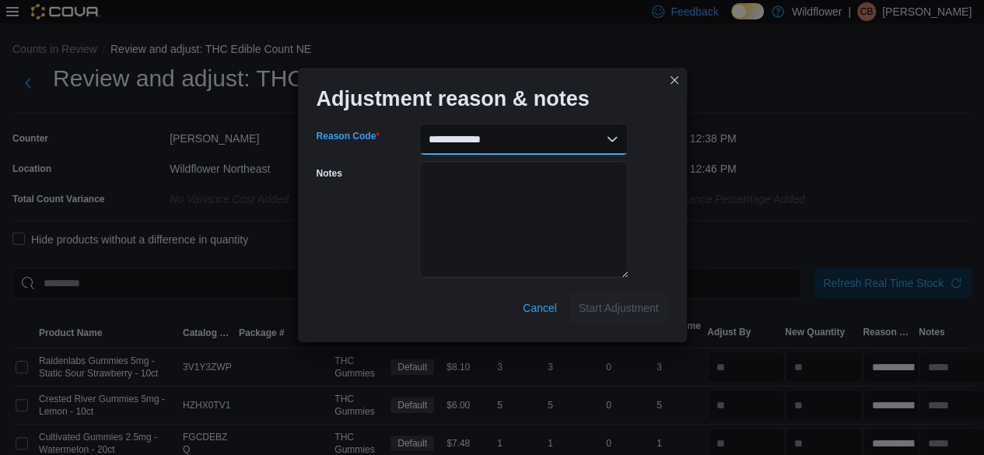
click at [563, 138] on select "**********" at bounding box center [523, 139] width 208 height 31
click at [419, 124] on select "**********" at bounding box center [523, 139] width 208 height 31
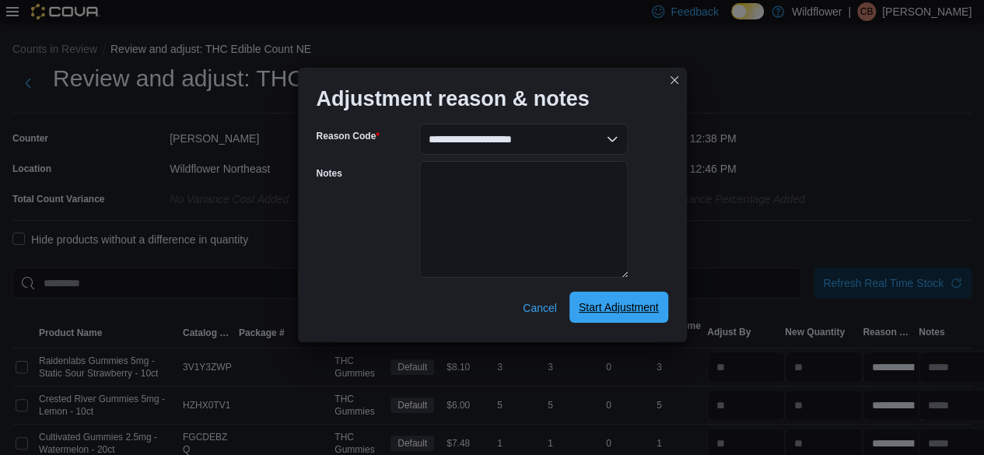
click at [622, 296] on span "Start Adjustment" at bounding box center [619, 307] width 80 height 31
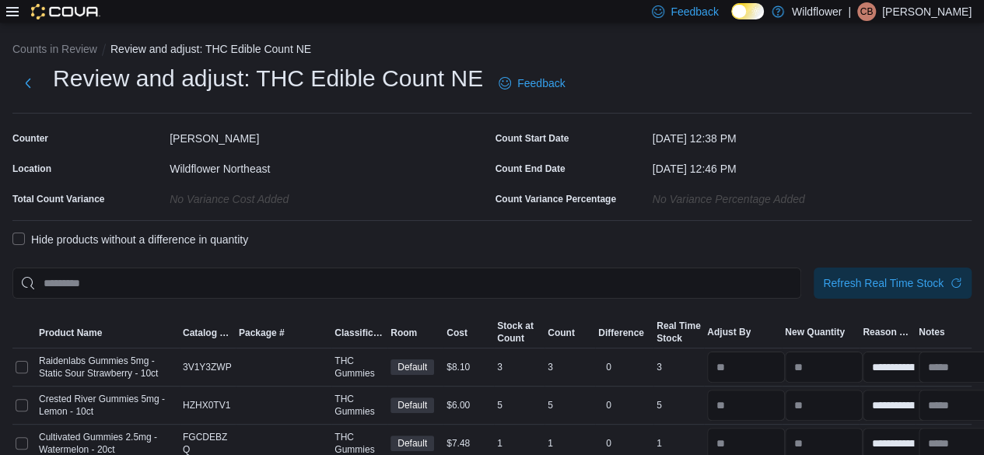
click at [22, 244] on label "Hide products without a difference in quantity" at bounding box center [130, 239] width 236 height 19
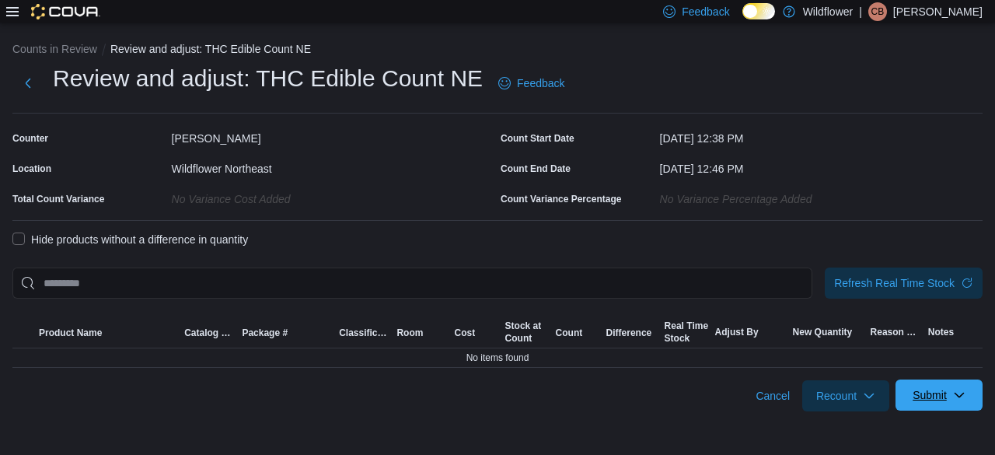
click at [956, 390] on icon "button" at bounding box center [959, 395] width 12 height 12
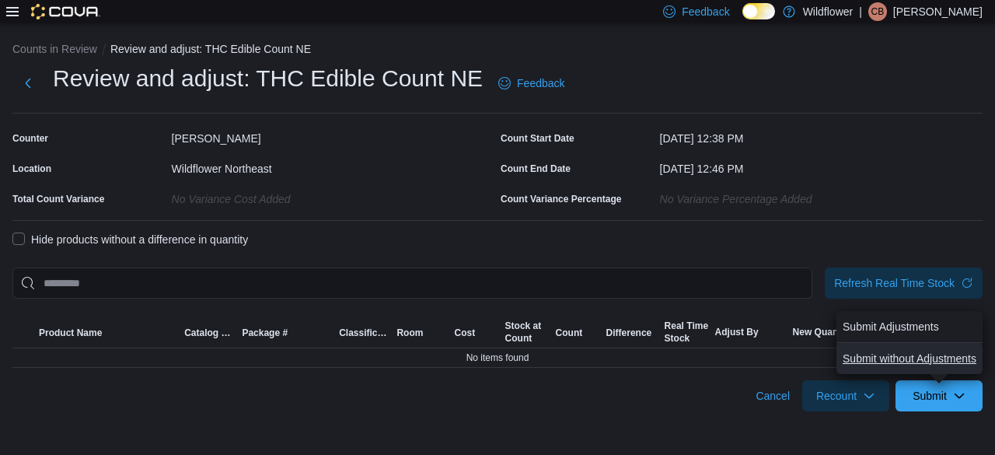
click at [953, 360] on span "Submit without Adjustments" at bounding box center [910, 359] width 134 height 16
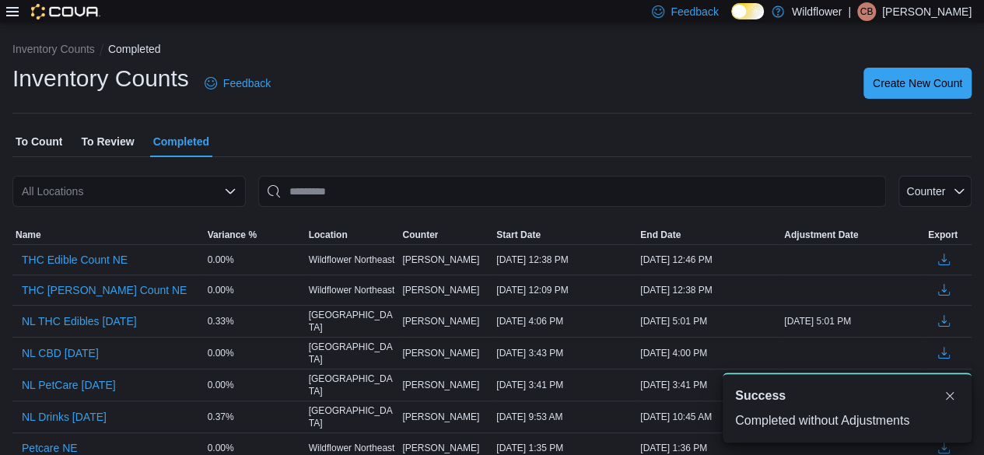
click at [112, 142] on span "To Review" at bounding box center [107, 141] width 53 height 31
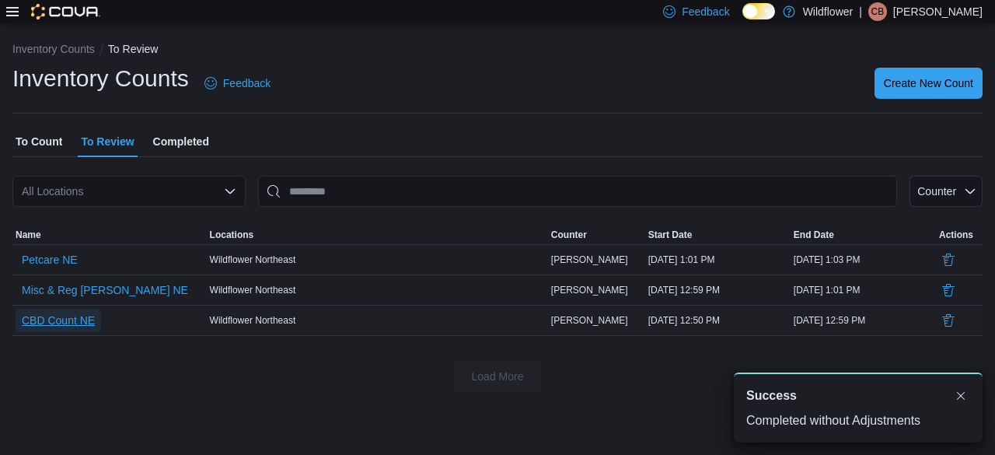
click at [53, 320] on span "CBD Count NE" at bounding box center [58, 321] width 73 height 16
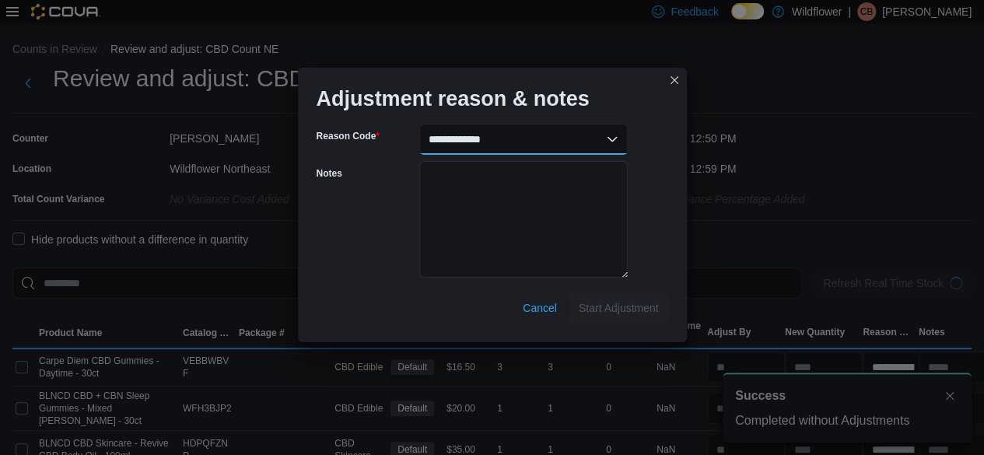
click at [496, 137] on select "**********" at bounding box center [523, 139] width 208 height 31
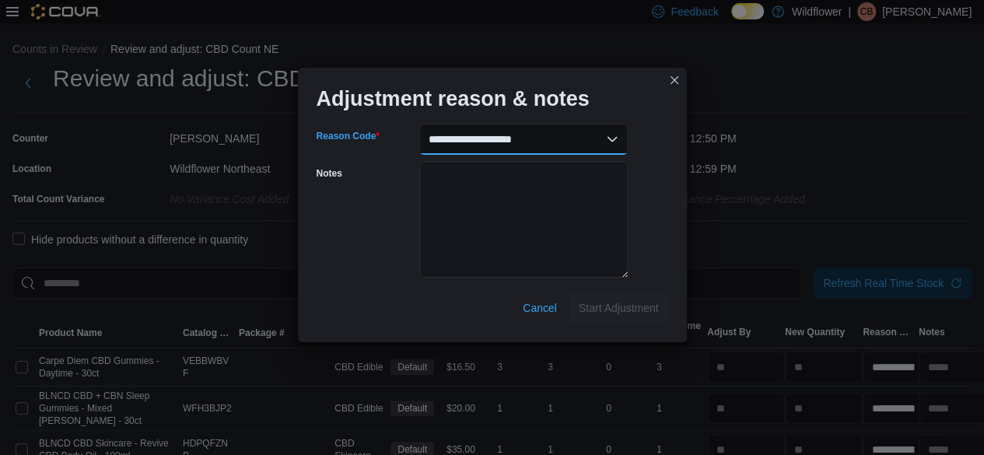
click at [419, 124] on select "**********" at bounding box center [523, 139] width 208 height 31
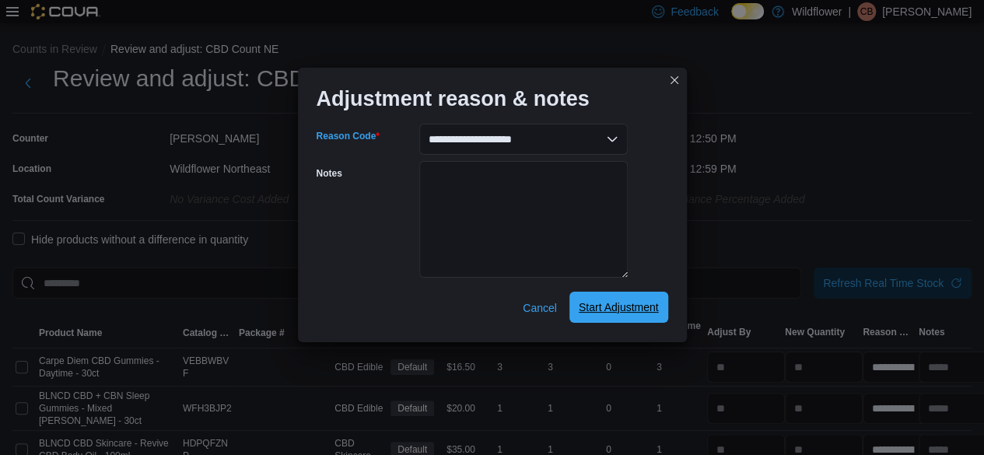
click at [586, 306] on span "Start Adjustment" at bounding box center [619, 307] width 80 height 16
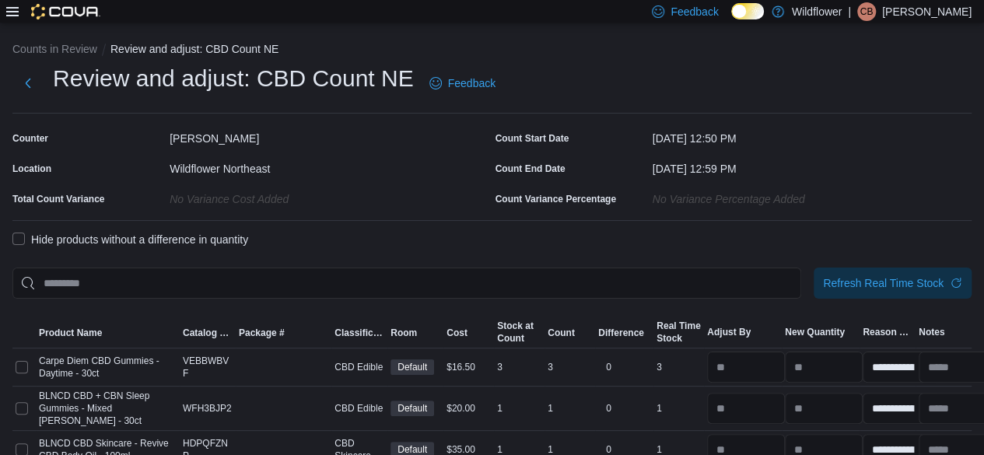
click at [22, 239] on label "Hide products without a difference in quantity" at bounding box center [130, 239] width 236 height 19
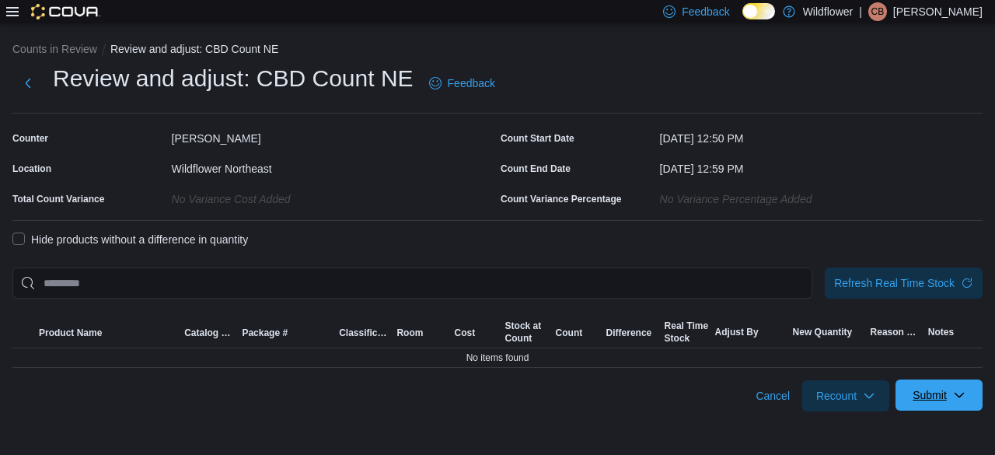
click at [944, 383] on span "Submit" at bounding box center [939, 394] width 68 height 31
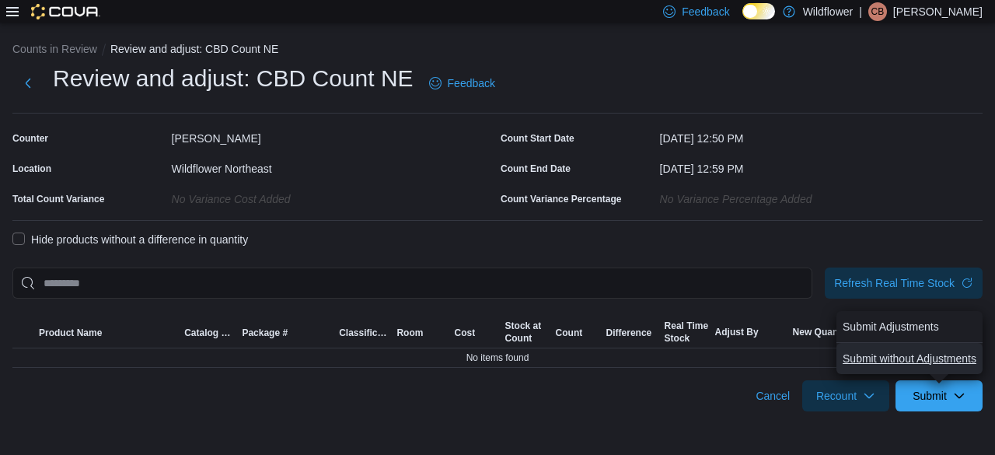
click at [913, 358] on span "Submit without Adjustments" at bounding box center [910, 359] width 134 height 16
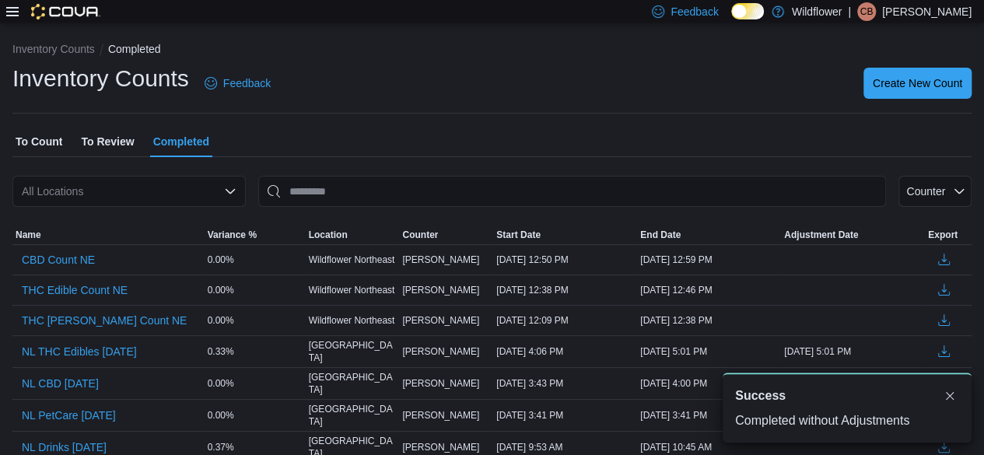
click at [122, 131] on span "To Review" at bounding box center [107, 141] width 53 height 31
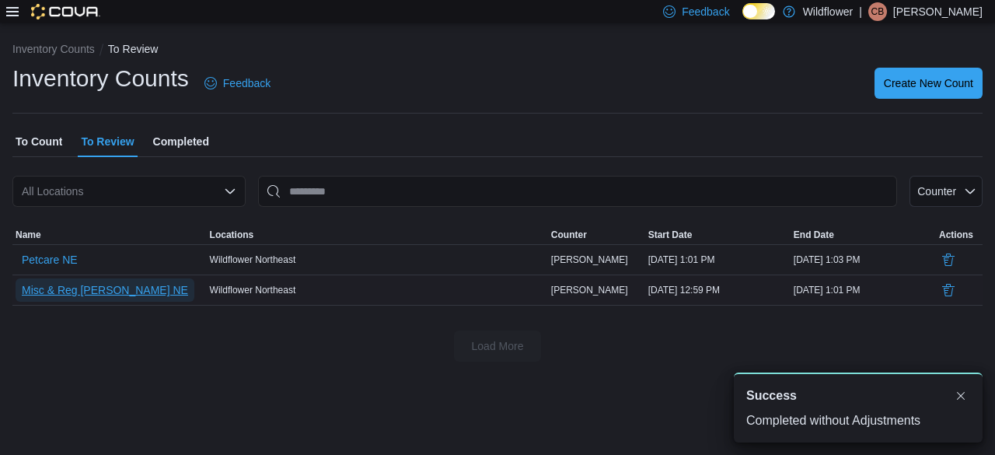
click at [72, 296] on span "Misc & Reg Bev NE" at bounding box center [105, 290] width 166 height 16
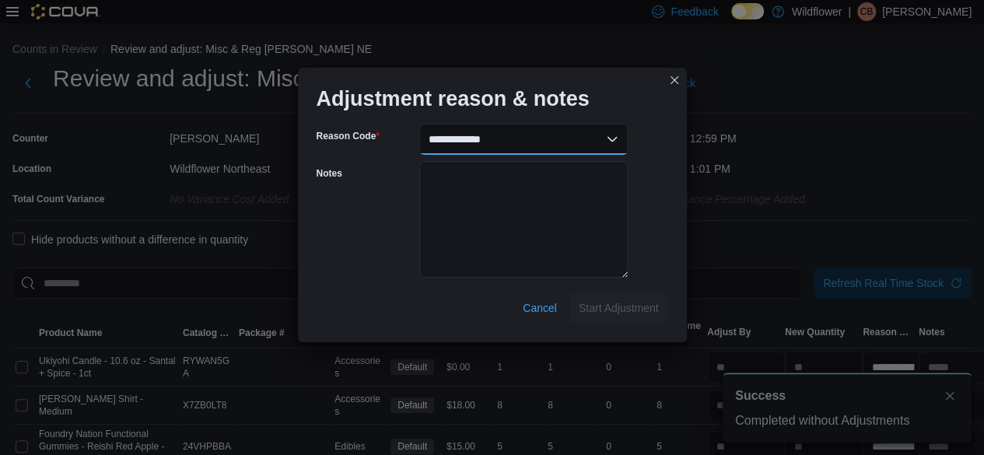
click at [515, 133] on select "**********" at bounding box center [523, 139] width 208 height 31
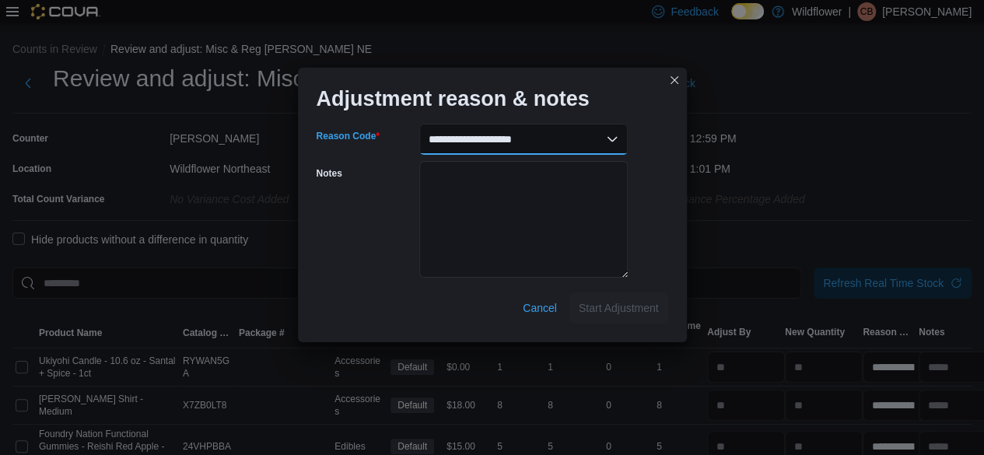
click at [419, 124] on select "**********" at bounding box center [523, 139] width 208 height 31
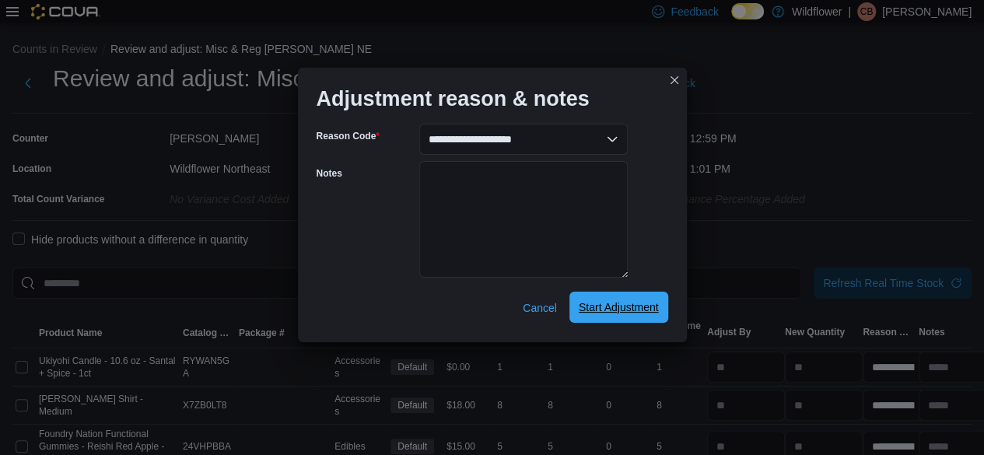
click at [635, 299] on span "Start Adjustment" at bounding box center [619, 307] width 80 height 31
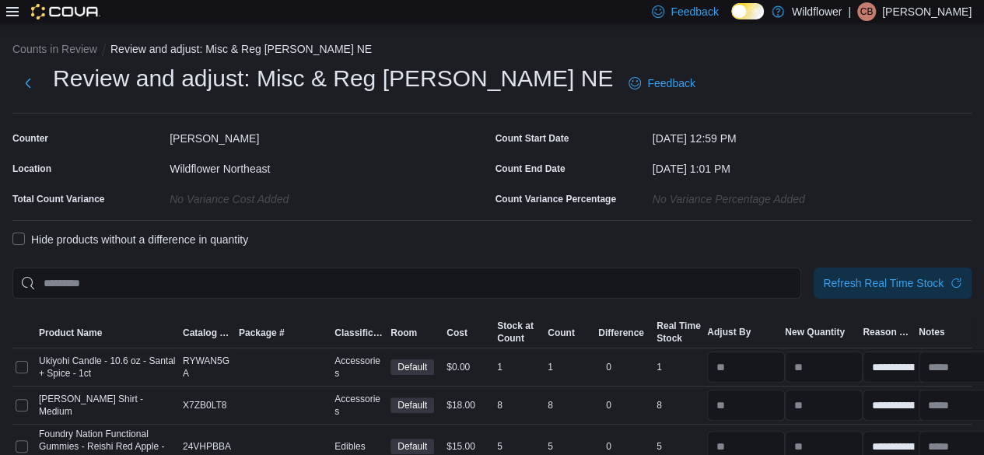
click at [19, 236] on label "Hide products without a difference in quantity" at bounding box center [130, 239] width 236 height 19
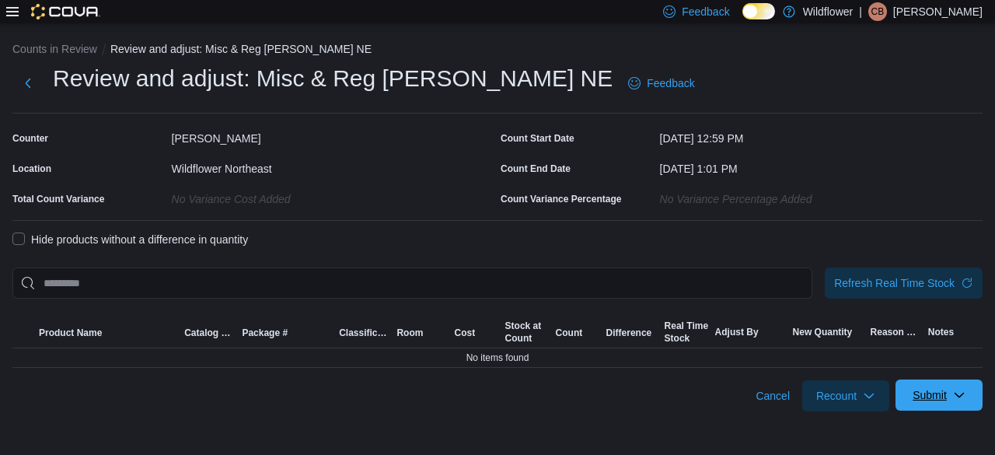
click at [918, 394] on span "Submit" at bounding box center [930, 395] width 34 height 16
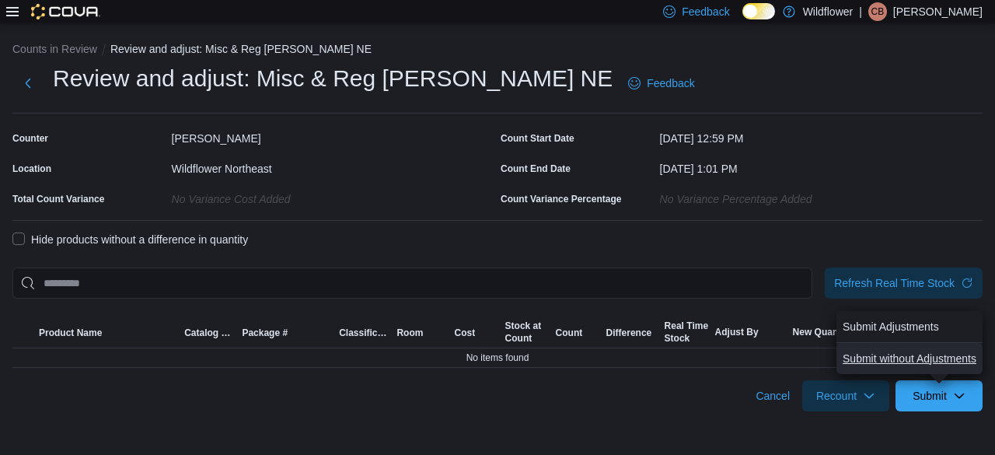
click at [914, 352] on span "Submit without Adjustments" at bounding box center [910, 359] width 134 height 16
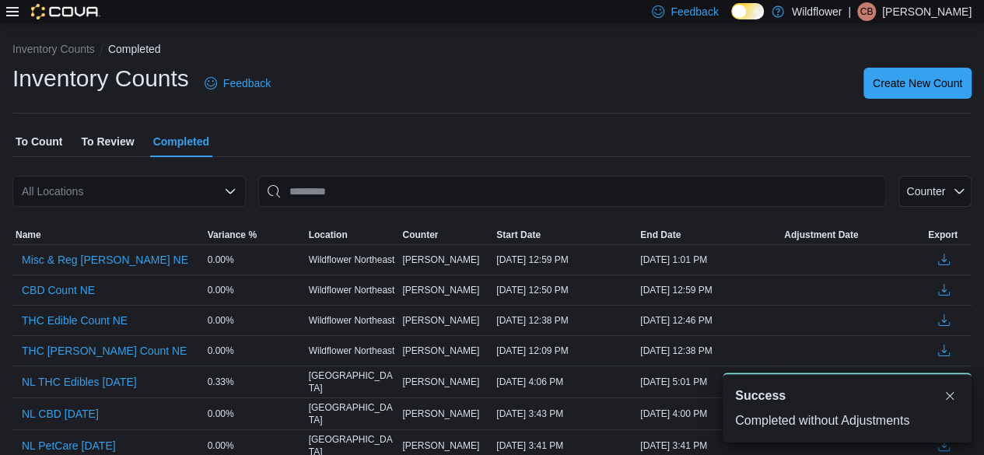
click at [98, 142] on span "To Review" at bounding box center [107, 141] width 53 height 31
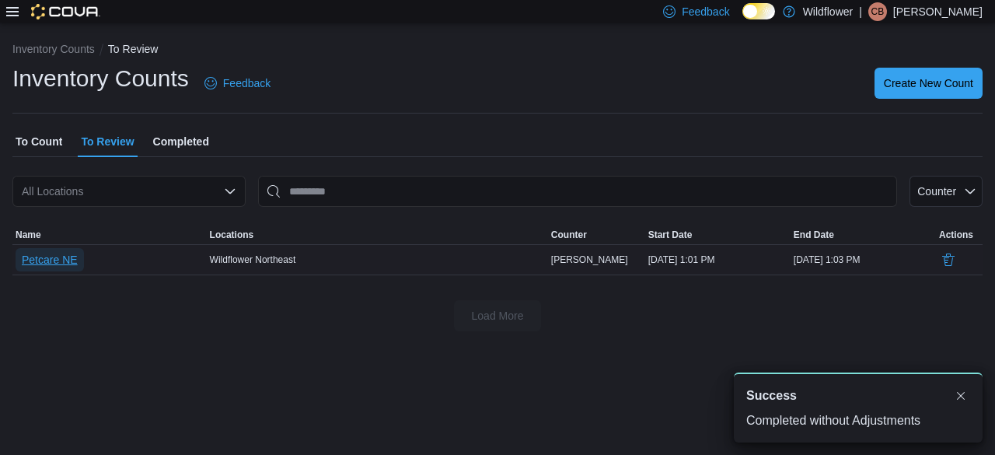
click at [69, 259] on span "Petcare NE" at bounding box center [50, 260] width 56 height 16
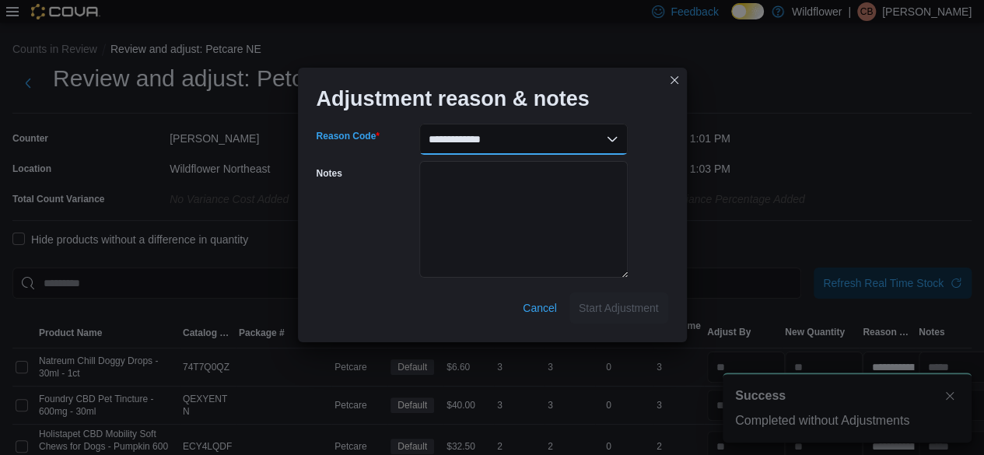
click at [579, 131] on select "**********" at bounding box center [523, 139] width 208 height 31
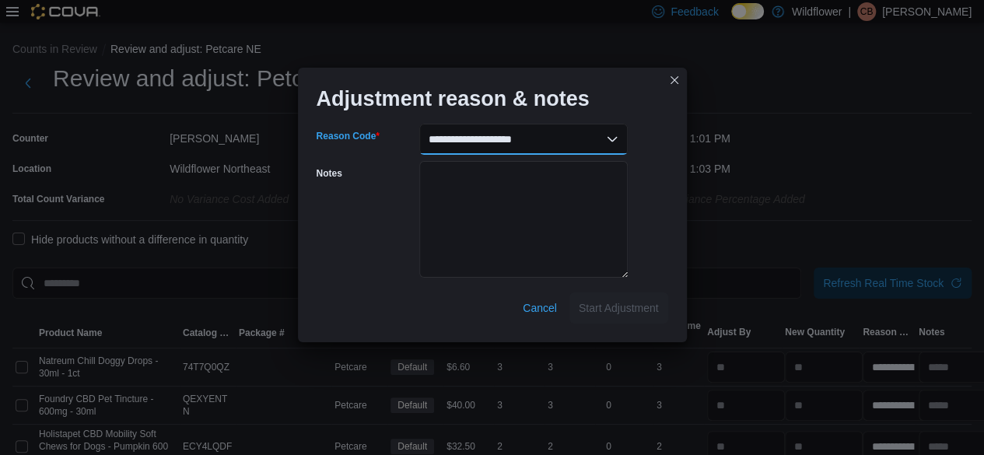
click at [419, 124] on select "**********" at bounding box center [523, 139] width 208 height 31
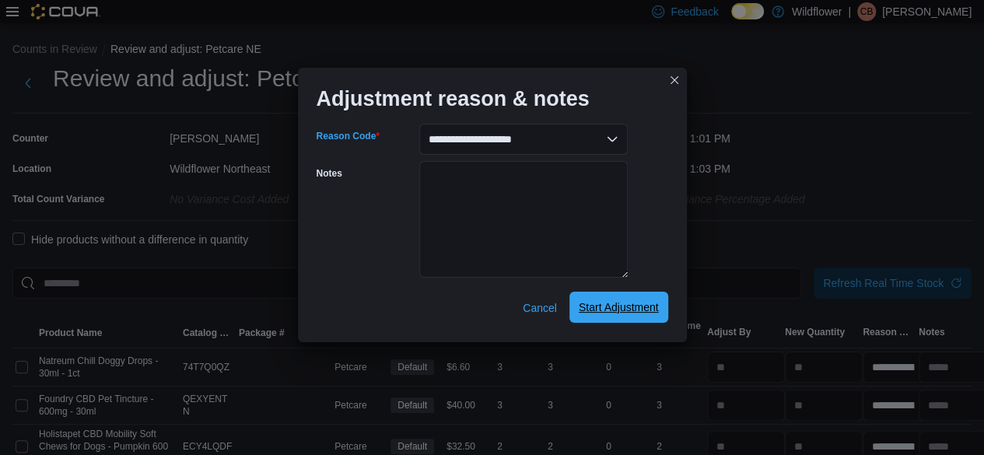
click at [655, 302] on span "Start Adjustment" at bounding box center [619, 307] width 80 height 16
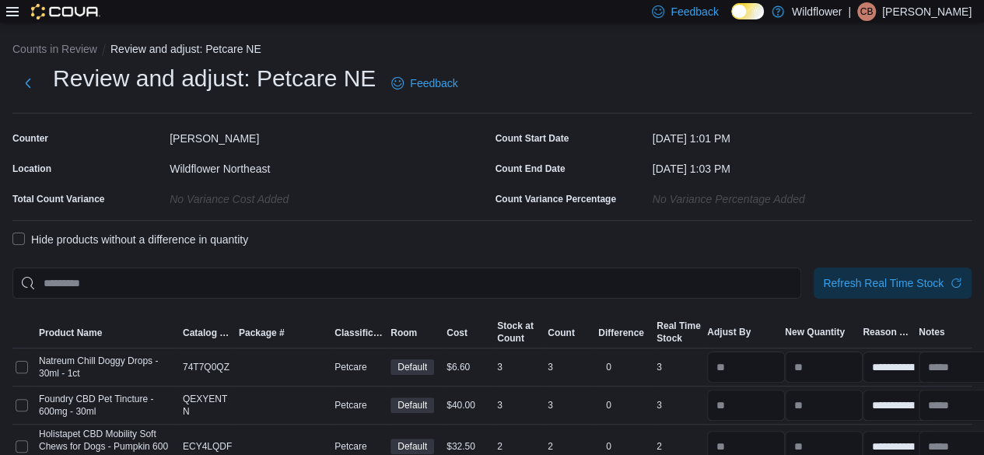
drag, startPoint x: 30, startPoint y: 238, endPoint x: 19, endPoint y: 239, distance: 11.0
click at [29, 238] on label "Hide products without a difference in quantity" at bounding box center [130, 239] width 236 height 19
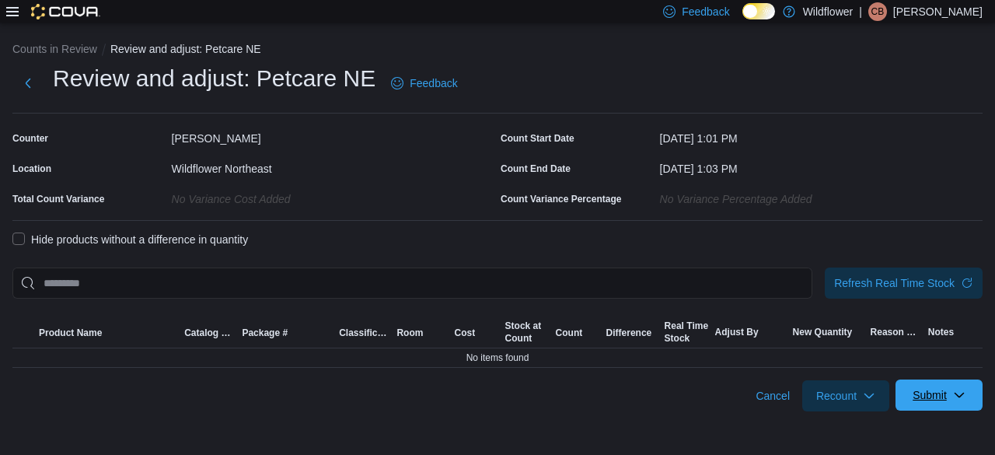
click at [926, 397] on span "Submit" at bounding box center [930, 395] width 34 height 16
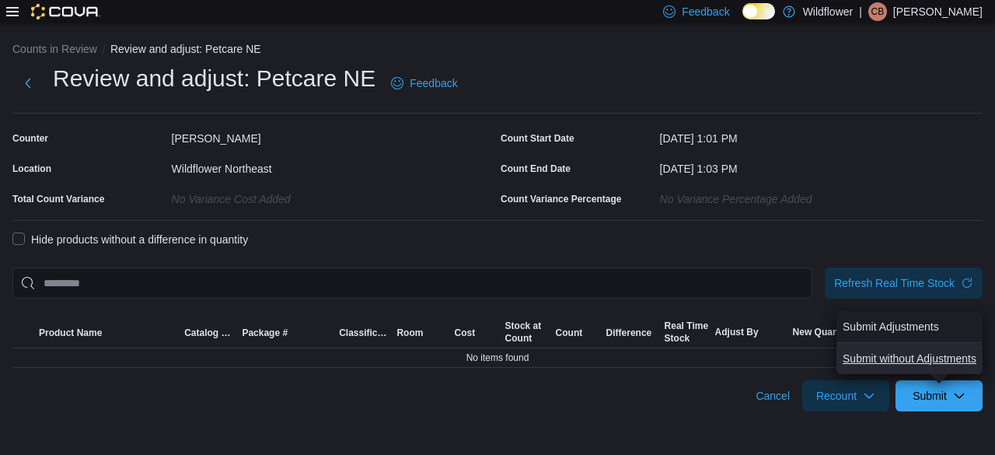
click at [893, 351] on span "Submit without Adjustments" at bounding box center [910, 359] width 134 height 16
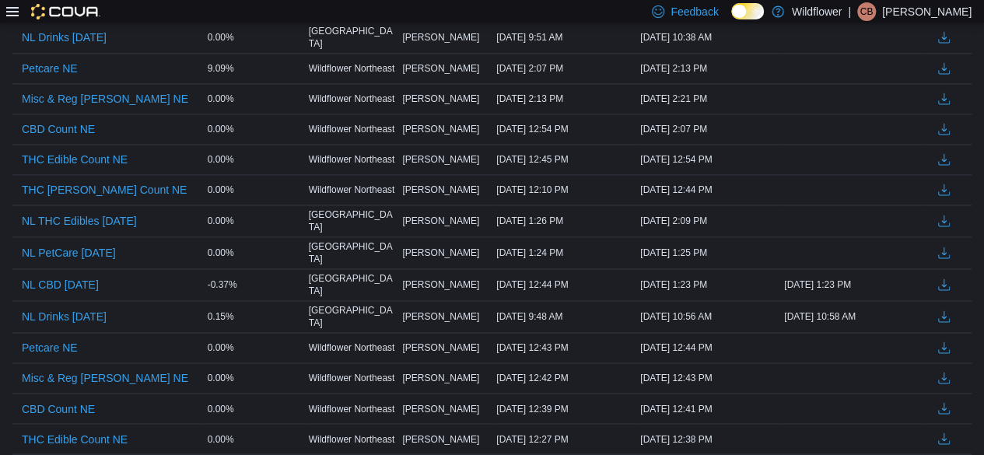
scroll to position [1089, 0]
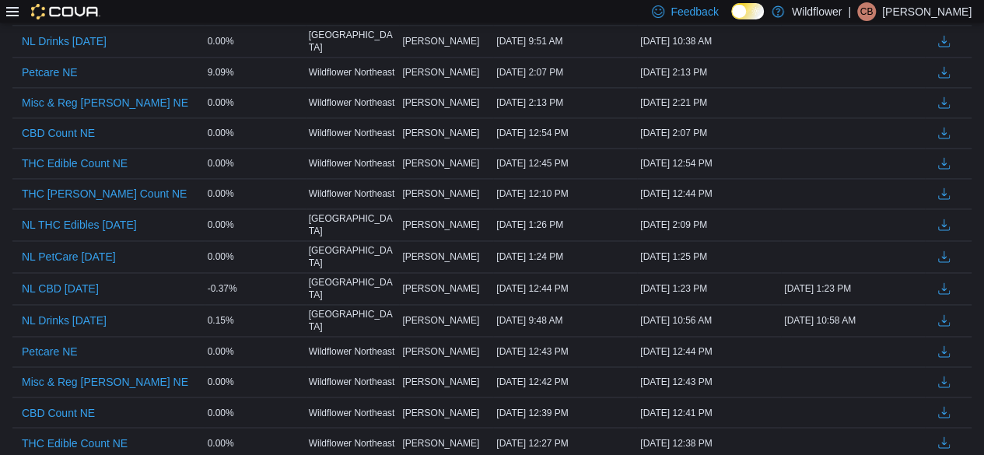
click at [484, 18] on div "Feedback Dark Mode Wildflower | CB Crystale Bernander" at bounding box center [492, 11] width 984 height 23
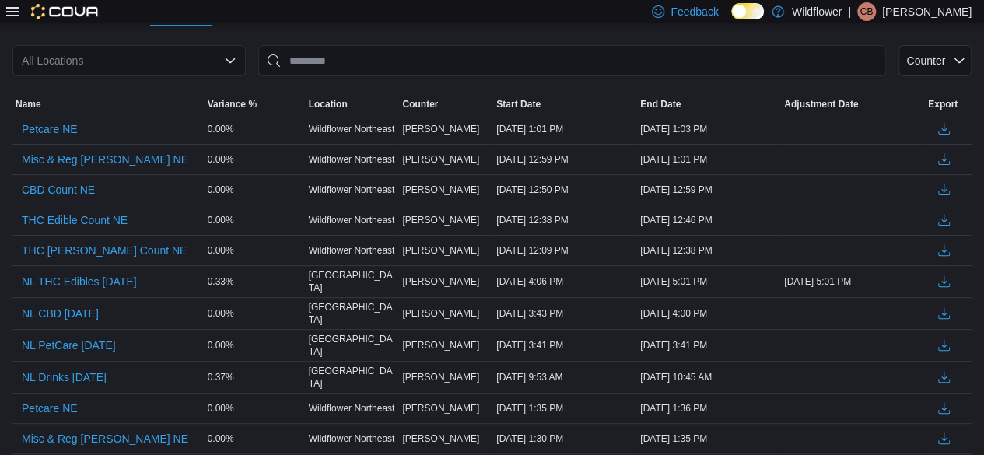
scroll to position [0, 0]
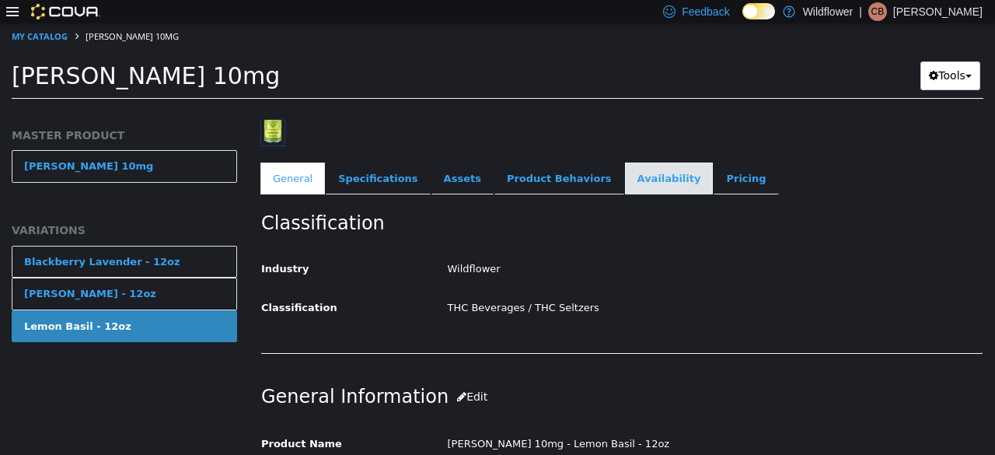
click at [628, 177] on link "Availability" at bounding box center [669, 179] width 89 height 33
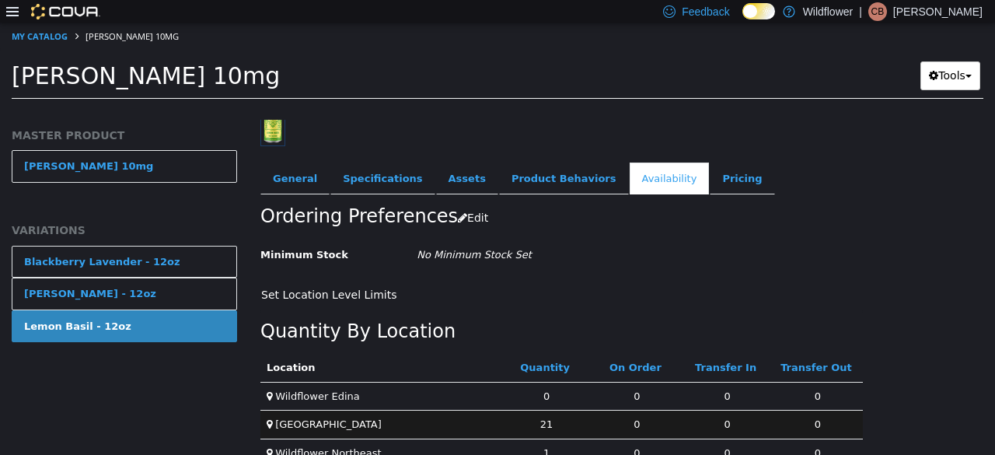
scroll to position [323, 0]
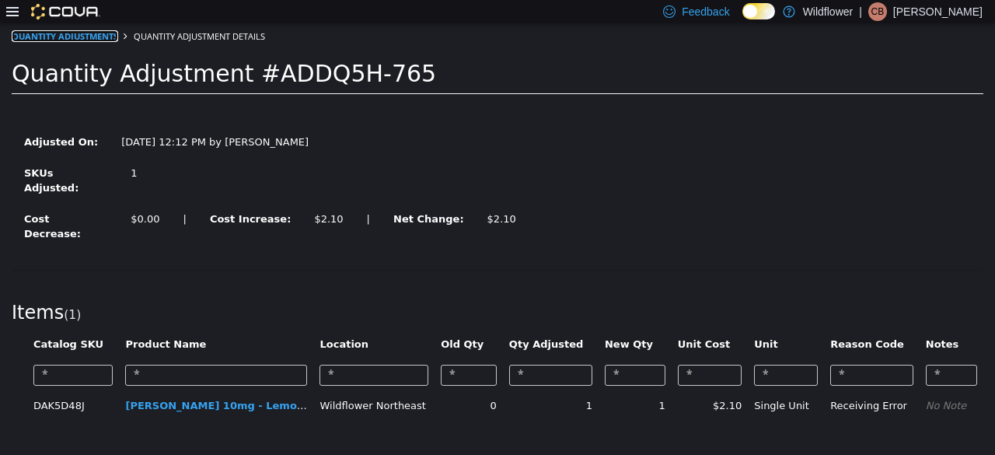
click at [43, 36] on link "Quantity Adjustments" at bounding box center [65, 36] width 107 height 12
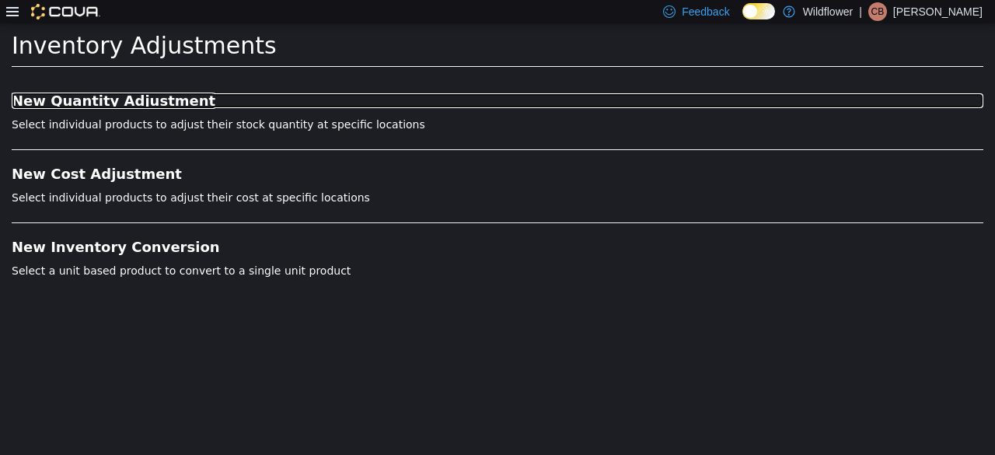
click at [75, 94] on h3 "New Quantity Adjustment" at bounding box center [498, 101] width 972 height 16
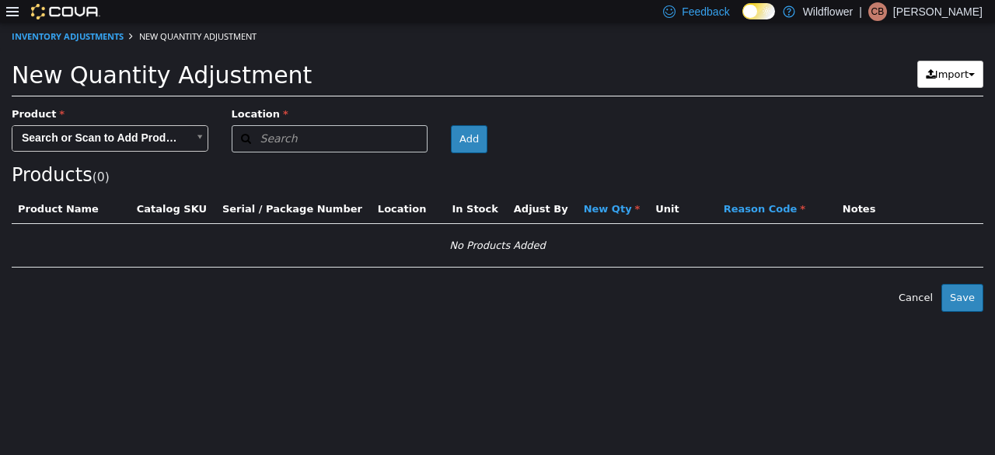
click at [131, 132] on body "× The adjustment request was successfully processed. Inventory Adjustments New …" at bounding box center [497, 167] width 995 height 289
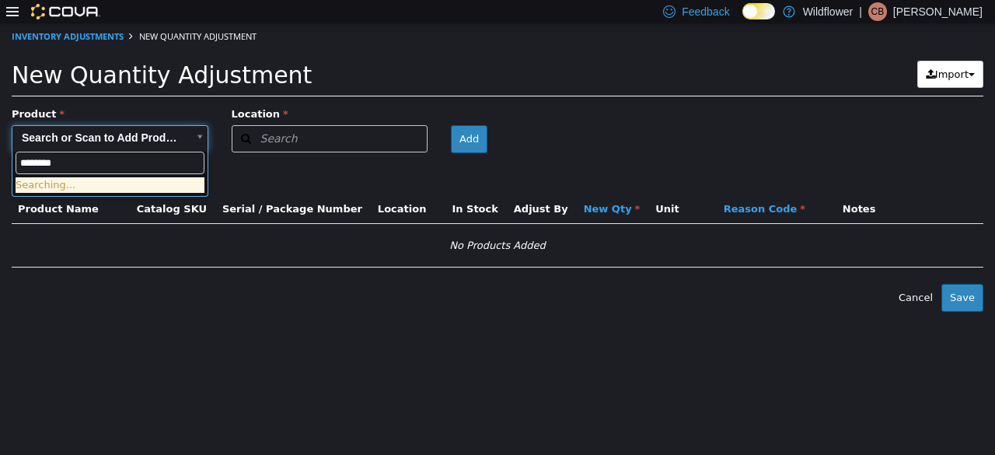
type input "*********"
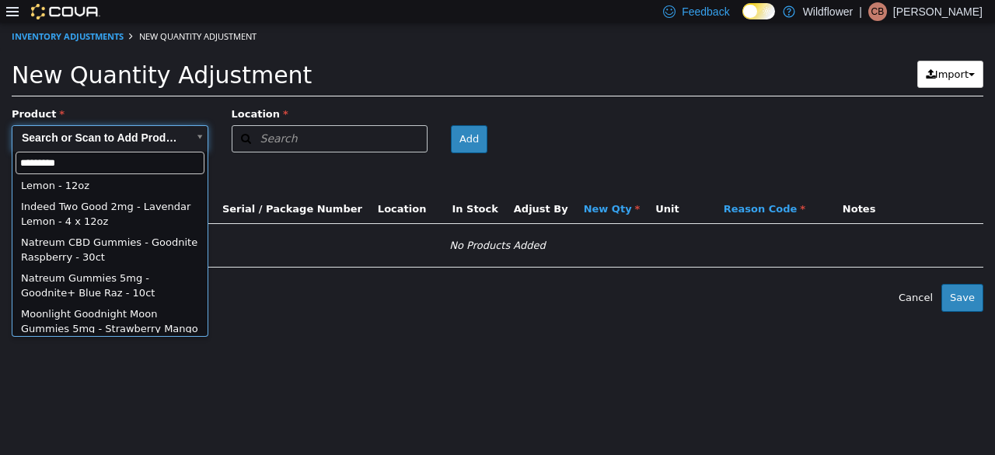
scroll to position [151, 0]
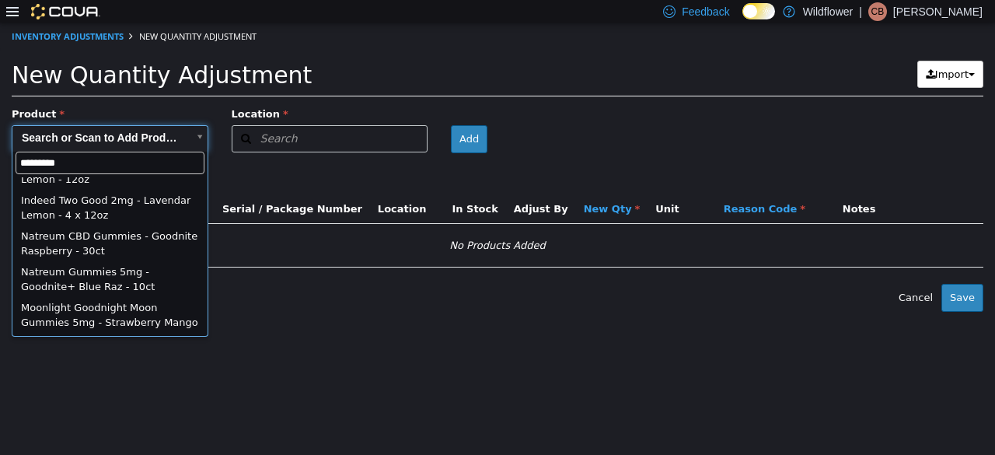
type input "**********"
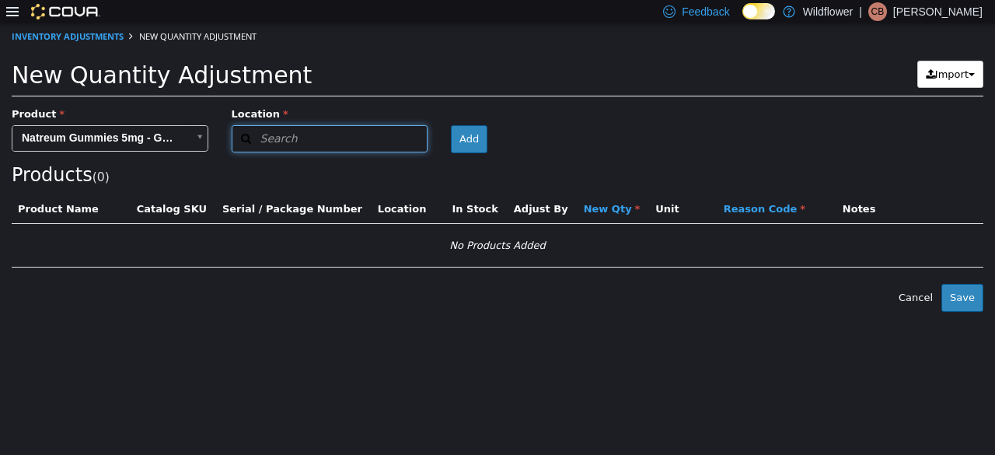
click at [327, 141] on button "Search" at bounding box center [330, 138] width 197 height 27
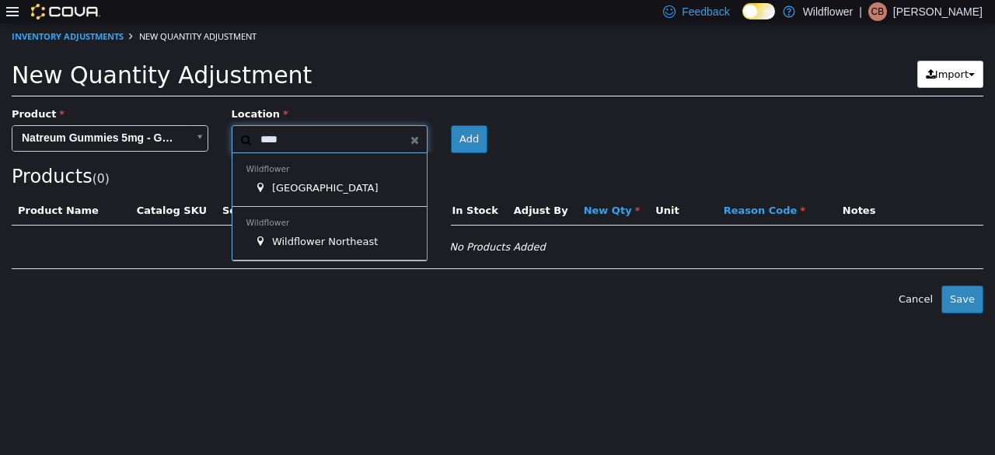
type input "*****"
click at [336, 228] on div "Wildflower Wildflower Northeast" at bounding box center [329, 234] width 195 height 54
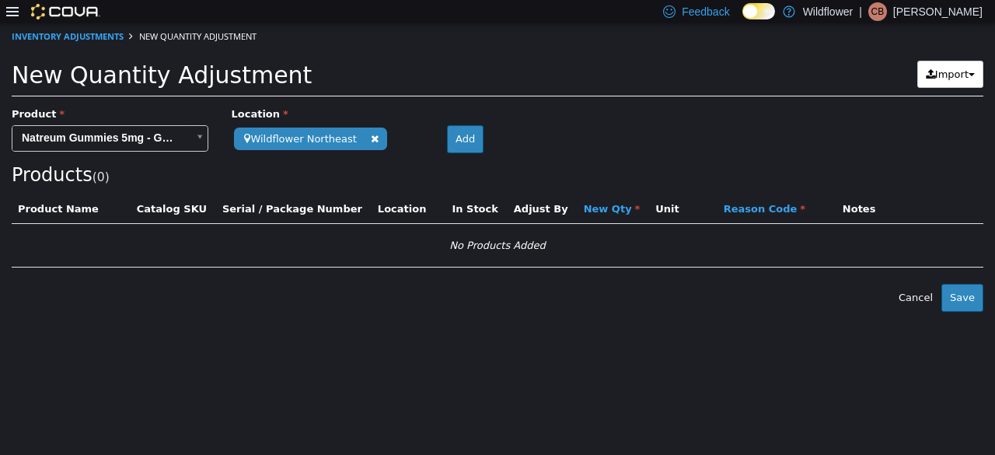
click at [453, 126] on button "Add" at bounding box center [465, 139] width 37 height 28
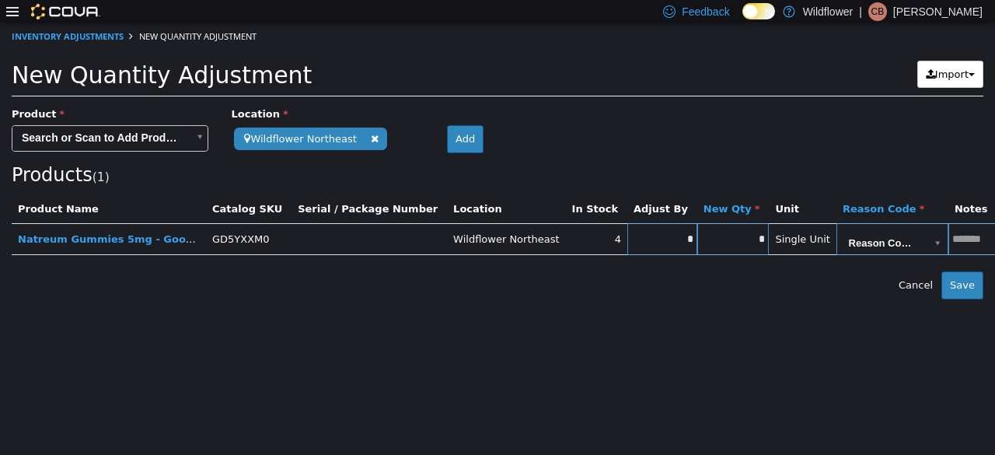
click at [628, 239] on input "*" at bounding box center [663, 239] width 70 height 12
type input "*"
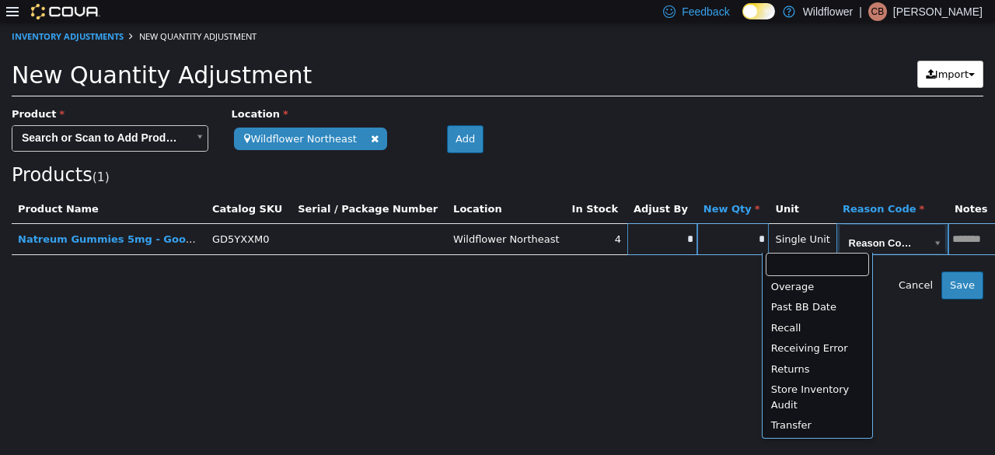
scroll to position [128, 0]
type input "**********"
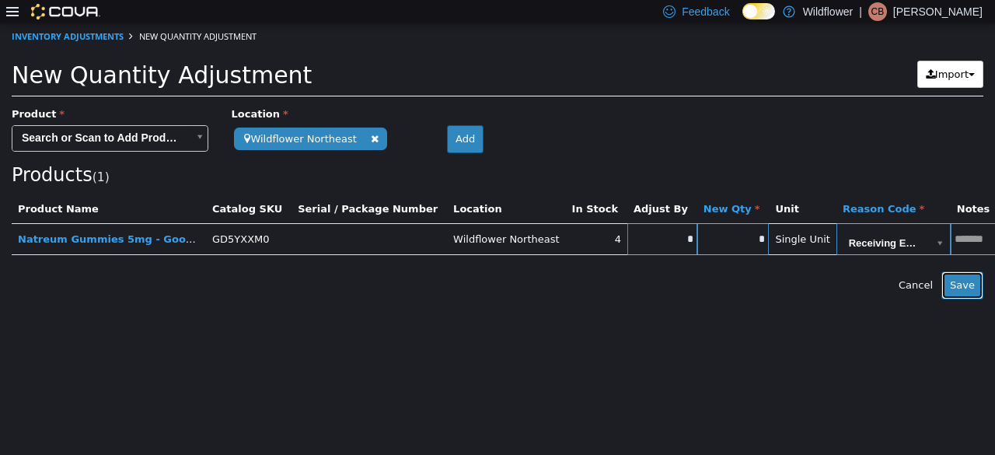
click at [975, 288] on button "Save" at bounding box center [963, 285] width 42 height 28
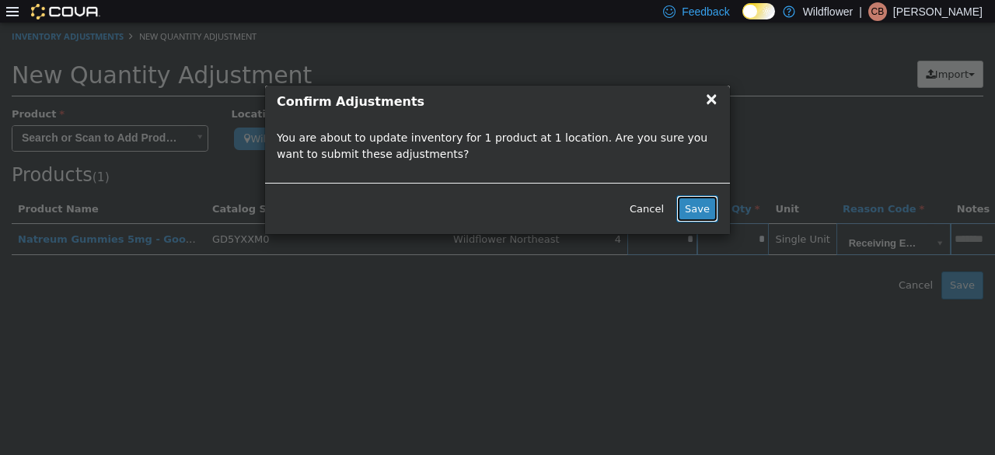
click at [697, 197] on button "Save" at bounding box center [697, 209] width 42 height 28
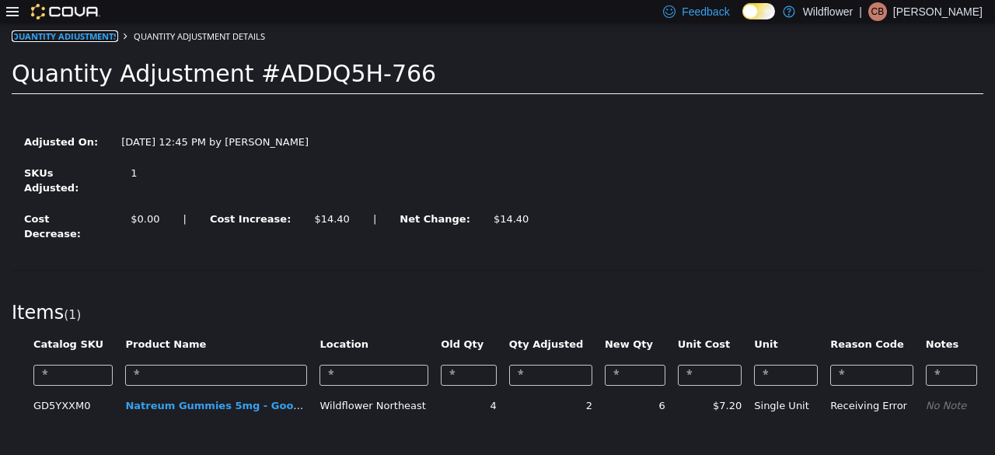
click at [67, 37] on link "Quantity Adjustments" at bounding box center [65, 36] width 107 height 12
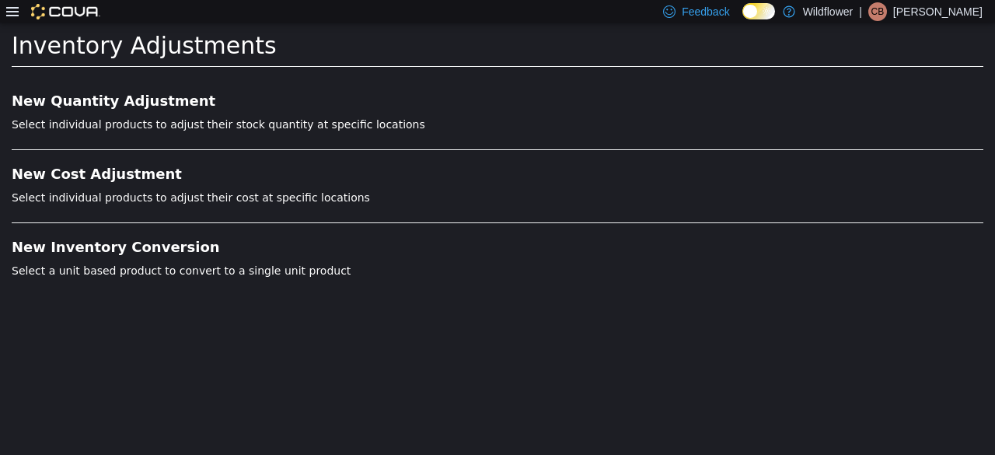
click at [145, 87] on div "New Quantity Adjustment Select individual products to adjust their stock quanti…" at bounding box center [497, 182] width 995 height 211
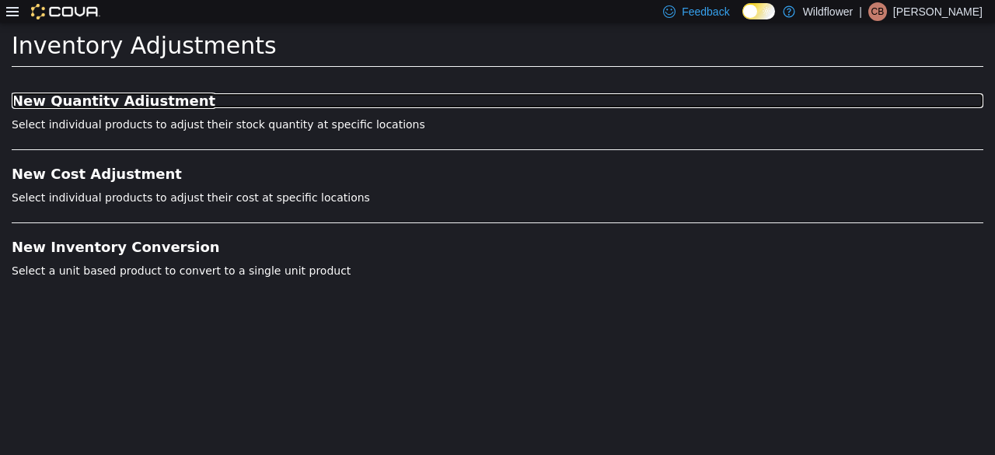
click at [142, 108] on h3 "New Quantity Adjustment" at bounding box center [498, 101] width 972 height 16
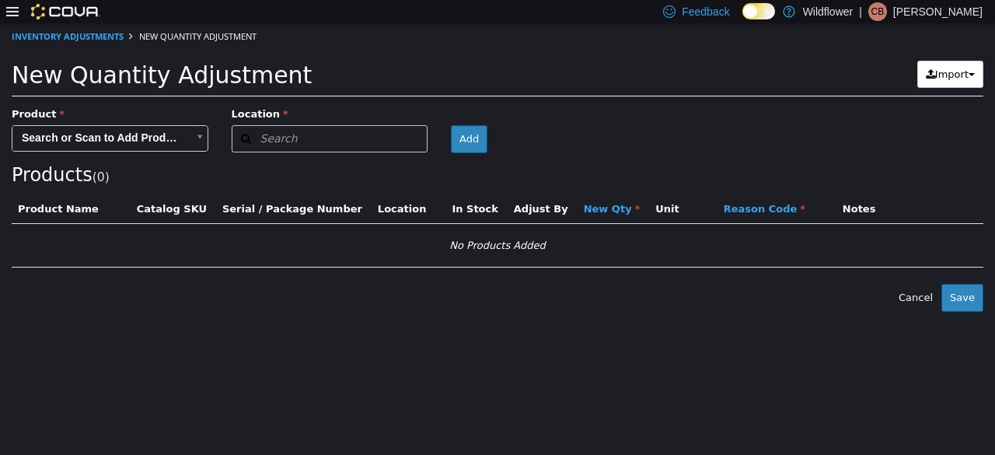
click at [14, 10] on icon at bounding box center [12, 11] width 12 height 12
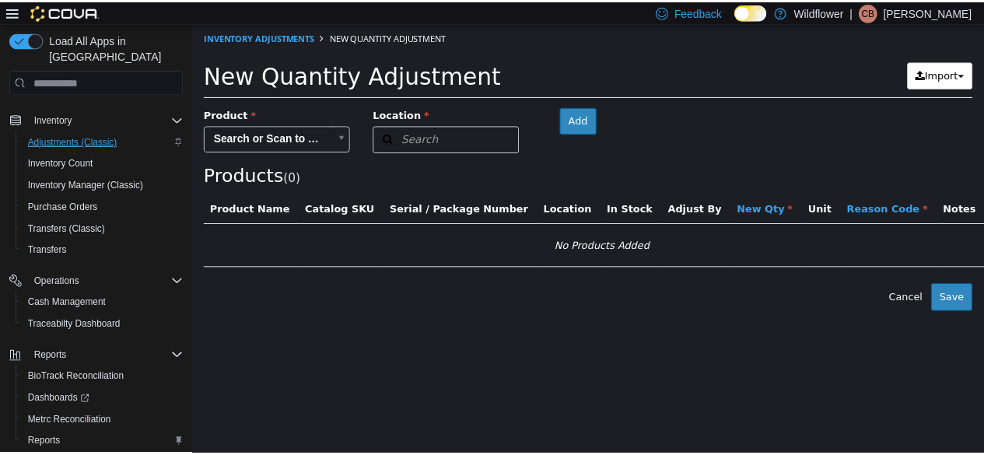
scroll to position [233, 0]
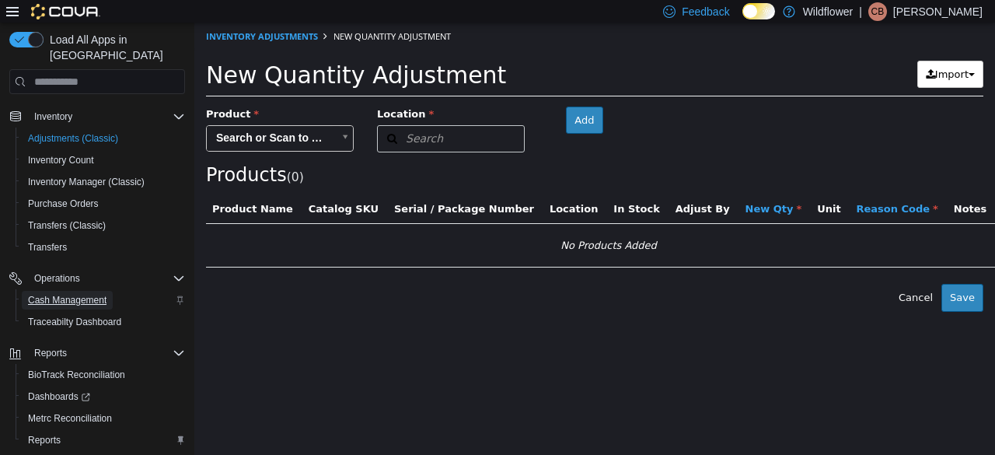
click at [89, 294] on span "Cash Management" at bounding box center [67, 300] width 79 height 12
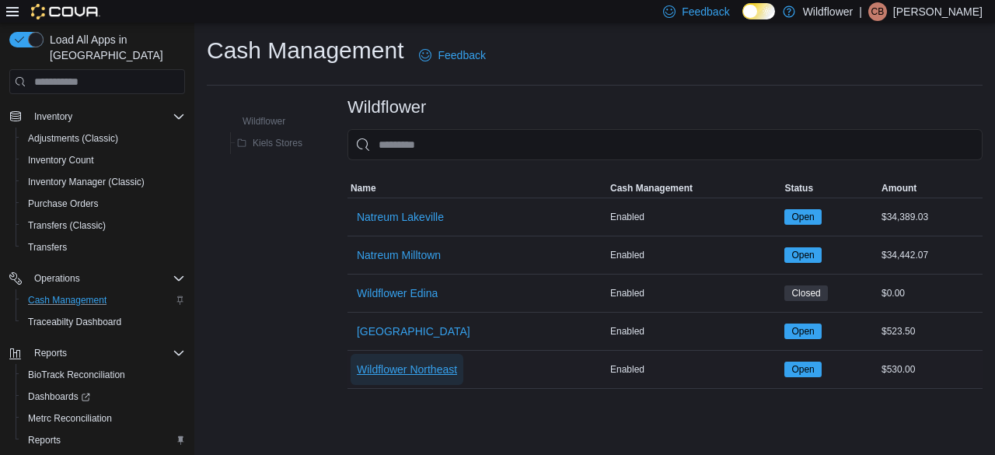
click at [404, 365] on span "Wildflower Northeast" at bounding box center [407, 370] width 100 height 16
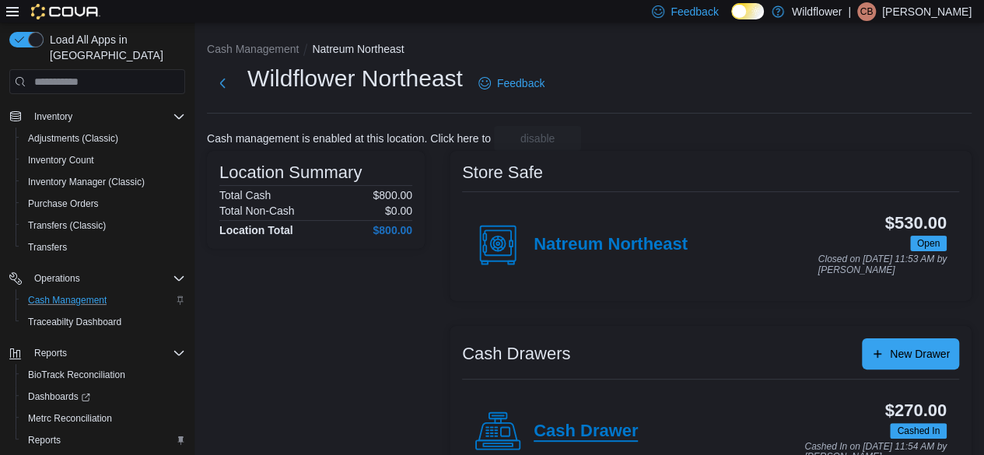
click at [613, 421] on h4 "Cash Drawer" at bounding box center [585, 431] width 104 height 20
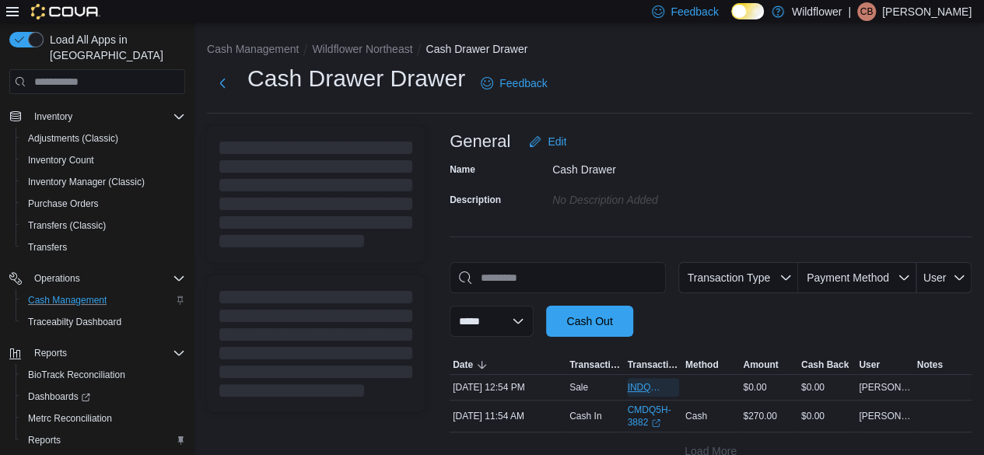
click at [653, 382] on span "INDQ5H-20428" at bounding box center [645, 387] width 36 height 12
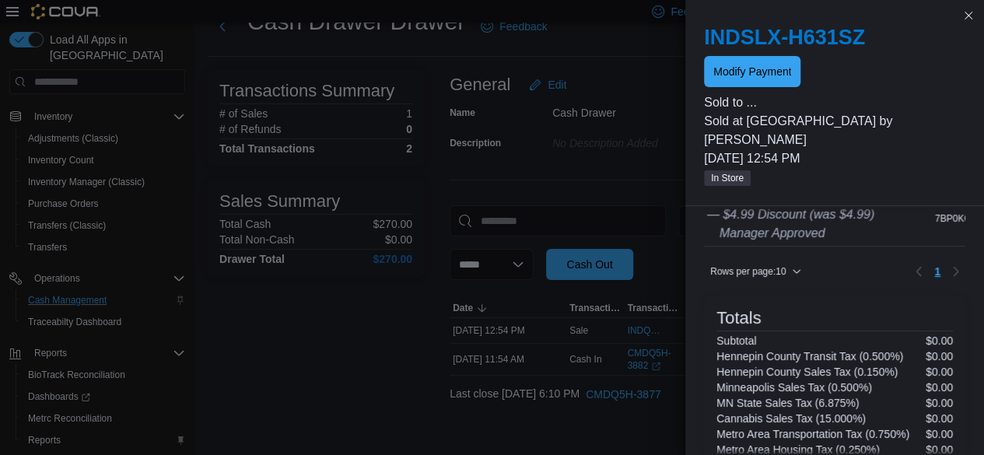
scroll to position [6, 0]
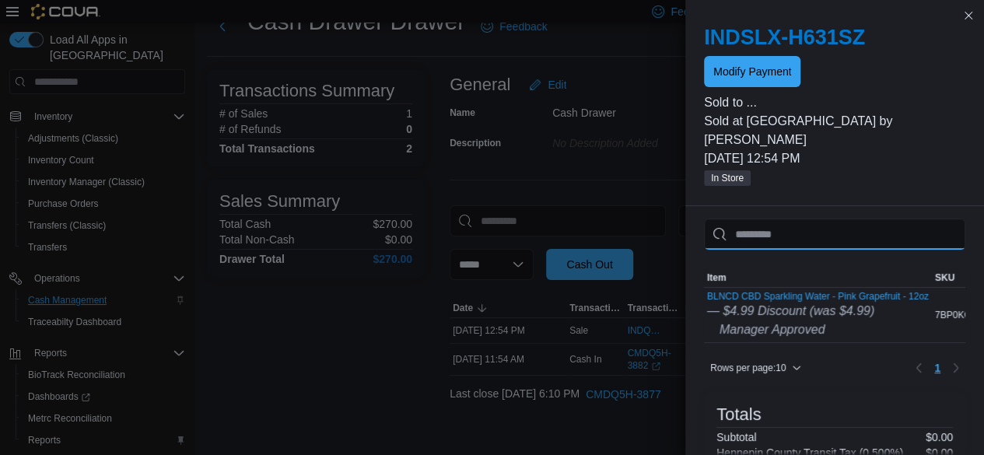
click at [813, 243] on input "This is a search bar. As you type, the results lower in the page will automatic…" at bounding box center [834, 233] width 261 height 31
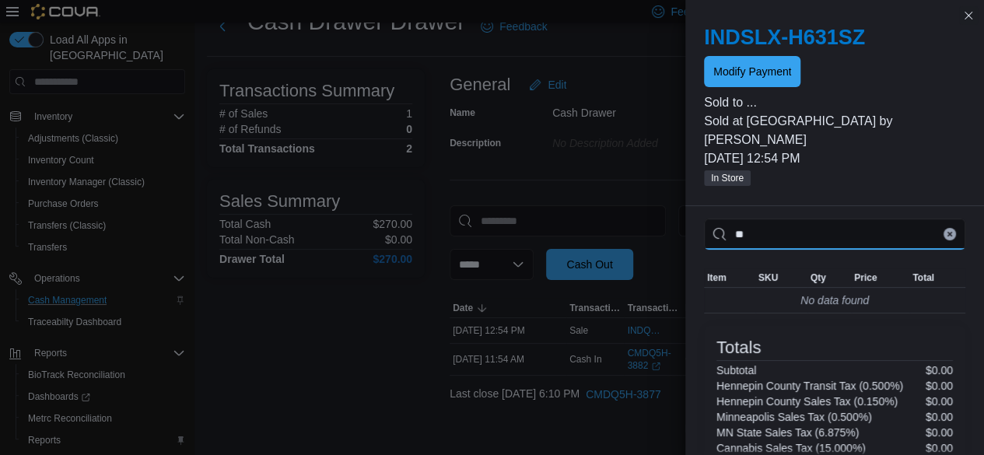
type input "*"
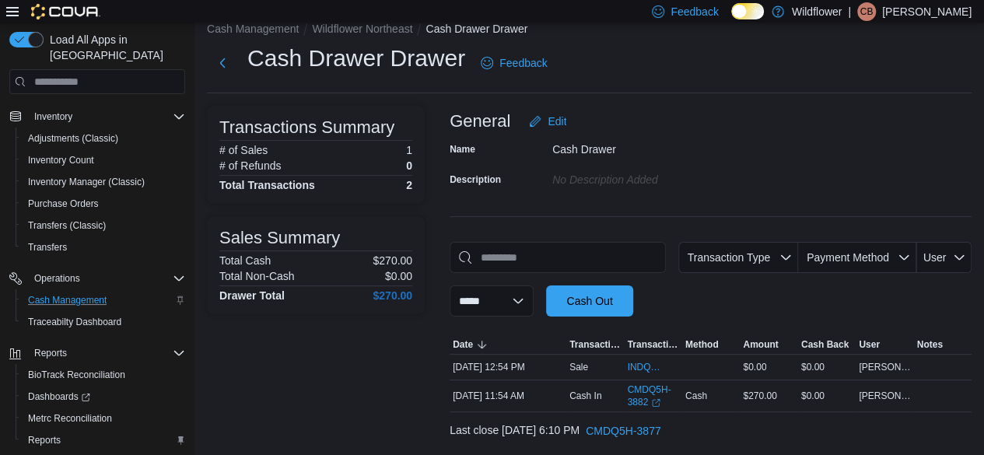
scroll to position [0, 0]
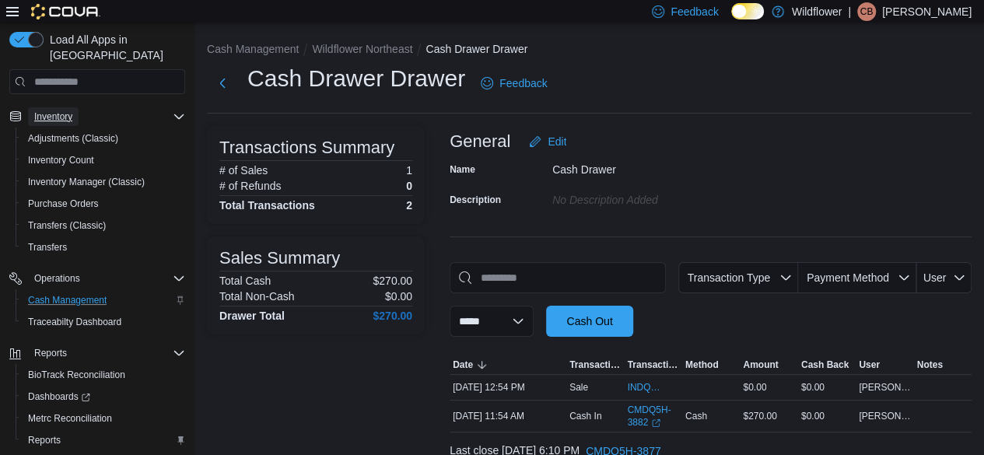
click at [65, 110] on span "Inventory" at bounding box center [53, 116] width 38 height 12
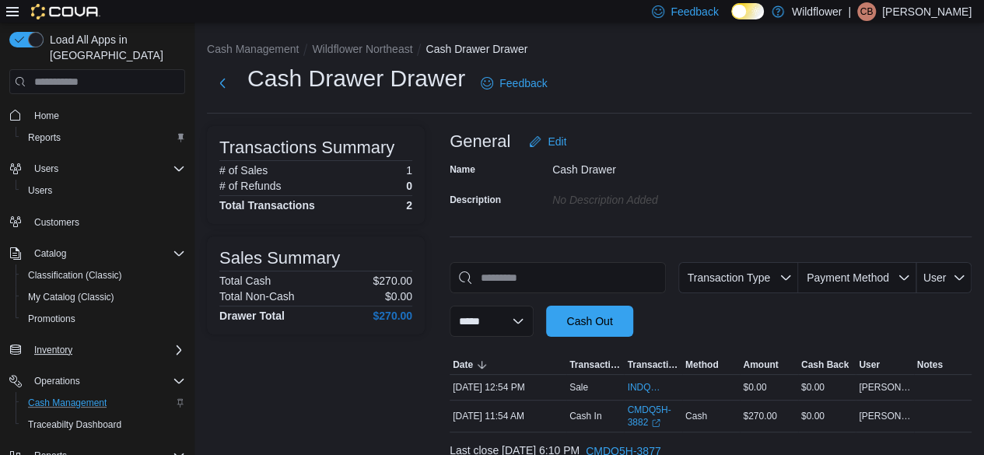
click at [74, 218] on div "Customers" at bounding box center [97, 222] width 176 height 29
click at [70, 213] on span "Customers" at bounding box center [56, 222] width 45 height 19
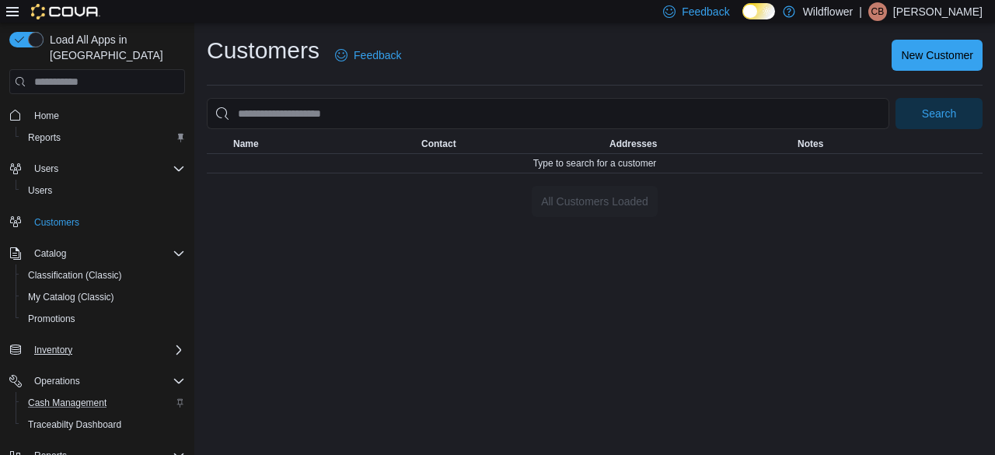
click at [9, 7] on icon at bounding box center [12, 11] width 12 height 9
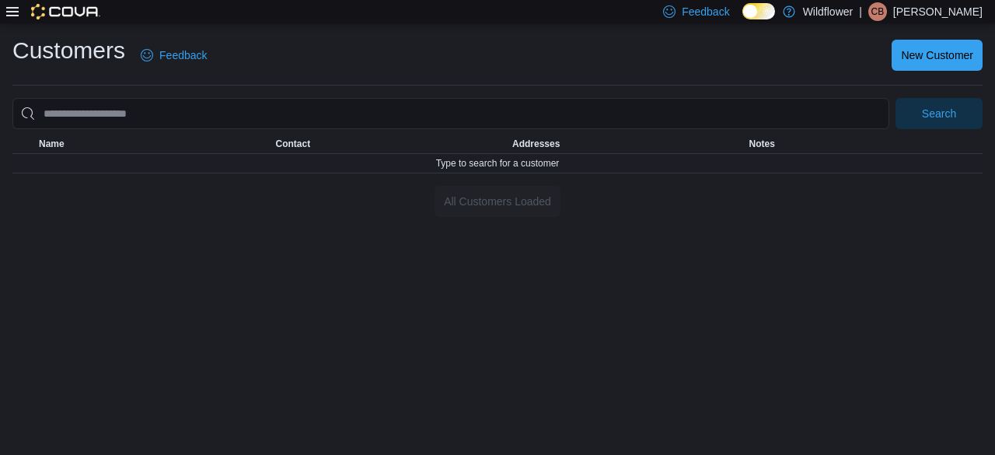
click at [12, 12] on icon at bounding box center [12, 11] width 12 height 9
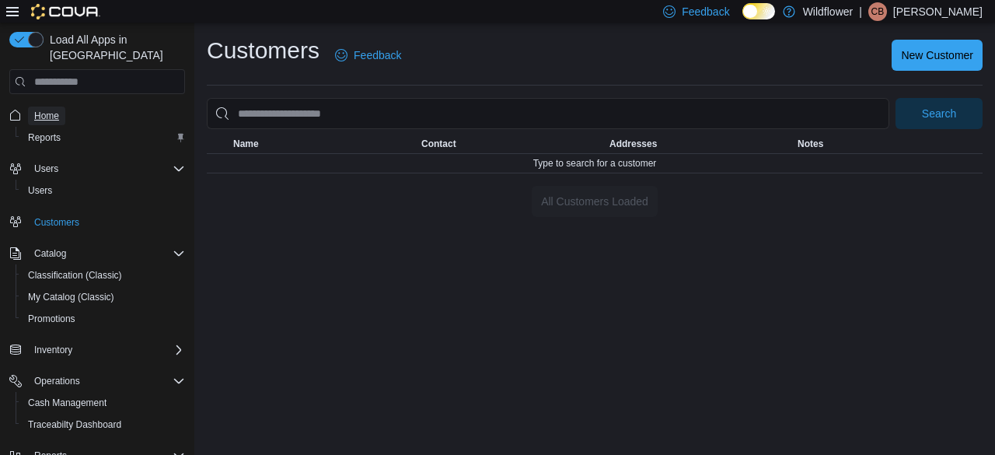
click at [38, 110] on span "Home" at bounding box center [46, 116] width 25 height 12
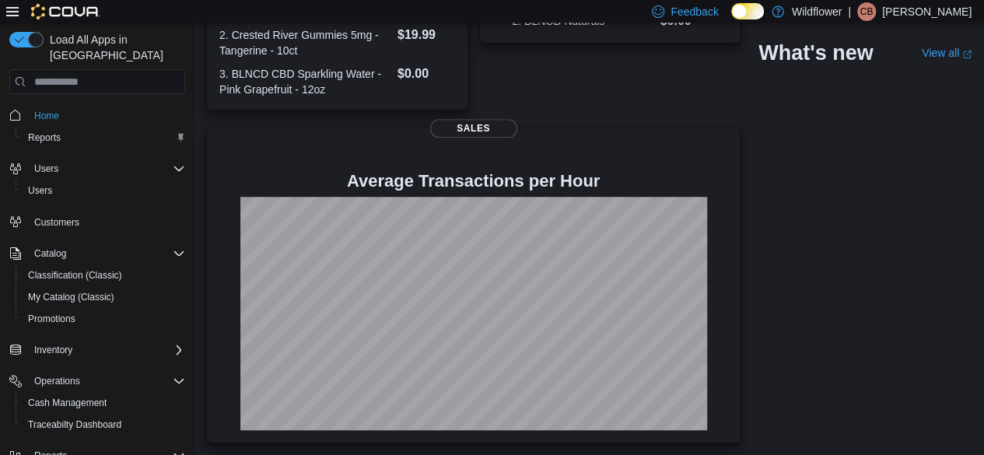
scroll to position [215, 0]
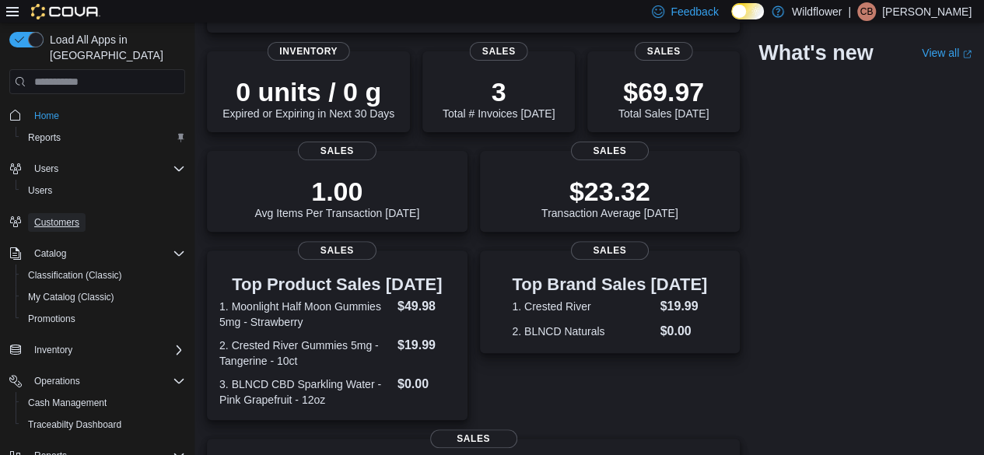
click at [56, 216] on span "Customers" at bounding box center [56, 222] width 45 height 12
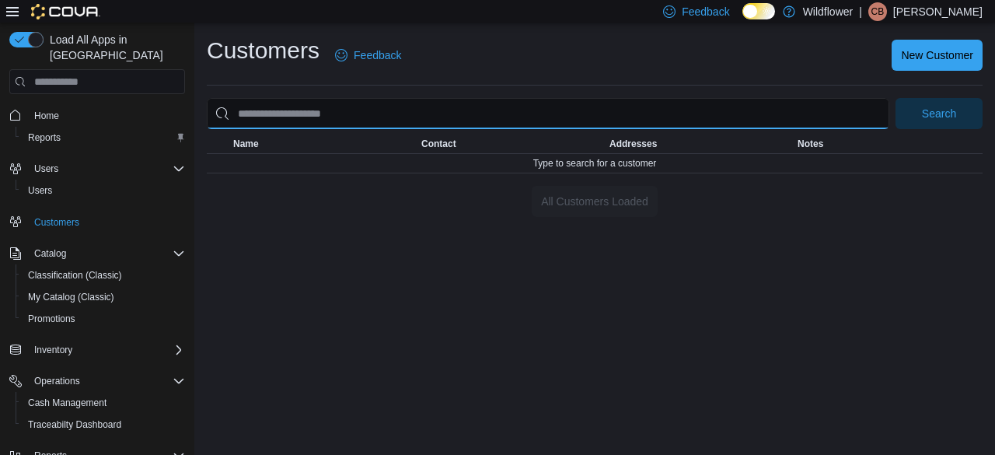
click at [316, 109] on input "search" at bounding box center [548, 113] width 683 height 31
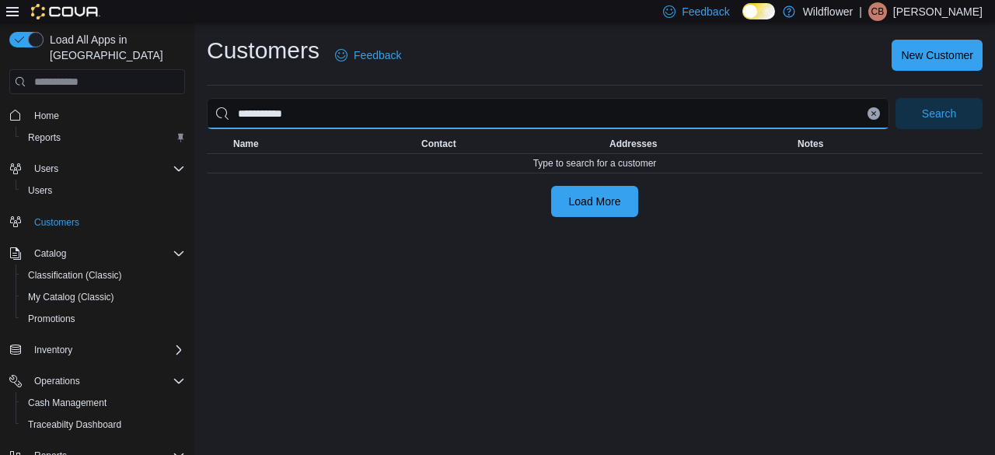
type input "**********"
click at [896, 98] on button "Search" at bounding box center [939, 113] width 87 height 31
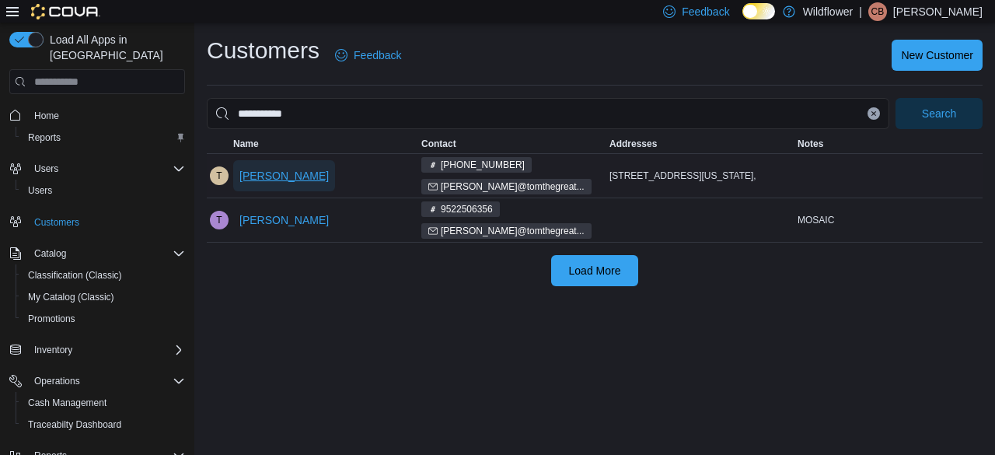
click at [271, 170] on span "Thomas Schmidt" at bounding box center [283, 176] width 89 height 16
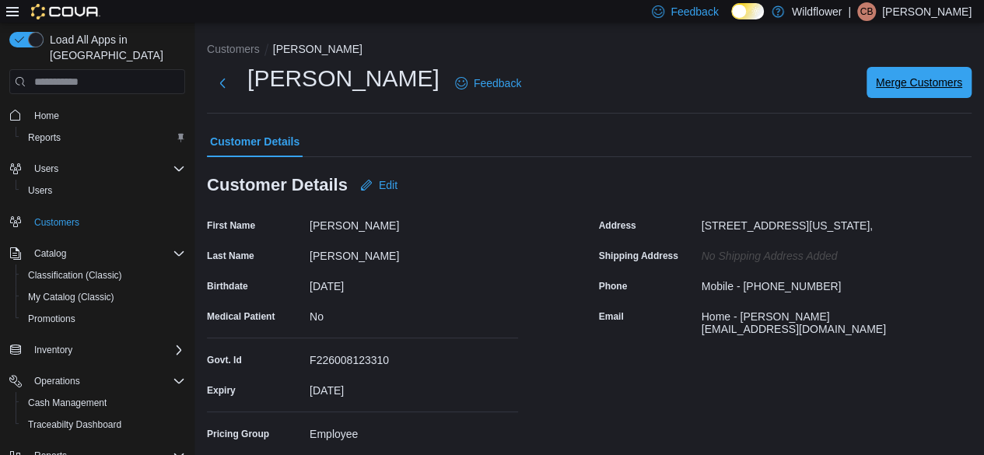
click at [908, 85] on span "Merge Customers" at bounding box center [919, 83] width 86 height 16
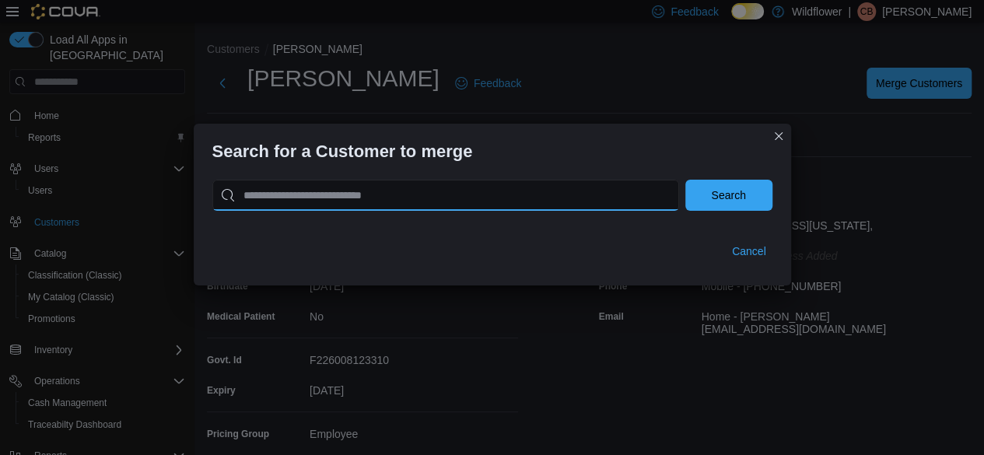
click at [456, 208] on input "search" at bounding box center [445, 195] width 467 height 31
type input "**********"
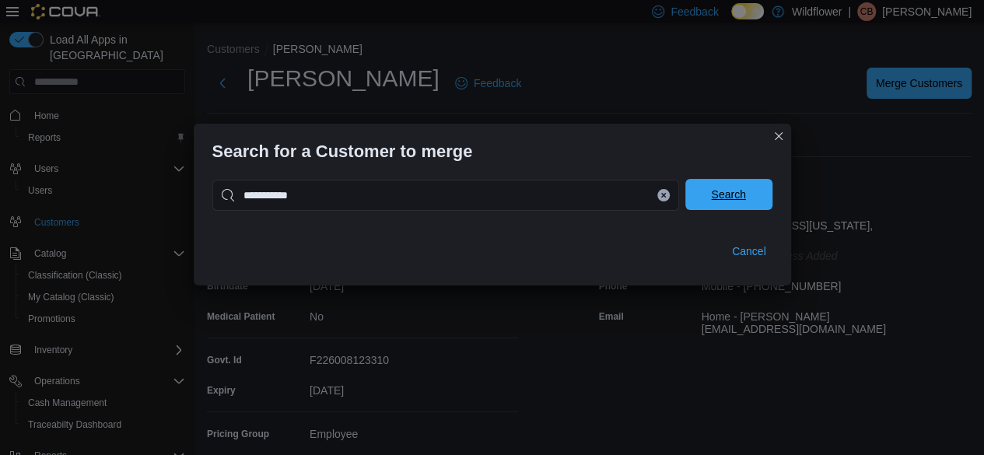
click at [725, 206] on span "Search" at bounding box center [728, 194] width 68 height 31
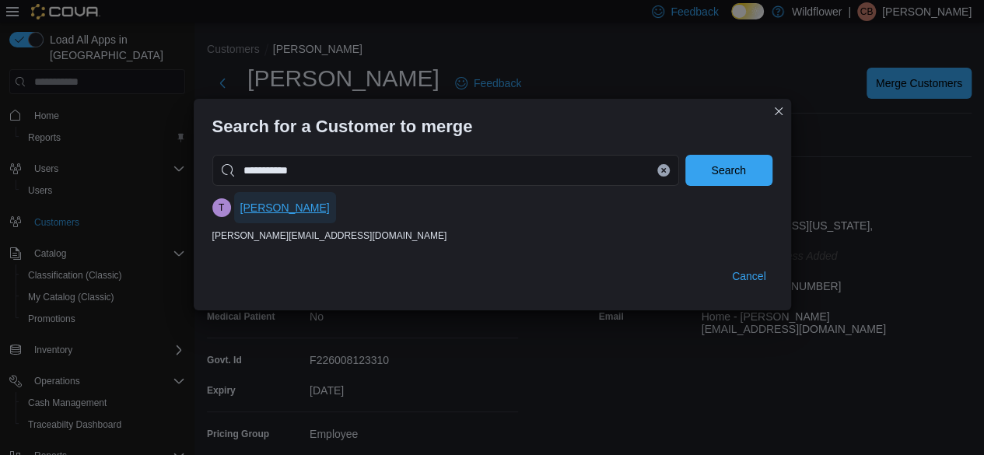
click at [289, 212] on span "Tom Schmidt" at bounding box center [284, 208] width 89 height 16
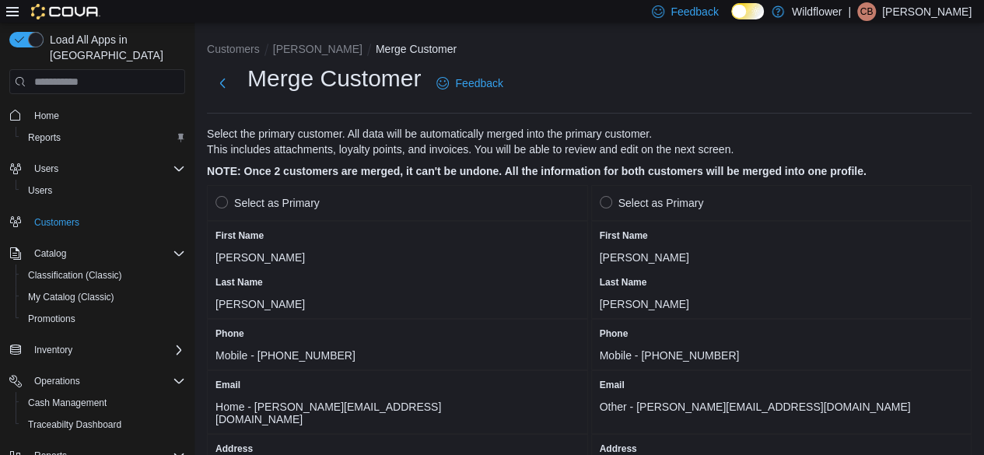
scroll to position [78, 0]
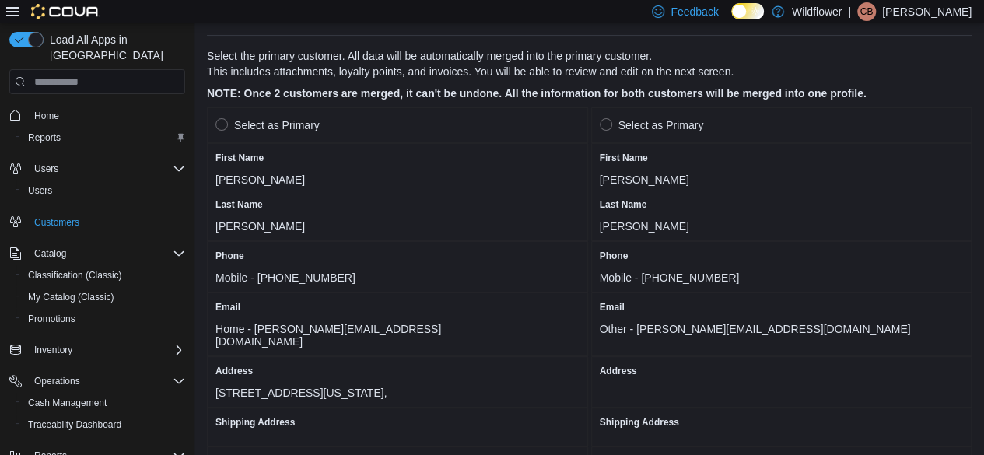
click at [219, 125] on label "Select as Primary" at bounding box center [267, 125] width 104 height 19
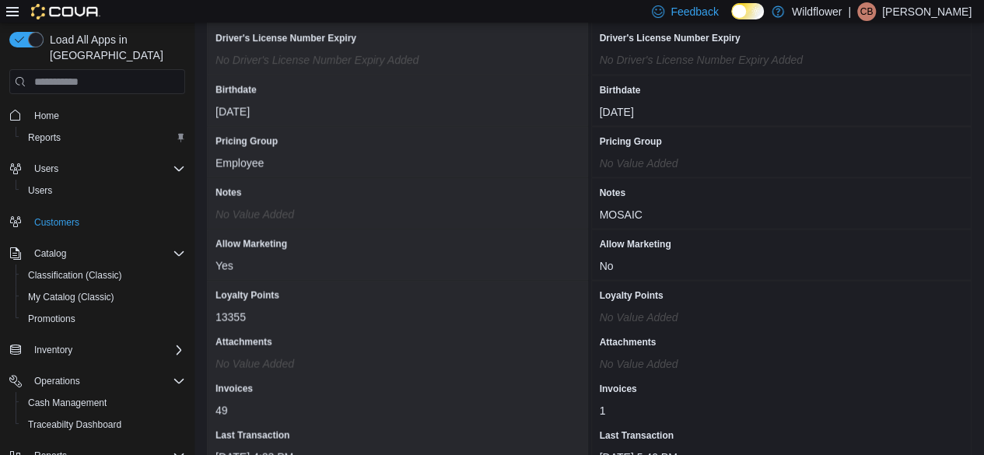
scroll to position [1446, 0]
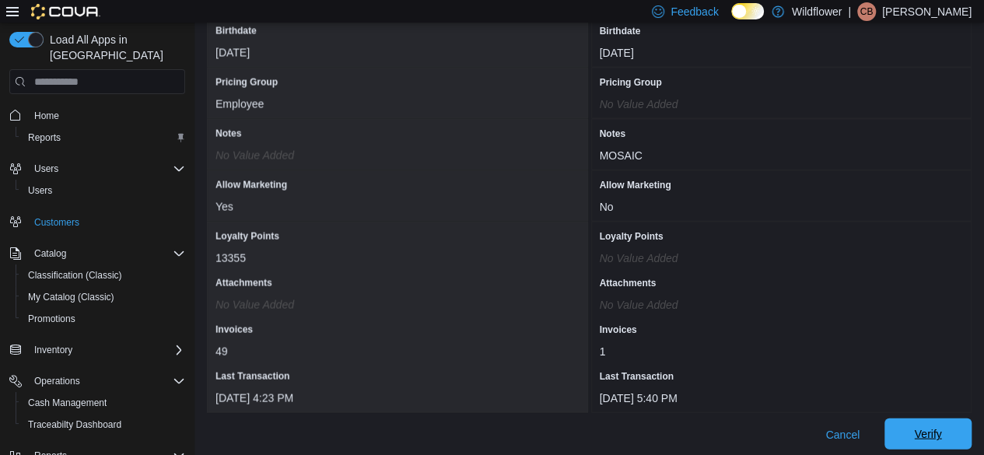
click at [932, 418] on span "Verify" at bounding box center [927, 433] width 68 height 31
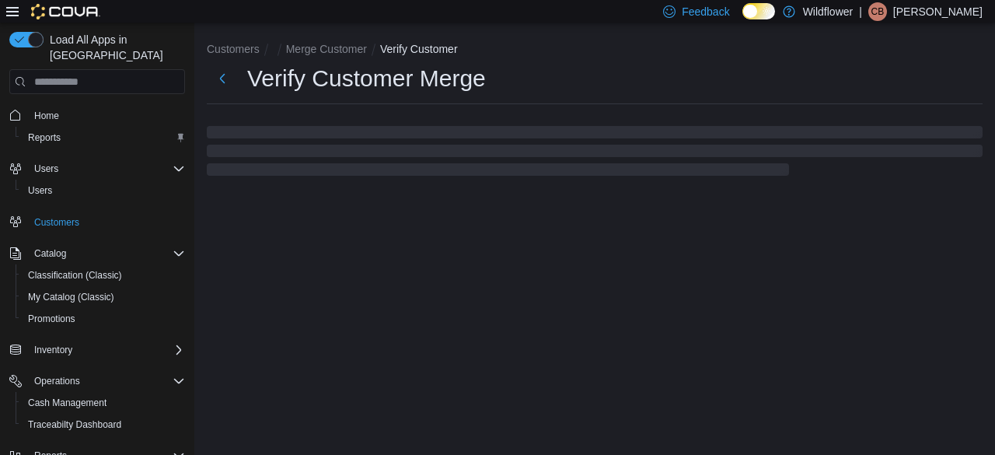
select select "******"
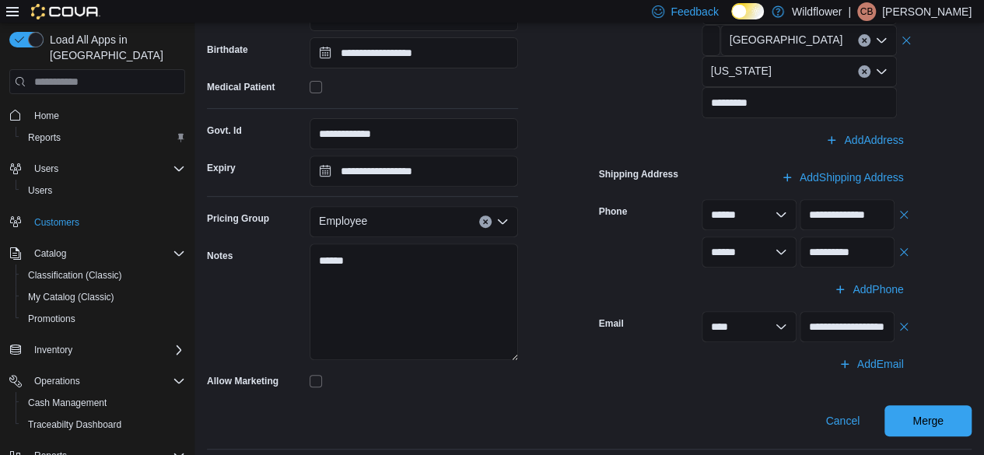
scroll to position [264, 0]
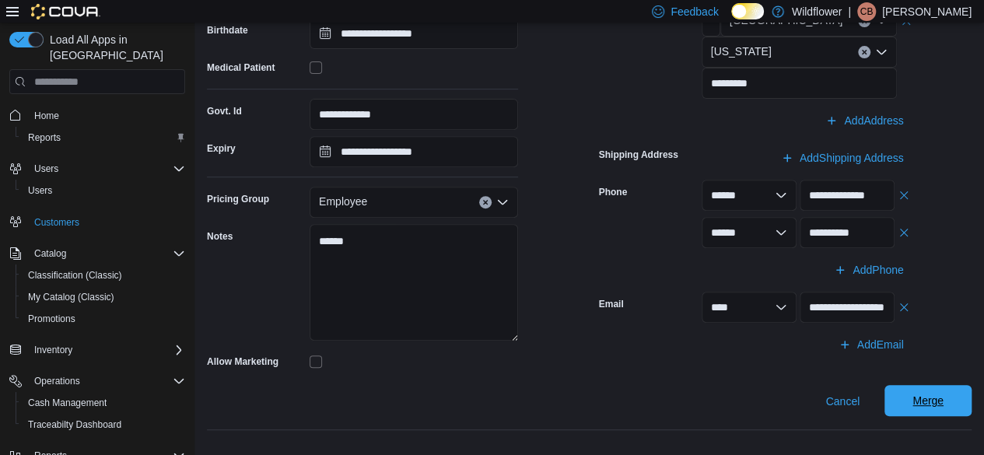
click at [928, 393] on span "Merge" at bounding box center [927, 400] width 68 height 31
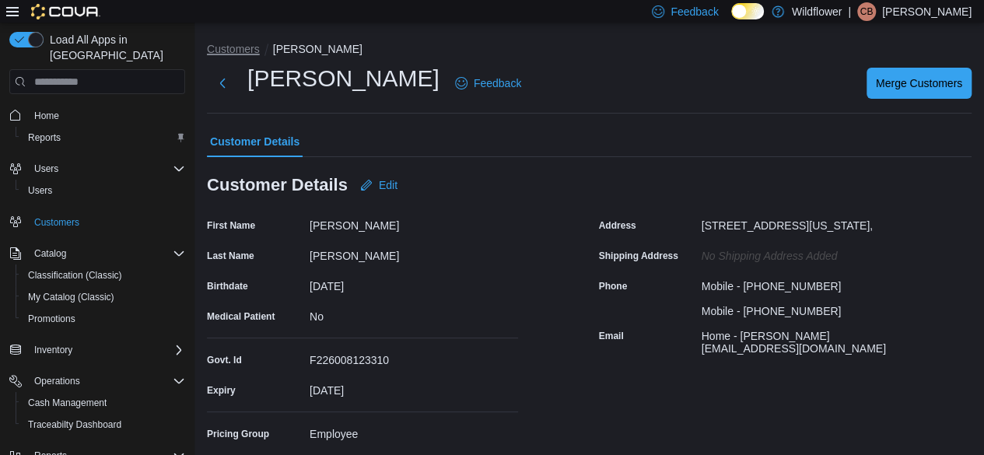
click at [215, 52] on button "Customers" at bounding box center [233, 49] width 53 height 12
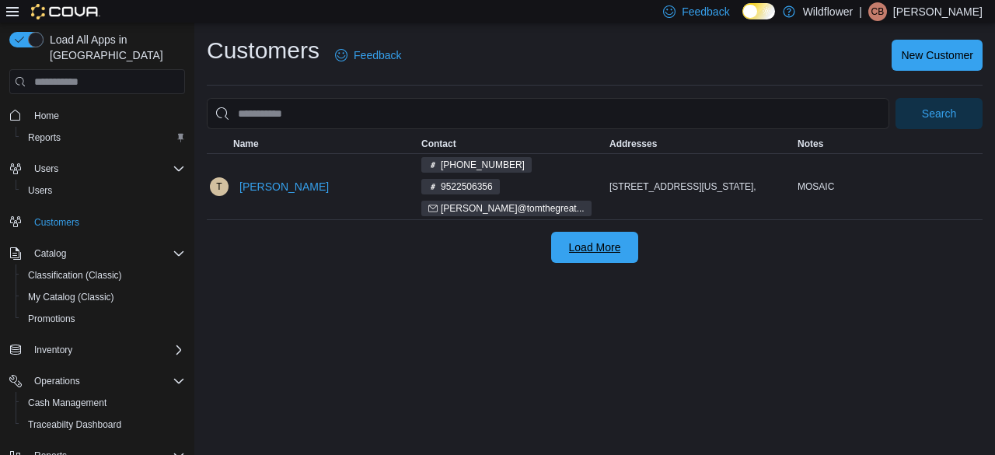
click at [565, 232] on span "Load More" at bounding box center [595, 247] width 68 height 31
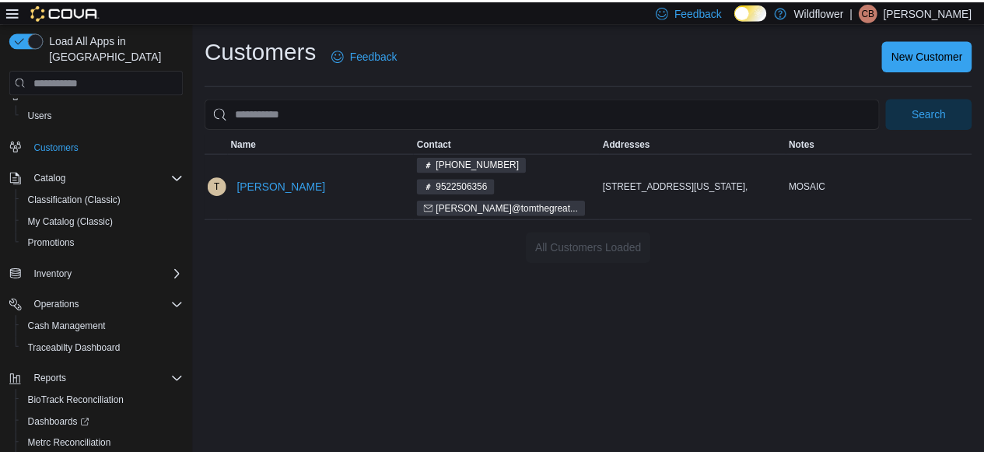
scroll to position [123, 0]
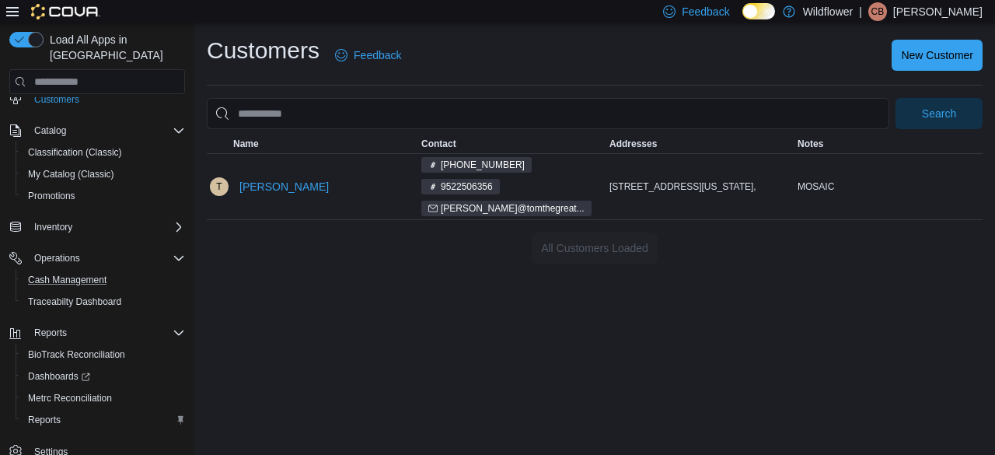
click at [58, 269] on button "Cash Management" at bounding box center [104, 280] width 176 height 22
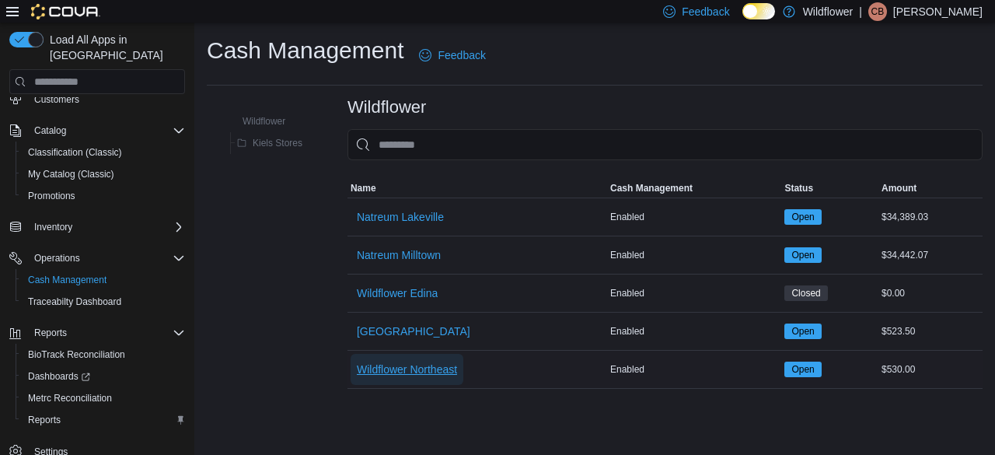
click at [426, 369] on span "Wildflower Northeast" at bounding box center [407, 370] width 100 height 16
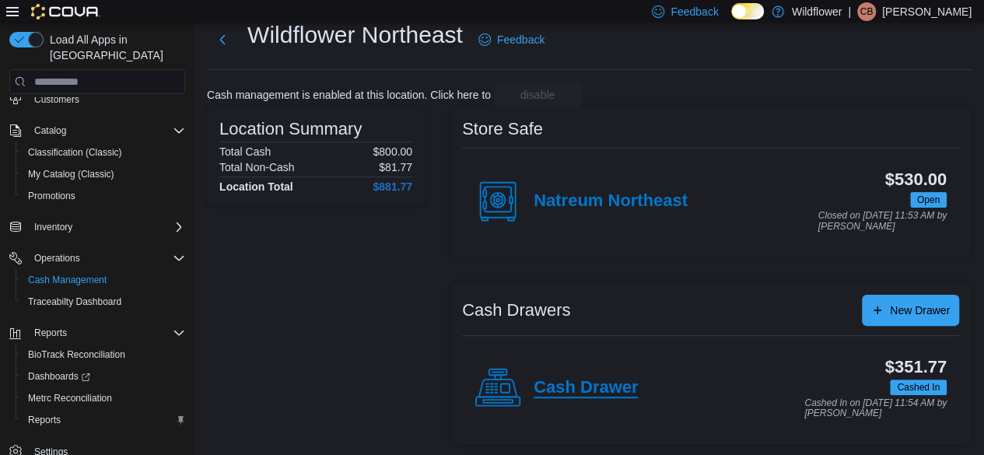
click at [584, 380] on h4 "Cash Drawer" at bounding box center [585, 388] width 104 height 20
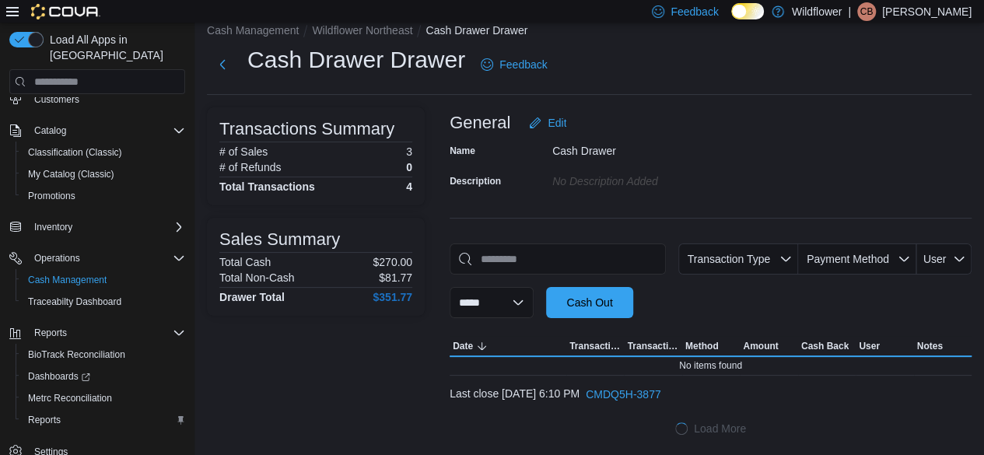
scroll to position [44, 0]
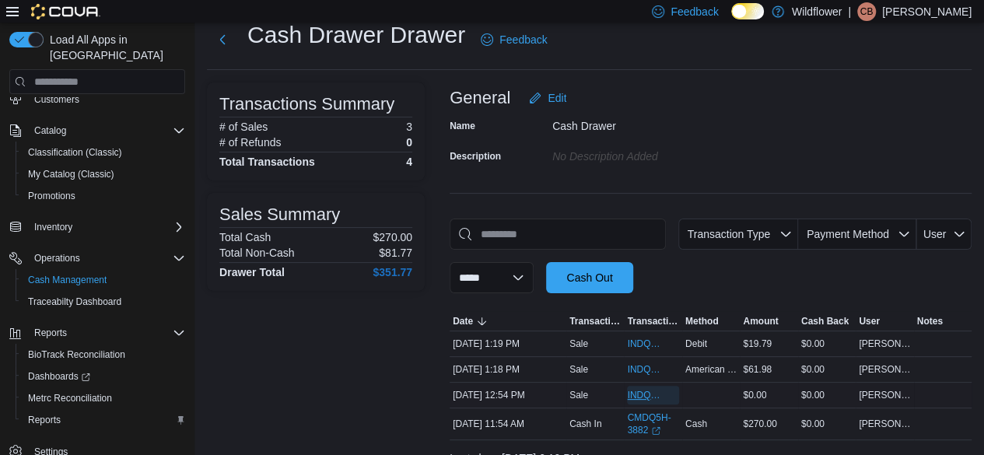
click at [635, 390] on span "INDQ5H-20428" at bounding box center [645, 395] width 36 height 12
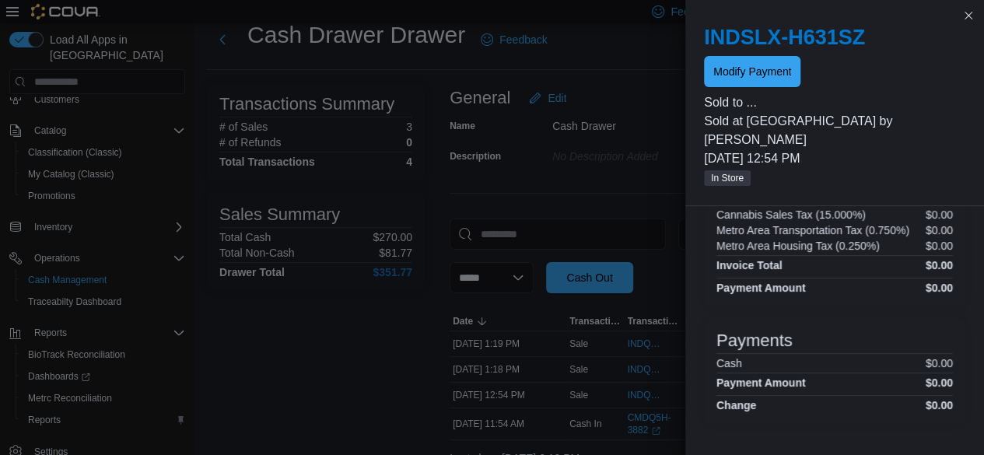
scroll to position [0, 0]
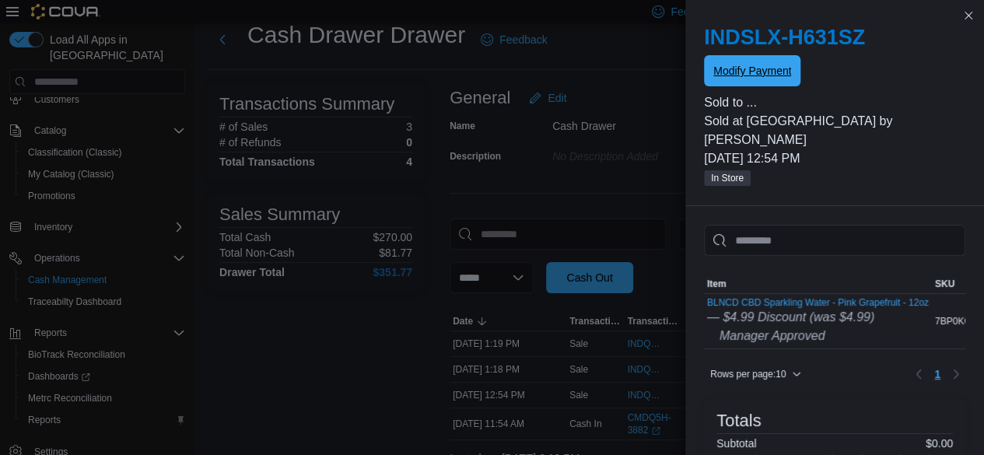
click at [781, 58] on span "Modify Payment" at bounding box center [752, 70] width 78 height 31
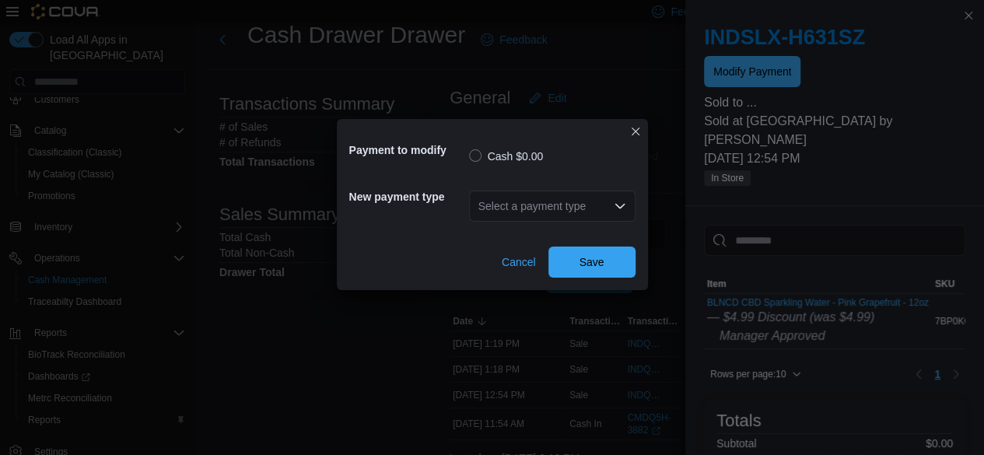
click at [544, 195] on div "Select a payment type" at bounding box center [552, 206] width 166 height 31
click at [630, 131] on button "Closes this modal window" at bounding box center [635, 130] width 19 height 19
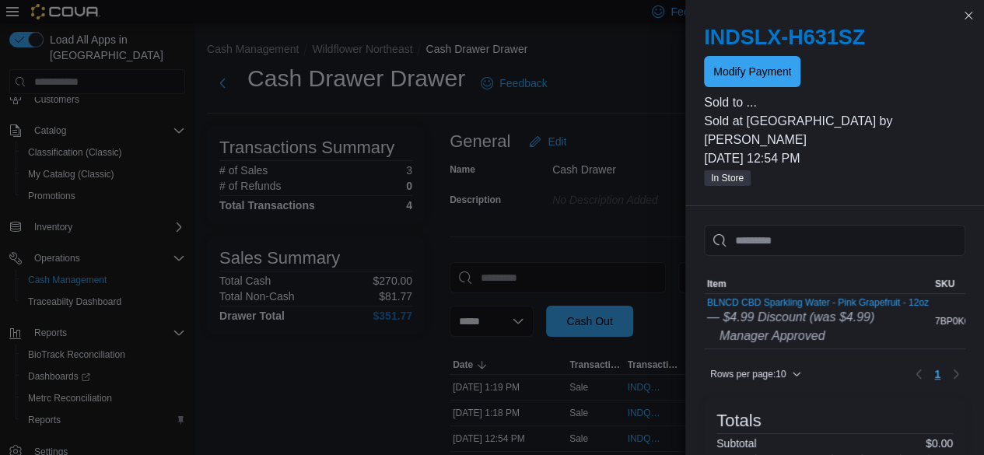
click at [751, 103] on p "Sold to ..." at bounding box center [834, 102] width 261 height 19
click at [727, 102] on p "Sold to ..." at bounding box center [834, 102] width 261 height 19
click at [731, 180] on span "In Store" at bounding box center [727, 178] width 33 height 14
click at [739, 180] on span "In Store" at bounding box center [727, 178] width 33 height 14
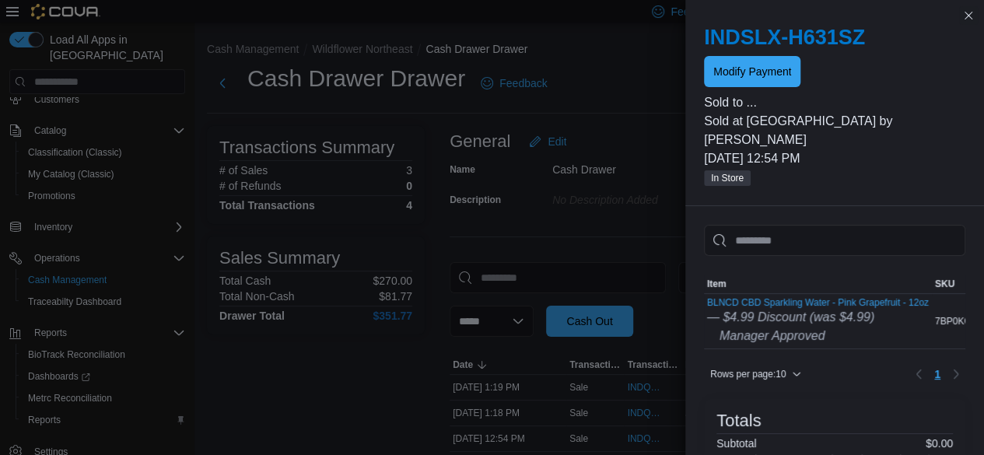
click at [736, 89] on div at bounding box center [834, 90] width 261 height 6
click at [725, 104] on p "Sold to ..." at bounding box center [834, 102] width 261 height 19
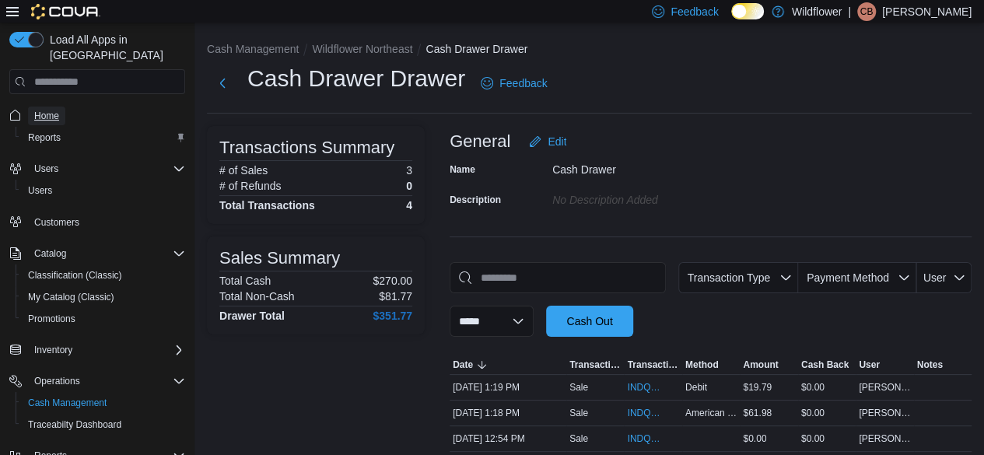
click at [57, 110] on span "Home" at bounding box center [46, 116] width 25 height 12
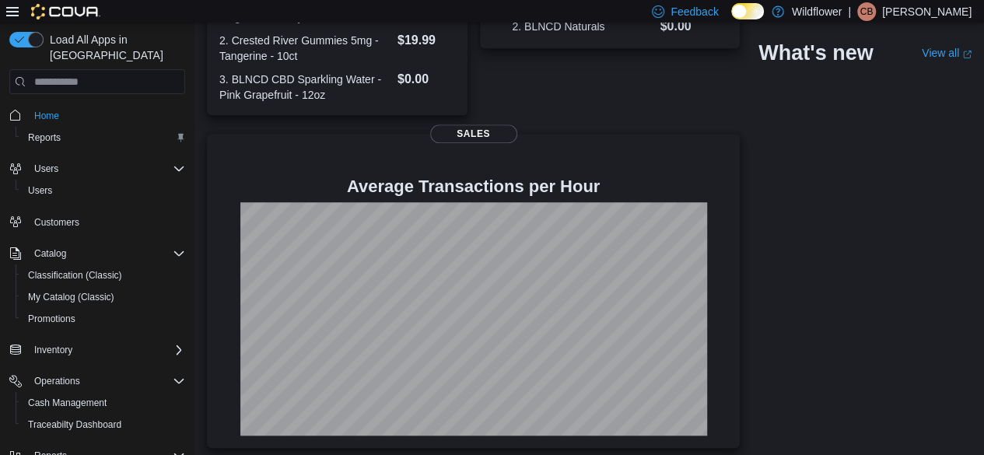
scroll to position [526, 0]
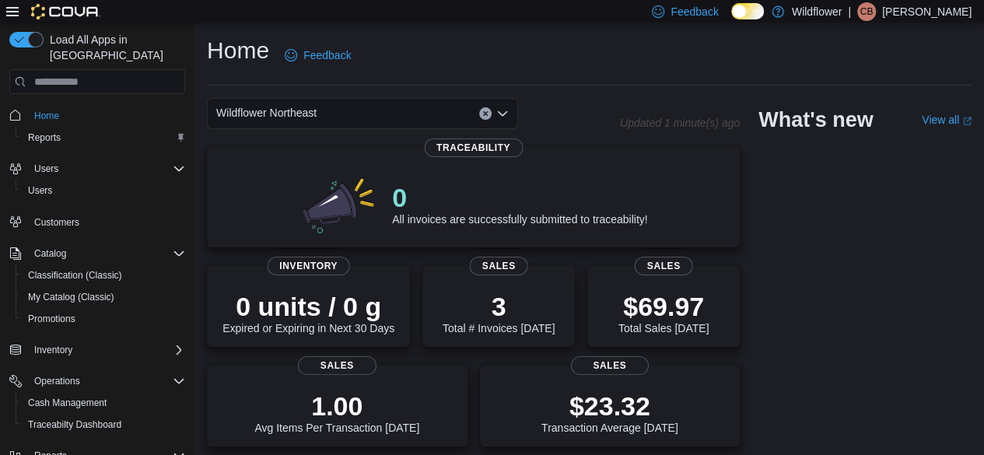
click at [423, 110] on div "Wildflower Northeast" at bounding box center [362, 113] width 311 height 31
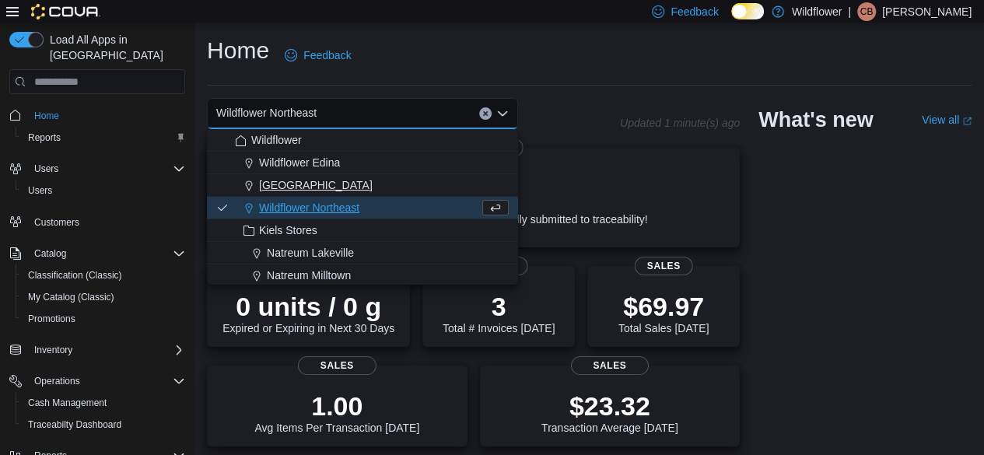
click at [331, 180] on span "[GEOGRAPHIC_DATA]" at bounding box center [316, 185] width 114 height 16
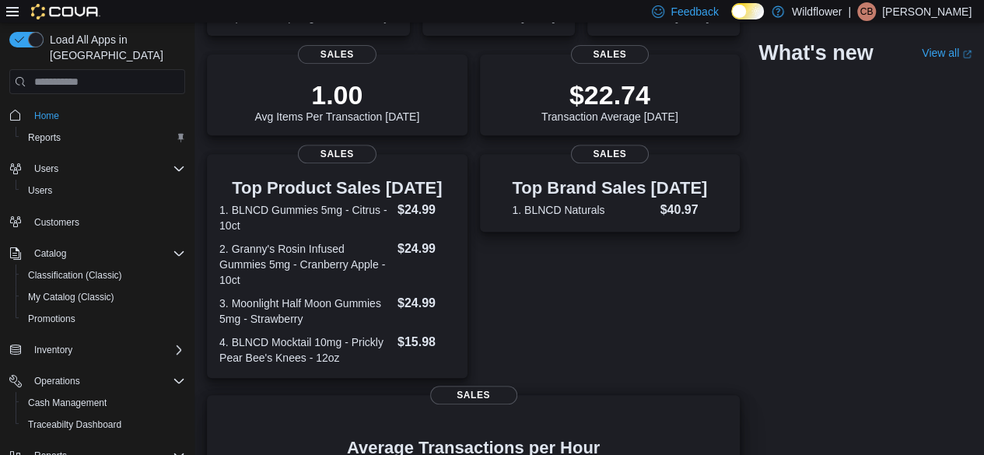
scroll to position [565, 0]
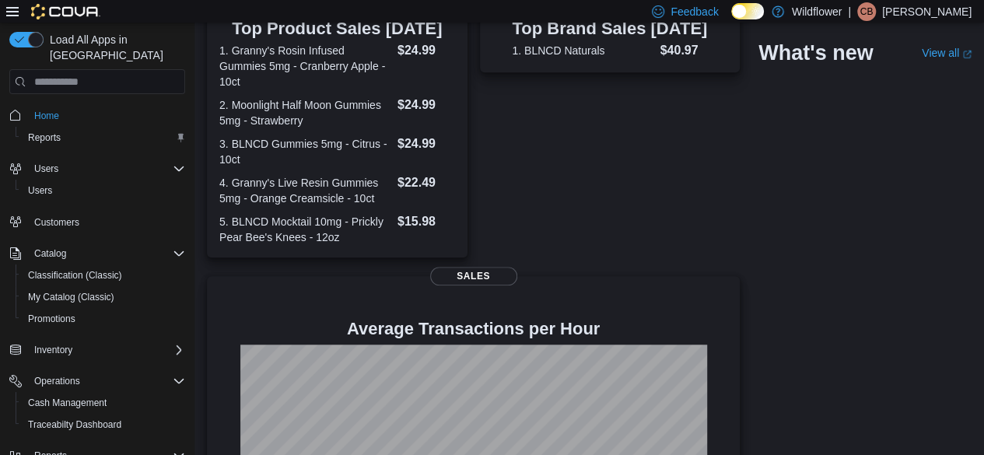
scroll to position [294, 0]
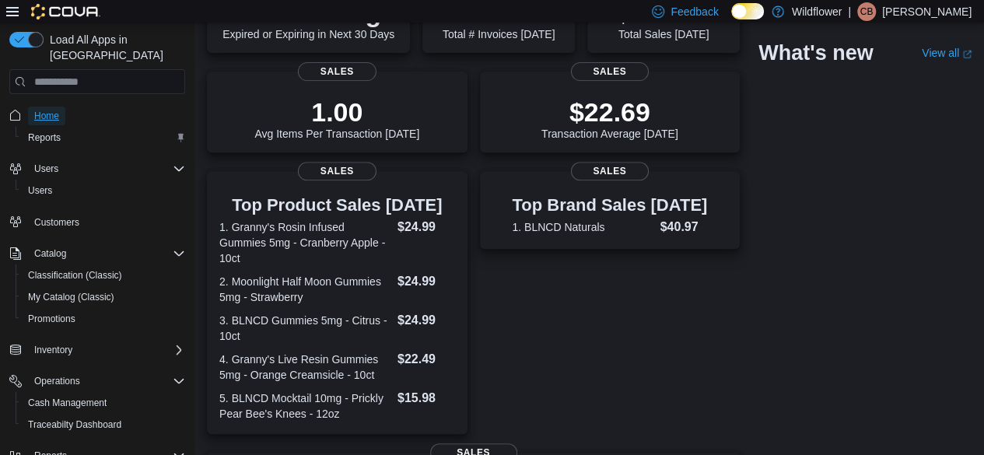
click at [54, 110] on span "Home" at bounding box center [46, 116] width 25 height 12
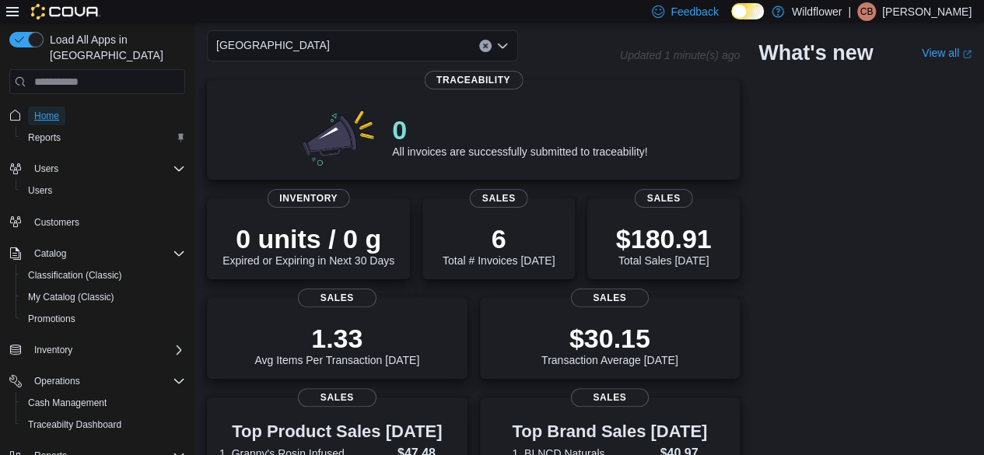
scroll to position [0, 0]
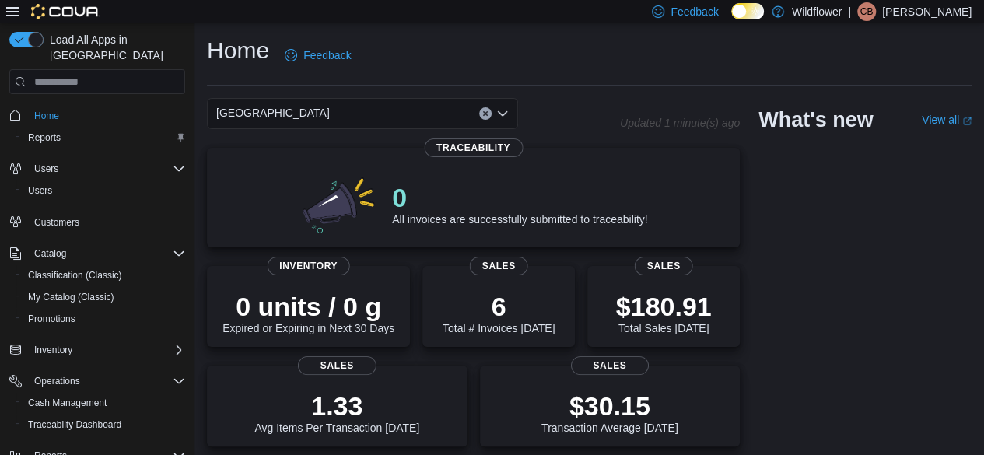
click at [354, 115] on div "[GEOGRAPHIC_DATA]" at bounding box center [362, 113] width 311 height 31
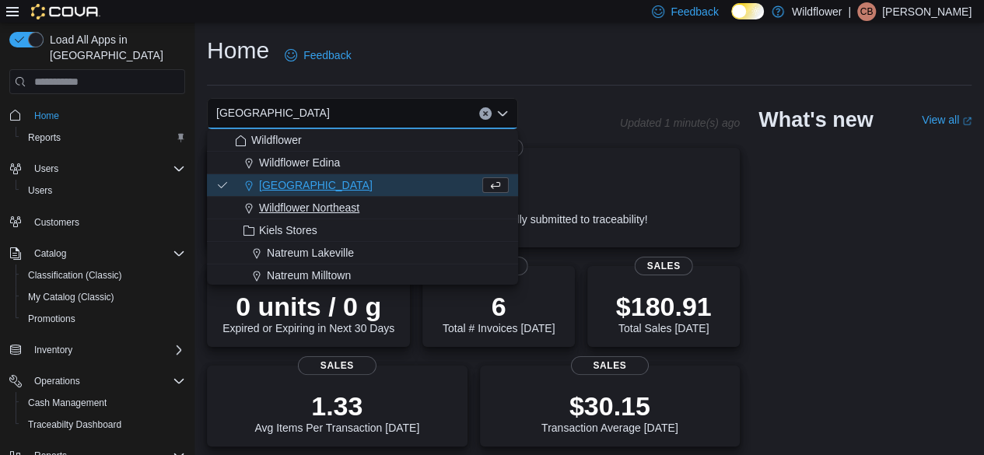
click at [316, 210] on span "Wildflower Northeast" at bounding box center [309, 208] width 100 height 16
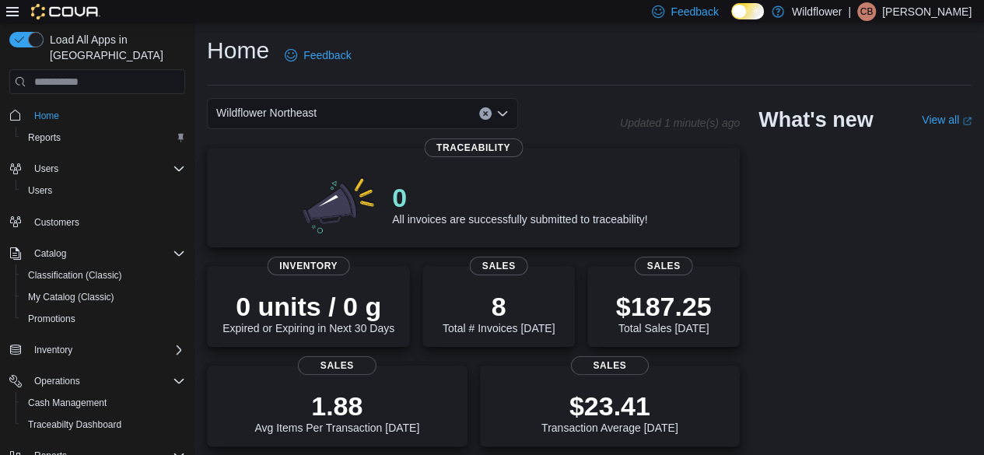
click at [323, 107] on div "Wildflower Northeast" at bounding box center [362, 113] width 311 height 31
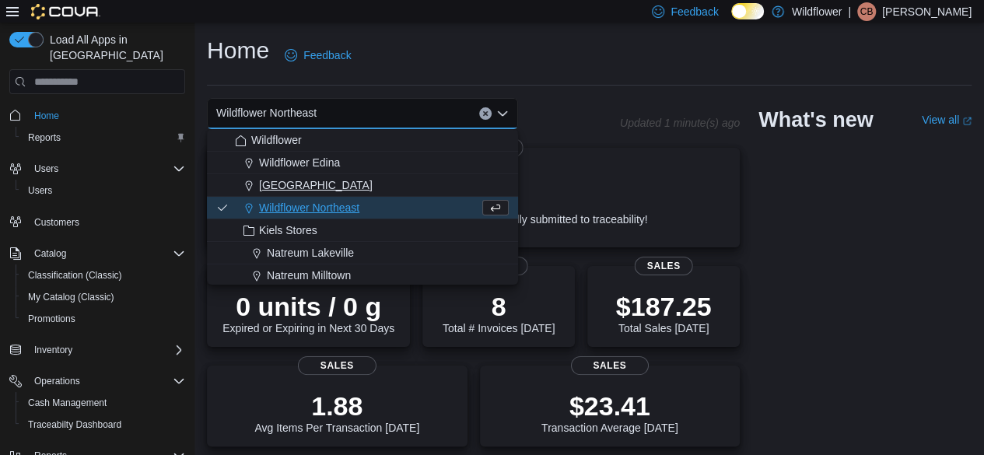
click at [309, 181] on span "[GEOGRAPHIC_DATA]" at bounding box center [316, 185] width 114 height 16
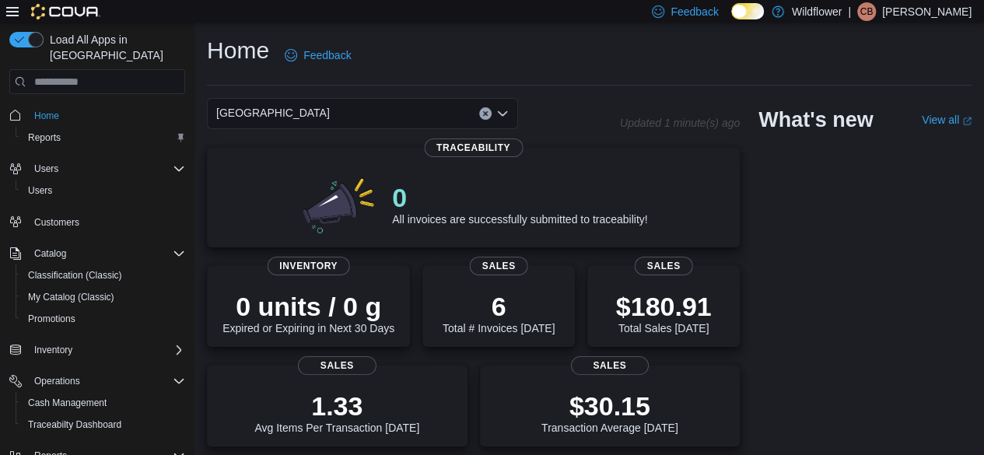
click at [285, 104] on span "[GEOGRAPHIC_DATA]" at bounding box center [273, 112] width 114 height 19
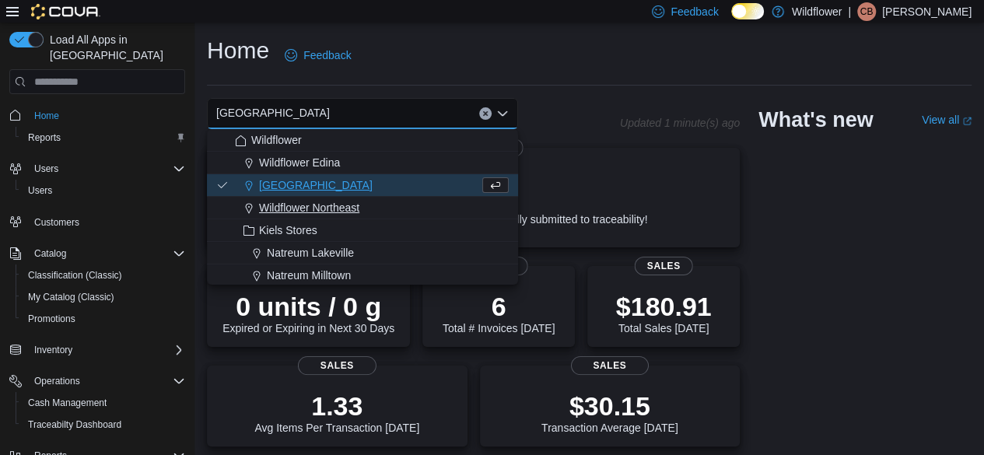
click at [317, 201] on span "Wildflower Northeast" at bounding box center [309, 208] width 100 height 16
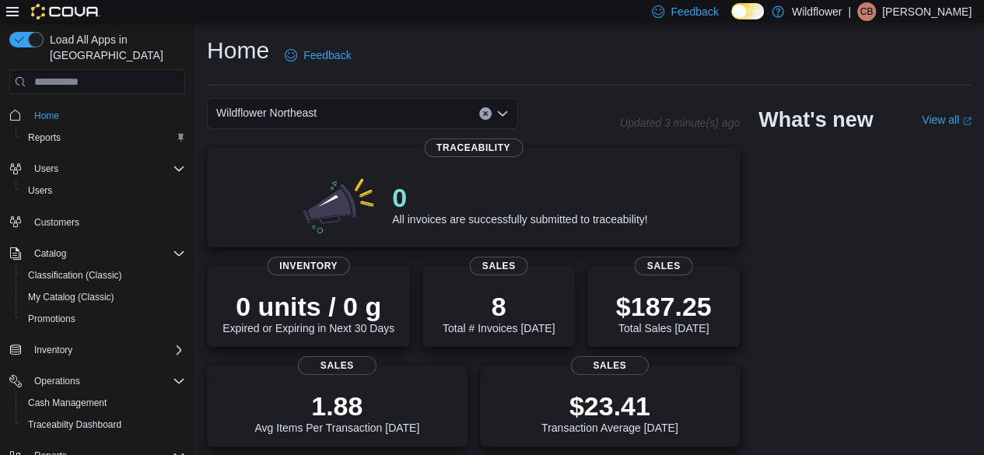
click at [374, 114] on div "Wildflower Northeast" at bounding box center [362, 113] width 311 height 31
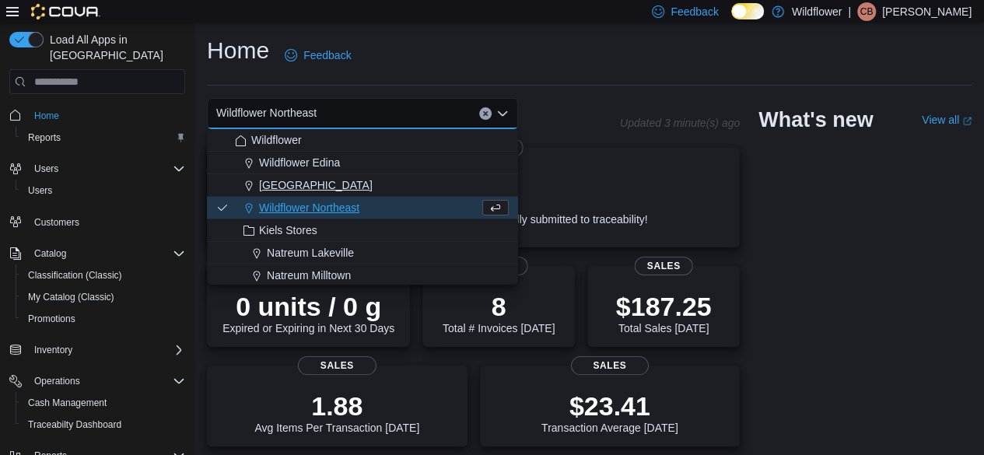
click at [357, 184] on span "[GEOGRAPHIC_DATA]" at bounding box center [316, 185] width 114 height 16
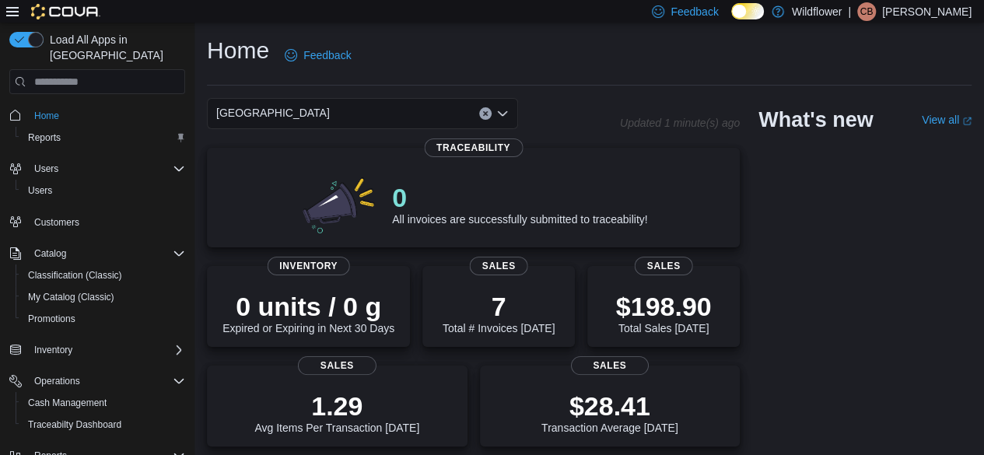
click at [372, 115] on div "[GEOGRAPHIC_DATA]" at bounding box center [362, 113] width 311 height 31
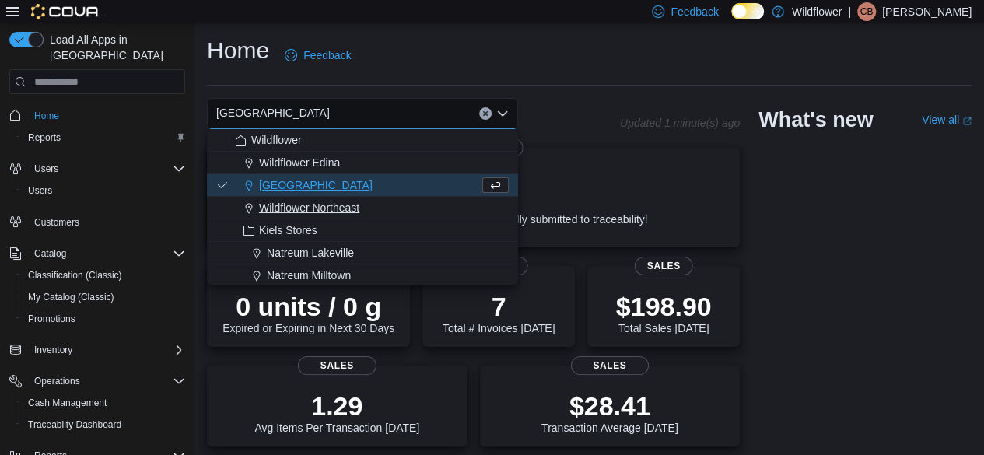
click at [344, 203] on span "Wildflower Northeast" at bounding box center [309, 208] width 100 height 16
